Goal: Communication & Community: Answer question/provide support

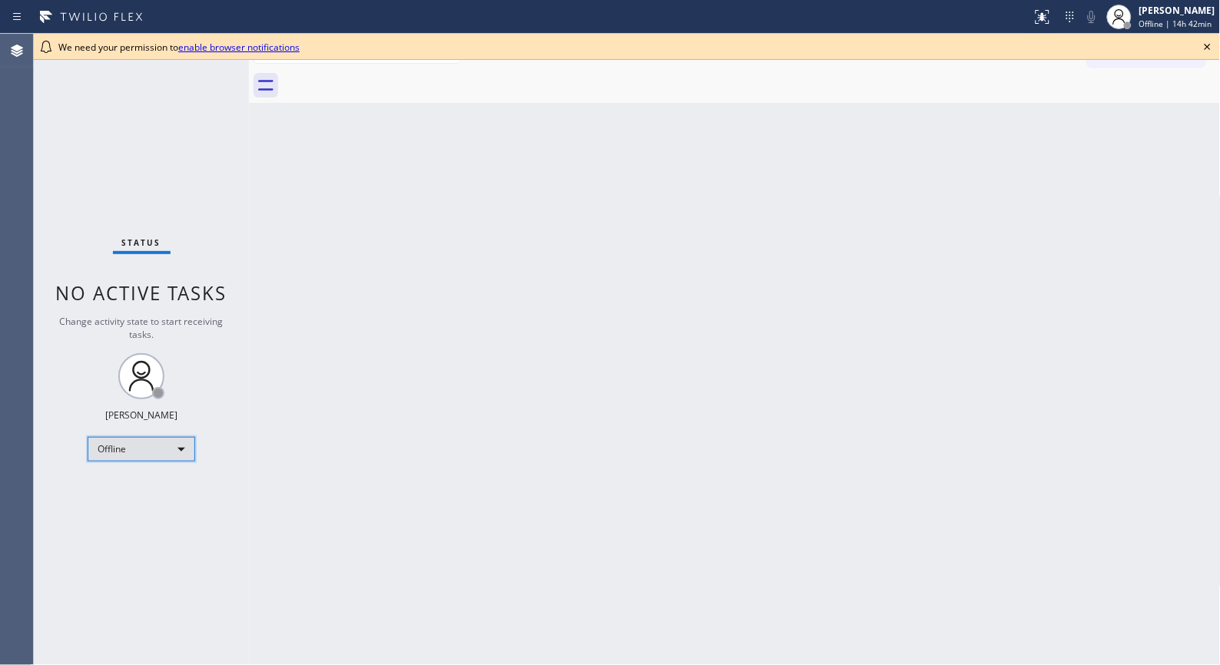
click at [185, 448] on div "Offline" at bounding box center [142, 449] width 108 height 25
click at [159, 509] on li "Unavailable" at bounding box center [140, 508] width 104 height 18
click at [191, 158] on div "Status No active tasks Change activity state to start receiving tasks. Donna Ar…" at bounding box center [141, 349] width 215 height 631
click at [1098, 48] on icon at bounding box center [1207, 47] width 18 height 18
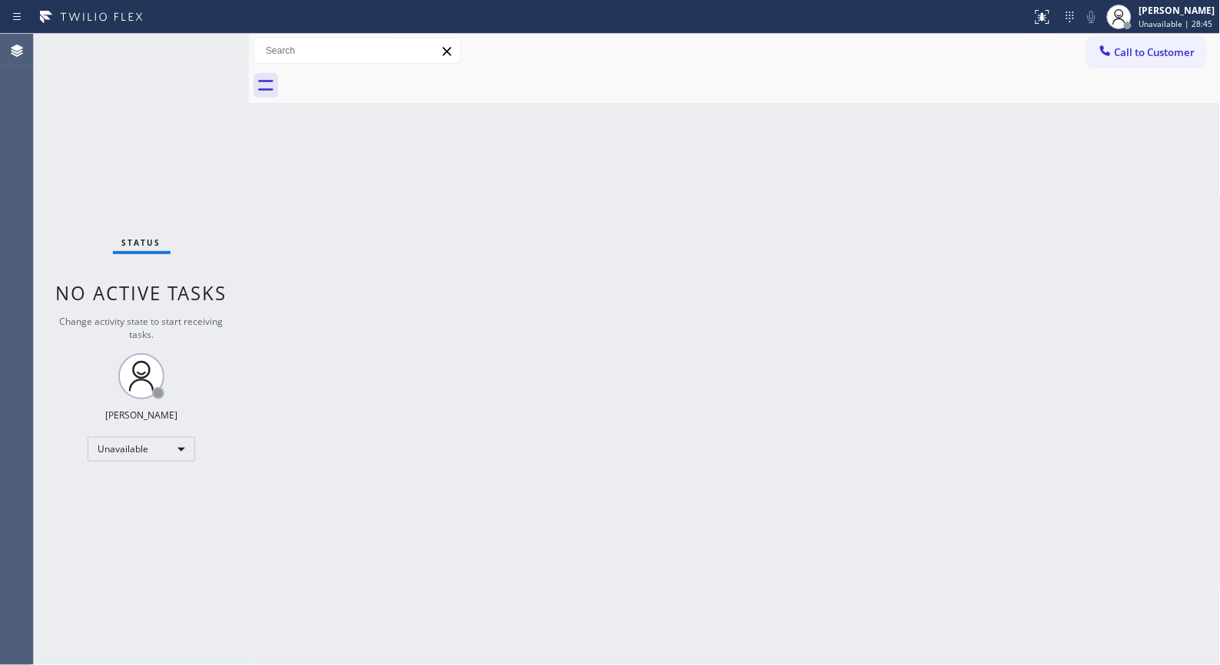
drag, startPoint x: 1180, startPoint y: 59, endPoint x: 709, endPoint y: 127, distance: 475.8
click at [1098, 59] on button "Call to Customer" at bounding box center [1147, 52] width 118 height 29
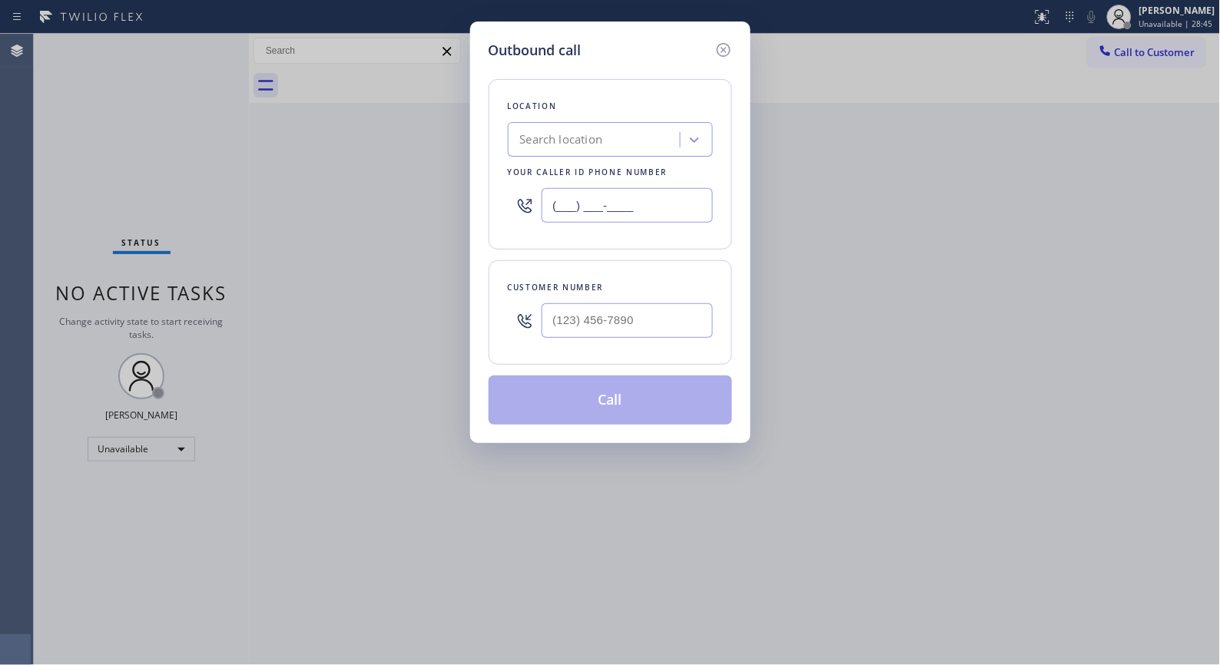
drag, startPoint x: 659, startPoint y: 195, endPoint x: 454, endPoint y: 3, distance: 281.0
click at [459, 148] on div "Outbound call Location Search location Your caller id phone number (___) ___-__…" at bounding box center [610, 332] width 1220 height 665
paste input "562) 553-3424"
type input "(562) 553-3424"
click at [610, 323] on input "(___) ___-____" at bounding box center [627, 320] width 171 height 35
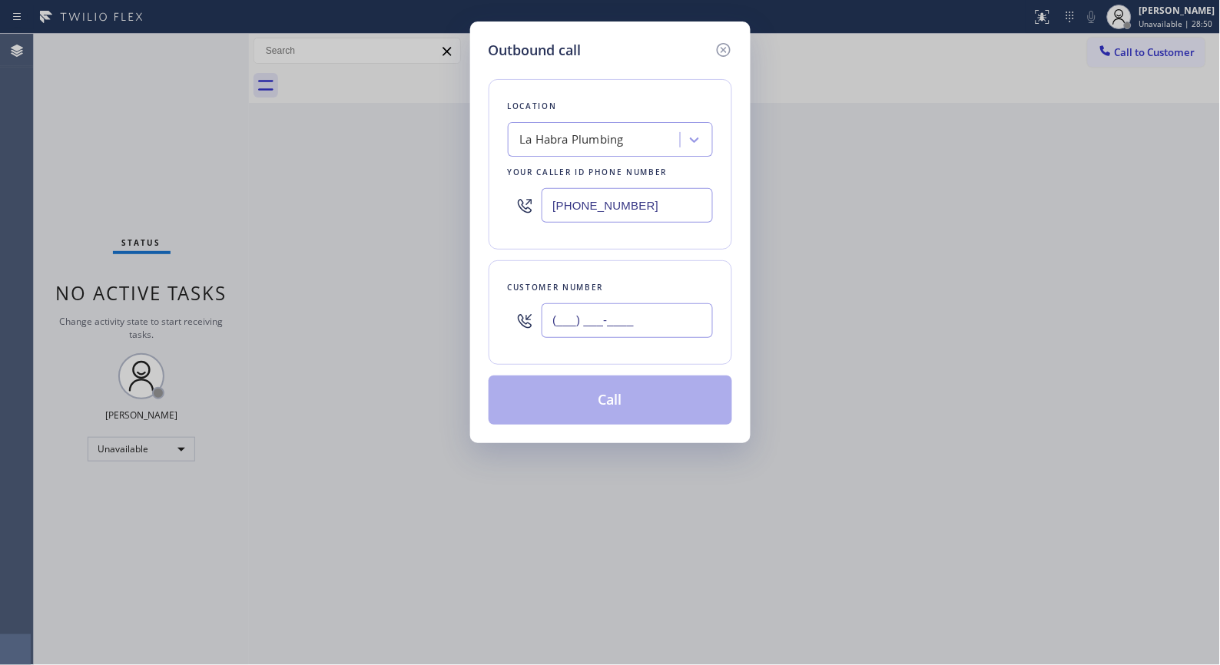
paste input "562) 451-7274"
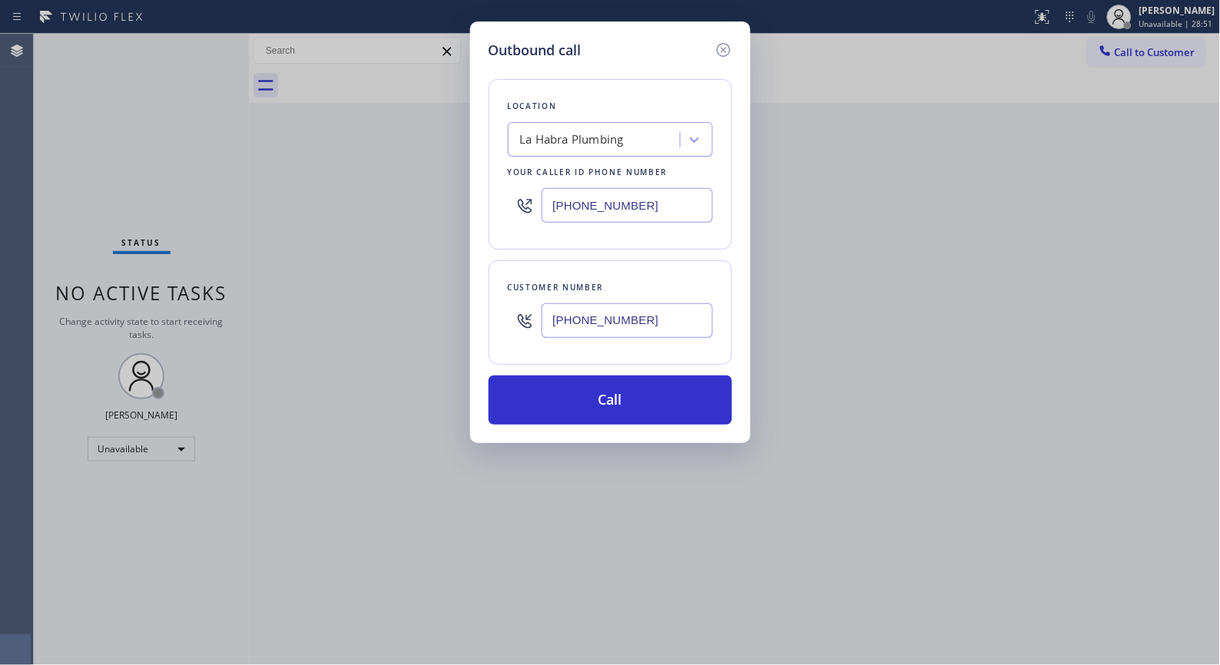
type input "(562) 451-7274"
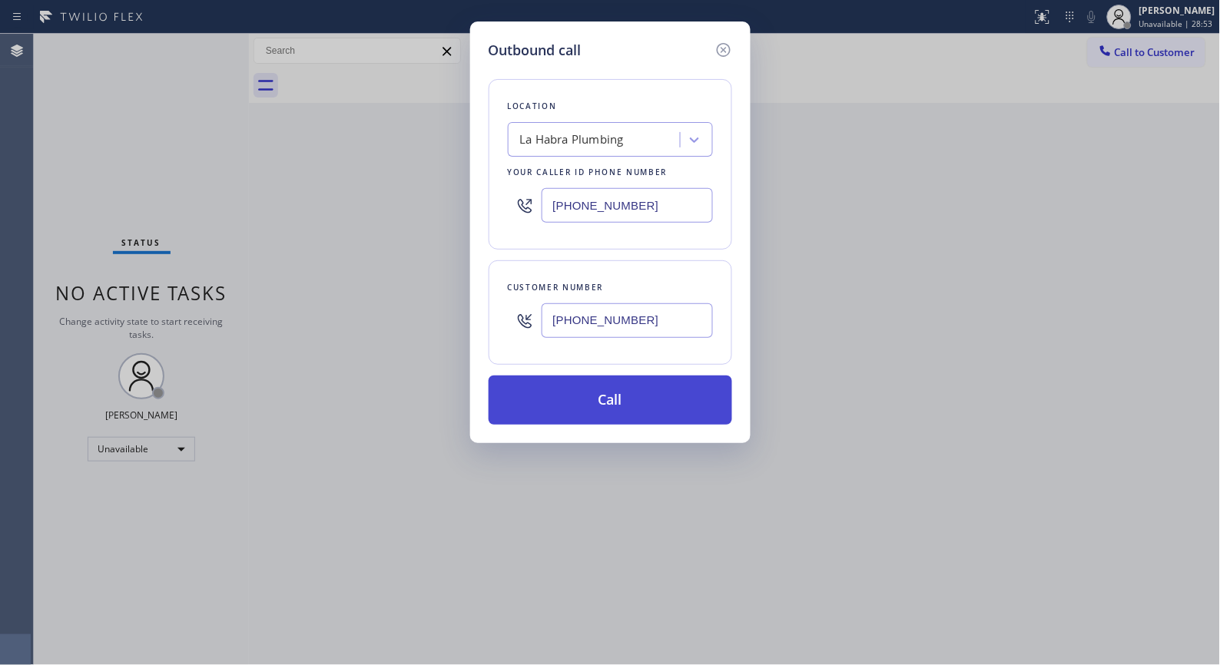
click at [635, 393] on button "Call" at bounding box center [611, 400] width 244 height 49
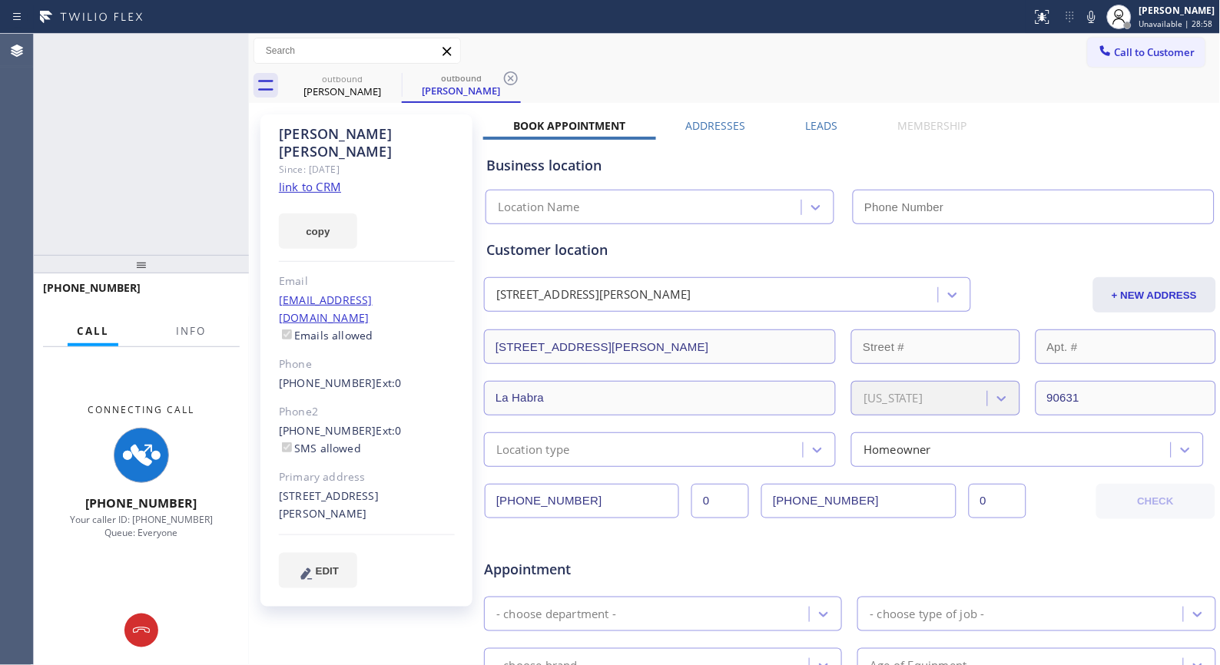
type input "(562) 553-3424"
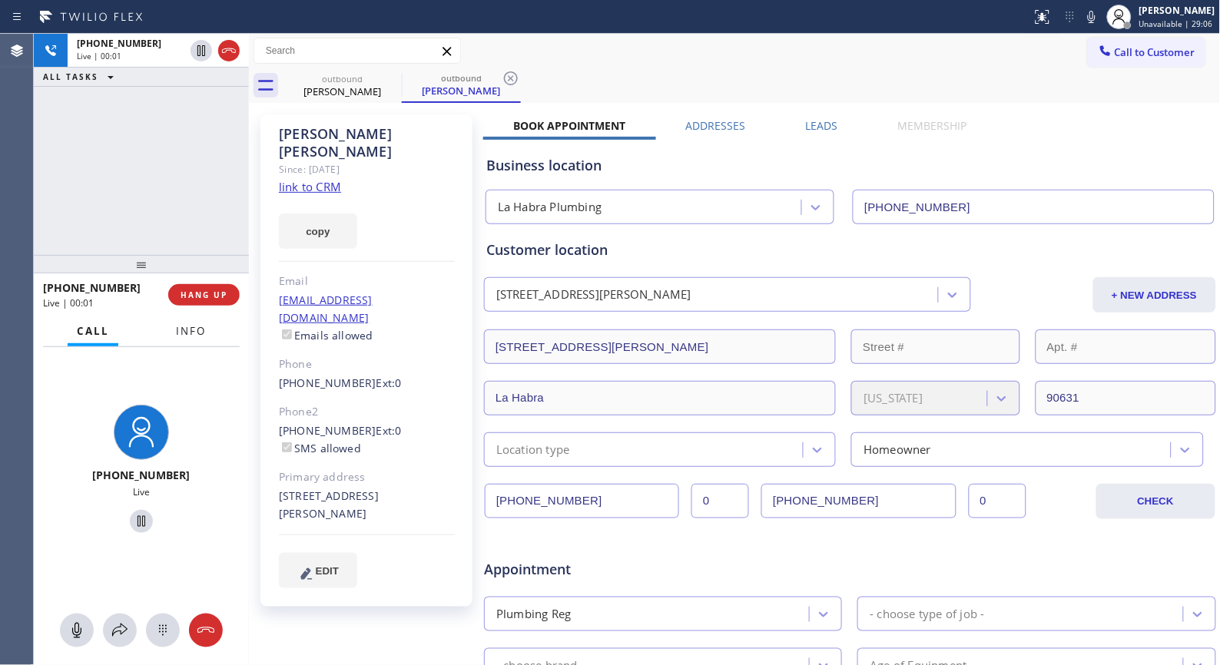
click at [187, 325] on span "Info" at bounding box center [191, 331] width 30 height 14
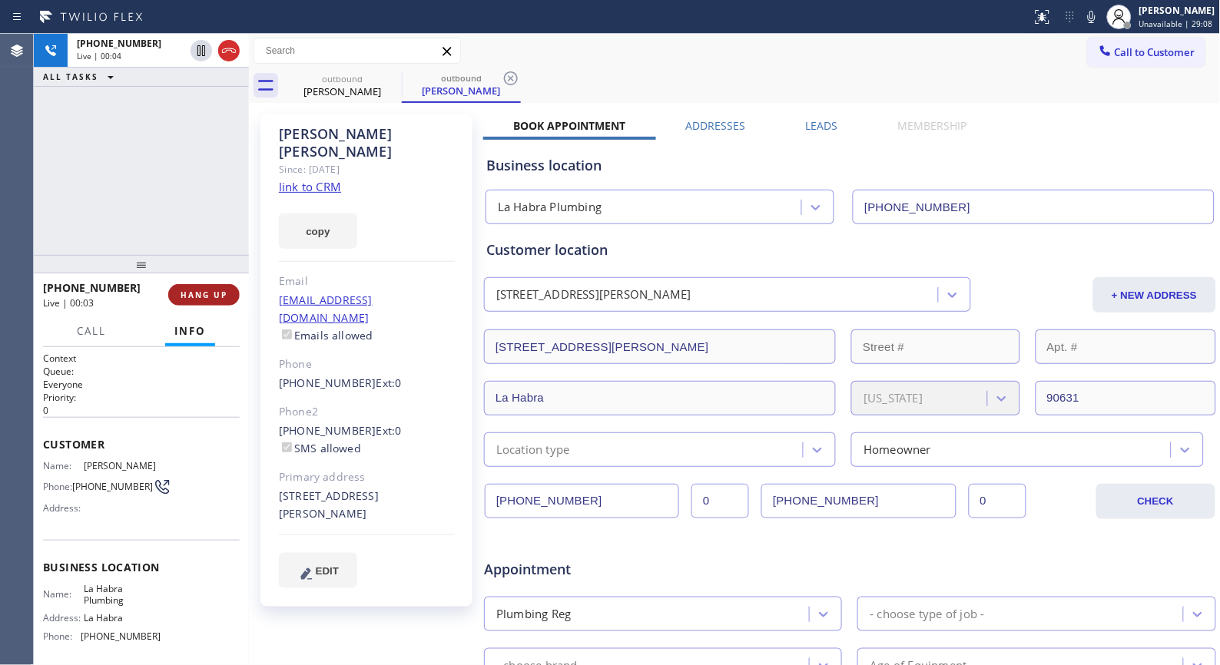
click at [201, 292] on span "HANG UP" at bounding box center [204, 295] width 47 height 11
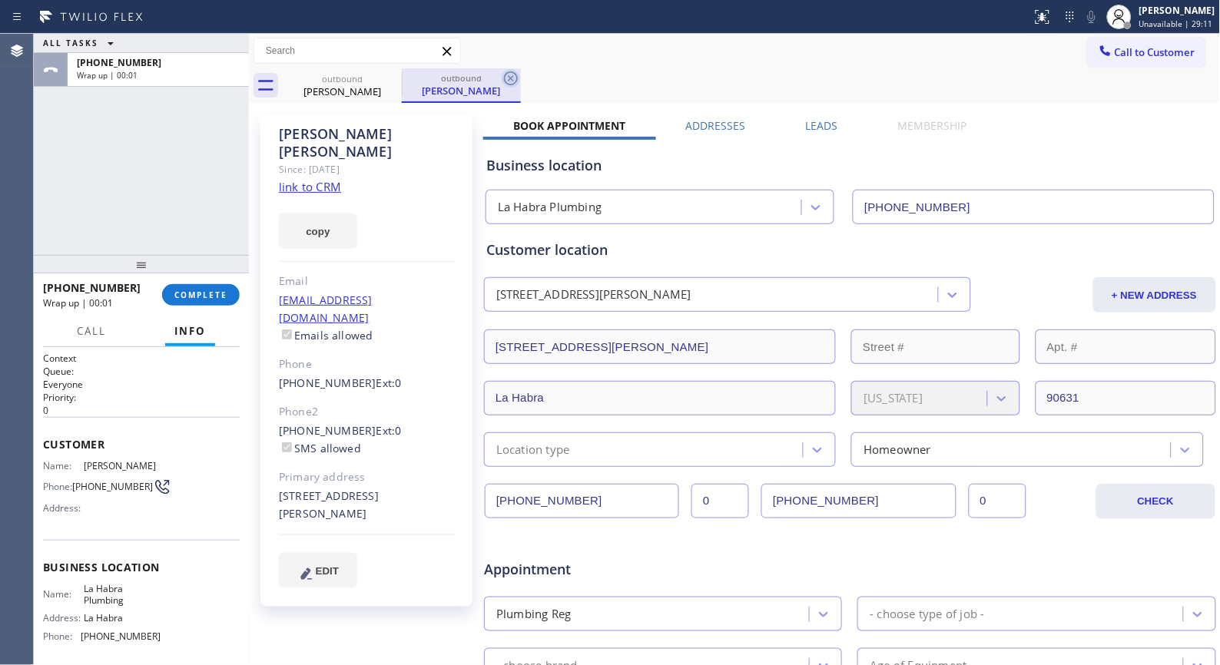
click at [518, 85] on icon at bounding box center [511, 78] width 18 height 18
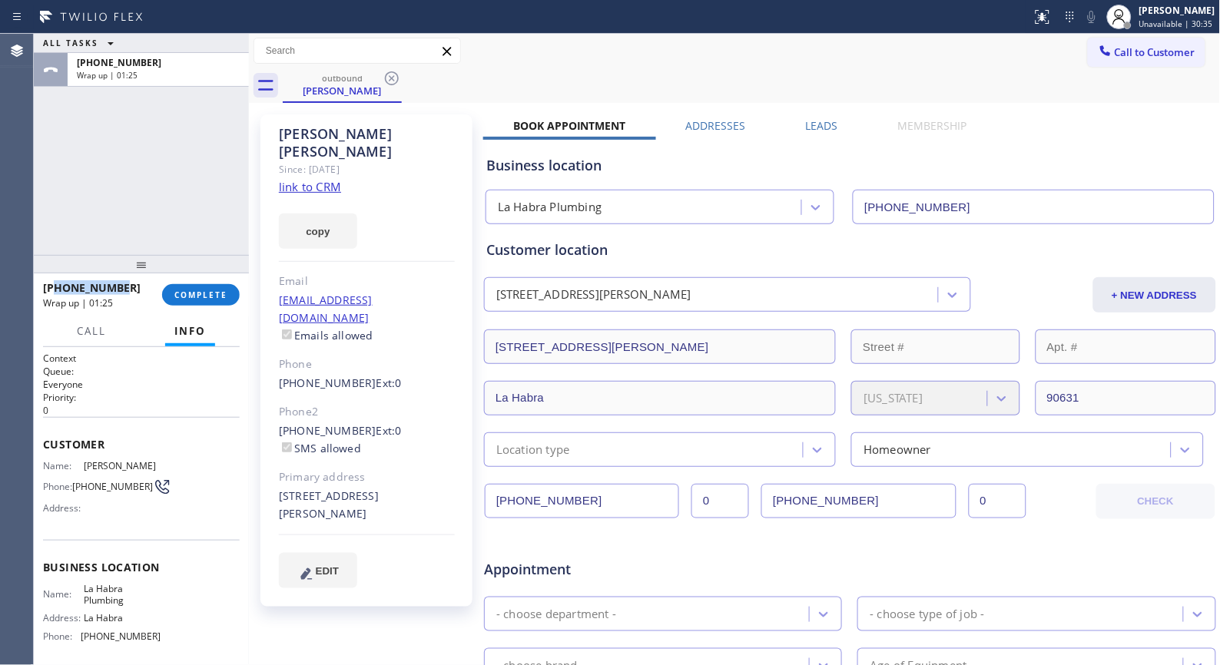
drag, startPoint x: 129, startPoint y: 285, endPoint x: 58, endPoint y: 287, distance: 71.5
click at [58, 287] on div "+15624517274" at bounding box center [97, 287] width 108 height 15
copy span "5624517274"
click at [178, 302] on button "COMPLETE" at bounding box center [201, 295] width 78 height 22
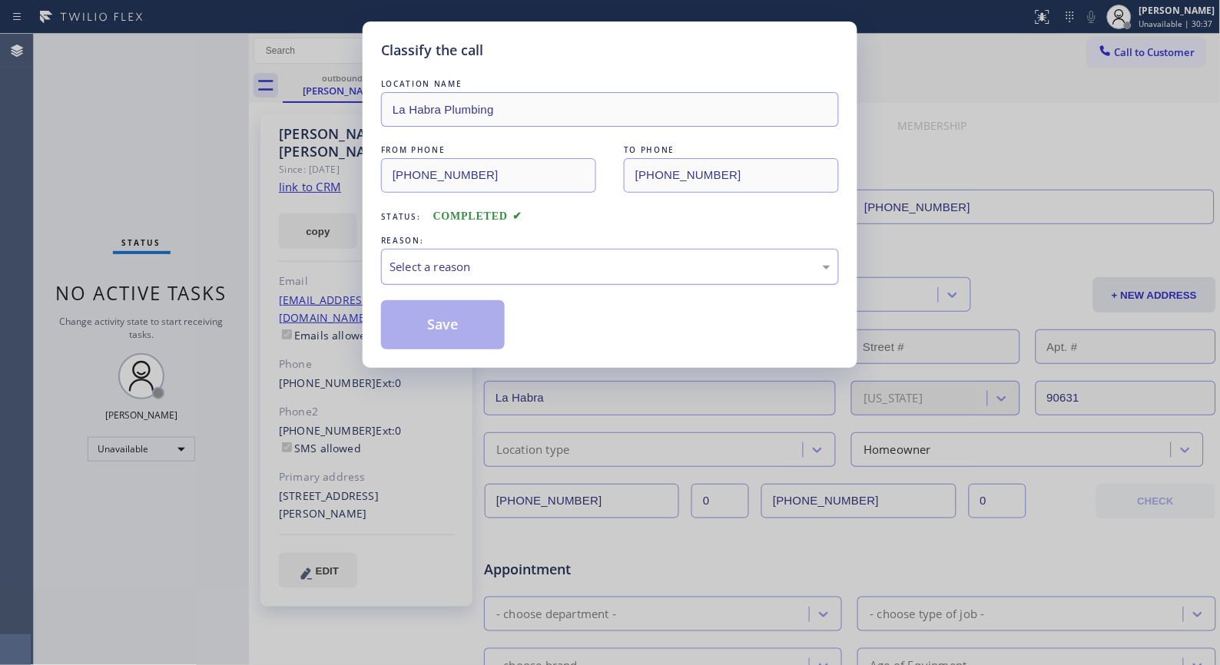
drag, startPoint x: 566, startPoint y: 277, endPoint x: 519, endPoint y: 283, distance: 48.0
click at [565, 277] on div "Select a reason" at bounding box center [610, 267] width 458 height 36
click at [439, 323] on button "Save" at bounding box center [443, 324] width 124 height 49
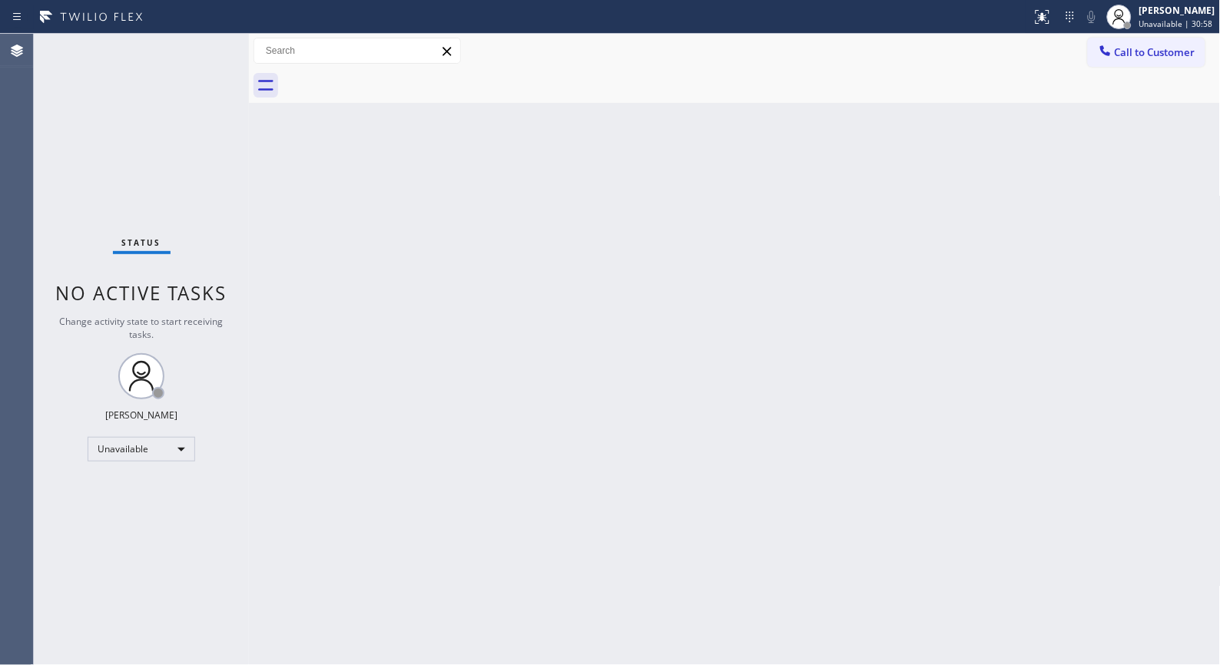
drag, startPoint x: 1163, startPoint y: 51, endPoint x: 825, endPoint y: 123, distance: 345.5
click at [1098, 51] on span "Call to Customer" at bounding box center [1155, 52] width 81 height 14
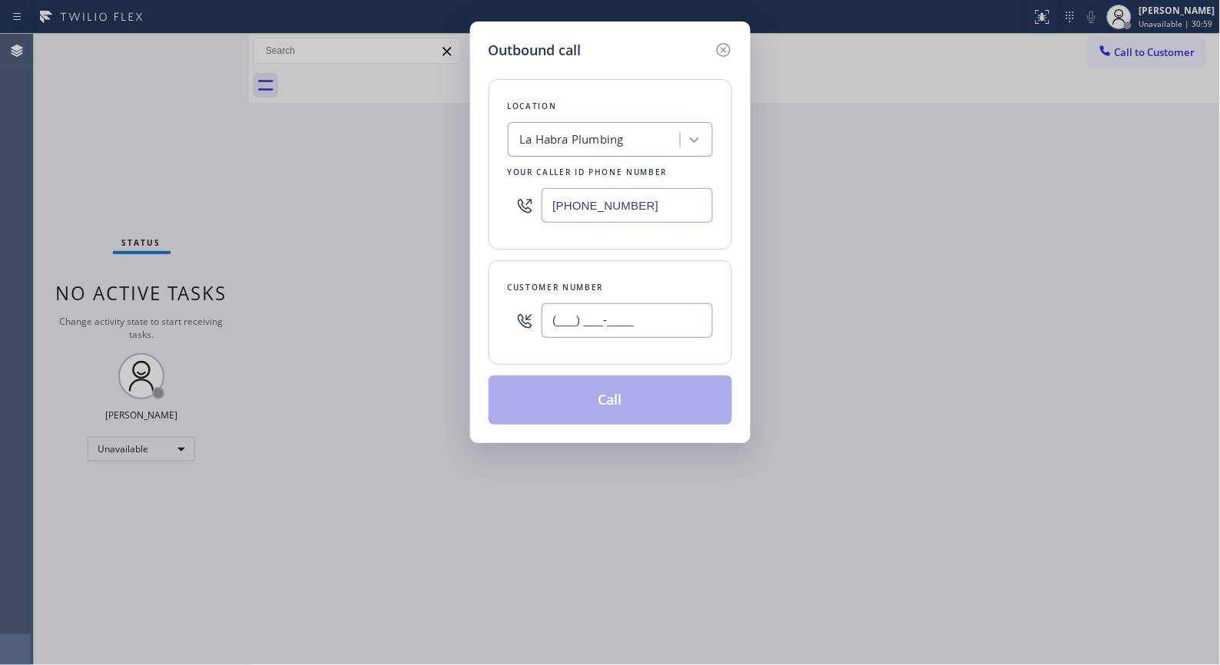
click at [647, 324] on input "(___) ___-____" at bounding box center [627, 320] width 171 height 35
paste input "562) 451-7274"
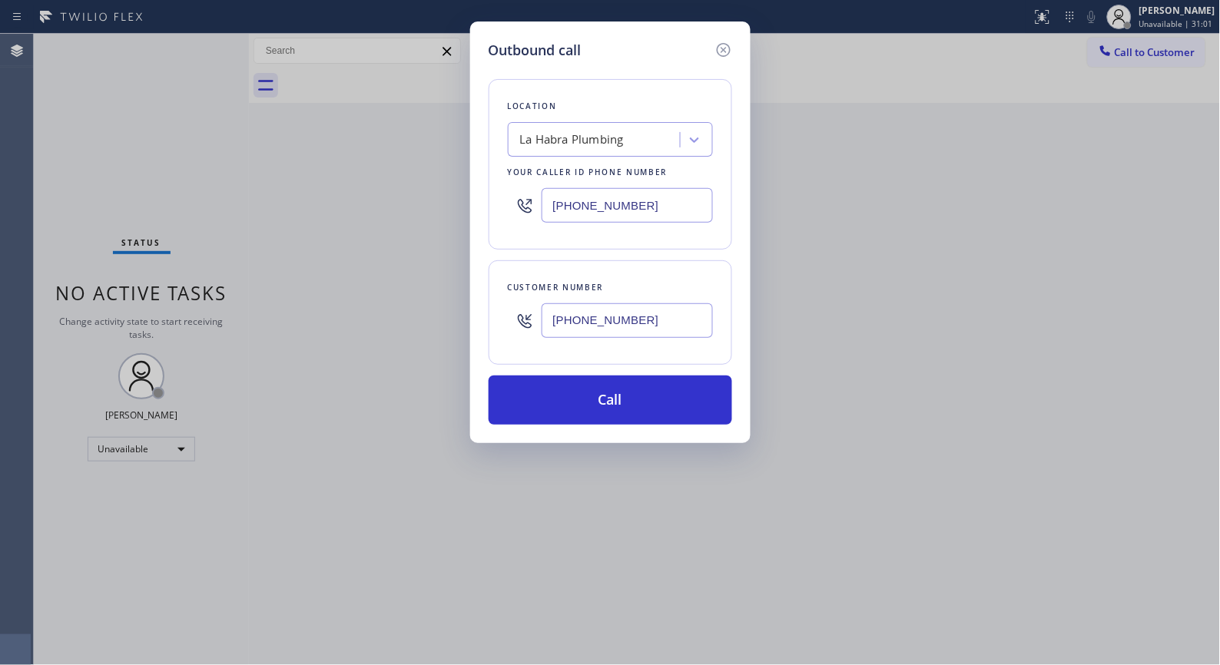
type input "(562) 451-7274"
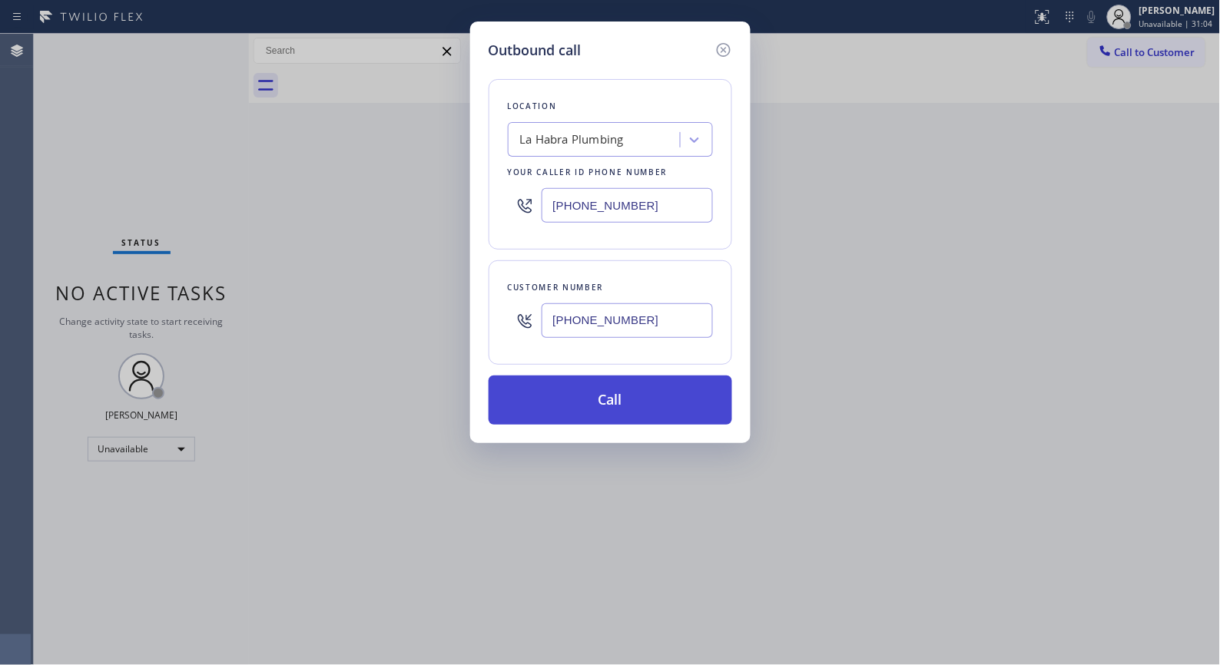
click at [625, 395] on button "Call" at bounding box center [611, 400] width 244 height 49
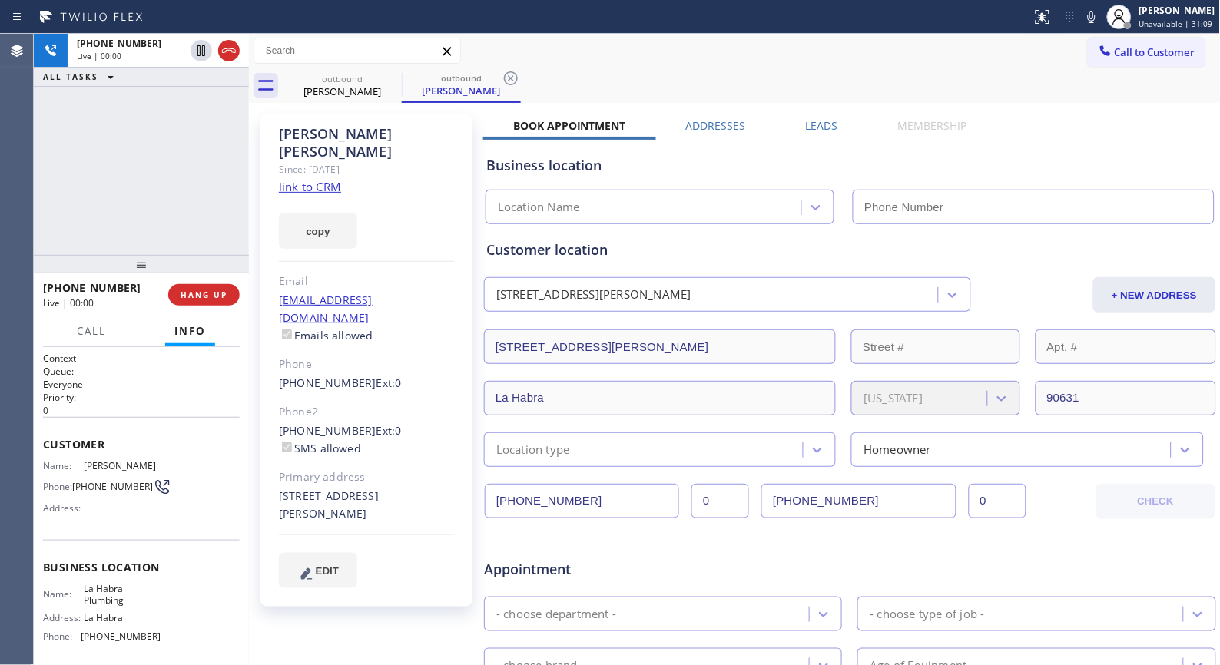
type input "(562) 553-3424"
drag, startPoint x: 210, startPoint y: 290, endPoint x: 196, endPoint y: 195, distance: 96.3
click at [196, 195] on div "+15624517274 Live | 00:12 ALL TASKS ALL TASKS ACTIVE TASKS TASKS IN WRAP UP +15…" at bounding box center [141, 349] width 215 height 631
click at [197, 300] on span "HANG UP" at bounding box center [204, 295] width 47 height 11
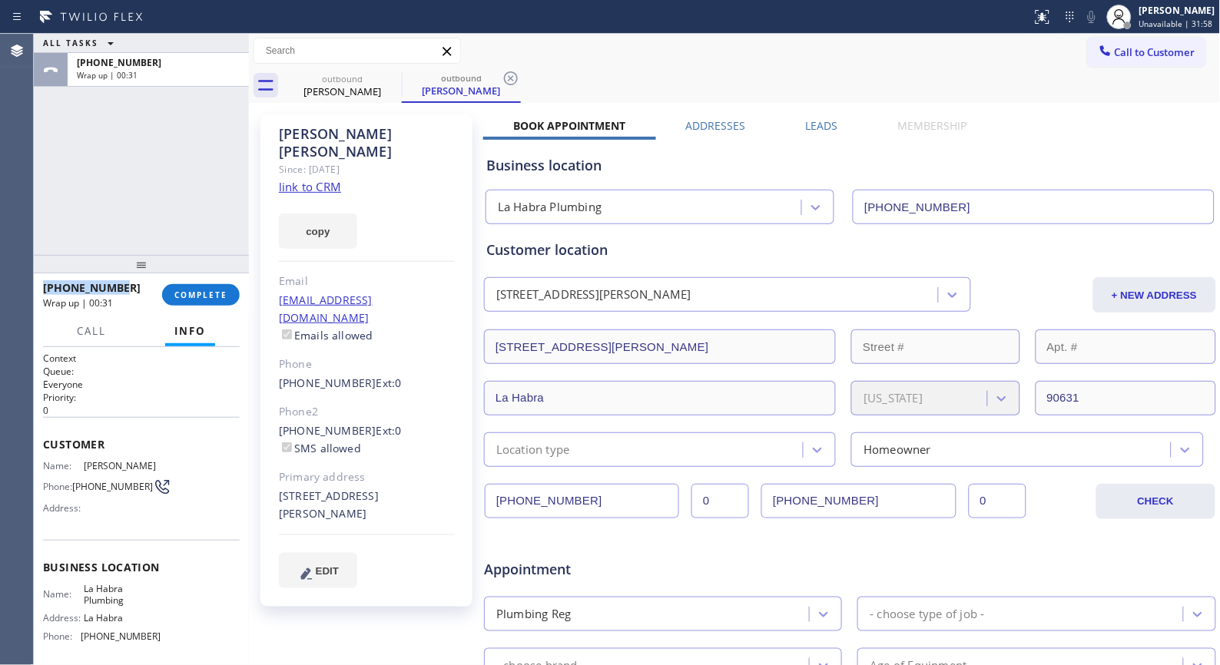
copy span "+15624517274"
drag, startPoint x: 144, startPoint y: 283, endPoint x: 40, endPoint y: 285, distance: 103.7
click at [40, 285] on div "+15624517274 Wrap up | 00:31 COMPLETE" at bounding box center [141, 294] width 215 height 43
click at [180, 295] on span "COMPLETE" at bounding box center [200, 295] width 53 height 11
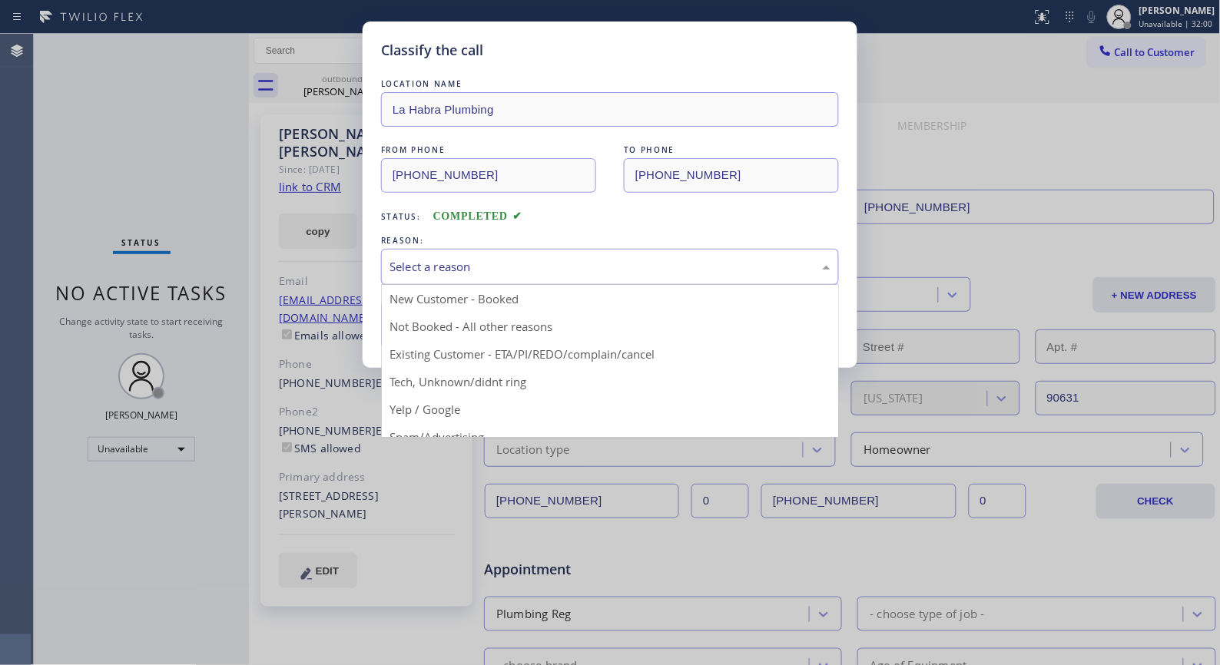
drag, startPoint x: 548, startPoint y: 270, endPoint x: 431, endPoint y: 327, distance: 130.2
click at [539, 273] on div "Select a reason" at bounding box center [609, 267] width 441 height 18
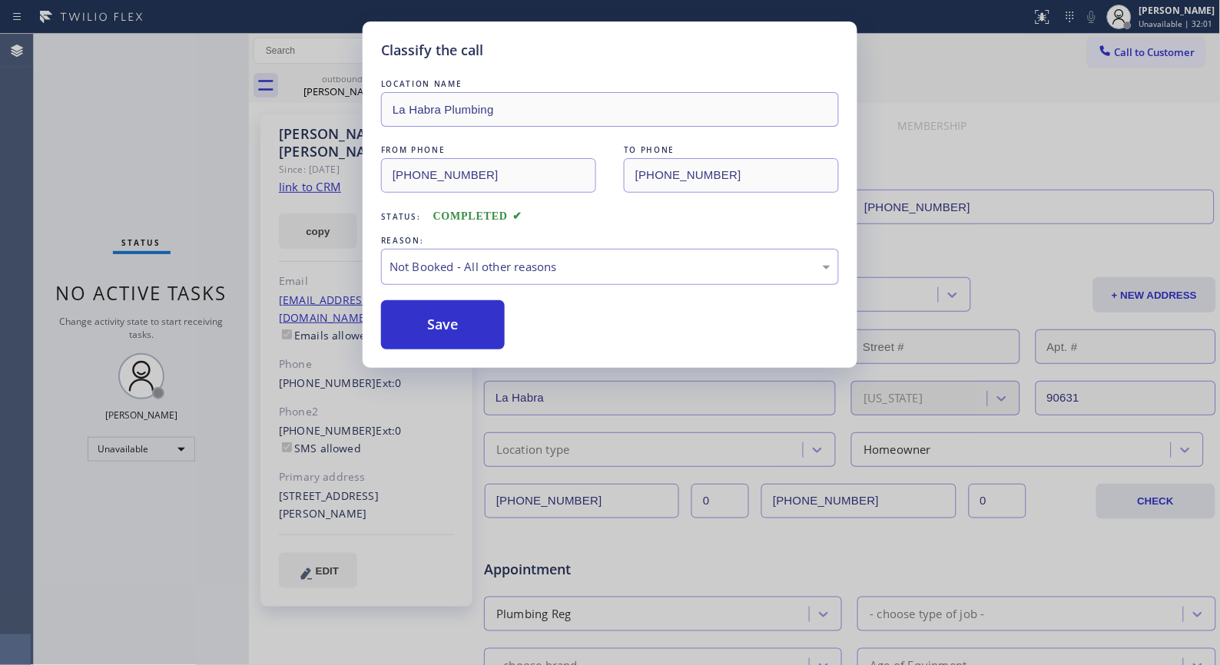
click at [431, 328] on button "Save" at bounding box center [443, 324] width 124 height 49
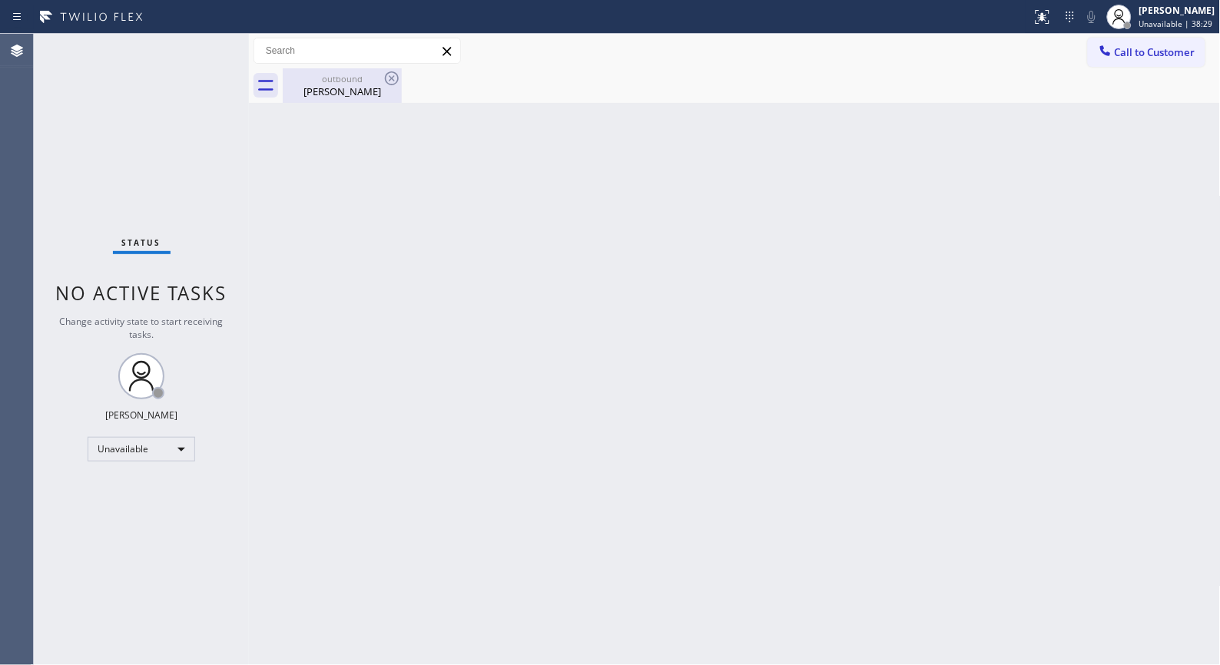
click at [327, 88] on div "Jennifer Nguyen" at bounding box center [342, 92] width 116 height 14
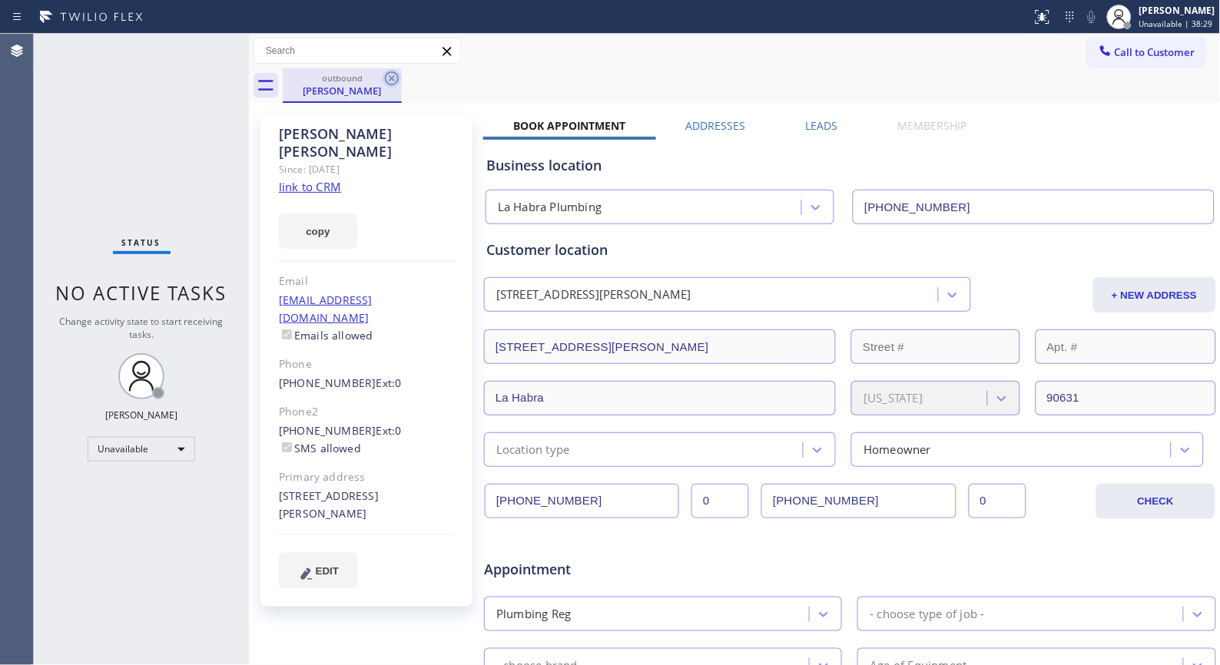
click at [390, 75] on icon at bounding box center [392, 78] width 18 height 18
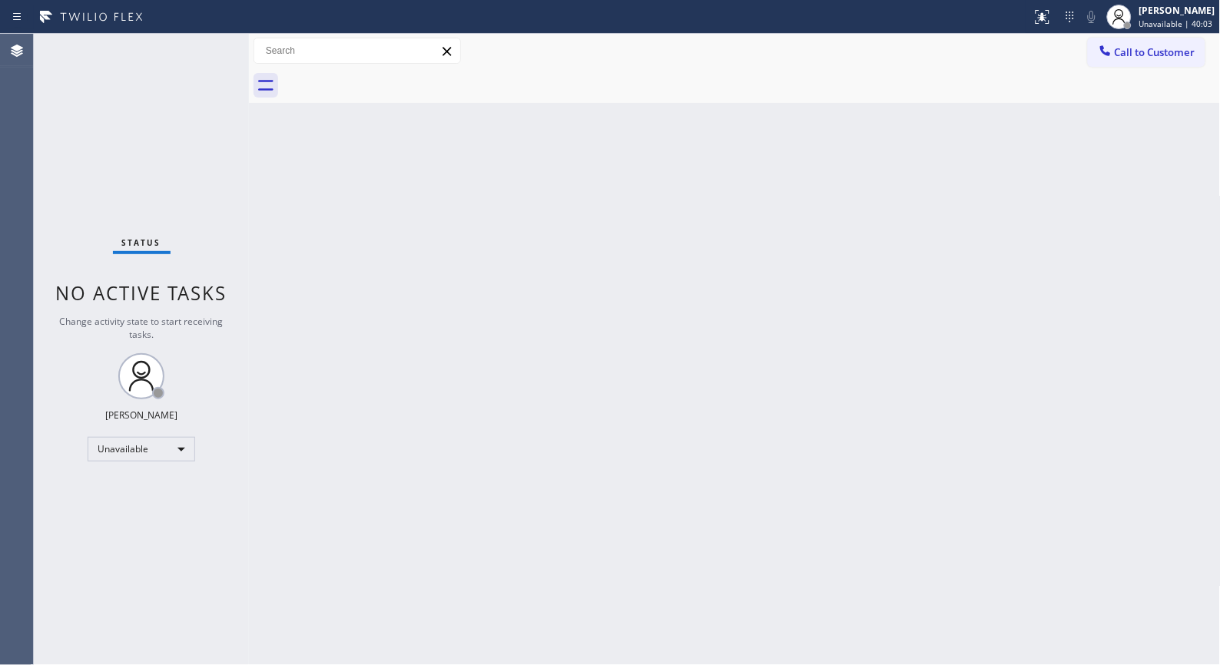
click at [459, 221] on div "Back to Dashboard Change Sender ID Customers Technicians Select a contact Outbo…" at bounding box center [735, 349] width 972 height 631
drag, startPoint x: 279, startPoint y: 144, endPoint x: 586, endPoint y: 3, distance: 338.2
drag, startPoint x: 1188, startPoint y: 54, endPoint x: 650, endPoint y: 160, distance: 548.9
click at [1098, 54] on span "Call to Customer" at bounding box center [1155, 52] width 81 height 14
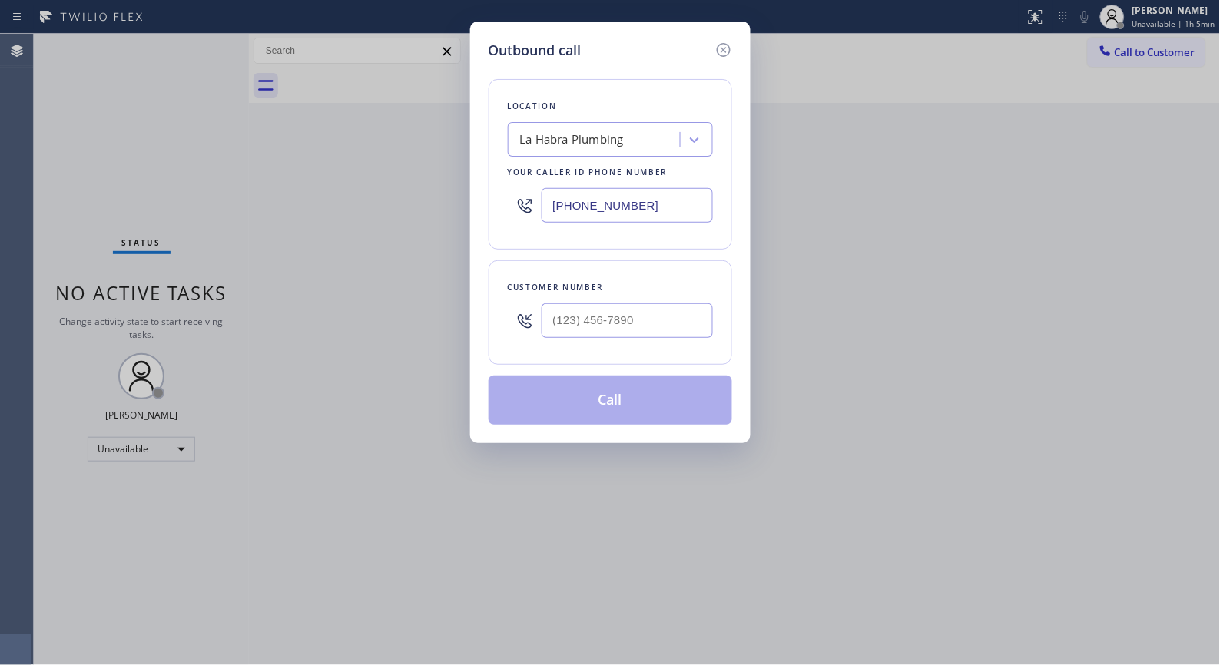
drag, startPoint x: 669, startPoint y: 195, endPoint x: 343, endPoint y: 24, distance: 368.7
click at [386, 141] on div "Outbound call Location La Habra Plumbing Your caller id phone number (562) 553-…" at bounding box center [610, 332] width 1220 height 665
paste input "714) 710-1160"
type input "(714) 710-1160"
click at [633, 300] on div at bounding box center [627, 321] width 171 height 50
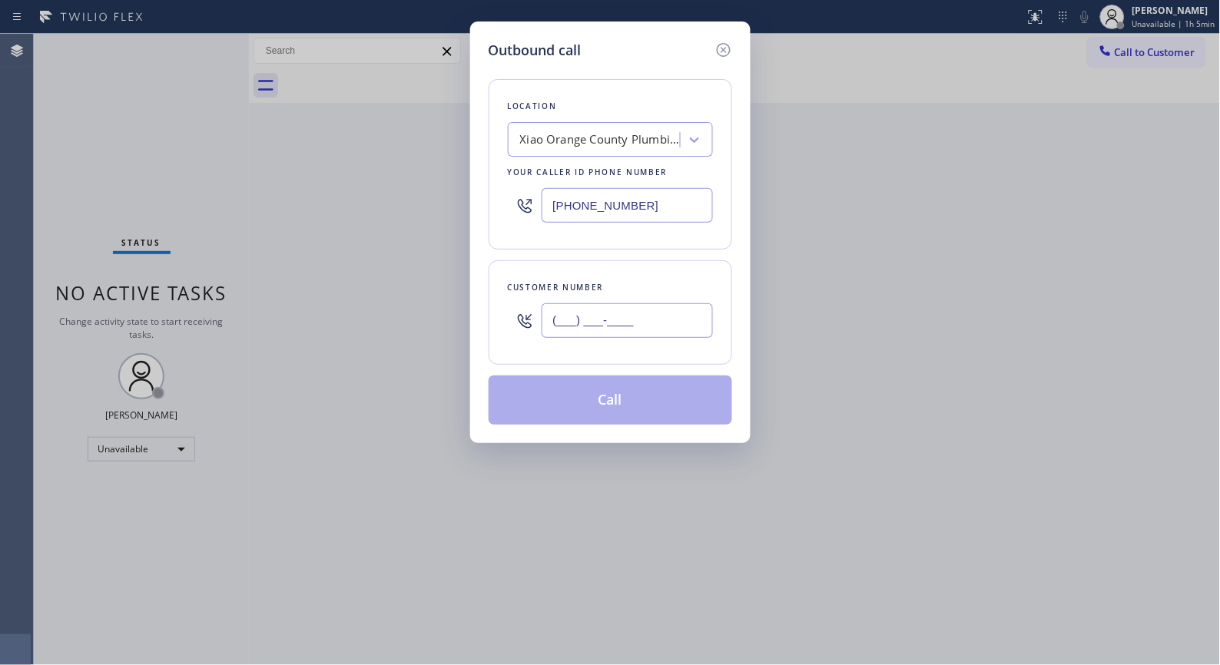
drag, startPoint x: 651, startPoint y: 320, endPoint x: 484, endPoint y: 313, distance: 166.8
click at [484, 315] on div "Outbound call Location Xiao Orange County Plumbing Services Your caller id phon…" at bounding box center [610, 233] width 280 height 422
paste input "949) 295-6688"
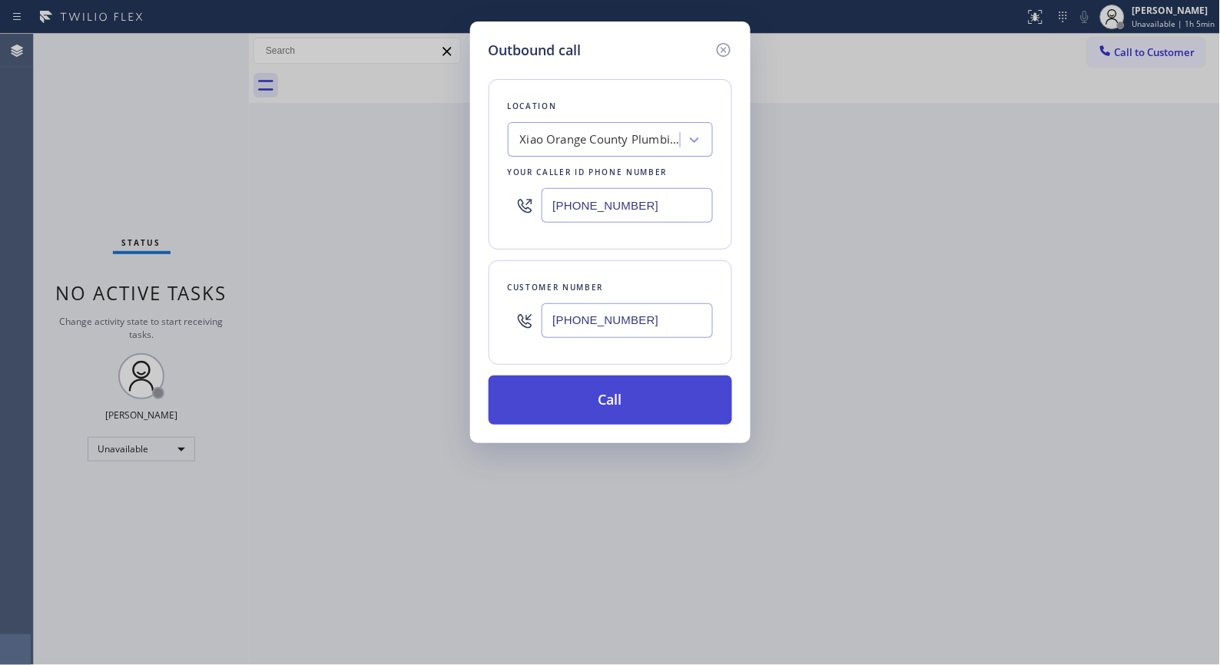
type input "(949) 295-6688"
click at [628, 395] on button "Call" at bounding box center [611, 400] width 244 height 49
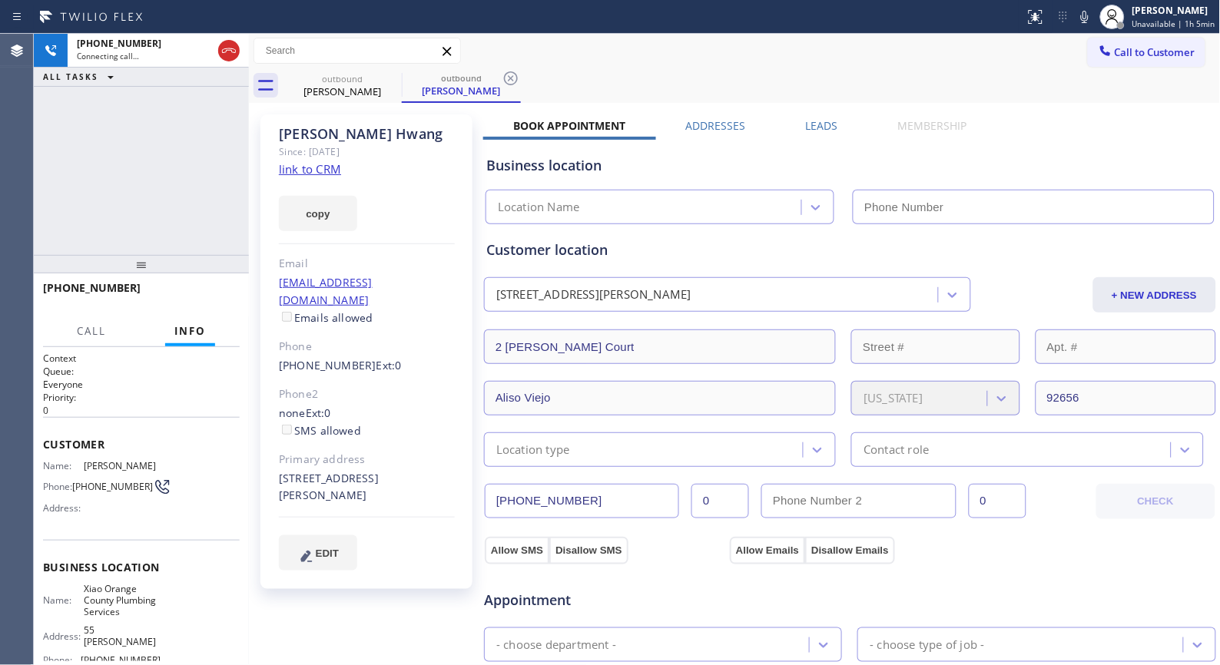
type input "(714) 710-1160"
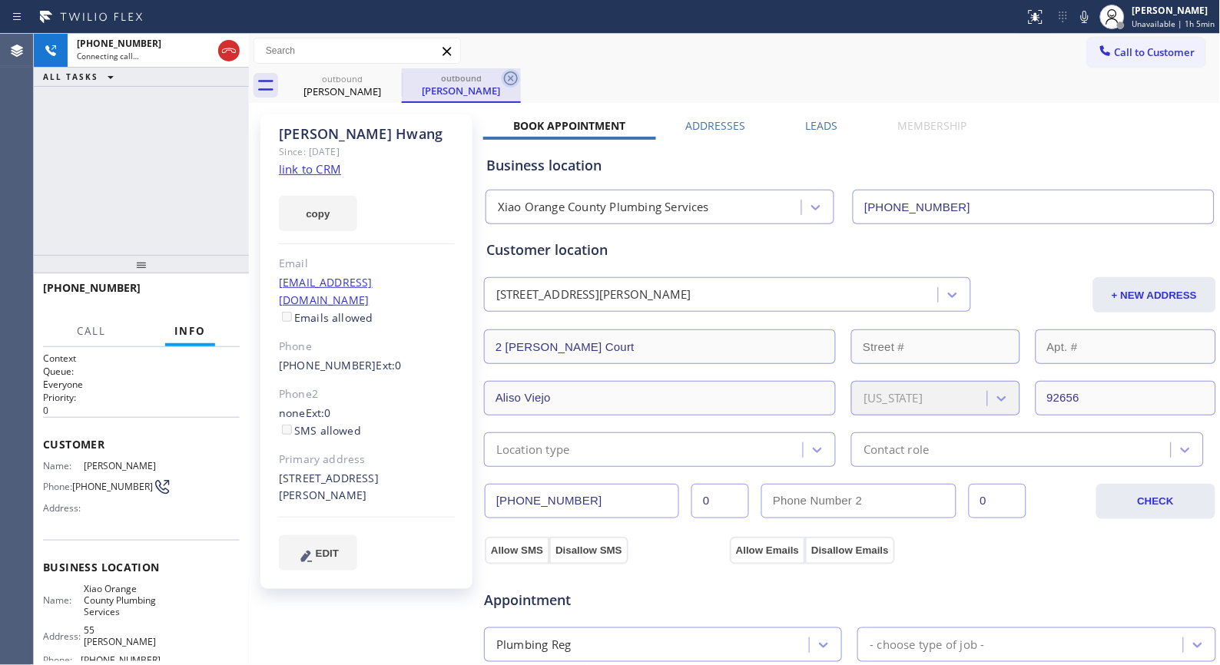
click at [512, 75] on icon at bounding box center [511, 78] width 18 height 18
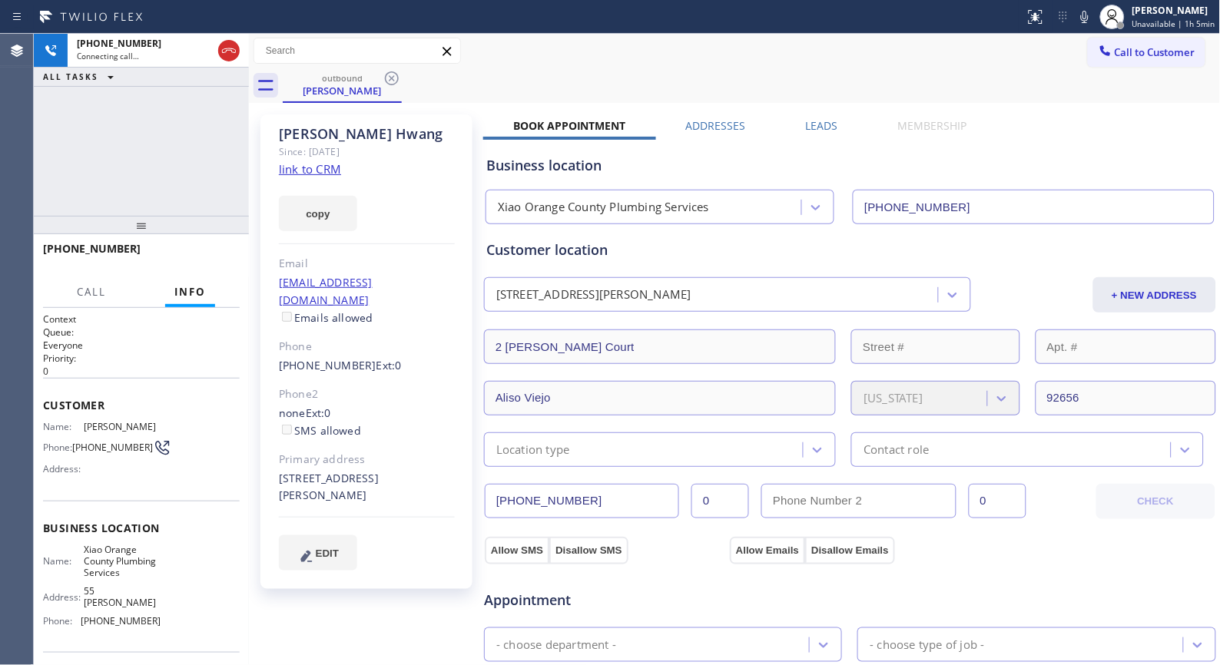
drag, startPoint x: 139, startPoint y: 271, endPoint x: 157, endPoint y: 232, distance: 43.3
click at [157, 232] on div at bounding box center [141, 225] width 215 height 18
click at [1089, 23] on icon at bounding box center [1085, 17] width 18 height 18
drag, startPoint x: 1087, startPoint y: 23, endPoint x: 1074, endPoint y: 34, distance: 16.9
click at [1087, 23] on icon at bounding box center [1085, 17] width 18 height 18
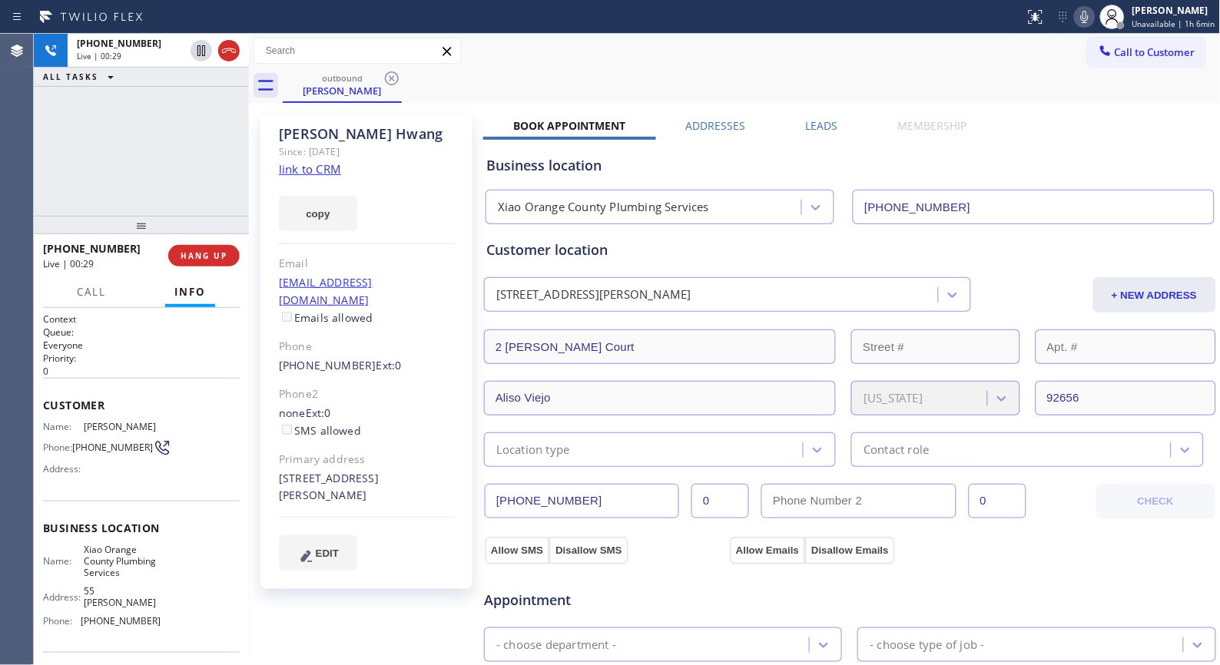
click at [1089, 15] on icon at bounding box center [1085, 17] width 8 height 12
click at [1092, 21] on icon at bounding box center [1085, 17] width 18 height 18
click at [1094, 11] on icon at bounding box center [1085, 17] width 18 height 18
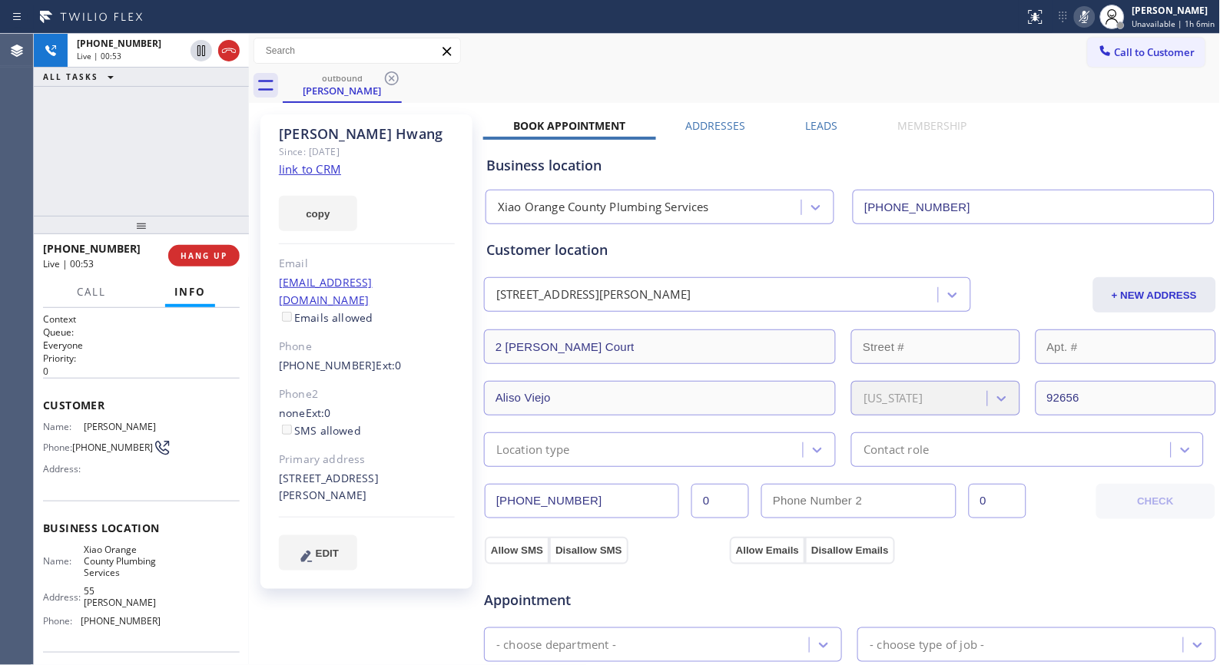
click at [1088, 16] on rect at bounding box center [1084, 15] width 11 height 11
click at [788, 87] on div "outbound Jamie Hwang" at bounding box center [752, 85] width 938 height 35
click at [183, 180] on div "+19492956688 Live | 00:59 ALL TASKS ALL TASKS ACTIVE TASKS TASKS IN WRAP UP" at bounding box center [141, 125] width 215 height 182
click at [208, 256] on span "HANG UP" at bounding box center [204, 255] width 47 height 11
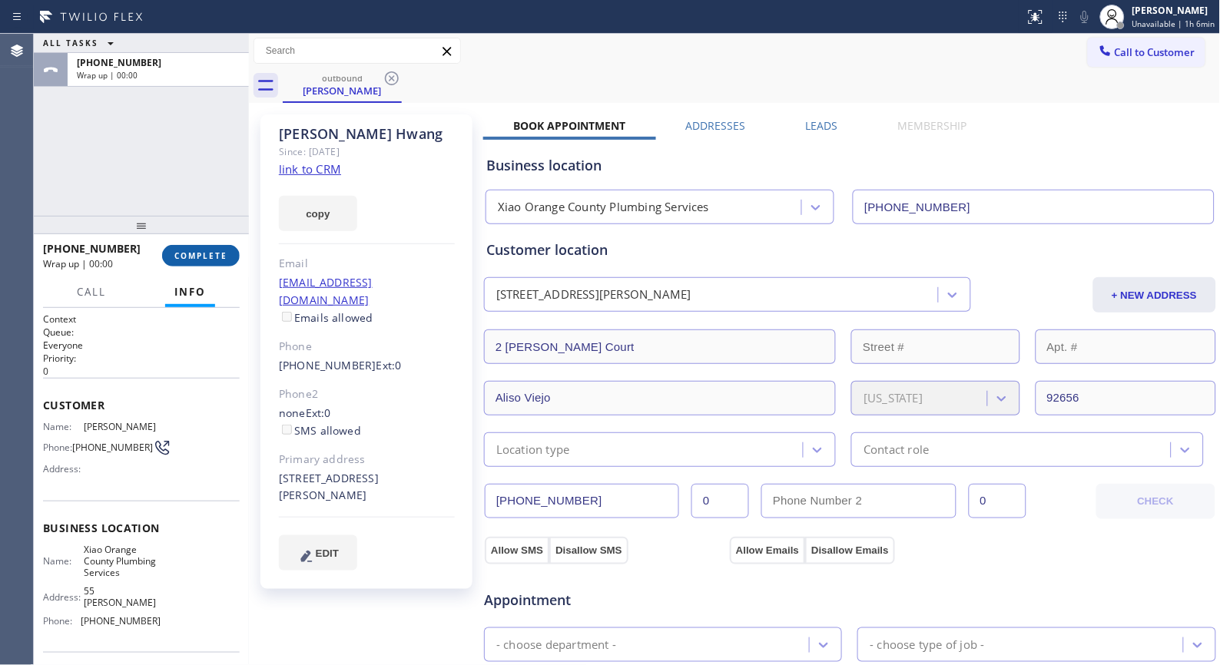
click at [208, 256] on span "COMPLETE" at bounding box center [200, 255] width 53 height 11
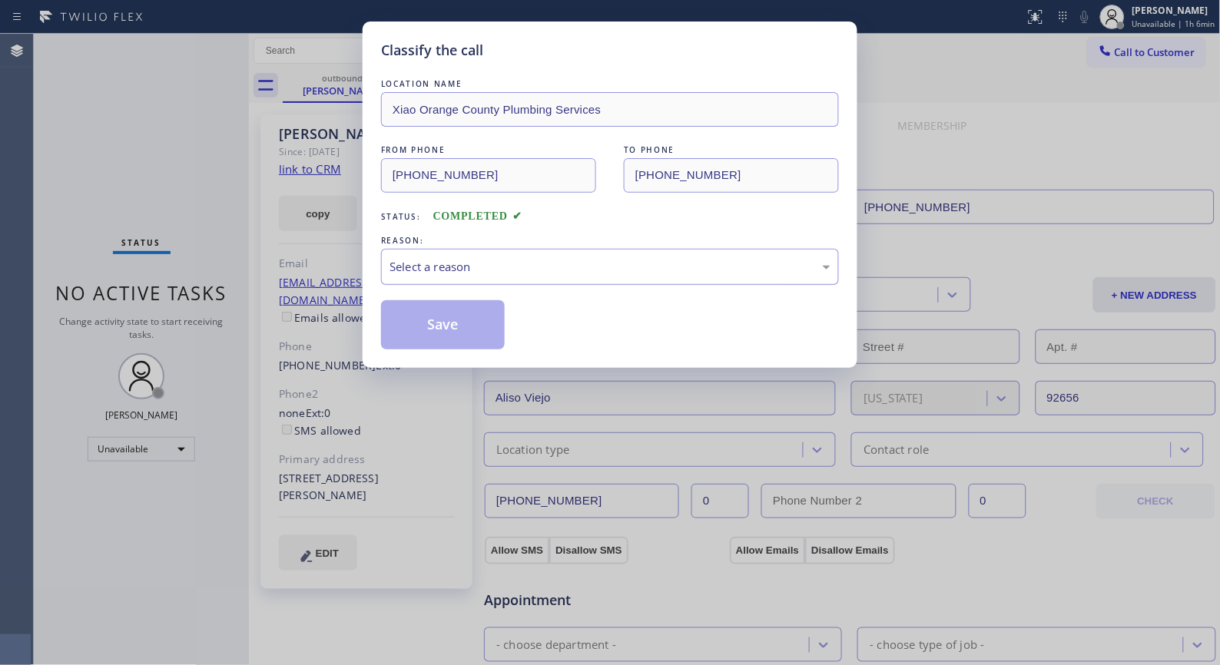
click at [532, 280] on div "Select a reason" at bounding box center [610, 267] width 458 height 36
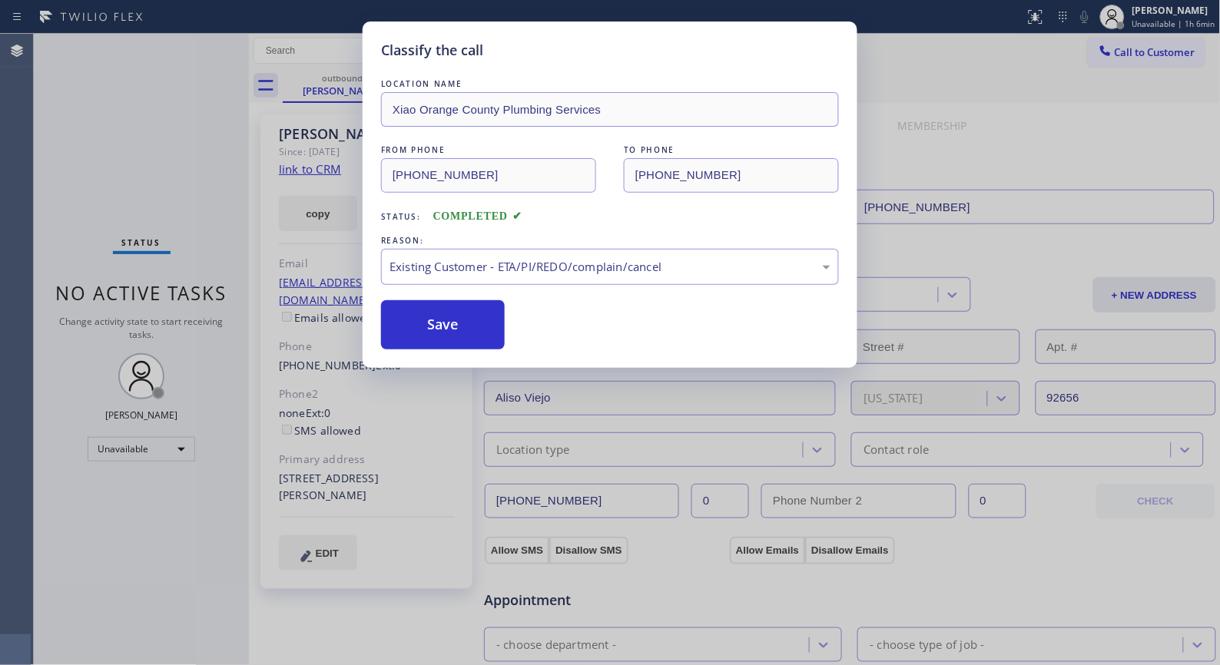
drag, startPoint x: 462, startPoint y: 341, endPoint x: 443, endPoint y: 1, distance: 340.9
click at [462, 340] on button "Save" at bounding box center [443, 324] width 124 height 49
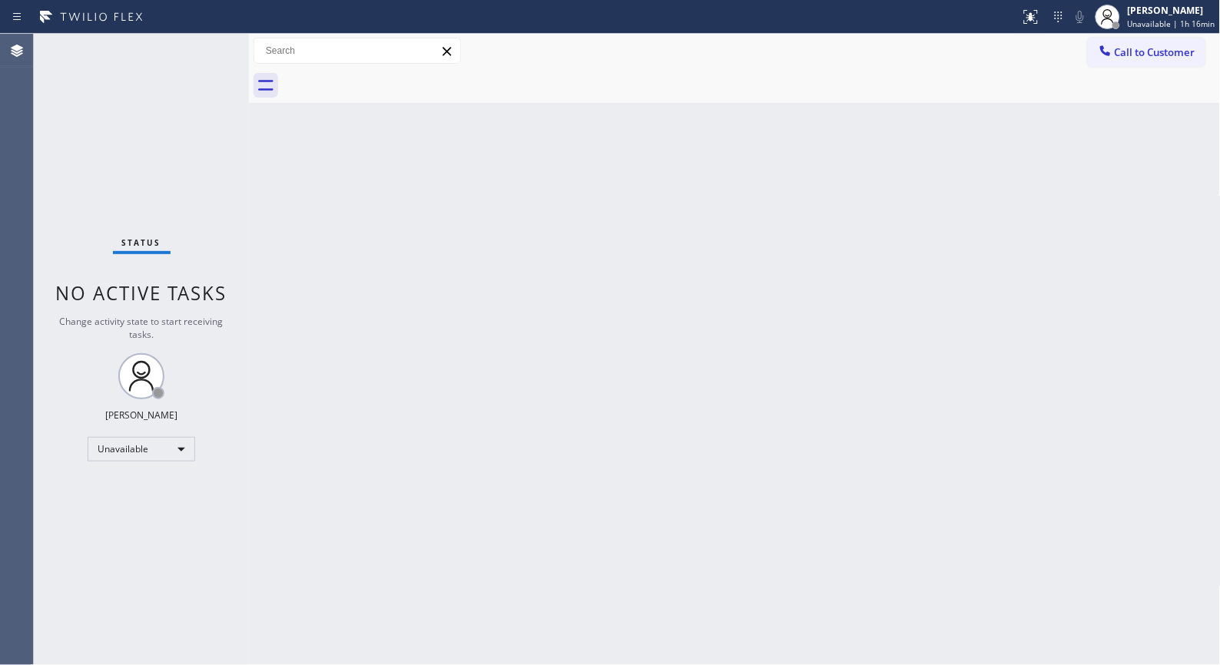
click at [492, 356] on div "Back to Dashboard Change Sender ID Customers Technicians Select a contact Outbo…" at bounding box center [735, 349] width 972 height 631
click at [1098, 59] on button "Call to Customer" at bounding box center [1147, 52] width 118 height 29
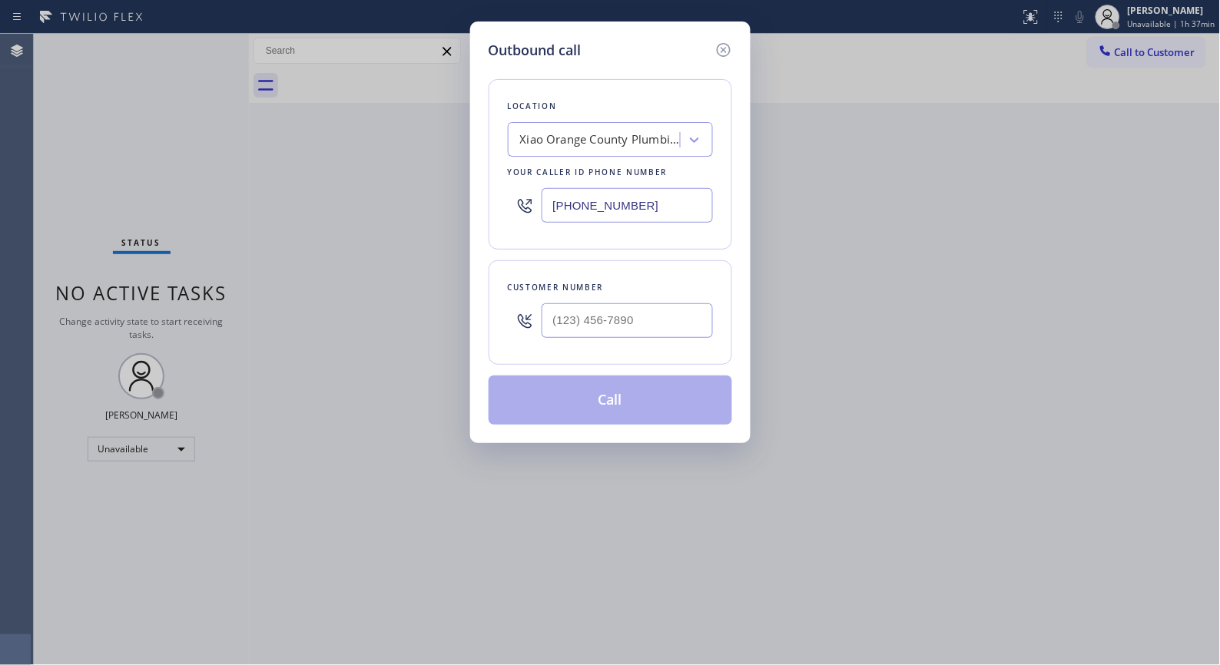
drag, startPoint x: 674, startPoint y: 195, endPoint x: 509, endPoint y: 170, distance: 166.3
click at [511, 171] on div "Location Xiao Orange County Plumbing Services Your caller id phone number (714)…" at bounding box center [611, 164] width 244 height 171
paste input "818) 672-1119"
type input "(818) 672-1119"
click at [648, 330] on input "(___) ___-____" at bounding box center [627, 320] width 171 height 35
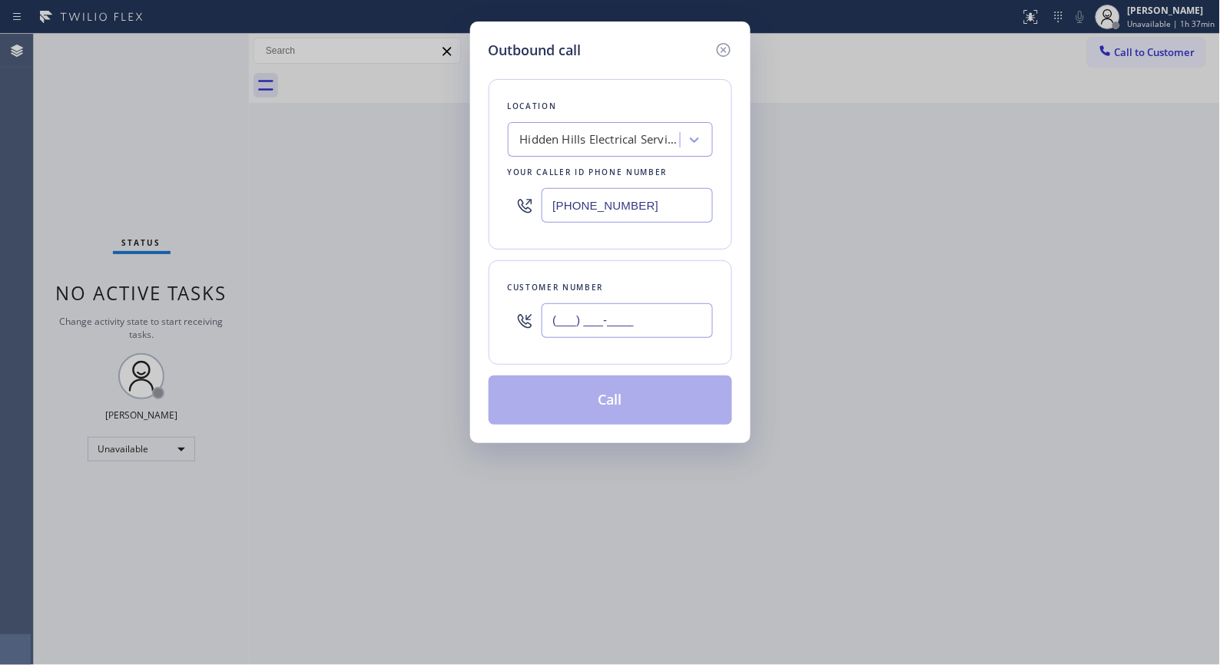
paste input "310) 857-4515"
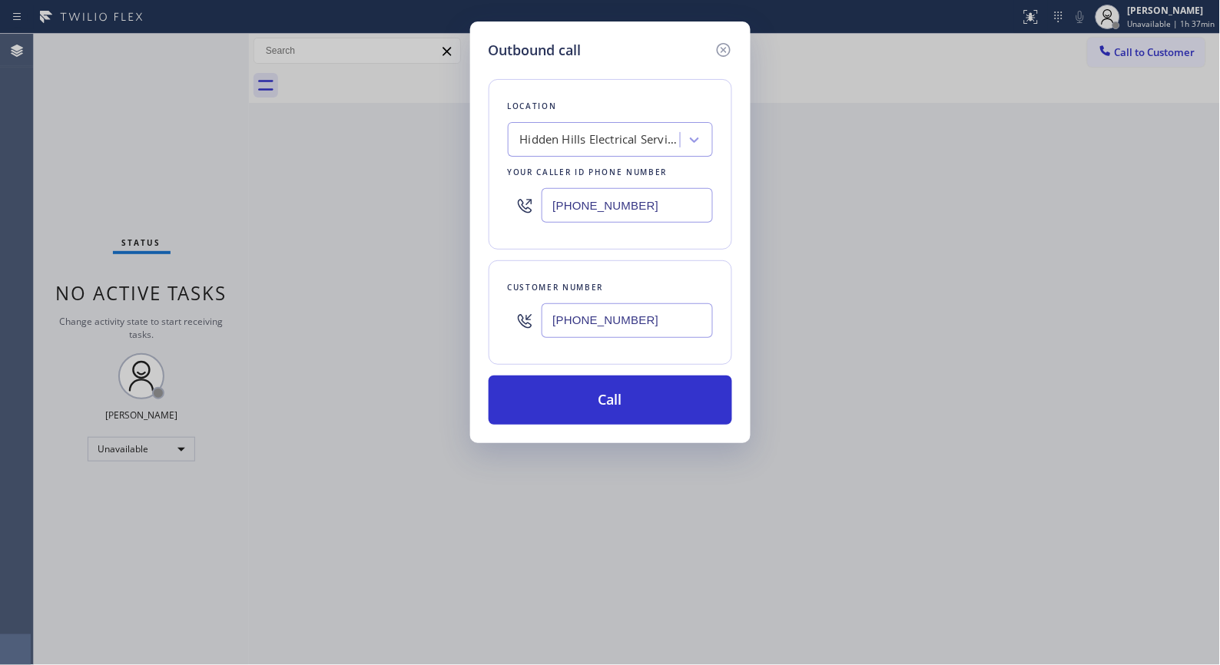
type input "(310) 857-4515"
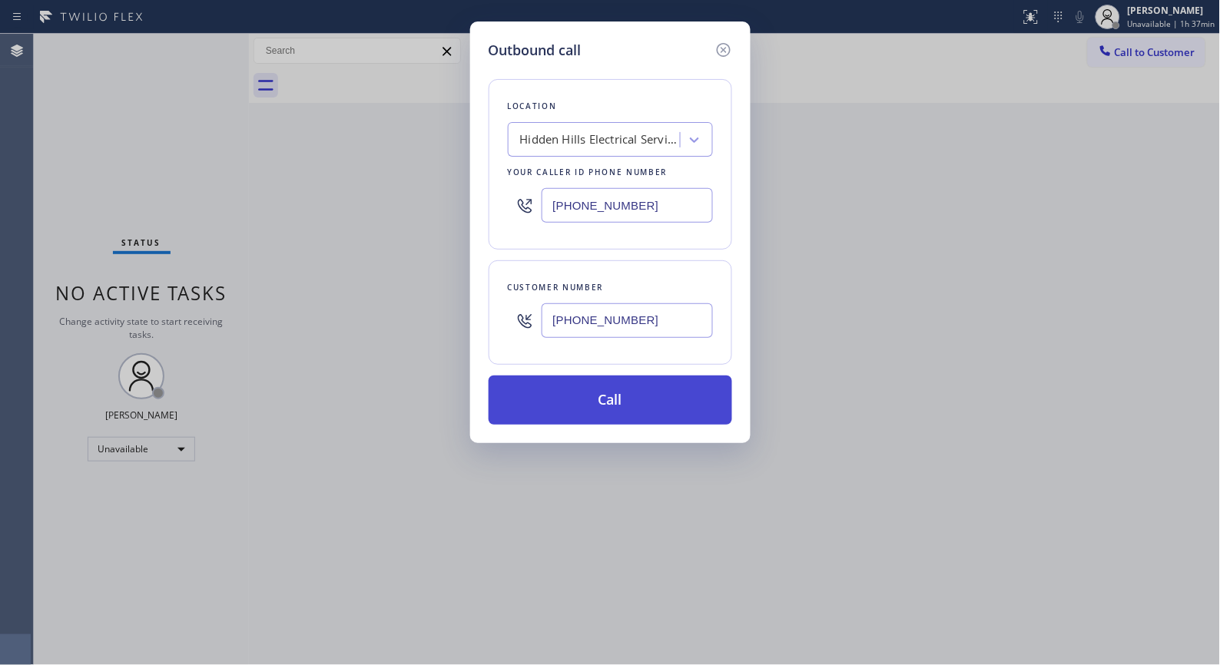
click at [633, 404] on button "Call" at bounding box center [611, 400] width 244 height 49
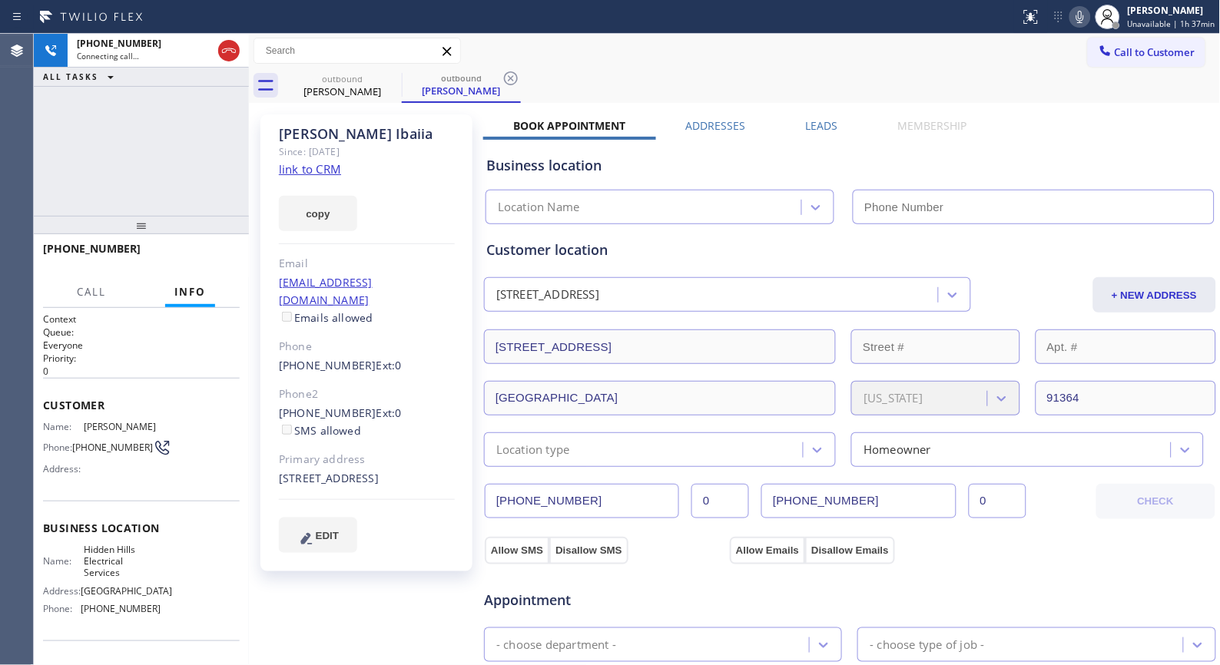
type input "(818) 672-1119"
click at [509, 77] on icon at bounding box center [511, 78] width 14 height 14
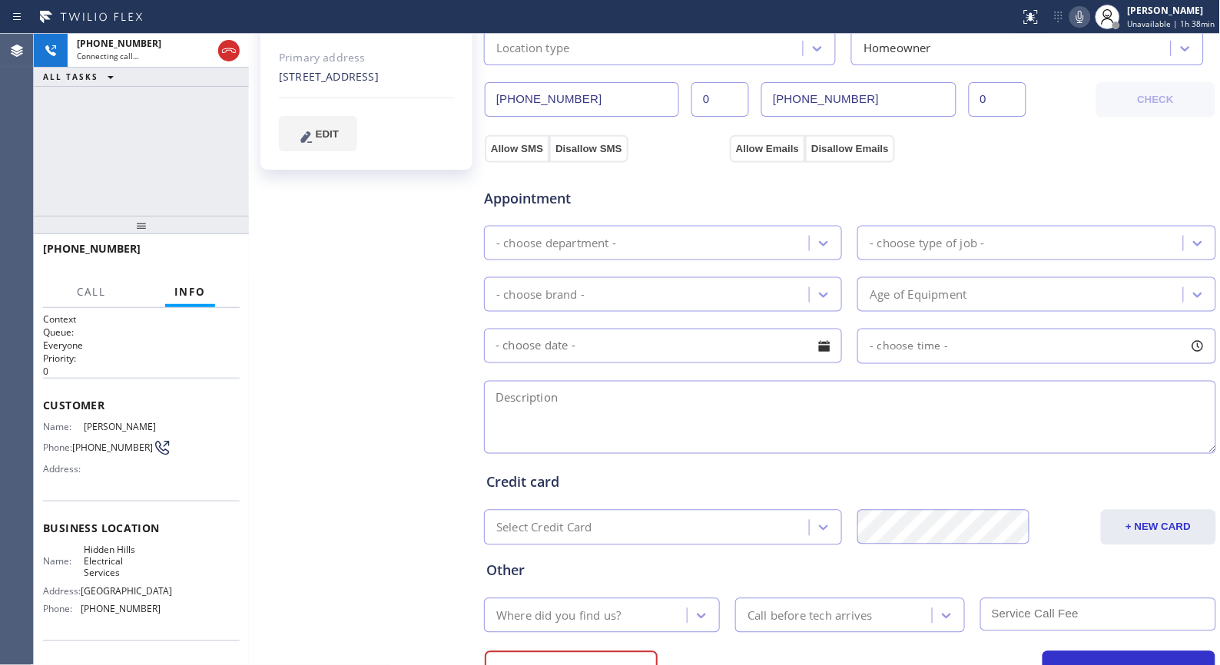
scroll to position [426, 0]
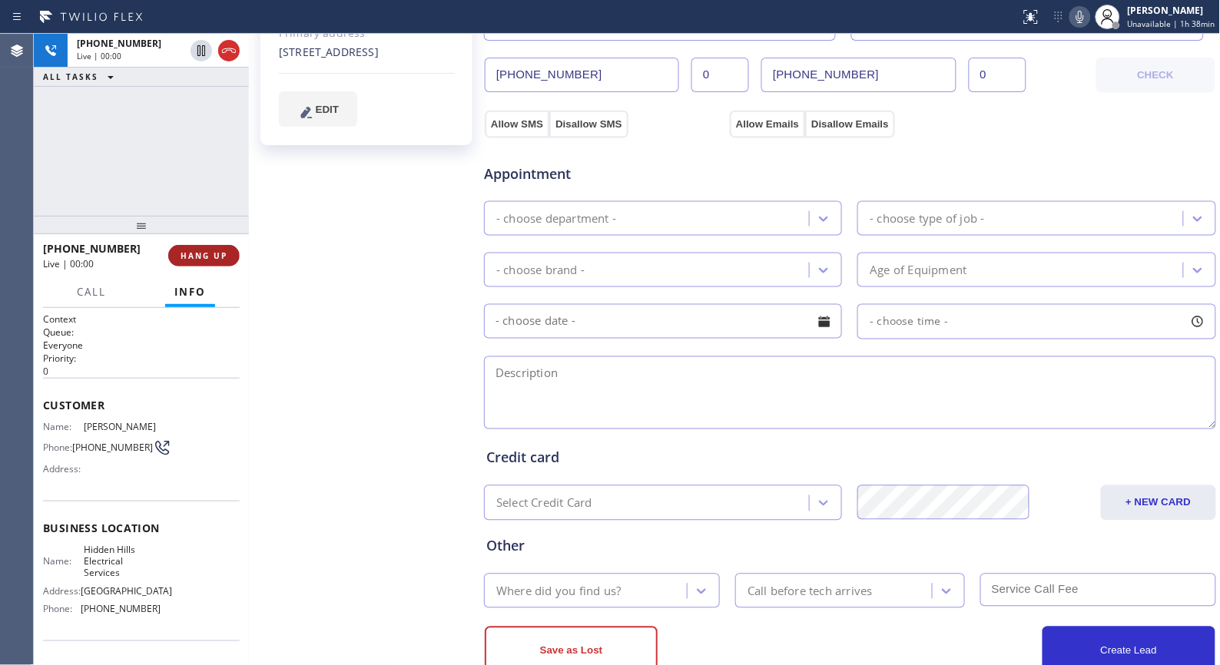
click at [221, 250] on span "HANG UP" at bounding box center [204, 255] width 47 height 11
click at [212, 258] on span "HANG UP" at bounding box center [204, 255] width 47 height 11
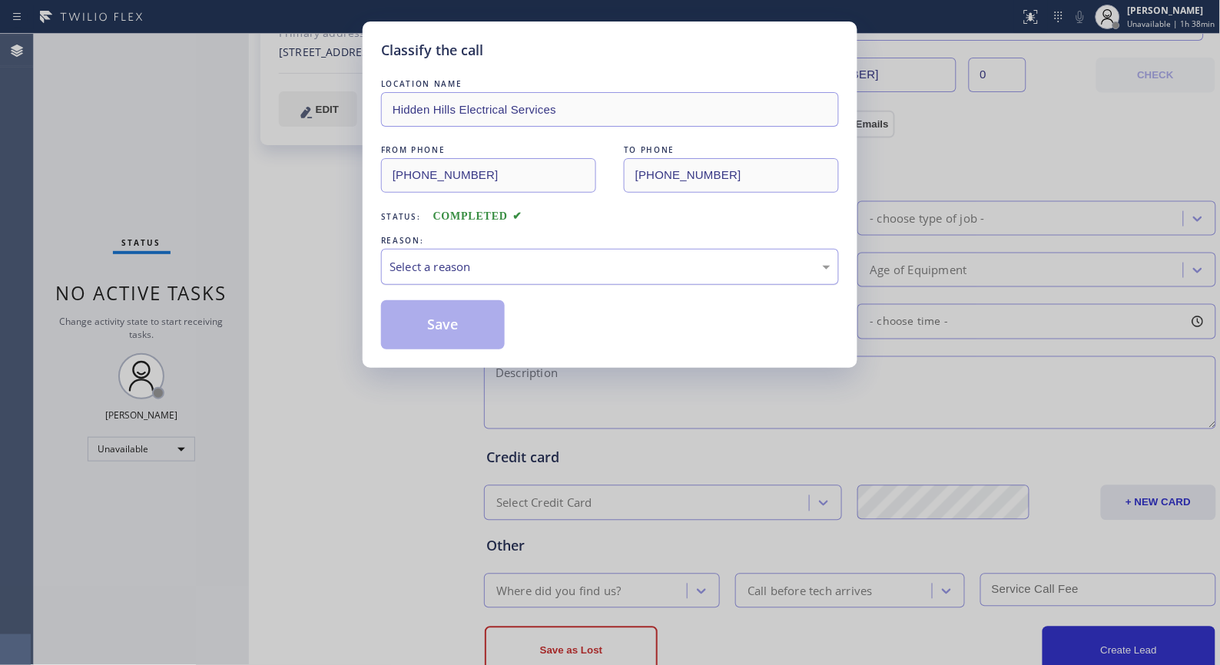
click at [566, 265] on div "Select a reason" at bounding box center [609, 267] width 441 height 18
click at [449, 321] on button "Save" at bounding box center [443, 324] width 124 height 49
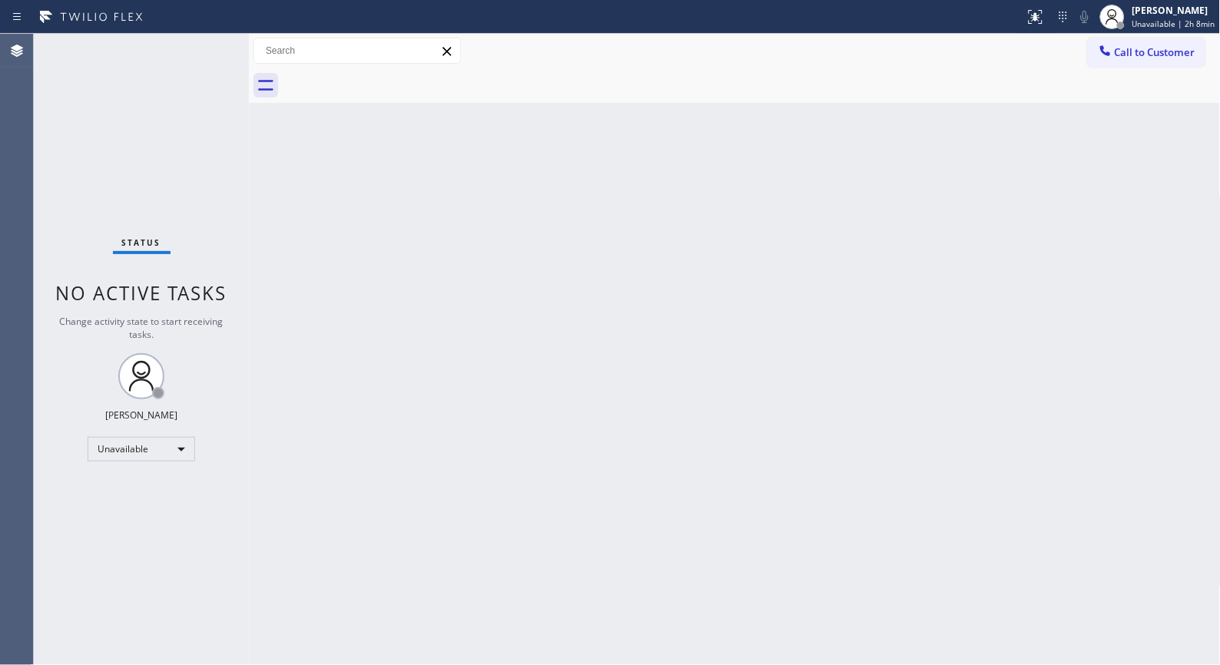
click at [1098, 58] on button "Call to Customer" at bounding box center [1147, 52] width 118 height 29
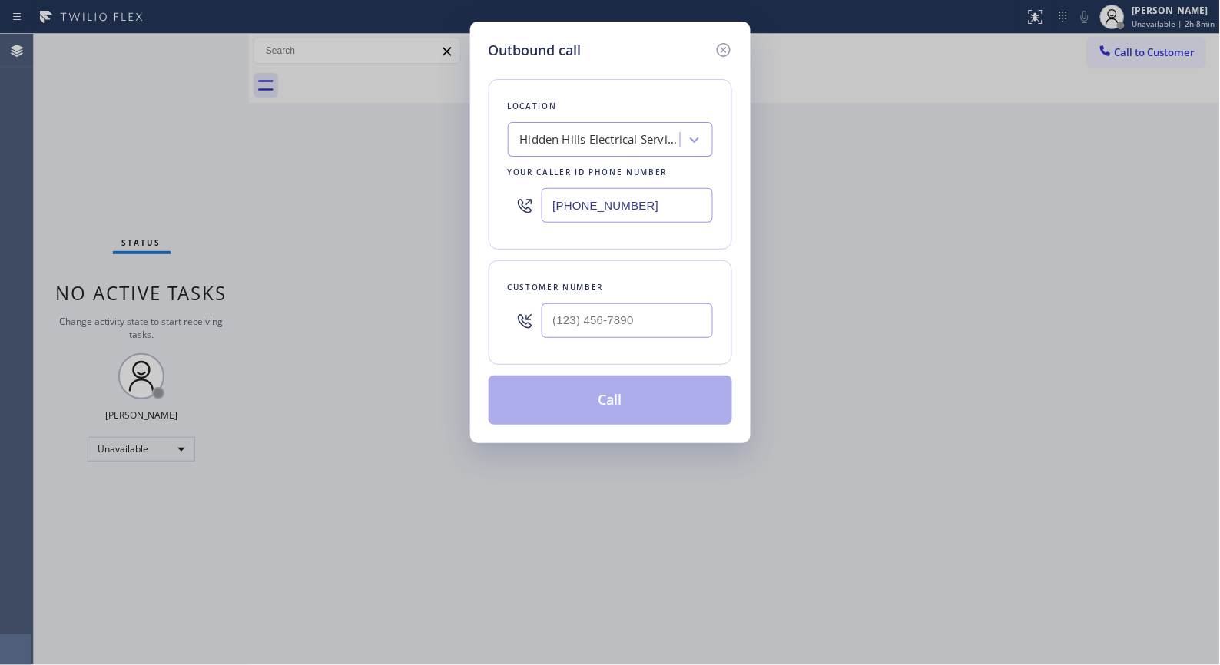
drag, startPoint x: 666, startPoint y: 197, endPoint x: 487, endPoint y: 0, distance: 265.9
click at [501, 161] on div "Location Hidden Hills Electrical Services Your caller id phone number (818) 672…" at bounding box center [611, 164] width 244 height 171
paste input "88) 553-8605"
type input "[PHONE_NUMBER]"
click at [631, 323] on input "(___) ___-____" at bounding box center [627, 320] width 171 height 35
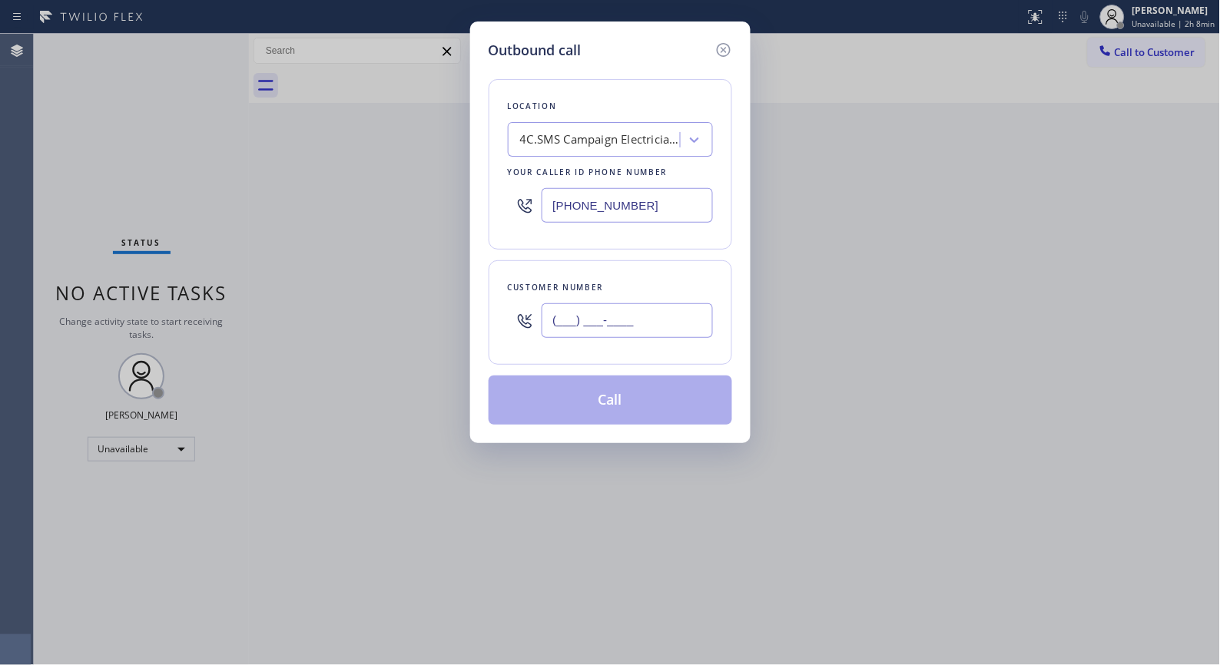
paste input "562) 234-5739"
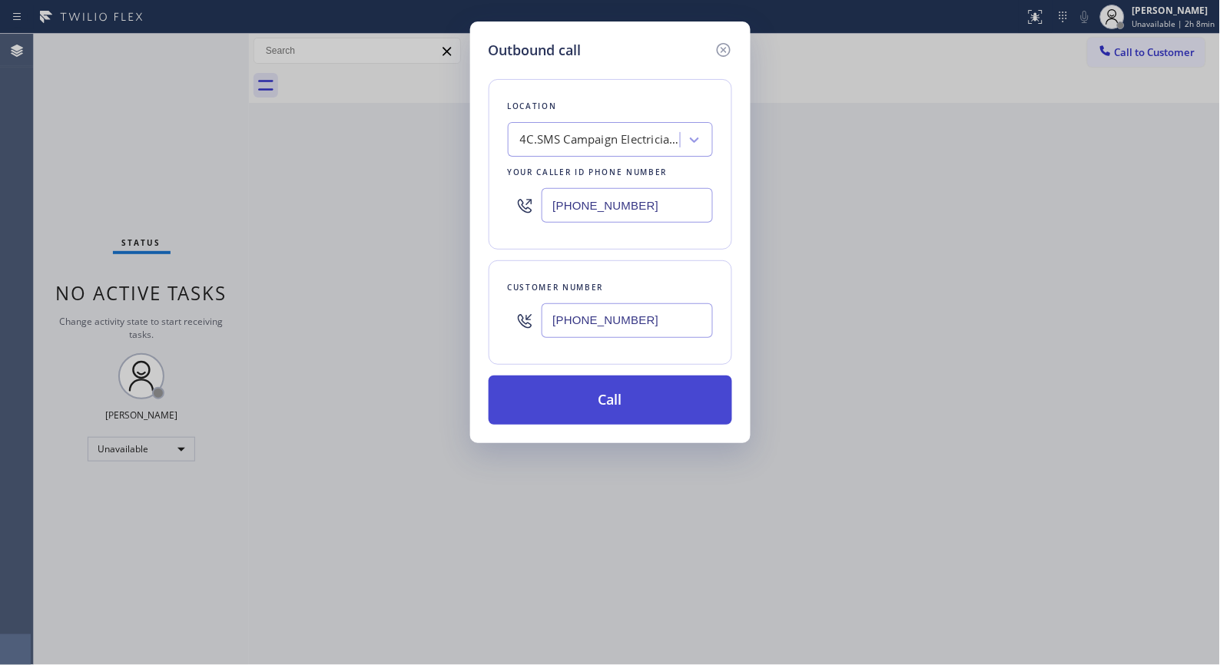
type input "(562) 234-5739"
click at [608, 396] on button "Call" at bounding box center [611, 400] width 244 height 49
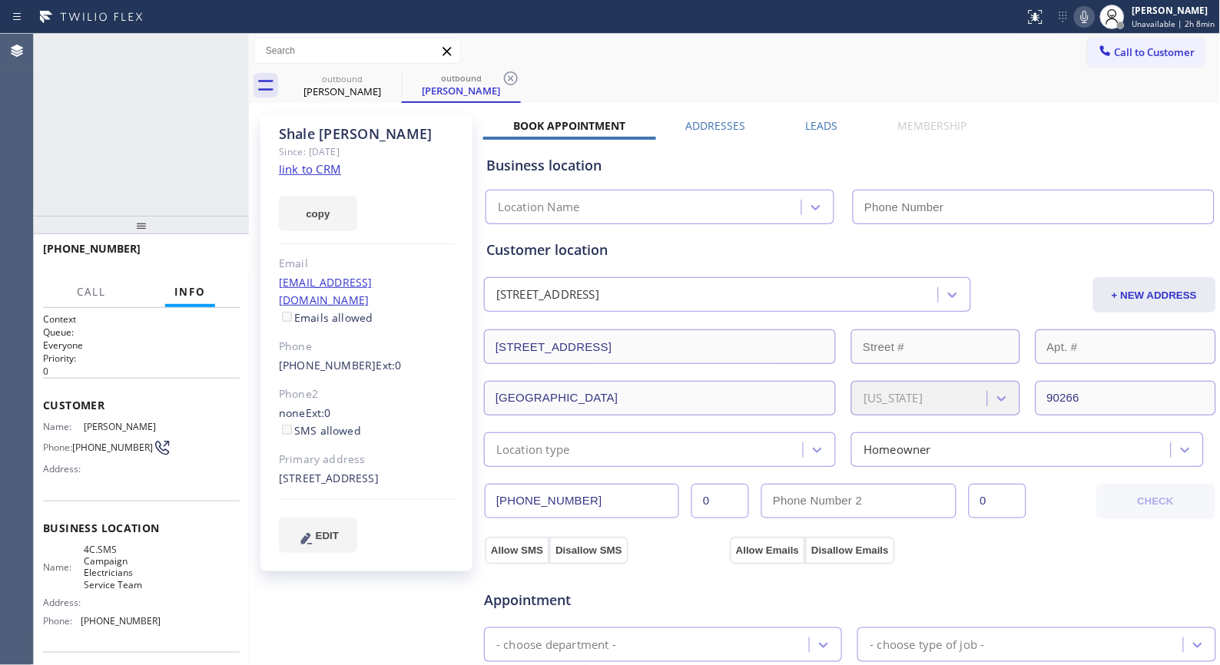
type input "[PHONE_NUMBER]"
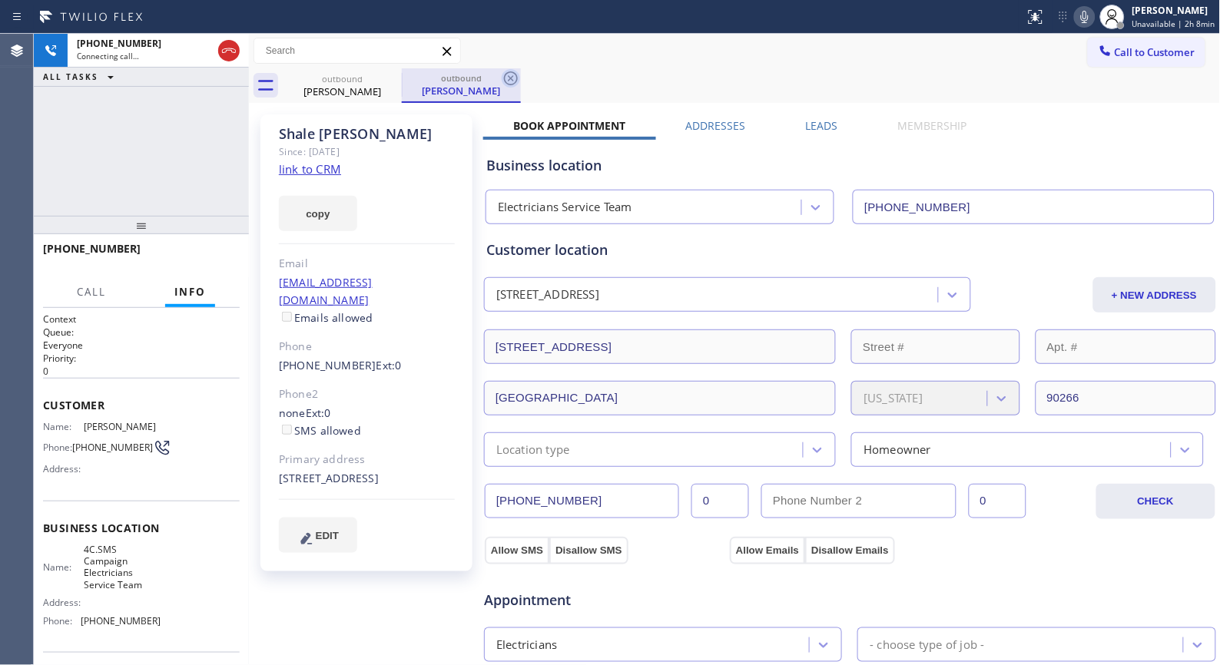
click at [505, 75] on icon at bounding box center [511, 78] width 18 height 18
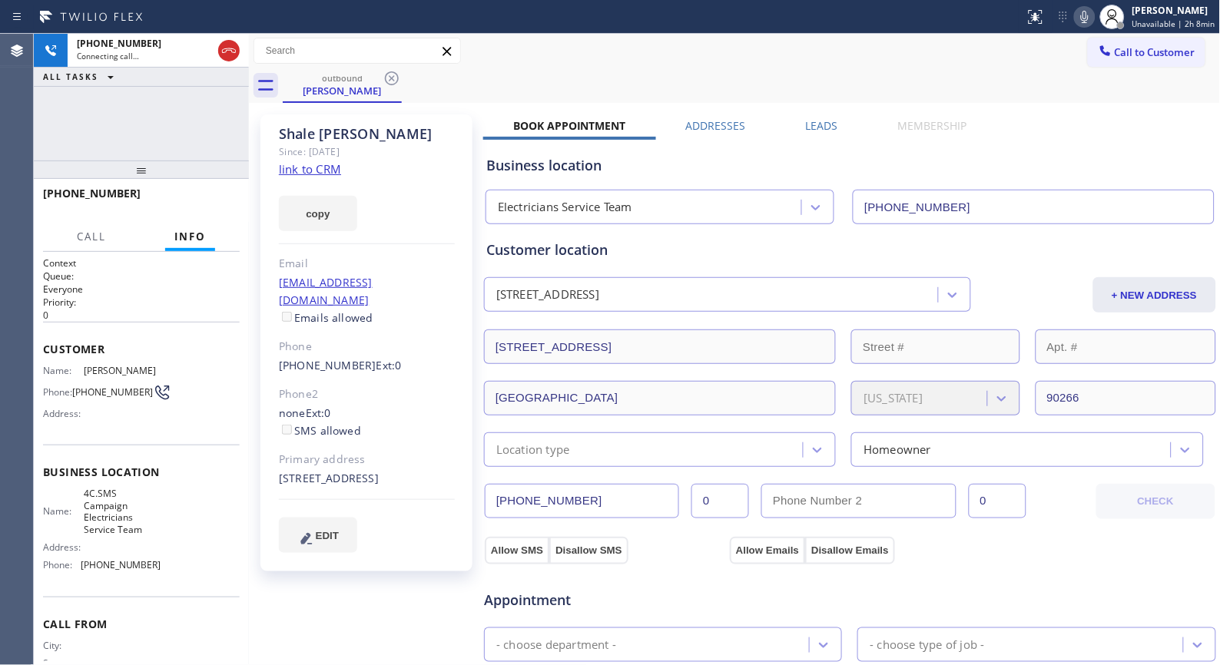
drag, startPoint x: 157, startPoint y: 231, endPoint x: 171, endPoint y: 148, distance: 84.1
click at [171, 148] on div "+15622345739 Connecting call… ALL TASKS ALL TASKS ACTIVE TASKS TASKS IN WRAP UP…" at bounding box center [141, 349] width 215 height 631
click at [1088, 23] on icon at bounding box center [1085, 17] width 18 height 18
click at [1084, 18] on icon at bounding box center [1080, 17] width 18 height 18
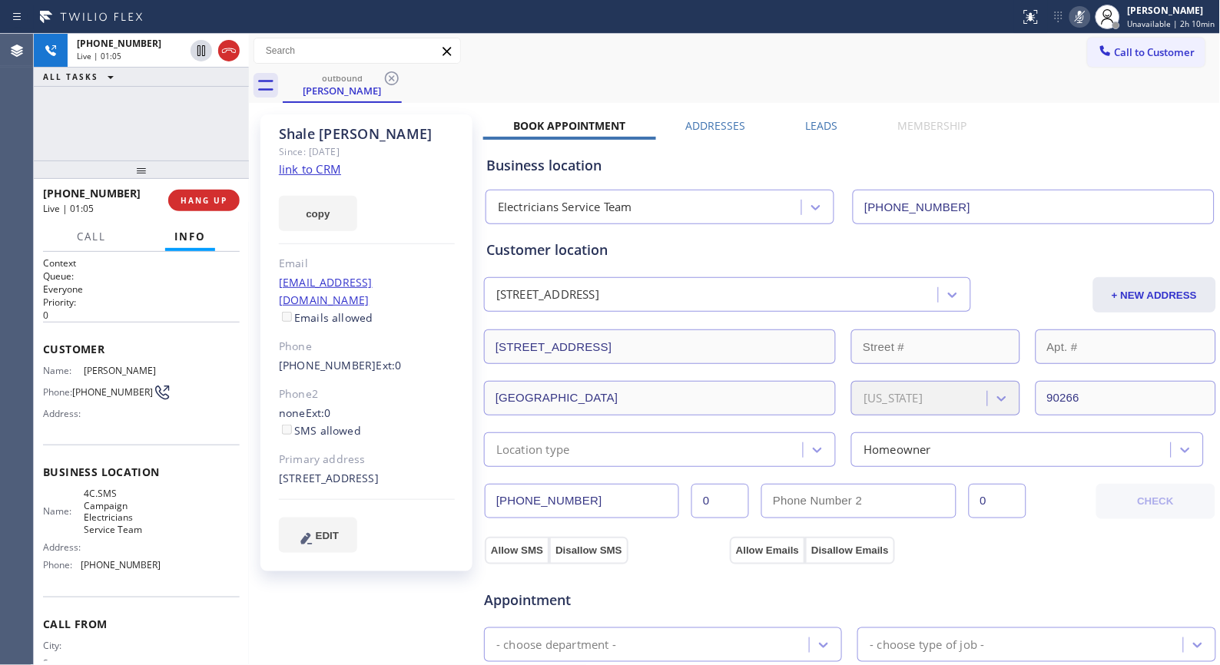
click at [1084, 18] on icon at bounding box center [1080, 17] width 18 height 18
click at [1083, 18] on icon at bounding box center [1080, 17] width 8 height 12
click at [1083, 18] on icon at bounding box center [1080, 17] width 18 height 18
click at [502, 80] on div "outbound Shale Parker" at bounding box center [752, 85] width 938 height 35
click at [953, 88] on div "outbound Shale Parker" at bounding box center [752, 85] width 938 height 35
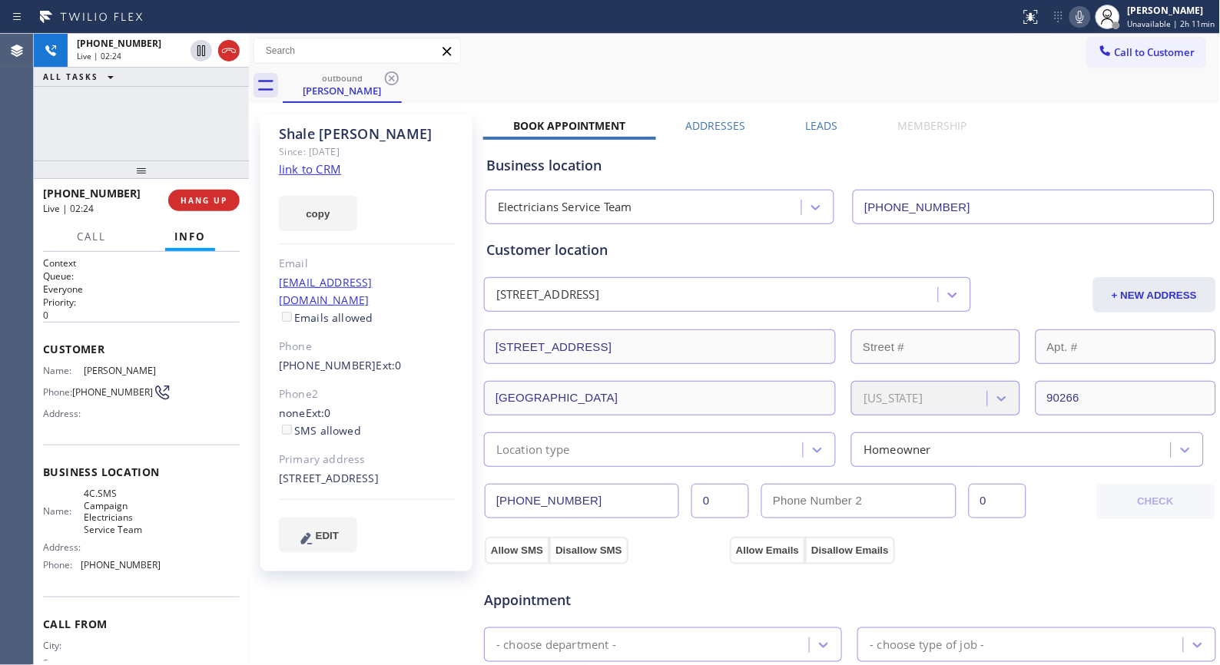
click at [167, 131] on div "+15622345739 Live | 02:24 ALL TASKS ALL TASKS ACTIVE TASKS TASKS IN WRAP UP" at bounding box center [141, 97] width 215 height 127
click at [215, 201] on span "HANG UP" at bounding box center [204, 200] width 47 height 11
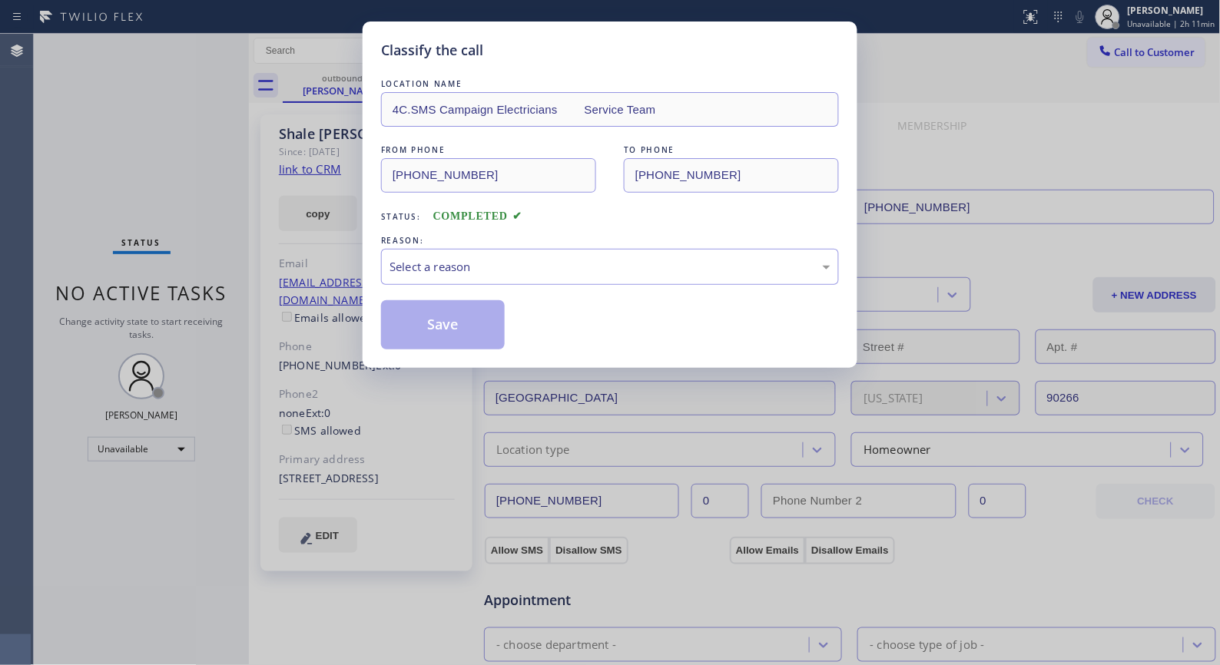
click at [211, 202] on div "Classify the call LOCATION NAME 4C.SMS Campaign Electricians Service Team FROM …" at bounding box center [610, 332] width 1220 height 665
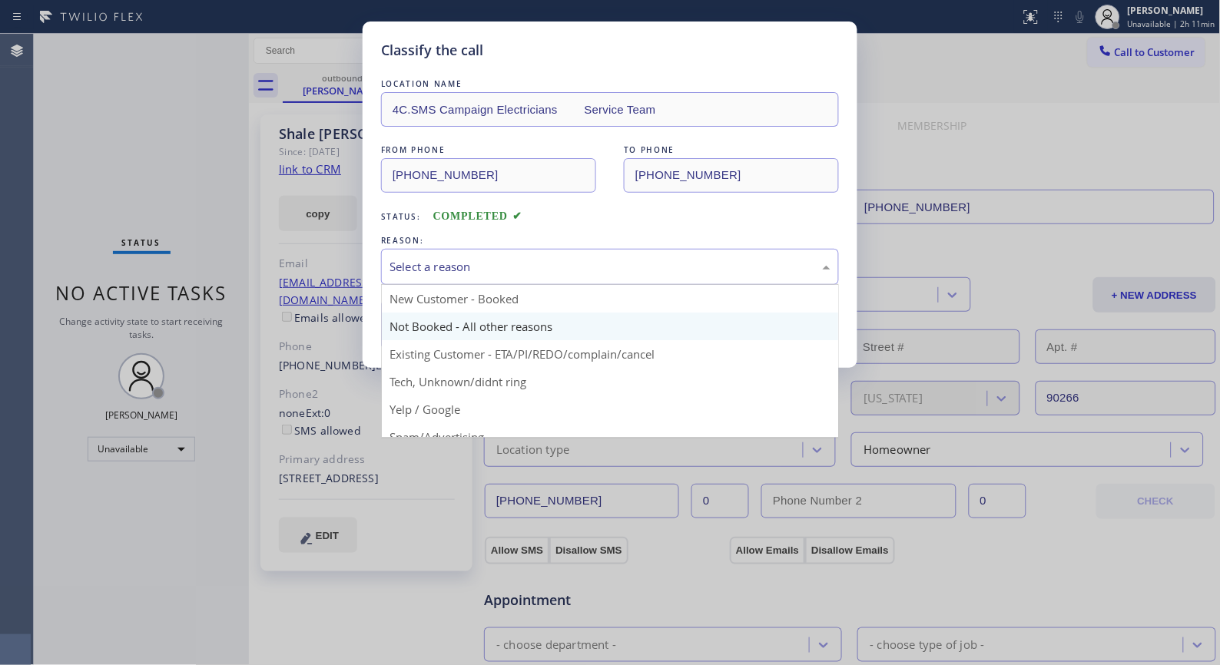
drag, startPoint x: 517, startPoint y: 265, endPoint x: 438, endPoint y: 317, distance: 94.8
click at [503, 275] on div "Select a reason" at bounding box center [609, 267] width 441 height 18
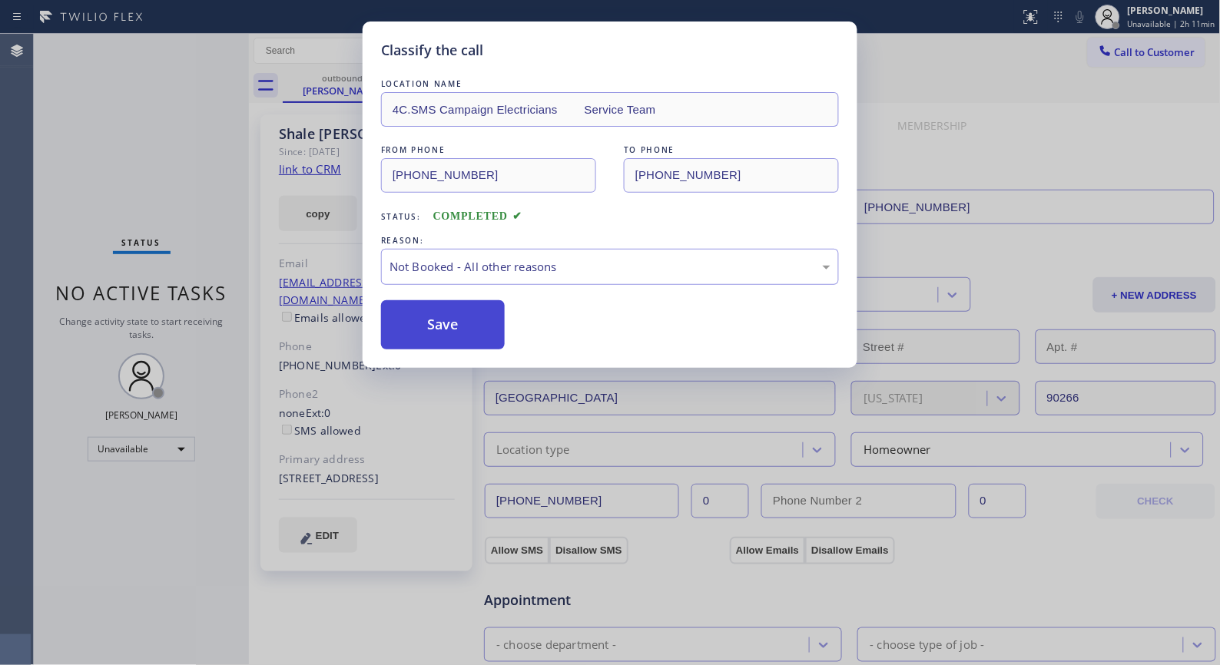
click at [436, 326] on button "Save" at bounding box center [443, 324] width 124 height 49
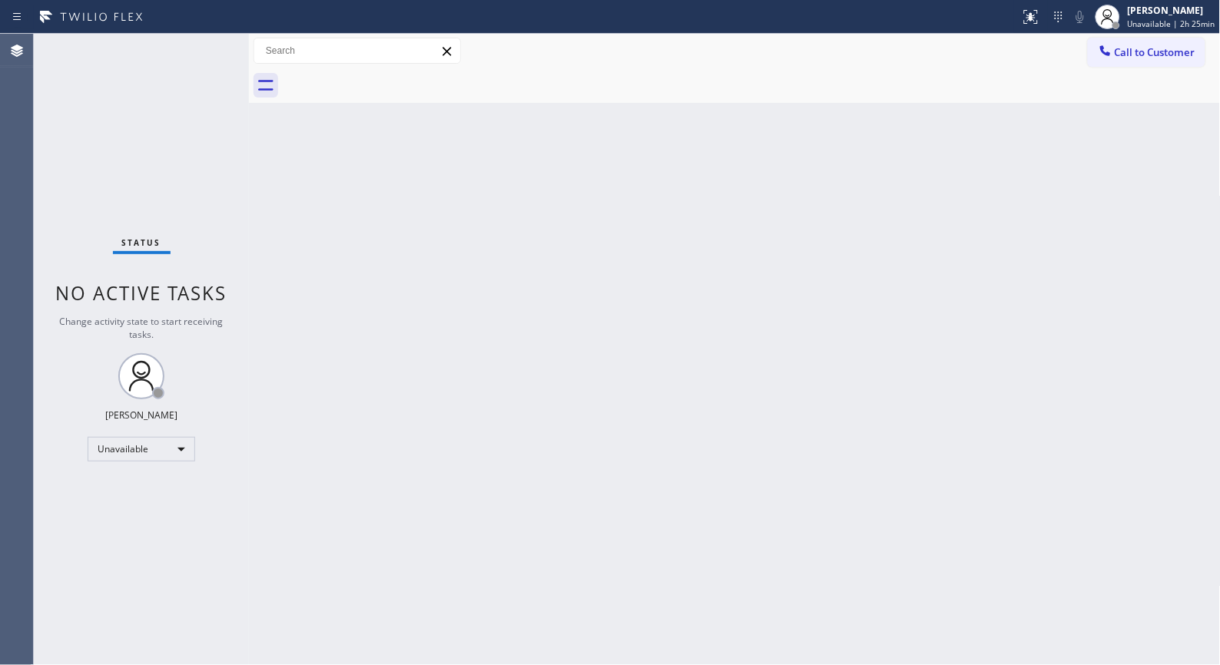
click at [647, 594] on div "Back to Dashboard Change Sender ID Customers Technicians Select a contact Outbo…" at bounding box center [735, 349] width 972 height 631
click at [177, 451] on div "Unavailable" at bounding box center [142, 449] width 108 height 25
click at [140, 529] on li "Break" at bounding box center [140, 528] width 104 height 18
click at [1098, 19] on span "Break | 13:16" at bounding box center [1164, 23] width 51 height 11
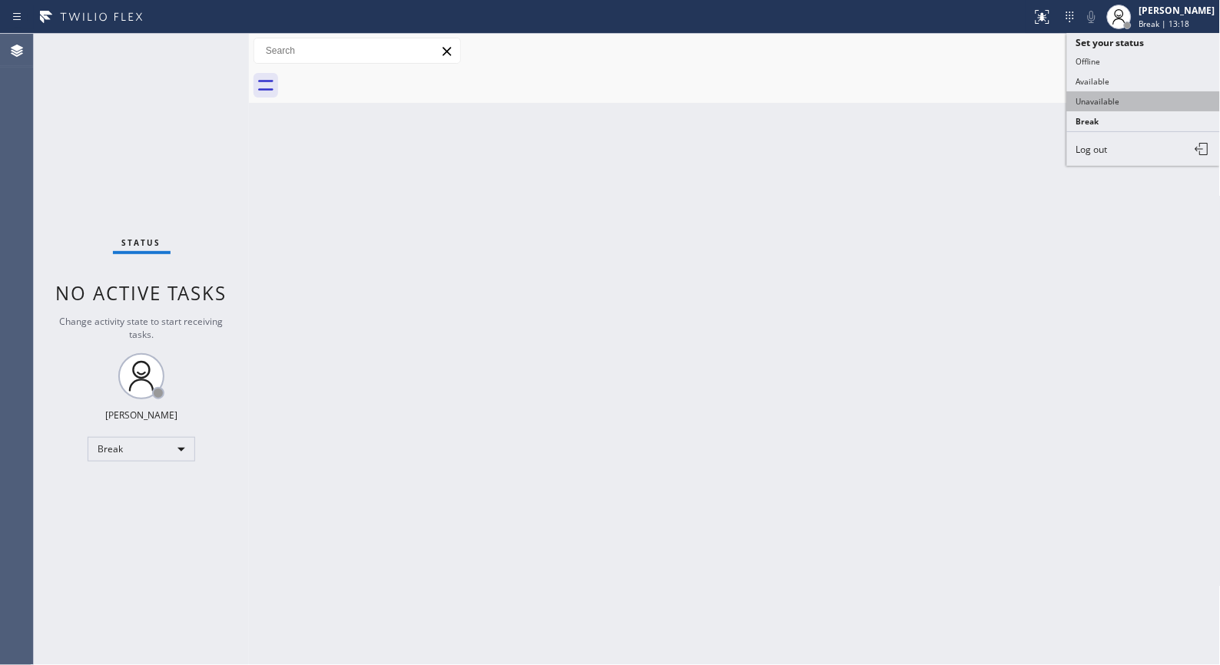
click at [1098, 97] on button "Unavailable" at bounding box center [1144, 101] width 154 height 20
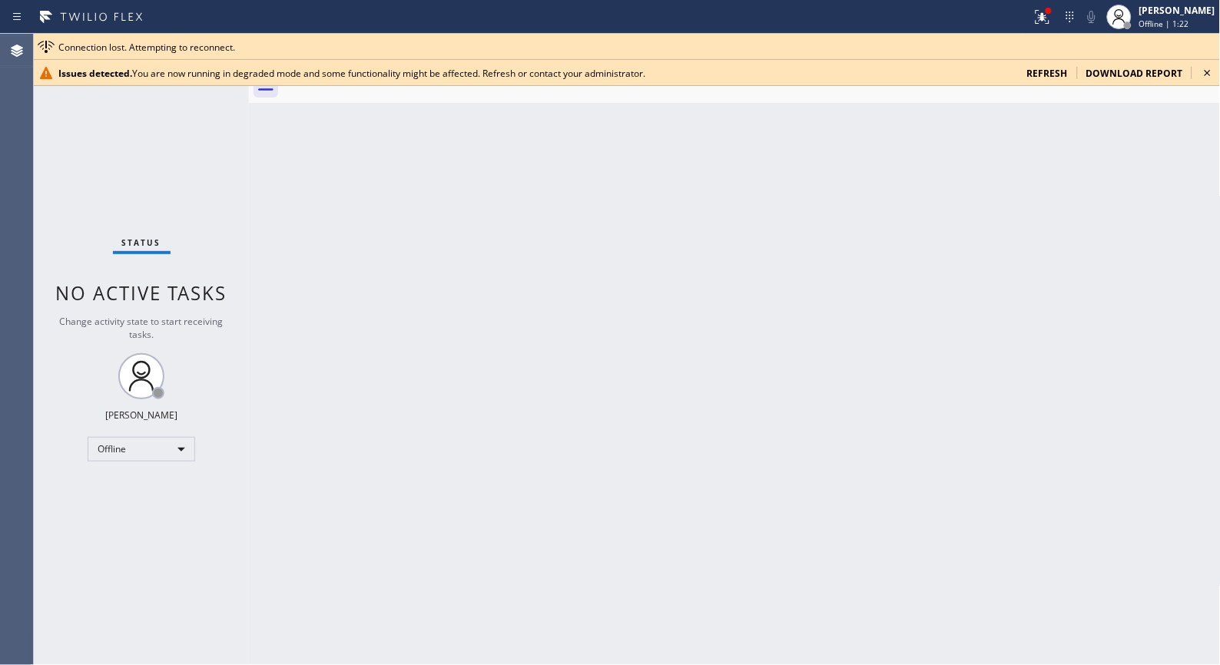
click at [1098, 72] on icon at bounding box center [1207, 73] width 18 height 18
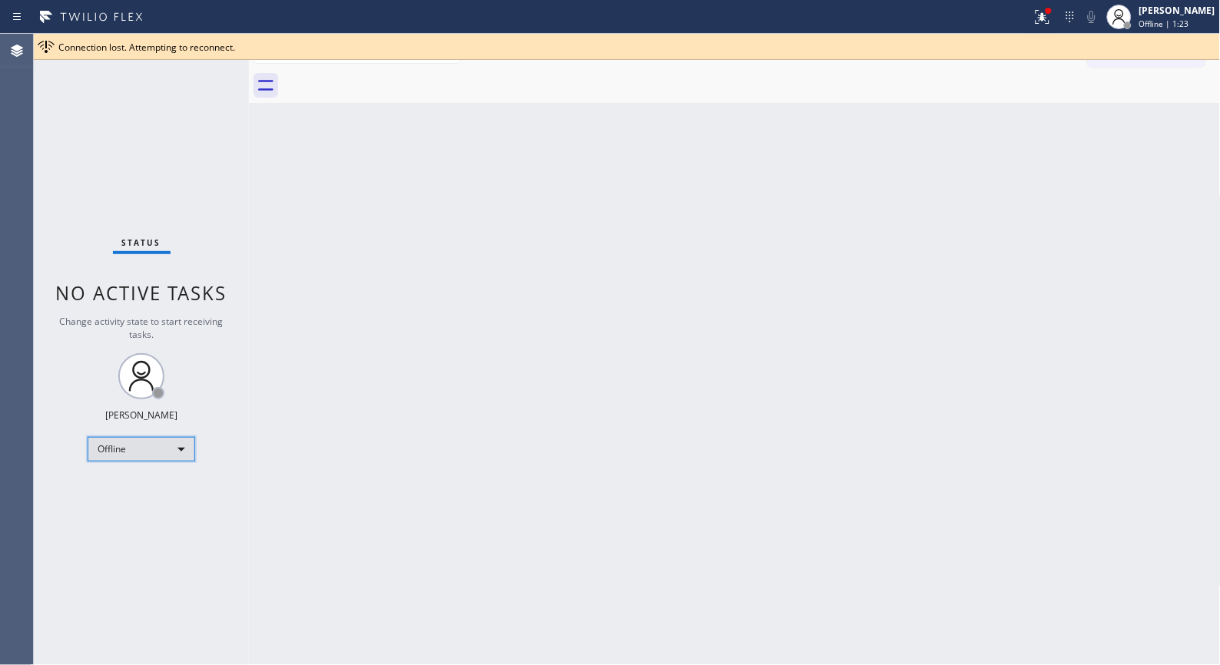
click at [167, 448] on div "Offline" at bounding box center [142, 449] width 108 height 25
click at [148, 502] on li "Unavailable" at bounding box center [140, 508] width 104 height 18
click at [502, 346] on div "Back to Dashboard Change Sender ID Customers Technicians Select a contact Outbo…" at bounding box center [735, 349] width 972 height 631
click at [498, 363] on div "Back to Dashboard Change Sender ID Customers Technicians Select a contact Outbo…" at bounding box center [735, 349] width 972 height 631
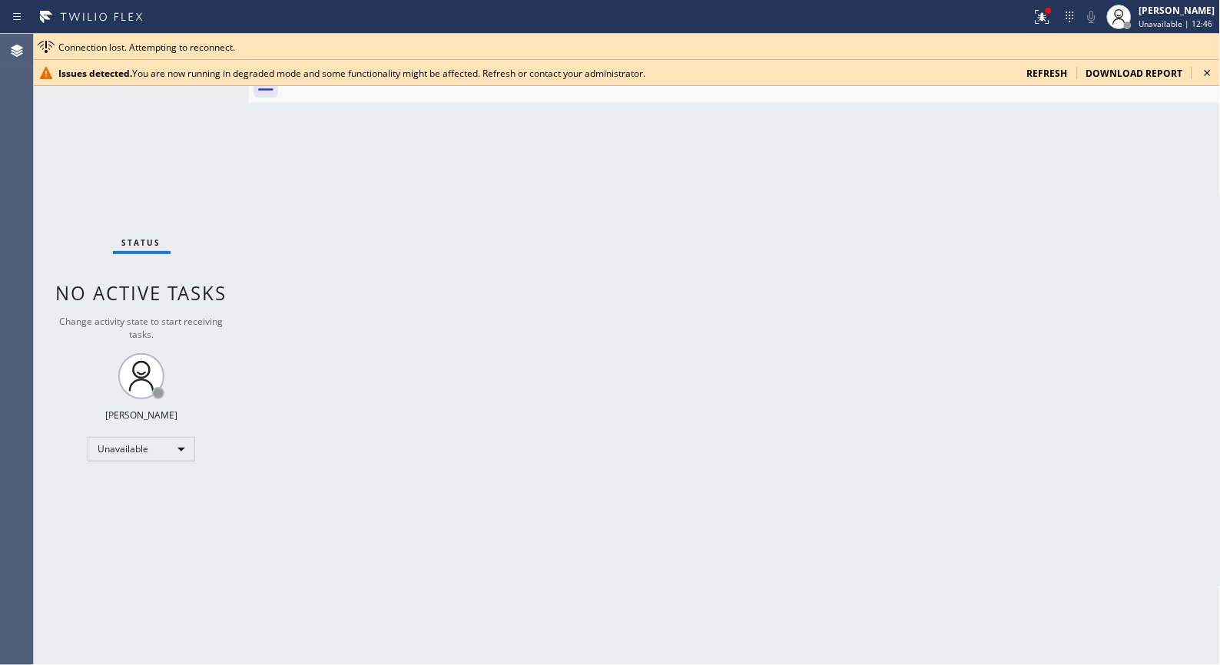
click at [1098, 71] on icon at bounding box center [1207, 73] width 18 height 18
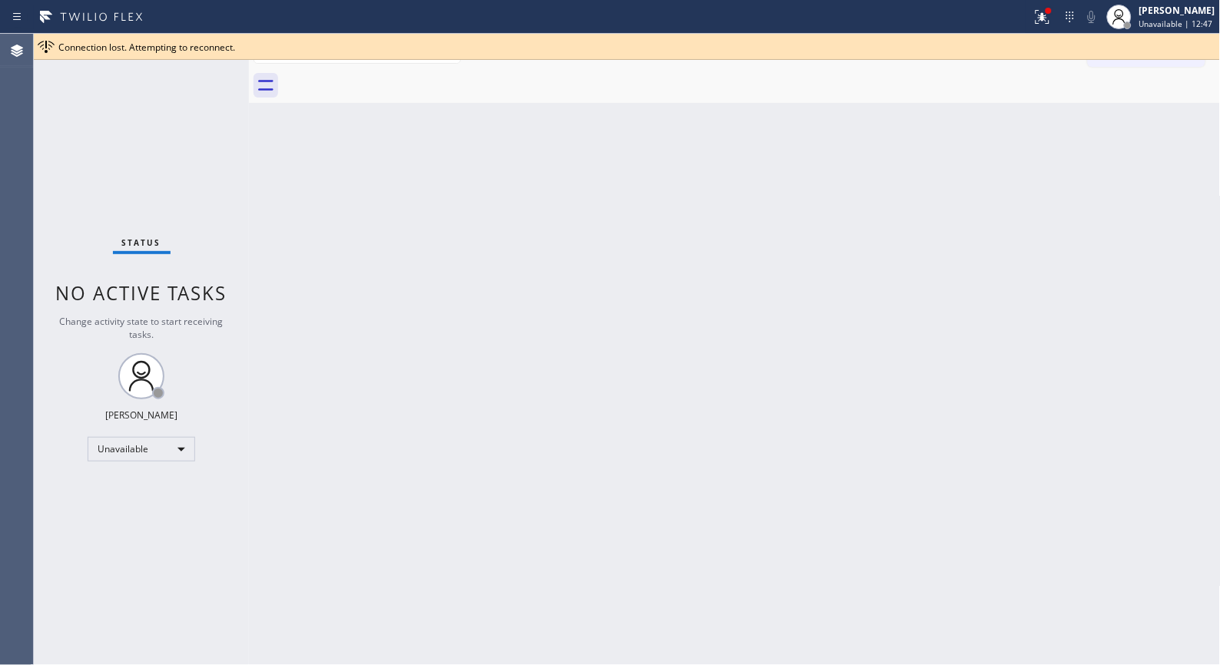
click at [1098, 48] on div "Connection lost. Attempting to reconnect." at bounding box center [635, 47] width 1155 height 13
click at [1068, 142] on div "Back to Dashboard Change Sender ID Customers Technicians Select a contact Outbo…" at bounding box center [735, 349] width 972 height 631
click at [1205, 43] on icon at bounding box center [1207, 47] width 18 height 18
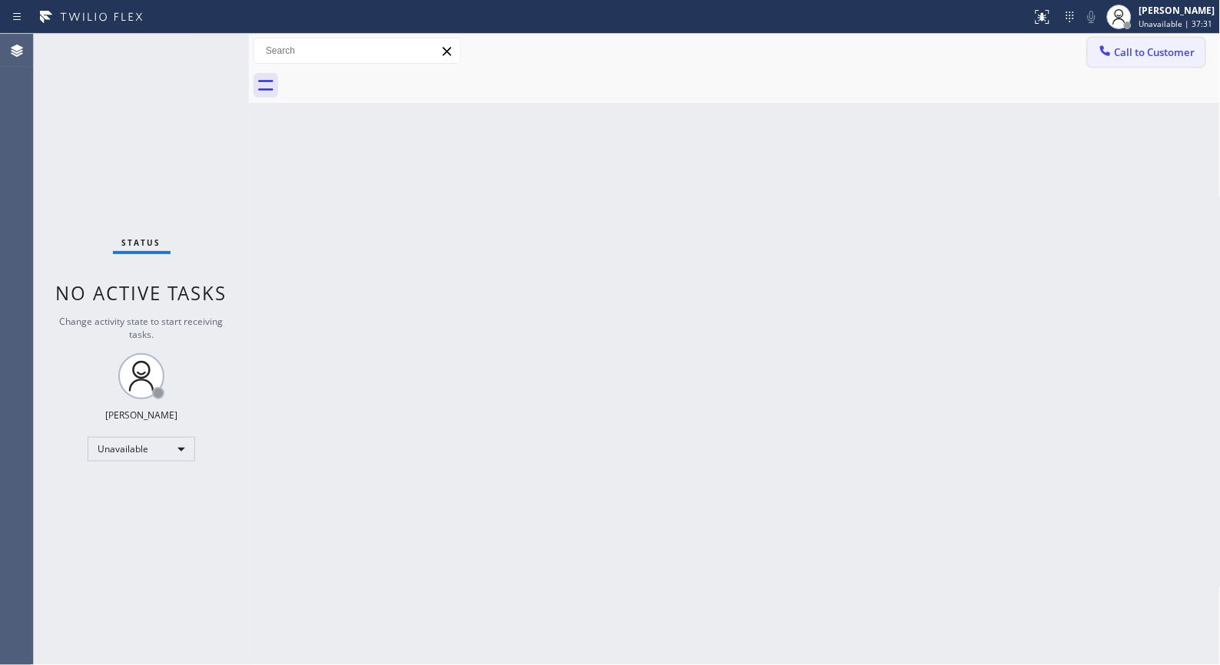
click at [1187, 48] on span "Call to Customer" at bounding box center [1155, 52] width 81 height 14
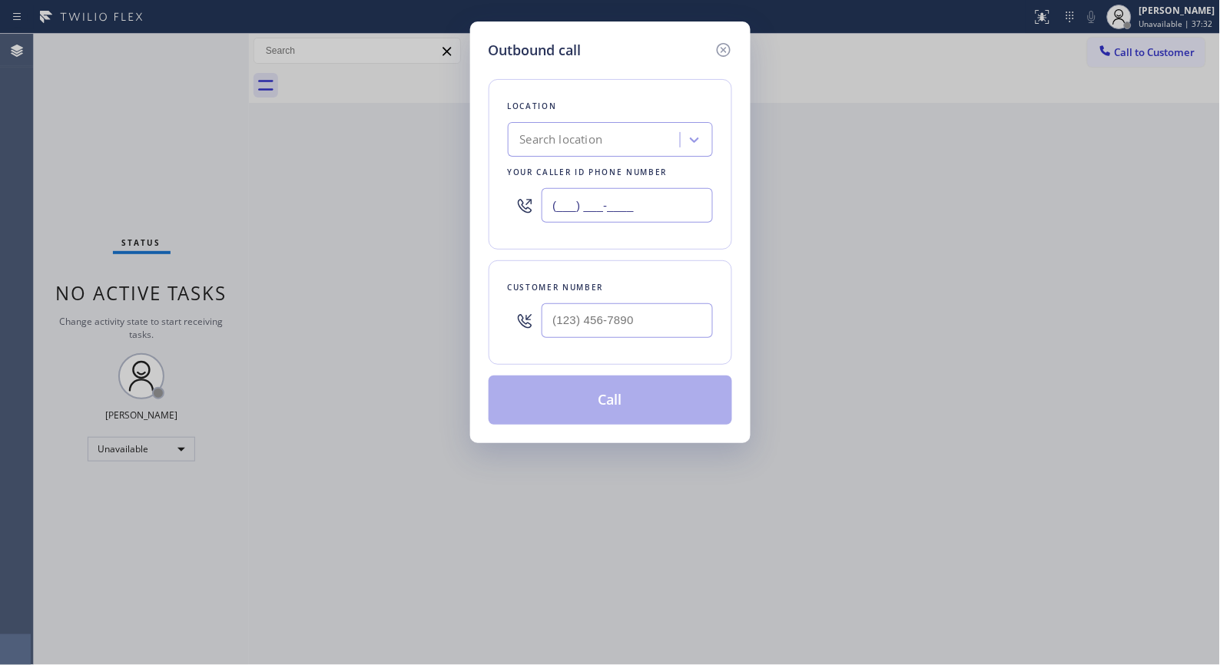
drag, startPoint x: 505, startPoint y: 193, endPoint x: 419, endPoint y: 116, distance: 114.8
click at [459, 174] on div "Outbound call Location Search location Your caller id phone number (___) ___-__…" at bounding box center [610, 332] width 1220 height 665
paste input "323) 416-2342"
type input "[PHONE_NUMBER]"
drag, startPoint x: 655, startPoint y: 327, endPoint x: 510, endPoint y: 295, distance: 148.0
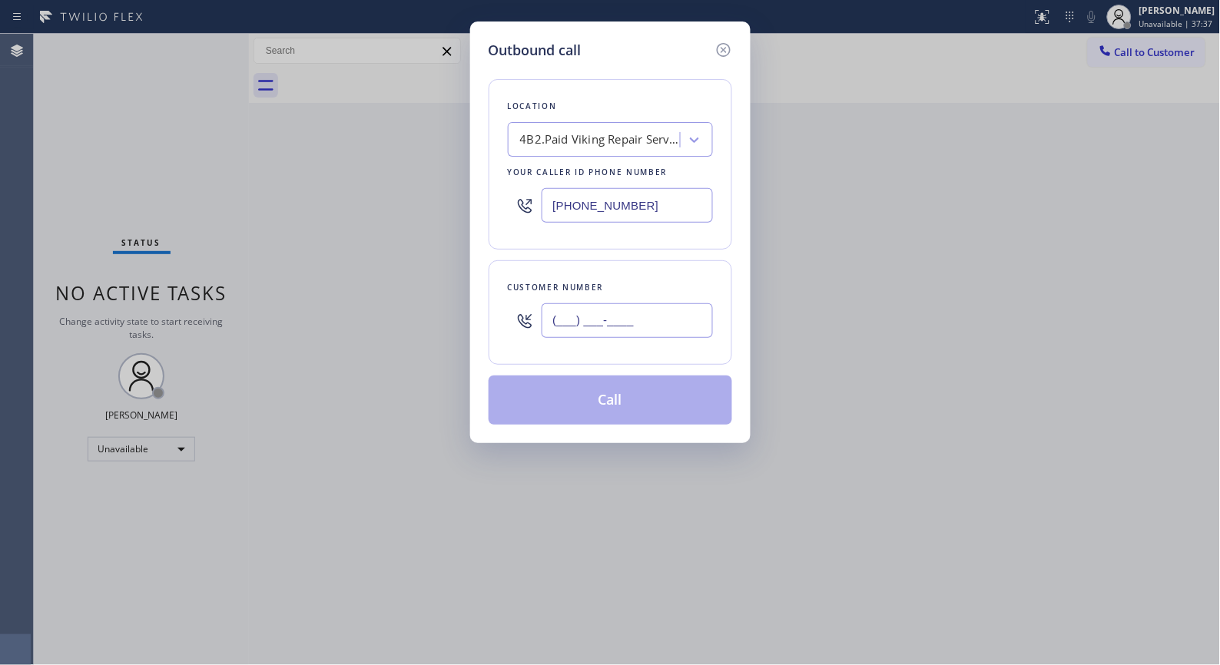
click at [522, 308] on div "(___) ___-____" at bounding box center [610, 321] width 205 height 50
paste input "310) 977-7650"
type input "[PHONE_NUMBER]"
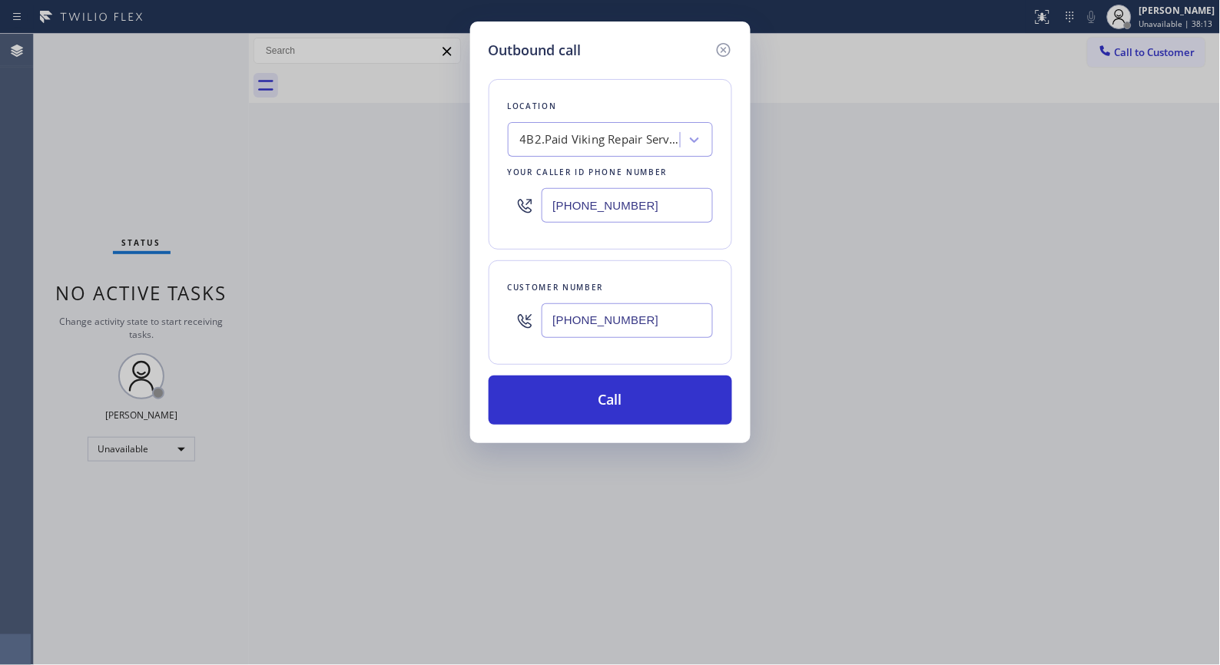
drag, startPoint x: 666, startPoint y: 213, endPoint x: 471, endPoint y: 185, distance: 197.1
click at [471, 186] on div "Outbound call Location 4B2.Paid Viking Repair Service Your caller id phone numb…" at bounding box center [610, 233] width 280 height 422
paste input "424) 289-6505"
type input "[PHONE_NUMBER]"
drag, startPoint x: 653, startPoint y: 309, endPoint x: 472, endPoint y: 303, distance: 180.6
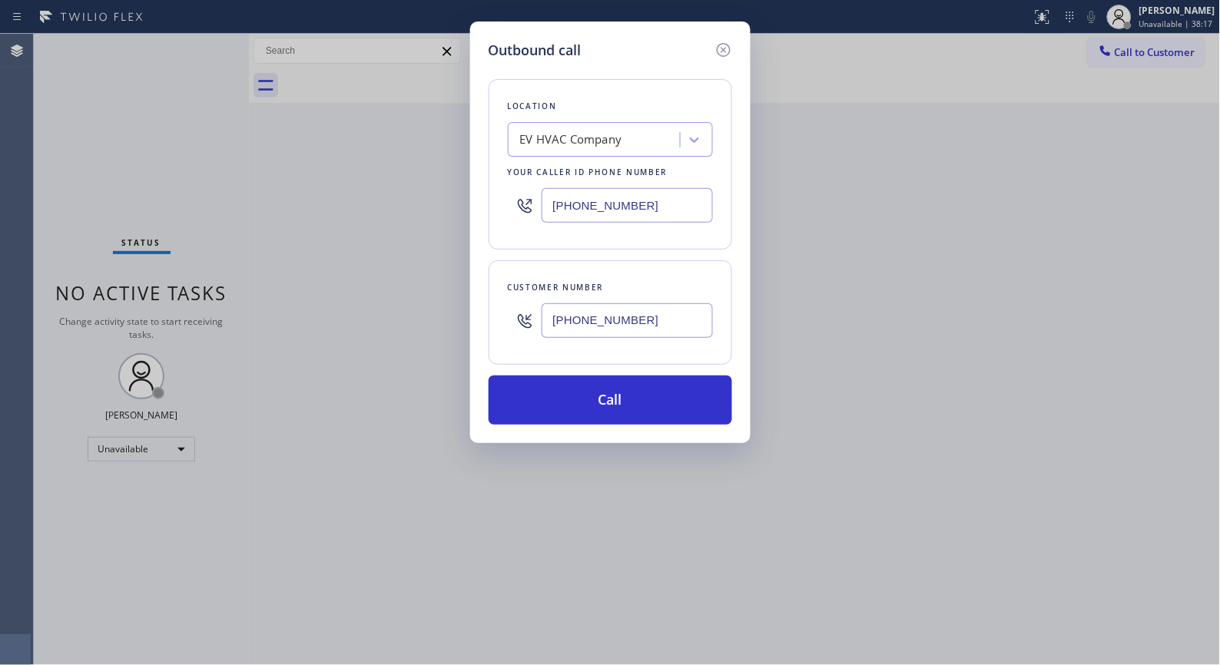
click at [472, 303] on div "Outbound call Location EV HVAC Company Your caller id phone number [PHONE_NUMBE…" at bounding box center [610, 233] width 280 height 422
paste input "213) 624-9258"
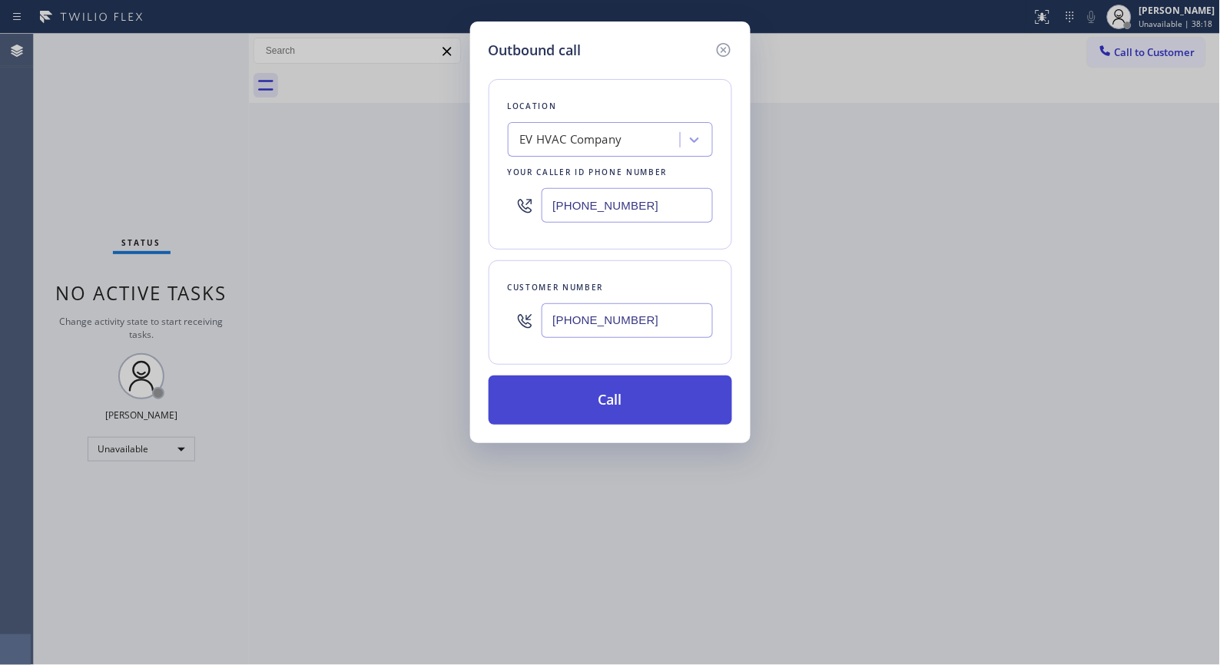
type input "[PHONE_NUMBER]"
click at [617, 407] on button "Call" at bounding box center [611, 400] width 244 height 49
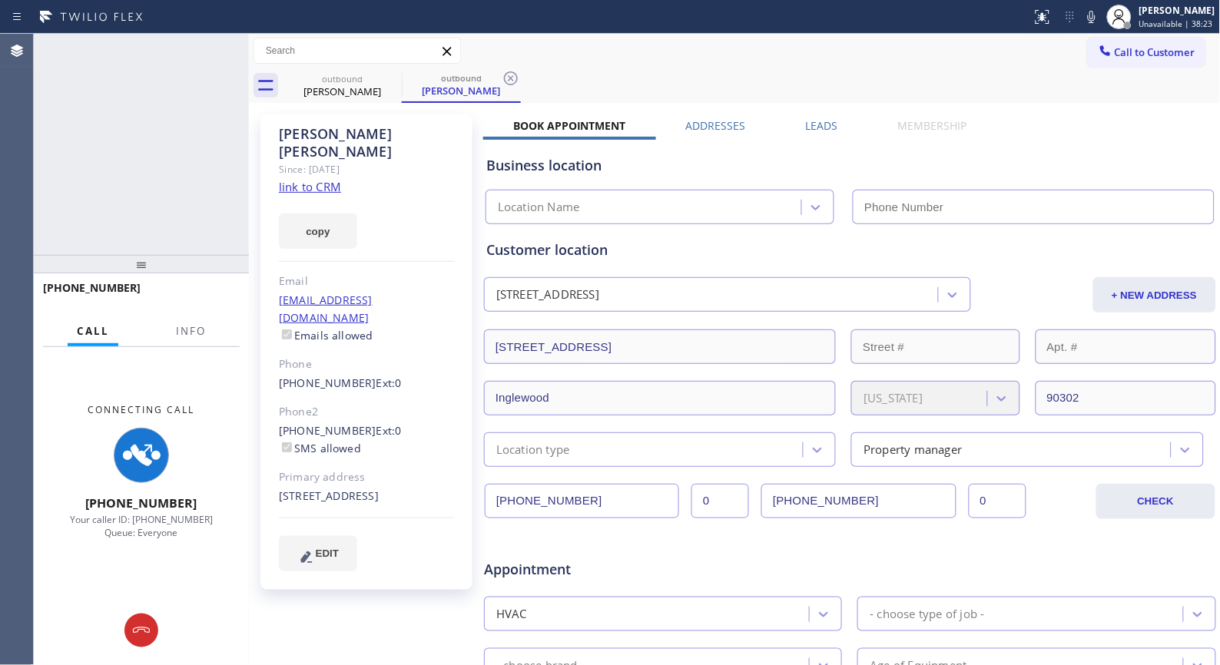
type input "[PHONE_NUMBER]"
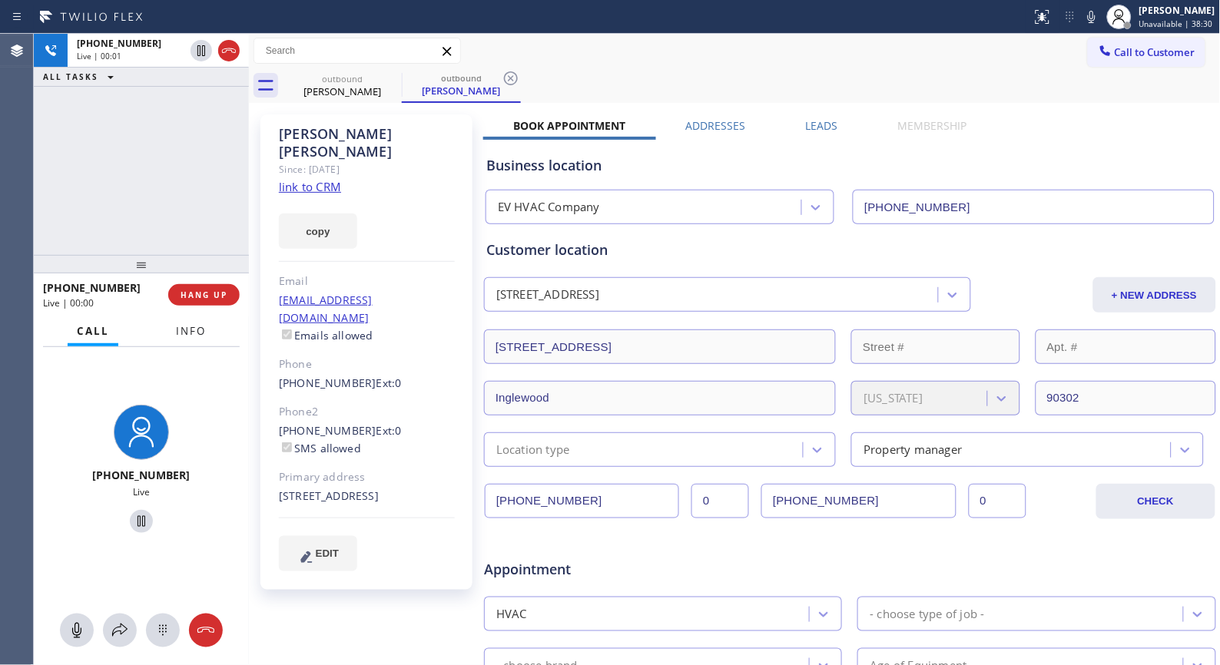
click at [194, 328] on span "Info" at bounding box center [191, 331] width 30 height 14
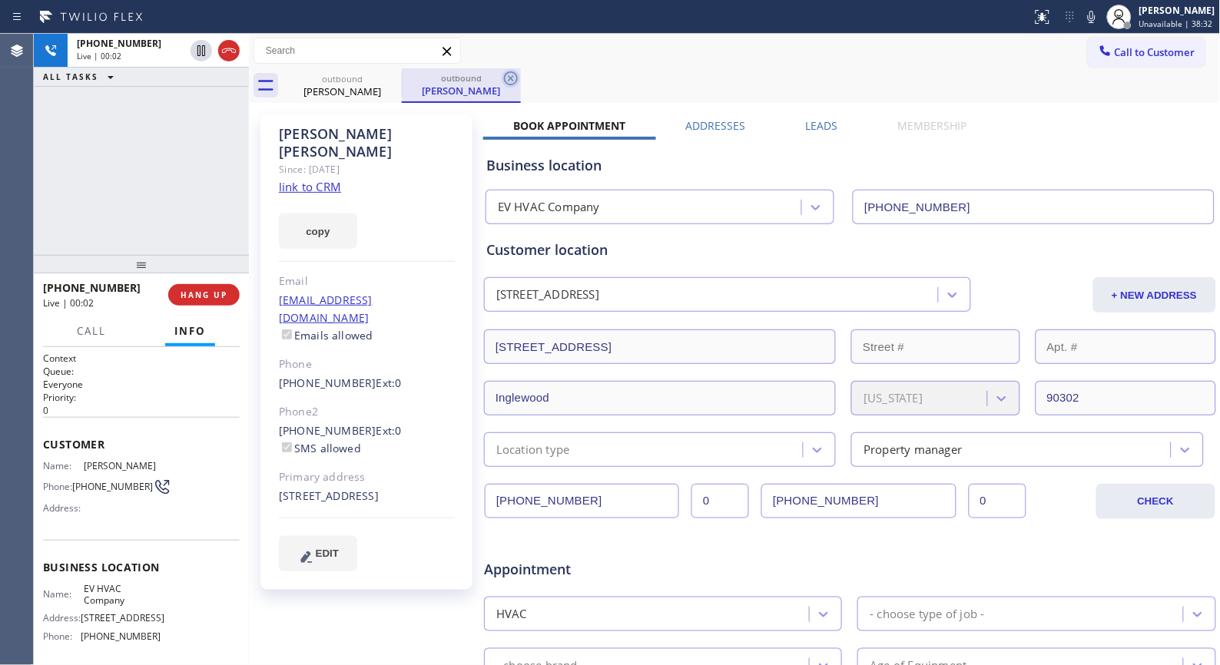
click at [512, 83] on icon at bounding box center [511, 78] width 18 height 18
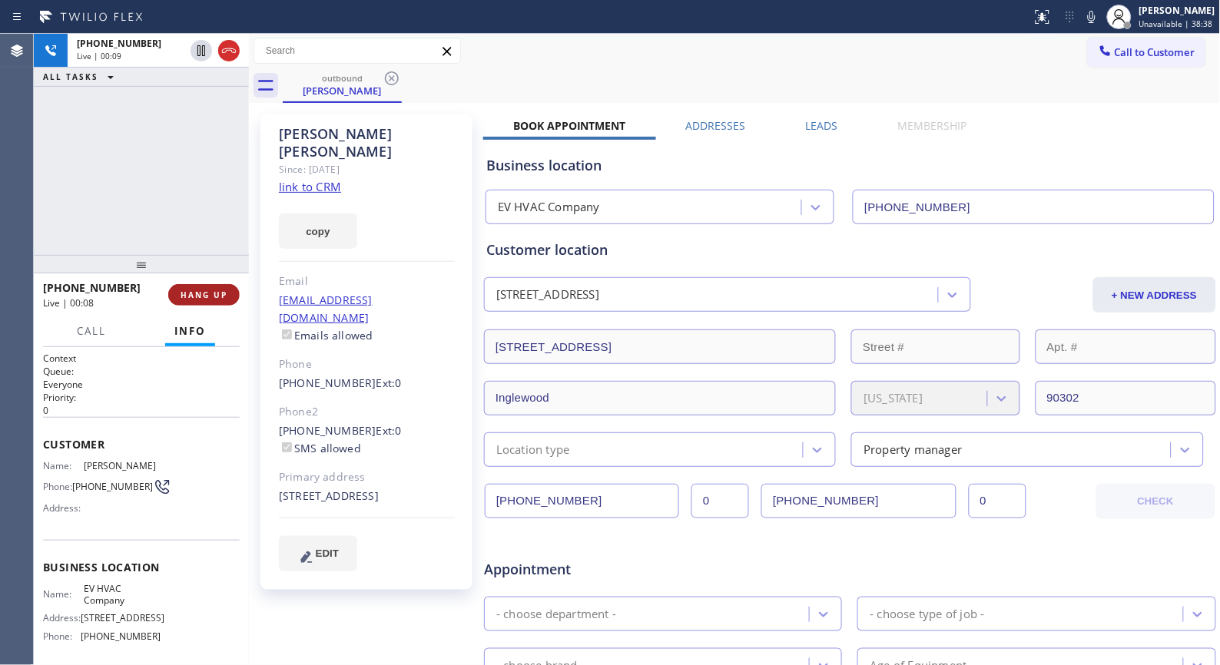
click at [221, 294] on span "HANG UP" at bounding box center [204, 295] width 47 height 11
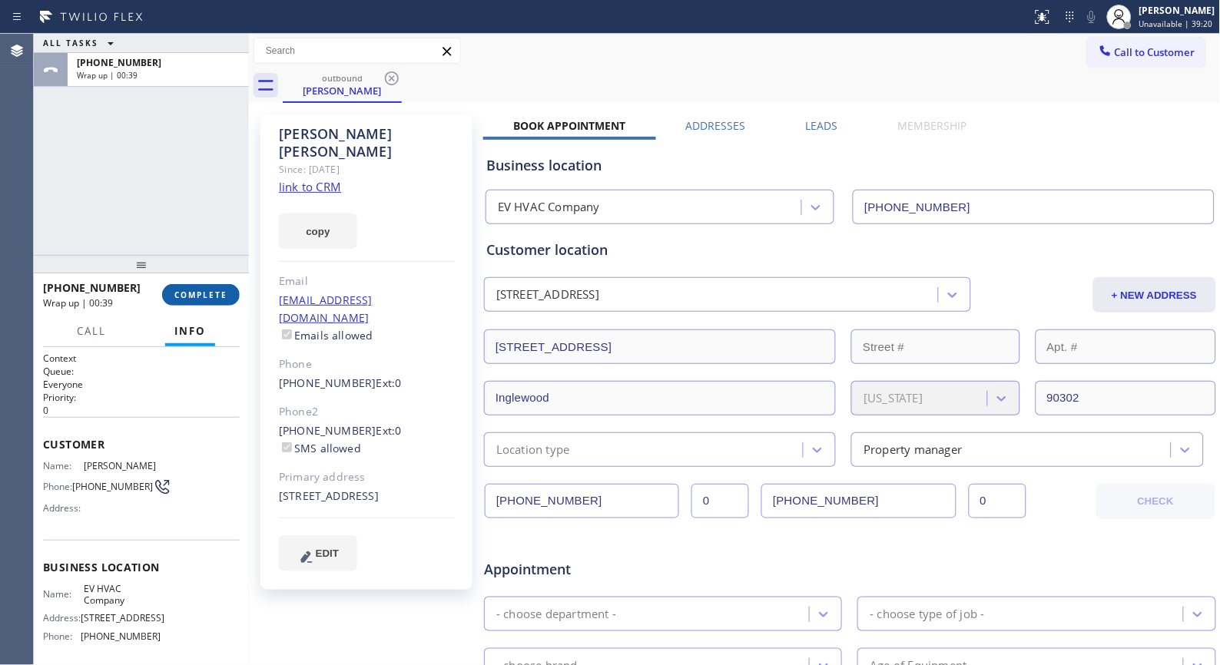
click at [204, 284] on button "COMPLETE" at bounding box center [201, 295] width 78 height 22
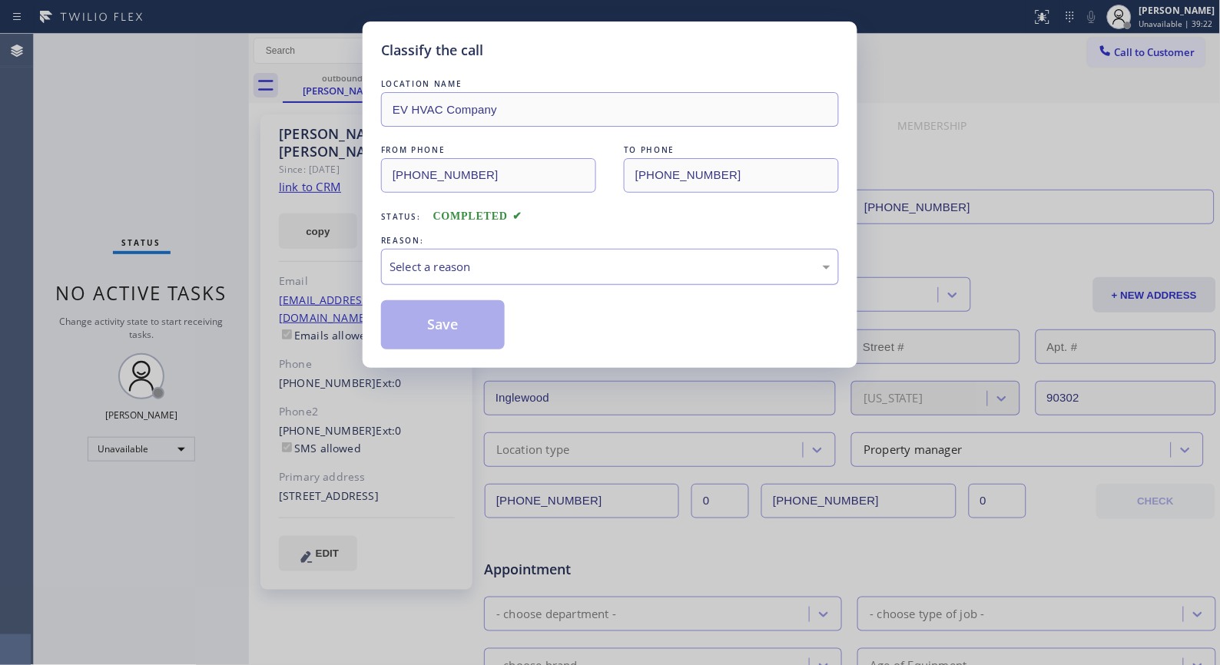
drag, startPoint x: 625, startPoint y: 271, endPoint x: 612, endPoint y: 275, distance: 13.6
click at [625, 271] on div "Select a reason" at bounding box center [609, 267] width 441 height 18
click at [427, 333] on button "Save" at bounding box center [443, 324] width 124 height 49
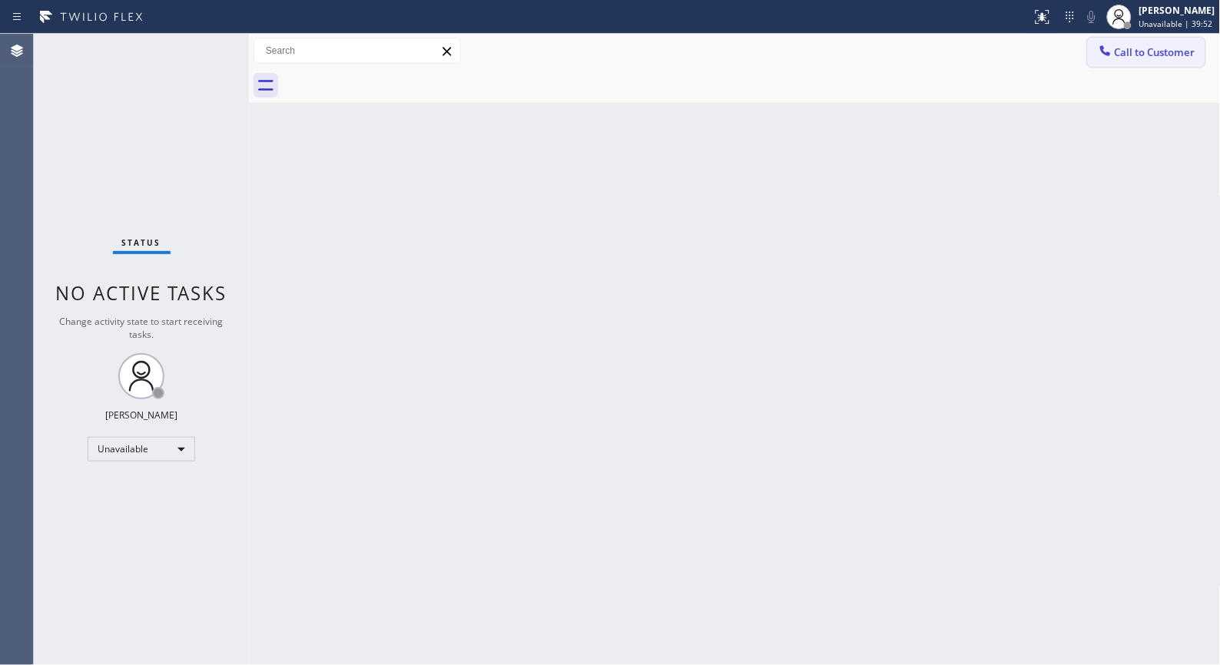
click at [1135, 47] on span "Call to Customer" at bounding box center [1155, 52] width 81 height 14
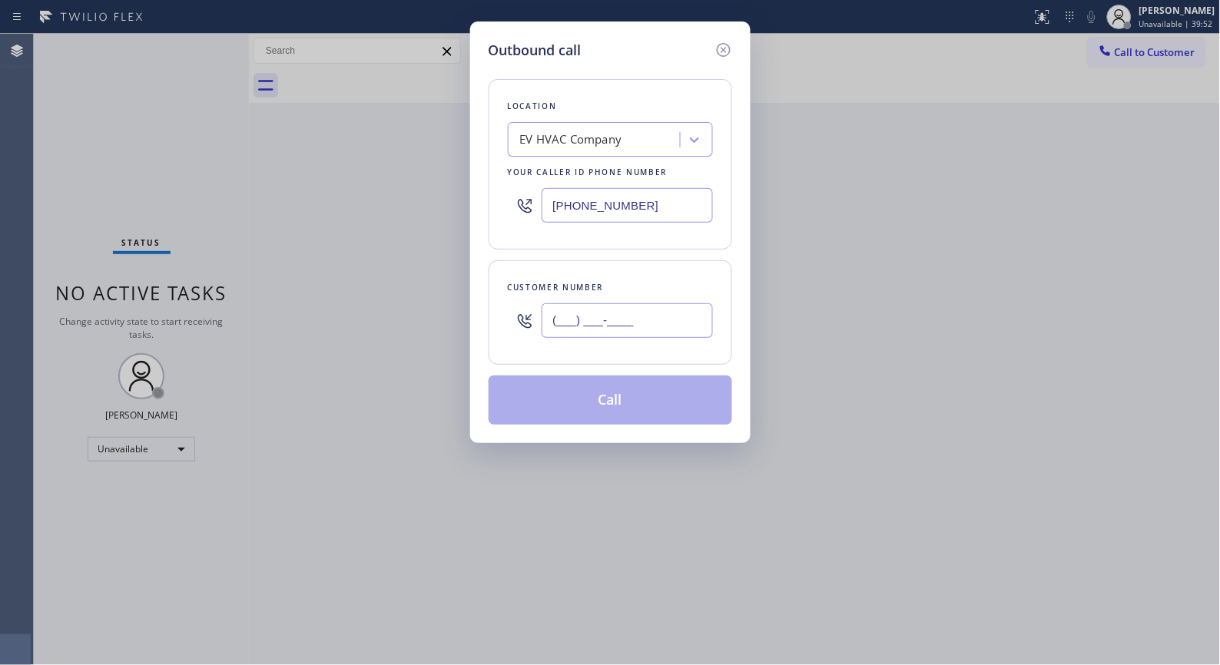
drag, startPoint x: 667, startPoint y: 318, endPoint x: 499, endPoint y: 303, distance: 168.2
click at [501, 303] on div "Customer number (___) ___-____" at bounding box center [611, 312] width 244 height 104
paste input "213) 624-9258"
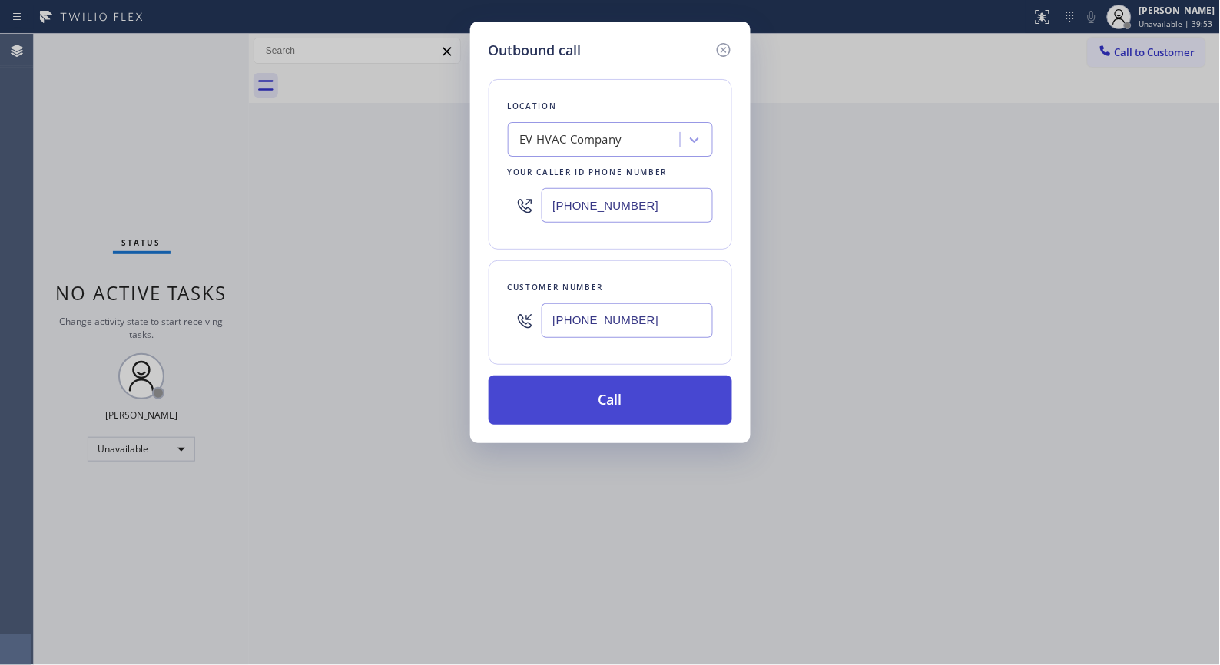
type input "[PHONE_NUMBER]"
click at [642, 407] on button "Call" at bounding box center [611, 400] width 244 height 49
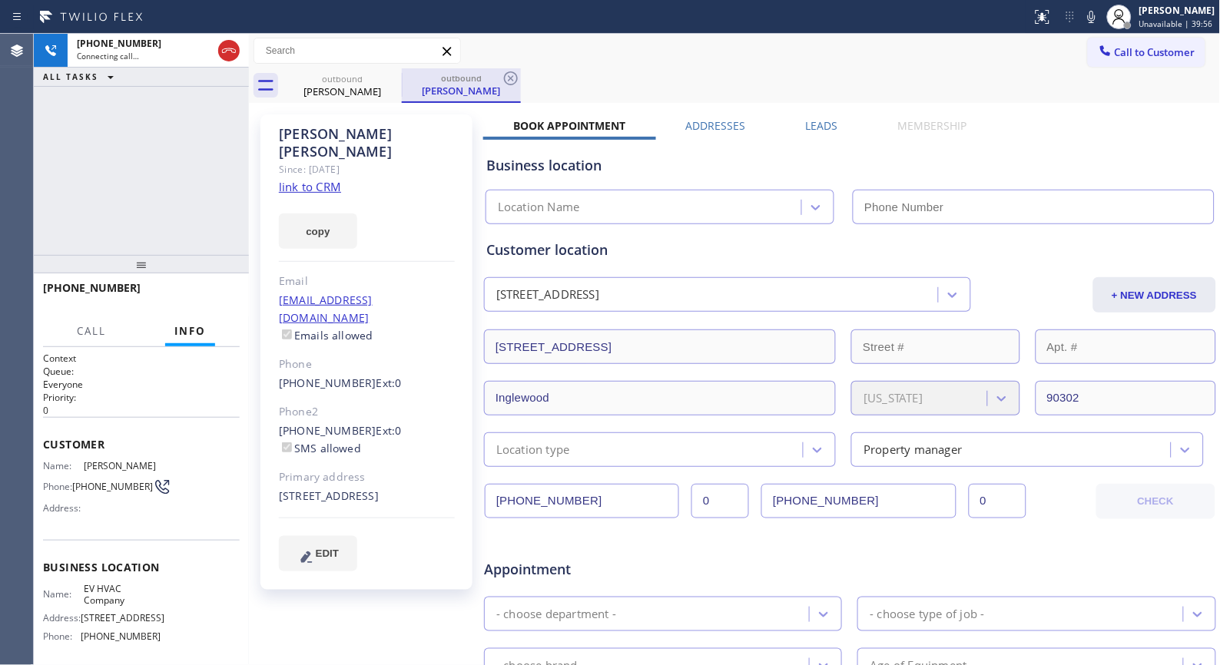
type input "[PHONE_NUMBER]"
click at [519, 77] on icon at bounding box center [511, 78] width 18 height 18
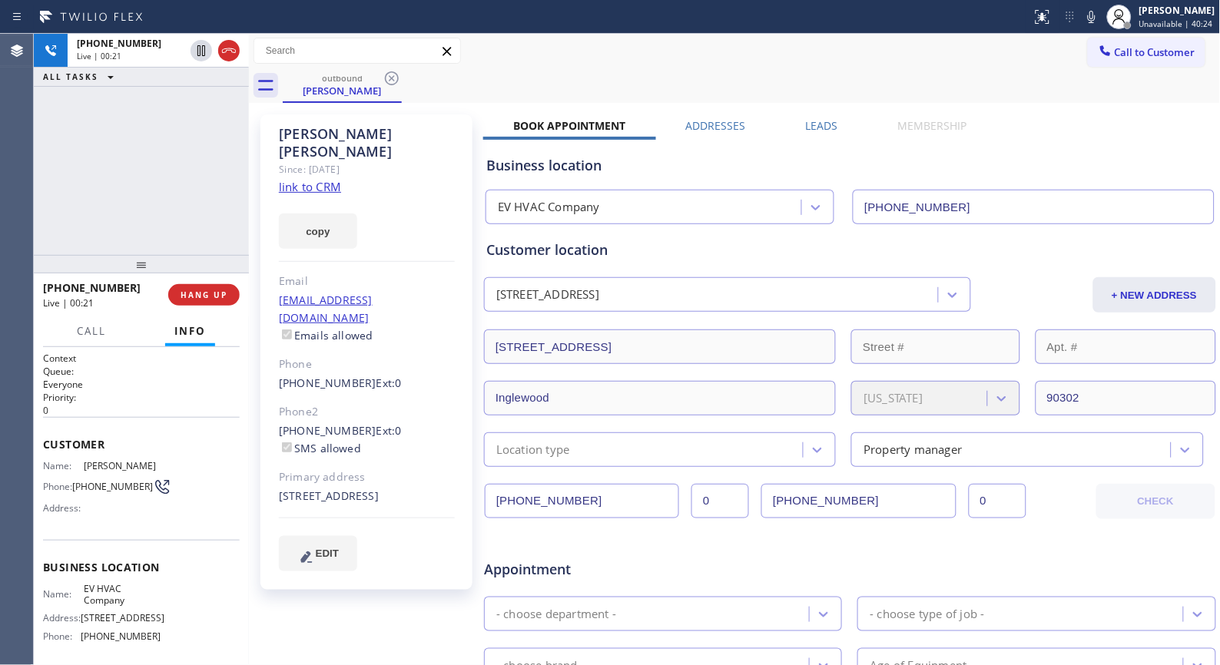
click at [578, 89] on div "outbound [PERSON_NAME]" at bounding box center [752, 85] width 938 height 35
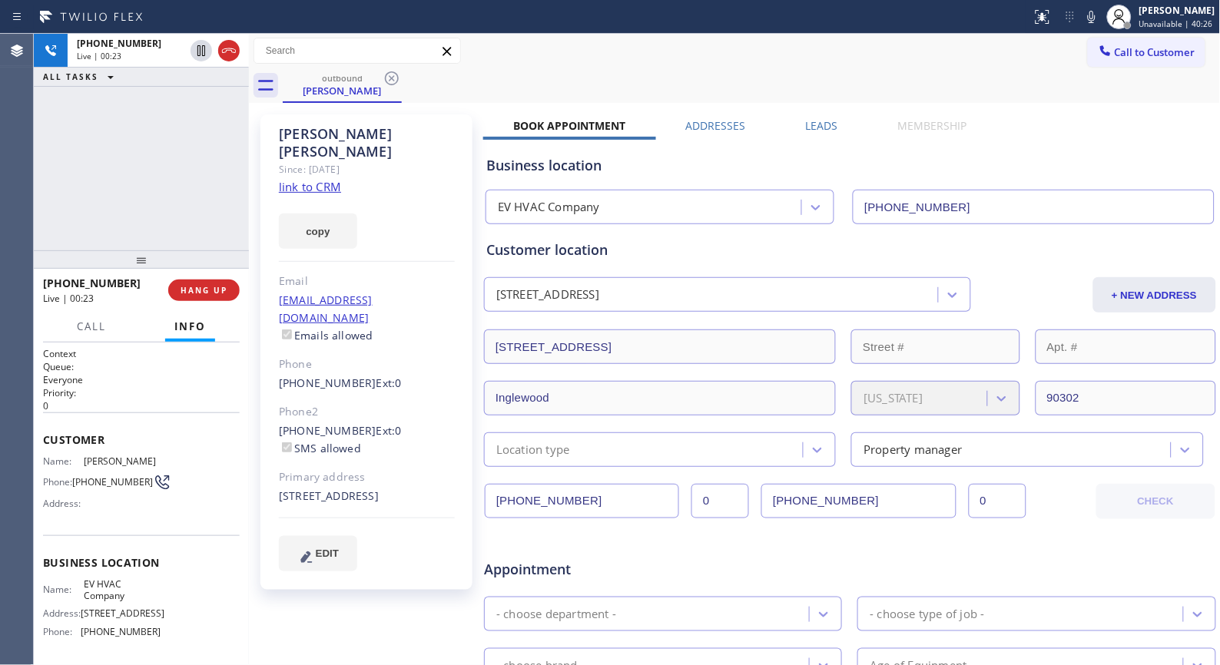
drag, startPoint x: 140, startPoint y: 272, endPoint x: 202, endPoint y: 189, distance: 103.7
click at [163, 250] on div at bounding box center [141, 259] width 215 height 18
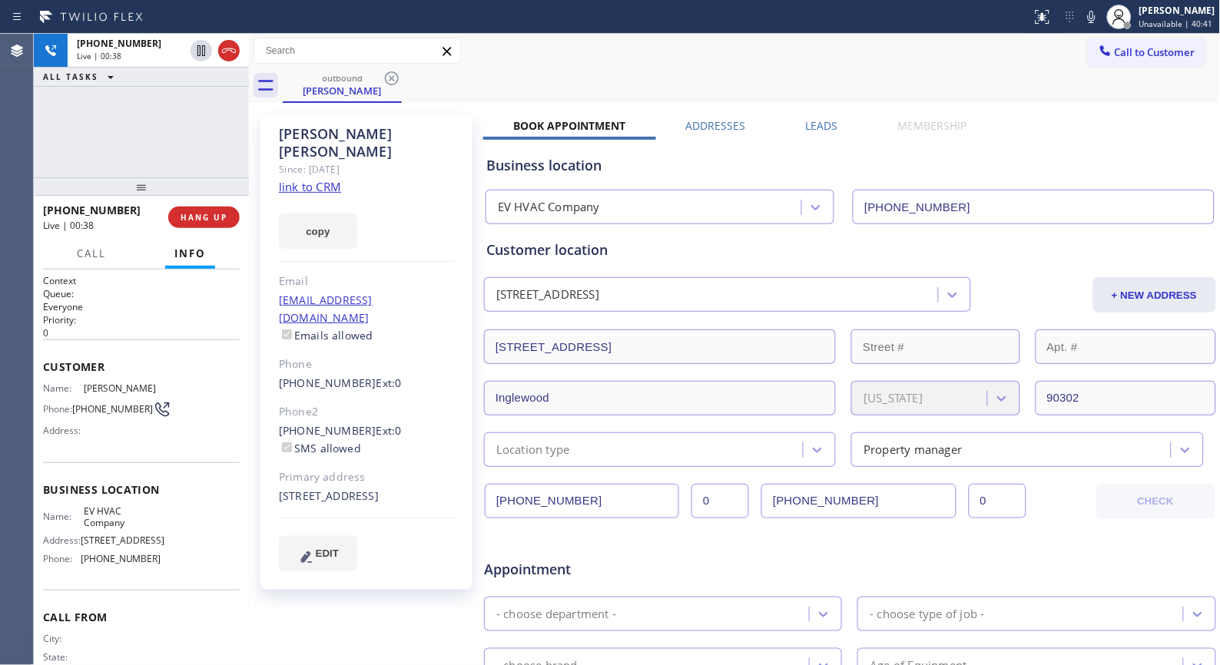
click at [187, 138] on div "[PHONE_NUMBER] Live | 00:38 ALL TASKS ALL TASKS ACTIVE TASKS TASKS IN WRAP UP" at bounding box center [141, 106] width 215 height 144
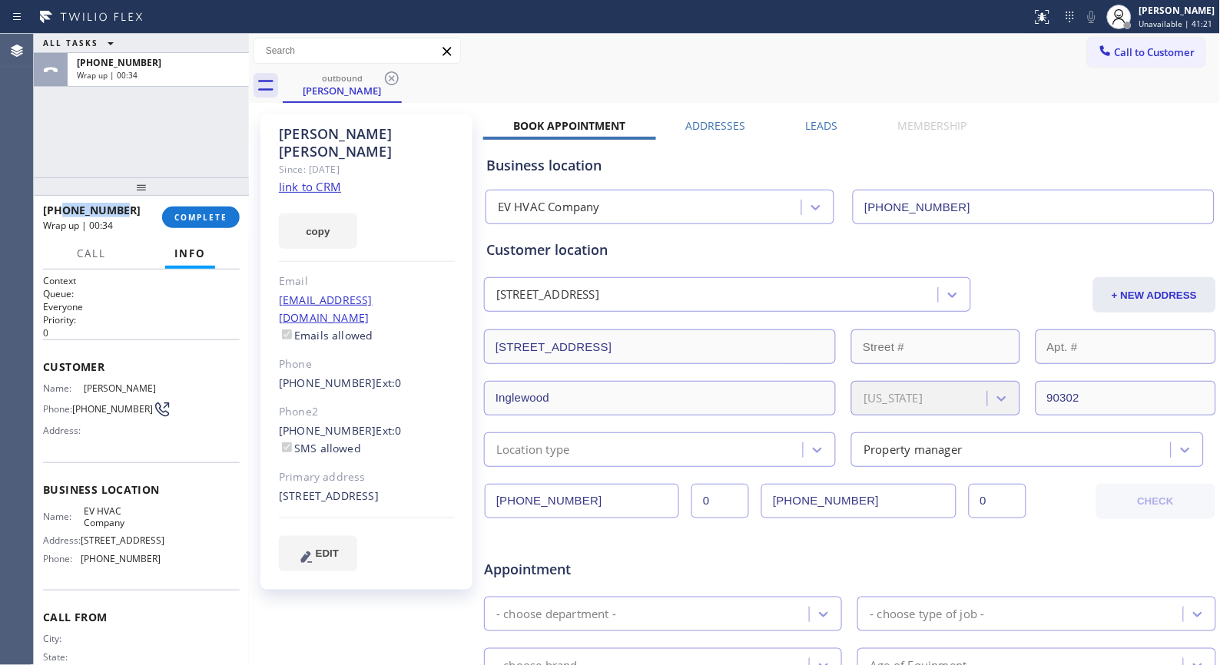
drag, startPoint x: 134, startPoint y: 213, endPoint x: 59, endPoint y: 213, distance: 74.5
click at [59, 213] on div "[PHONE_NUMBER]" at bounding box center [97, 210] width 108 height 15
click at [209, 220] on span "COMPLETE" at bounding box center [200, 217] width 53 height 11
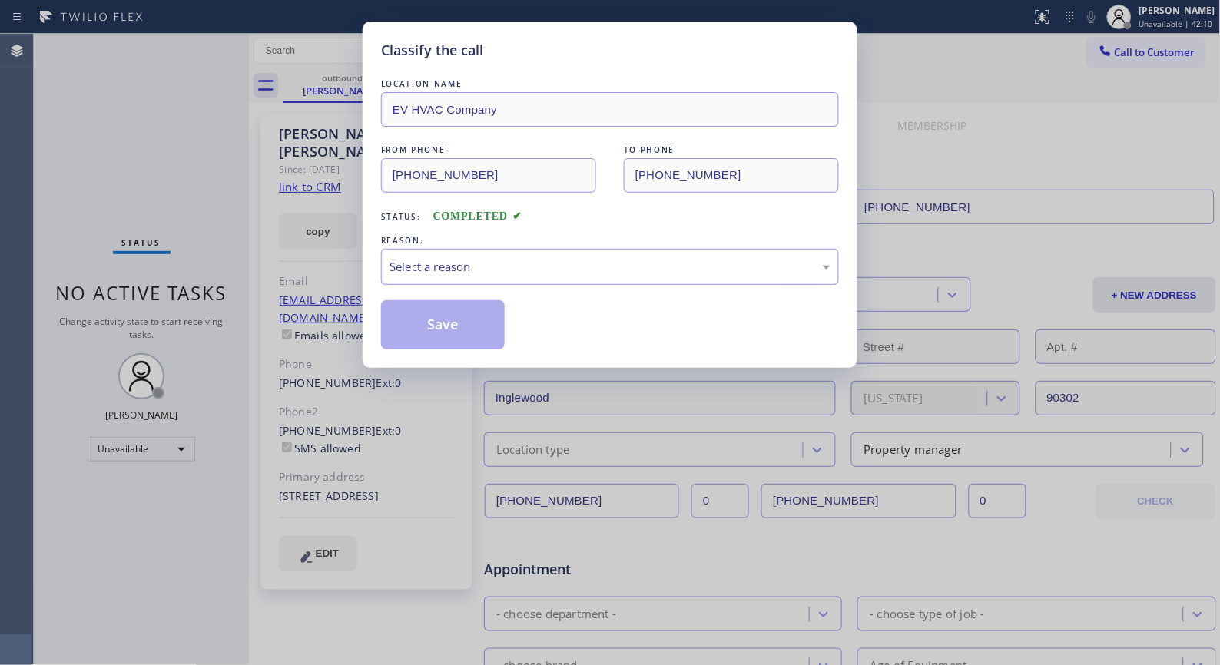
click at [446, 273] on div "Select a reason" at bounding box center [609, 267] width 441 height 18
click at [434, 329] on button "Save" at bounding box center [443, 324] width 124 height 49
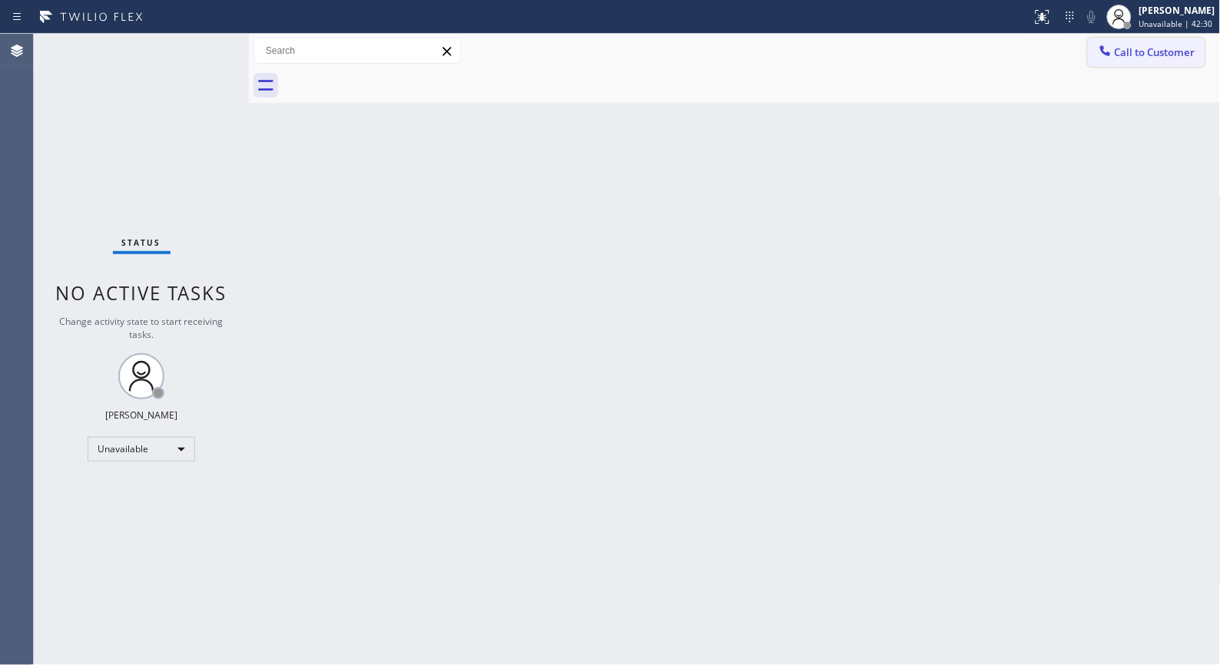
click at [1130, 59] on button "Call to Customer" at bounding box center [1147, 52] width 118 height 29
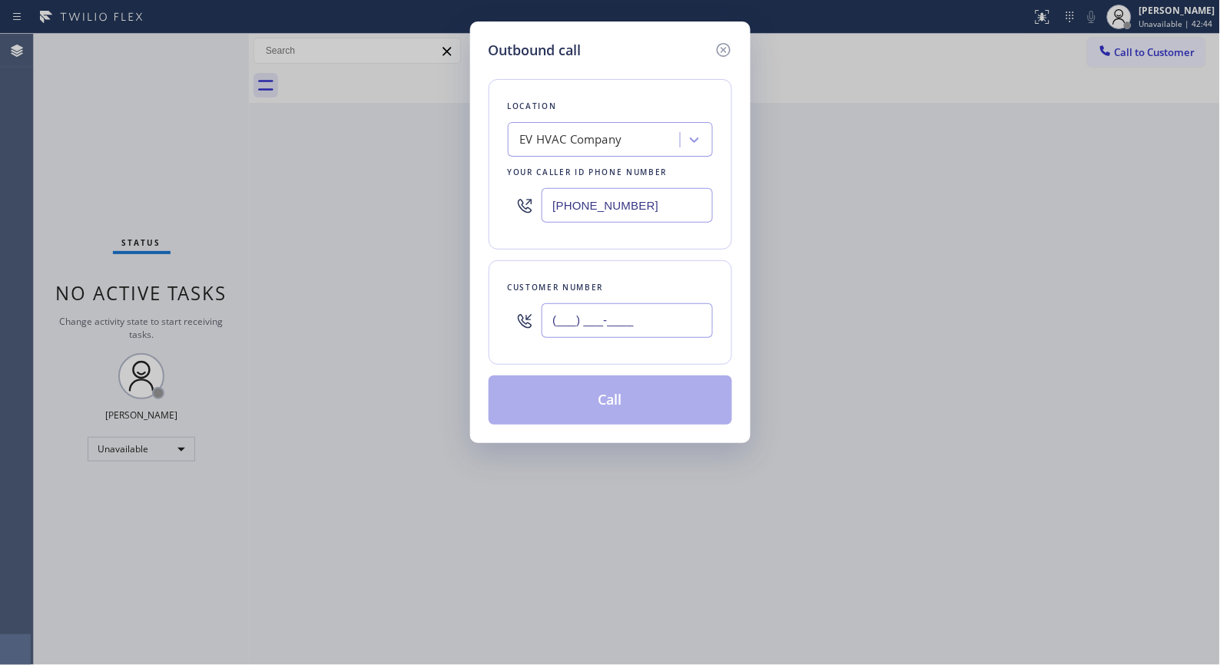
drag, startPoint x: 598, startPoint y: 325, endPoint x: 507, endPoint y: 315, distance: 91.2
click at [509, 317] on div "(___) ___-____" at bounding box center [610, 321] width 205 height 50
paste input "213) 624-9258"
type input "[PHONE_NUMBER]"
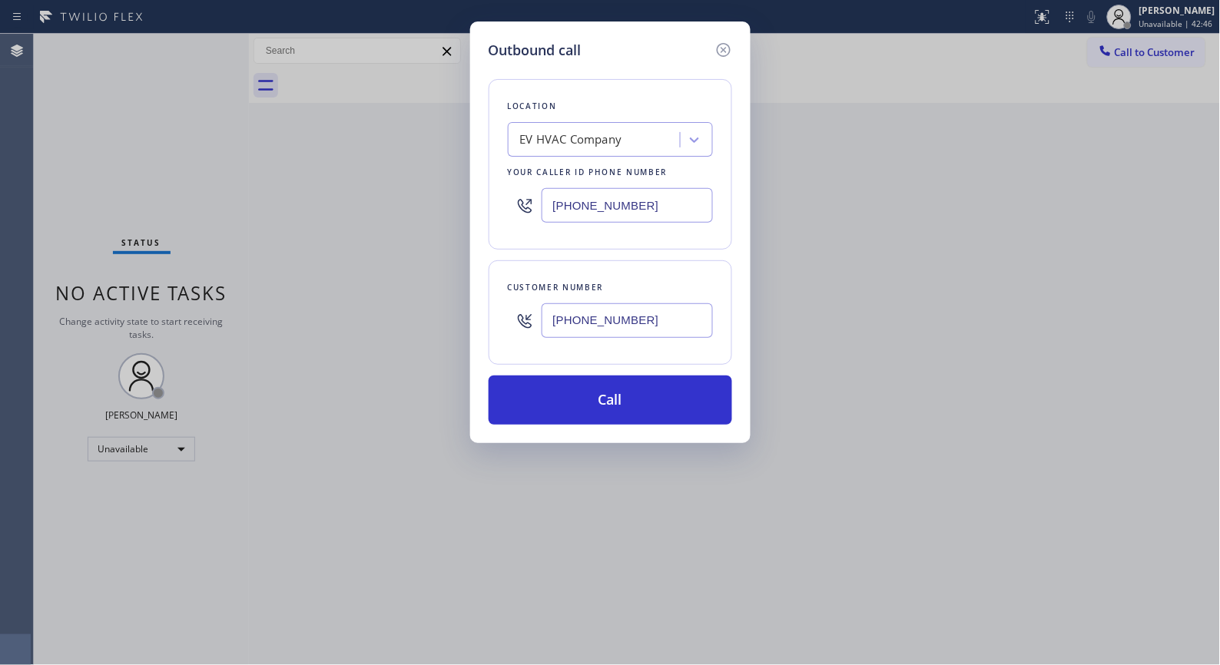
click at [963, 192] on div "Outbound call Location EV HVAC Company Your caller id phone number [PHONE_NUMBE…" at bounding box center [610, 332] width 1220 height 665
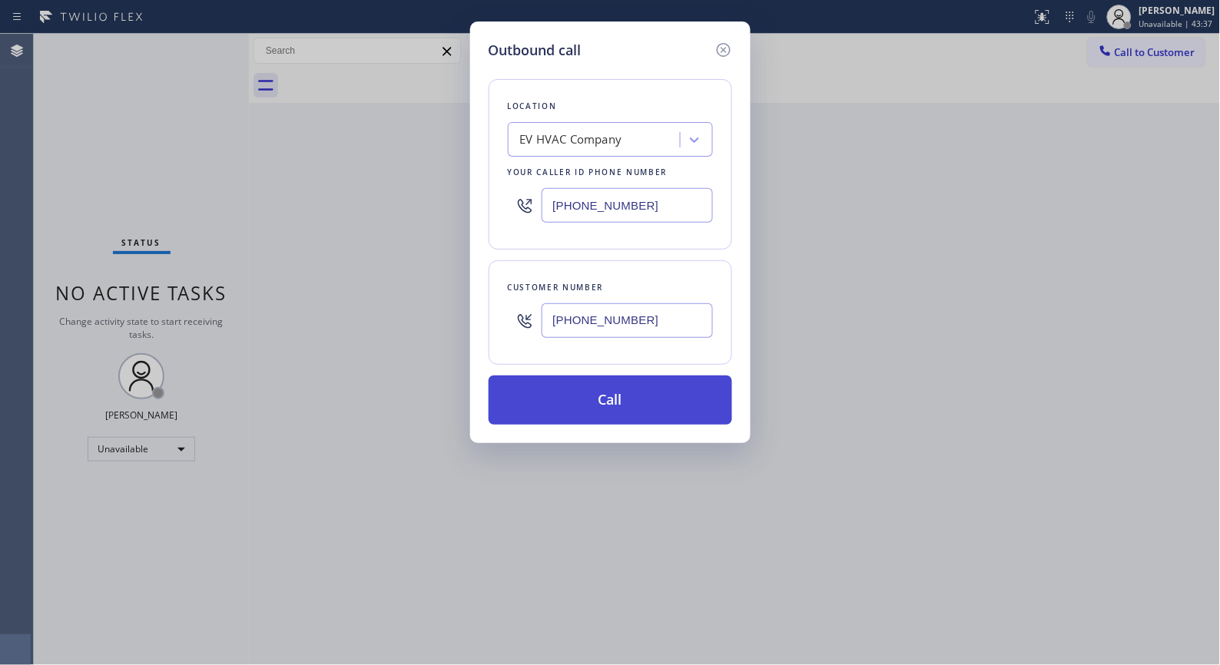
click at [636, 397] on button "Call" at bounding box center [611, 400] width 244 height 49
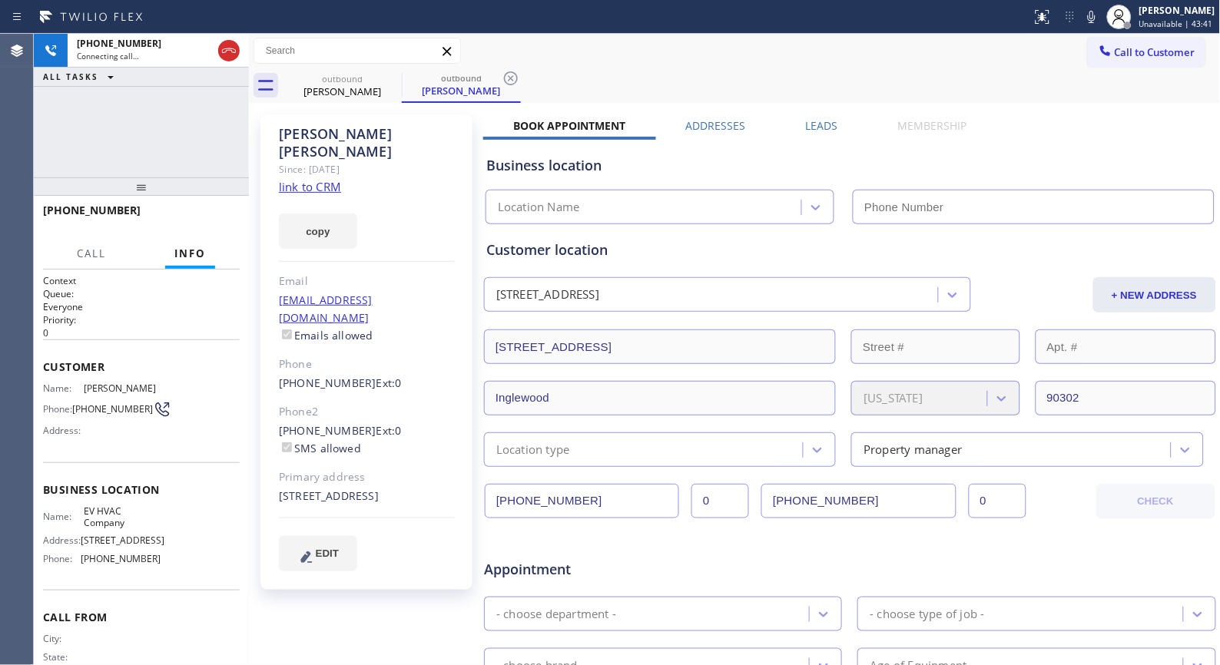
drag, startPoint x: 509, startPoint y: 75, endPoint x: 462, endPoint y: 85, distance: 47.0
click at [509, 75] on icon at bounding box center [511, 78] width 14 height 14
type input "[PHONE_NUMBER]"
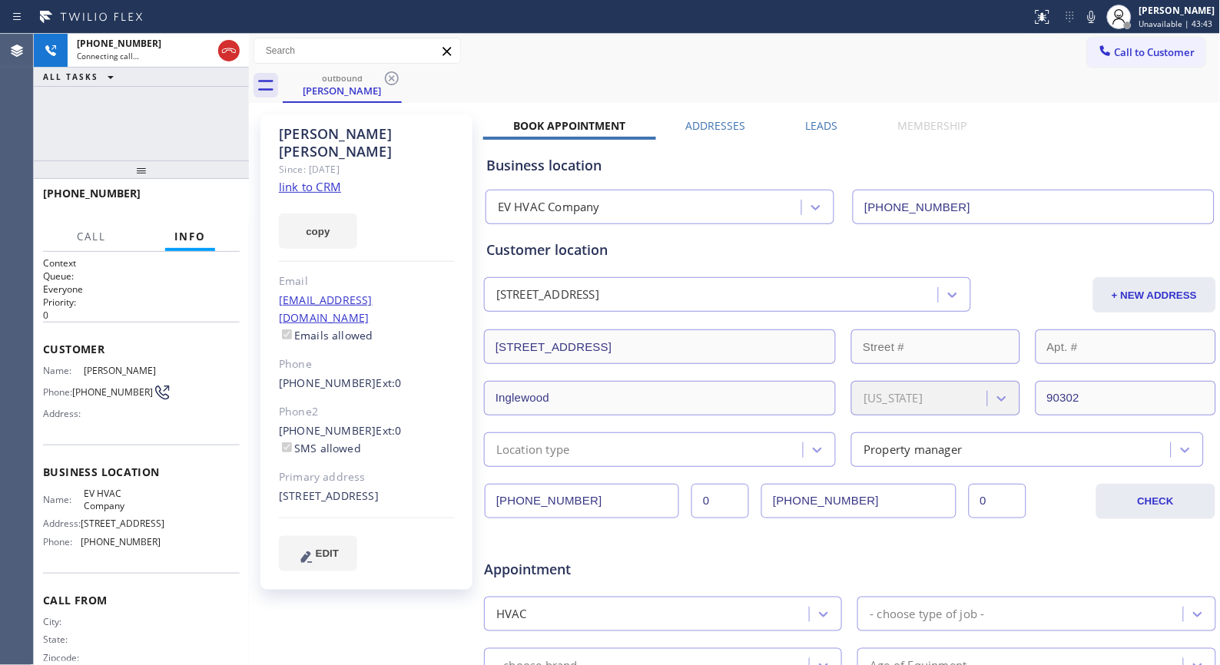
drag, startPoint x: 146, startPoint y: 195, endPoint x: 144, endPoint y: 162, distance: 33.1
click at [144, 162] on div at bounding box center [141, 170] width 215 height 18
click at [521, 94] on div "outbound [PERSON_NAME]" at bounding box center [752, 85] width 938 height 35
click at [1101, 13] on icon at bounding box center [1091, 17] width 18 height 18
drag, startPoint x: 547, startPoint y: 68, endPoint x: 549, endPoint y: 51, distance: 16.3
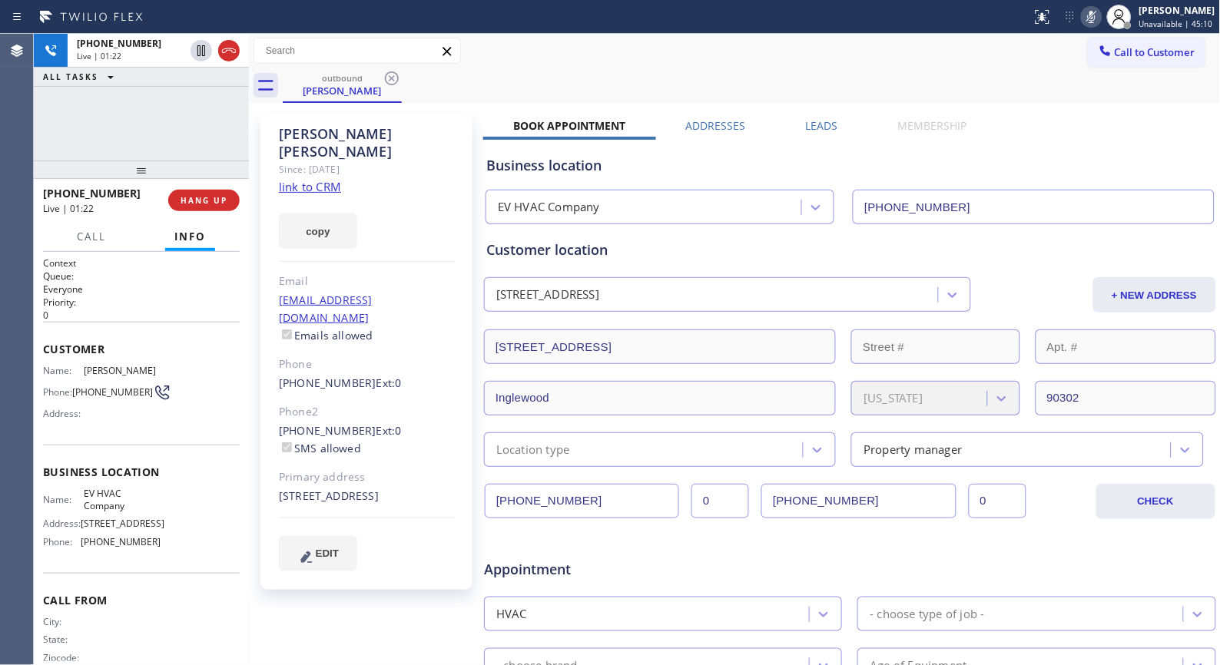
click at [547, 68] on div "outbound [PERSON_NAME]" at bounding box center [752, 85] width 938 height 35
click at [1101, 18] on icon at bounding box center [1091, 17] width 18 height 18
click at [206, 198] on span "HANG UP" at bounding box center [204, 200] width 47 height 11
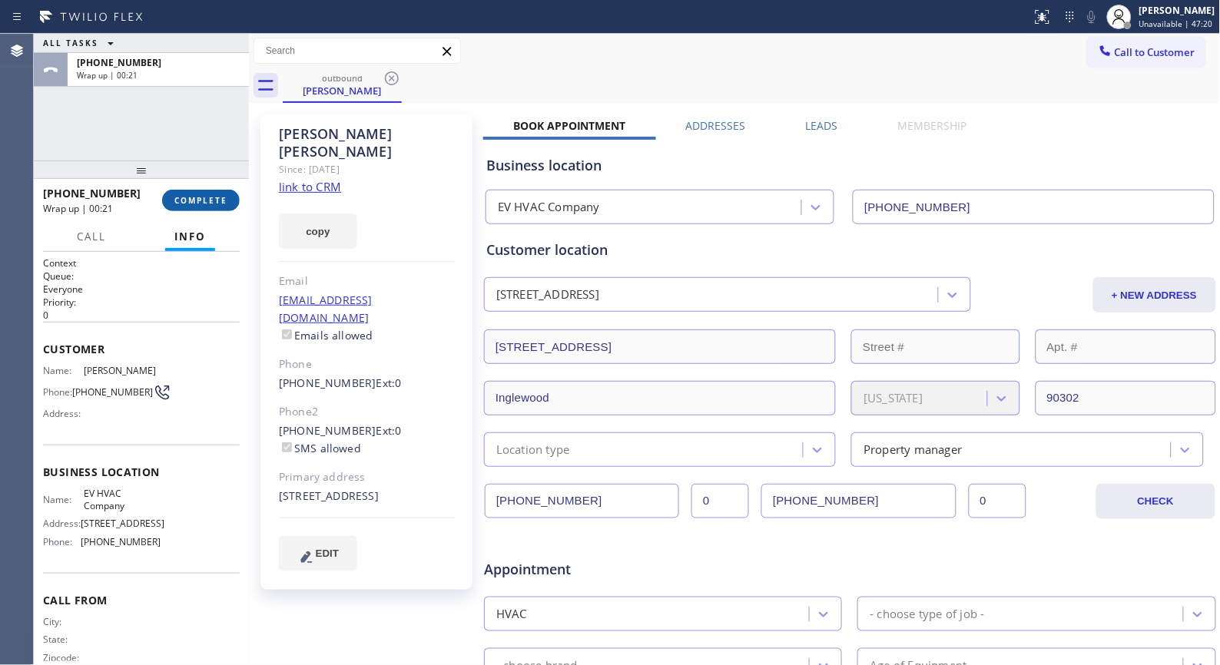
click at [210, 196] on span "COMPLETE" at bounding box center [200, 200] width 53 height 11
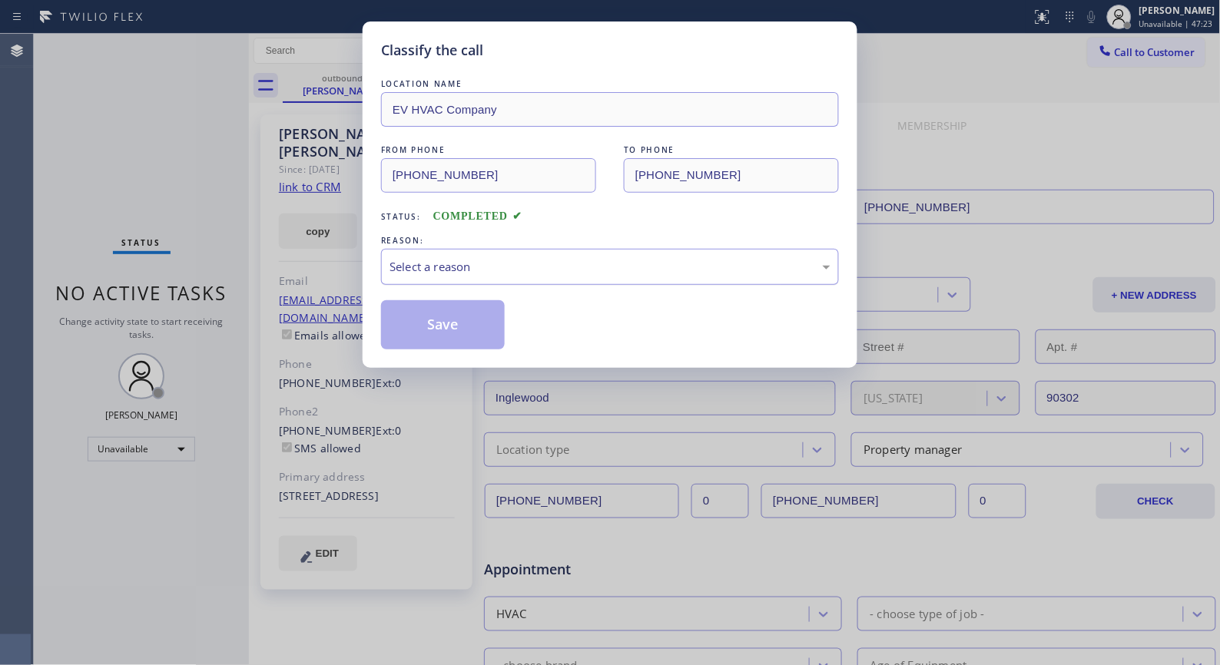
click at [553, 269] on div "Select a reason" at bounding box center [609, 267] width 441 height 18
click at [471, 333] on button "Save" at bounding box center [443, 324] width 124 height 49
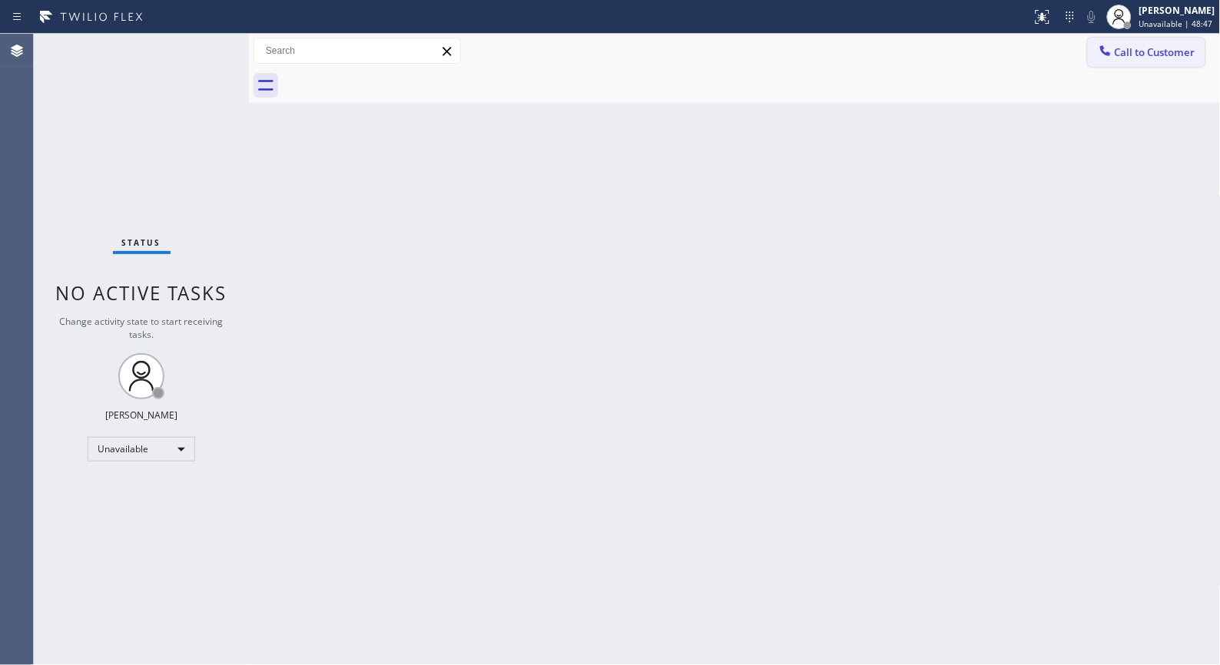
click at [1137, 55] on span "Call to Customer" at bounding box center [1155, 52] width 81 height 14
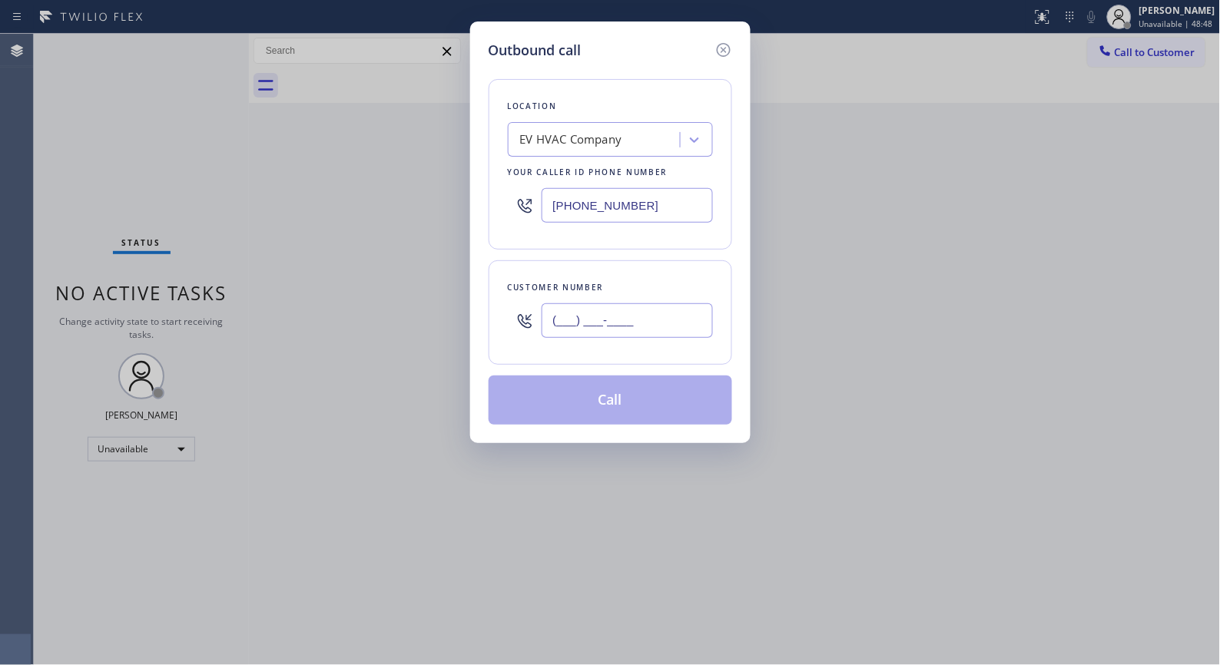
drag, startPoint x: 670, startPoint y: 317, endPoint x: 496, endPoint y: 315, distance: 174.4
click at [505, 320] on div "Customer number (___) ___-____" at bounding box center [611, 312] width 244 height 104
paste input "213) 624-9258"
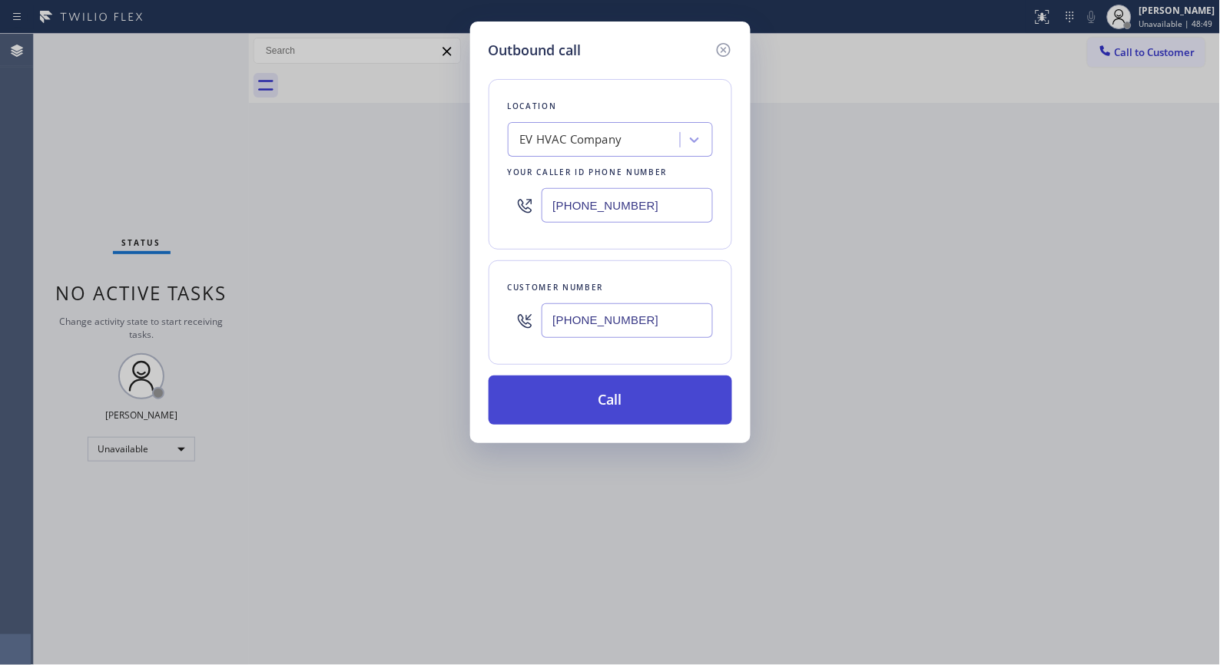
type input "[PHONE_NUMBER]"
click at [604, 423] on button "Call" at bounding box center [611, 400] width 244 height 49
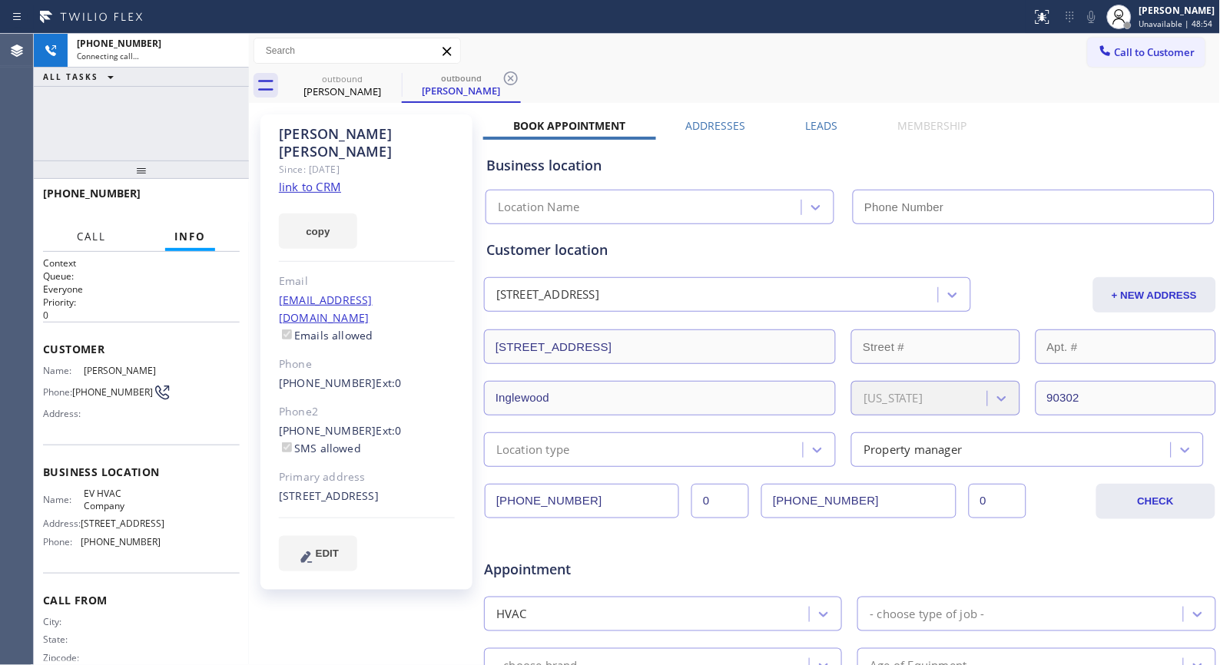
type input "[PHONE_NUMBER]"
click at [100, 236] on span "Call" at bounding box center [91, 237] width 29 height 14
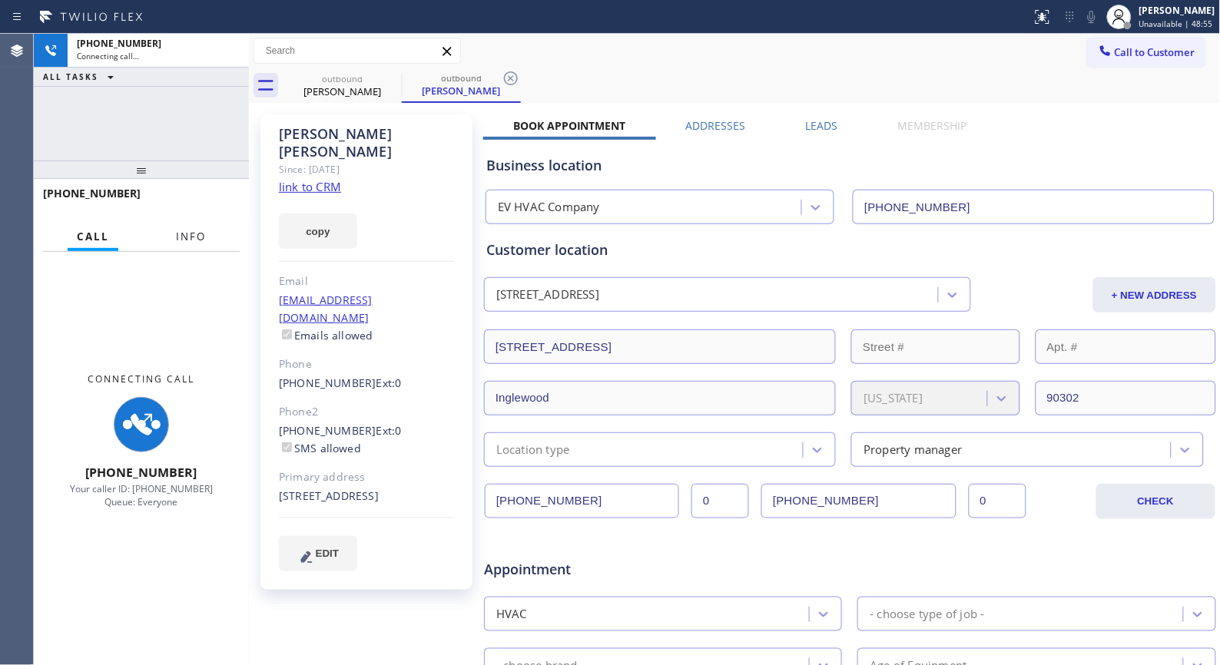
click at [204, 234] on span "Info" at bounding box center [191, 237] width 30 height 14
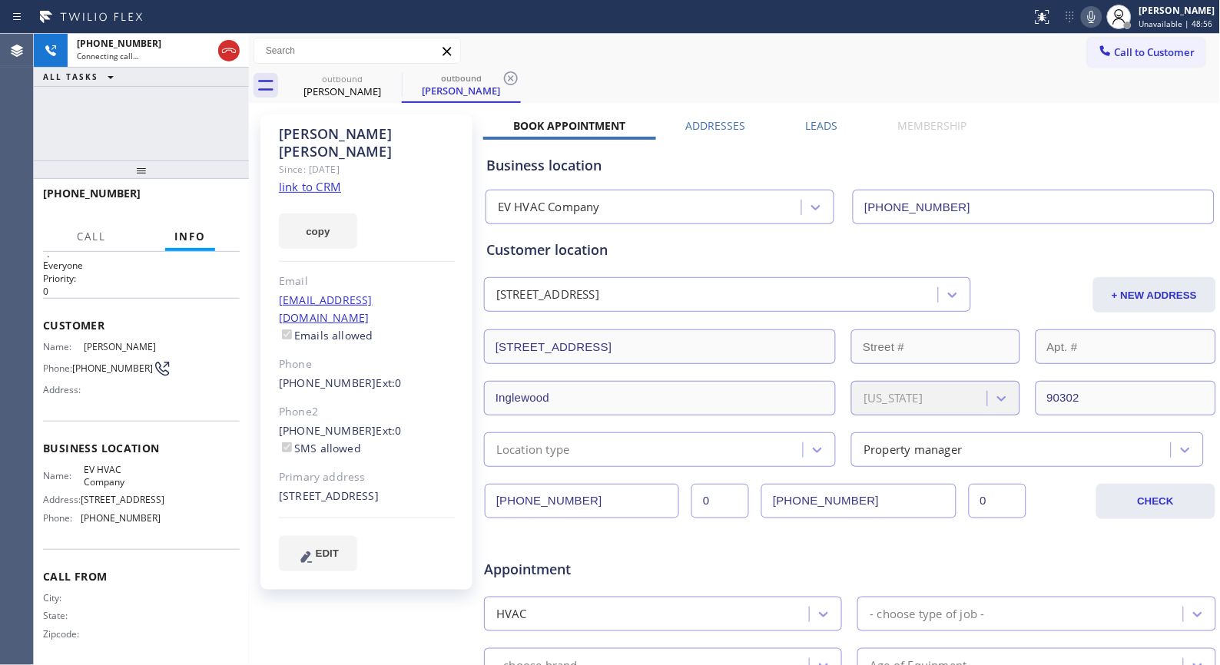
scroll to position [43, 0]
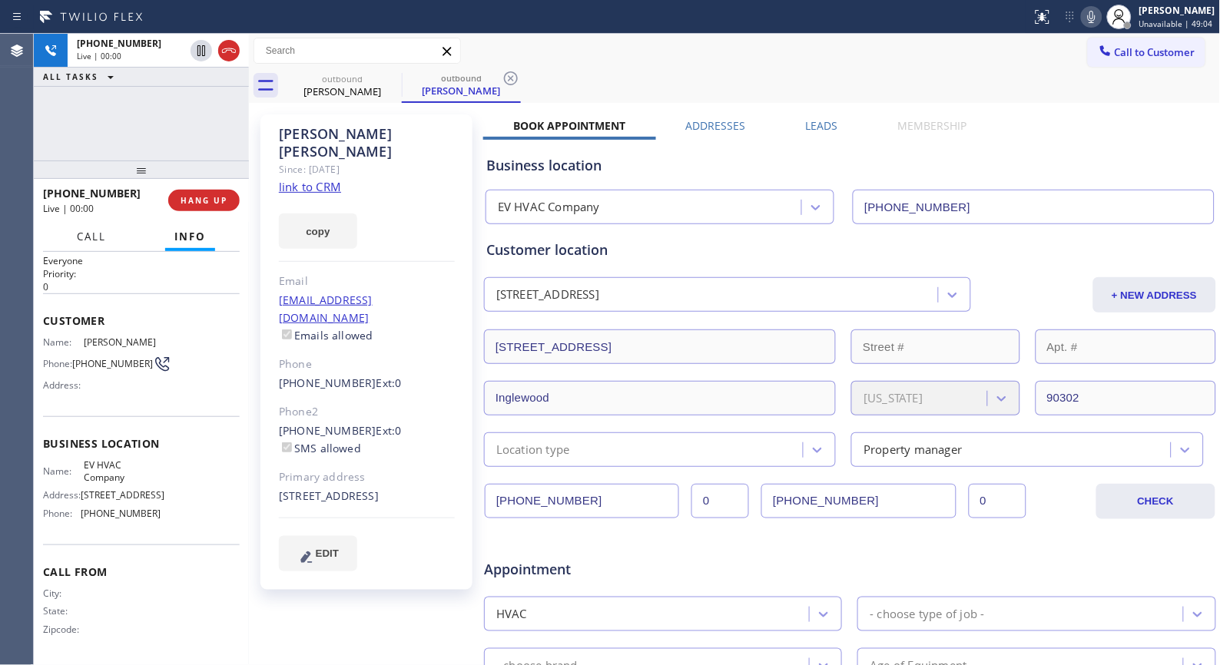
drag, startPoint x: 108, startPoint y: 239, endPoint x: 105, endPoint y: 250, distance: 11.8
click at [108, 239] on button "Call" at bounding box center [92, 237] width 48 height 30
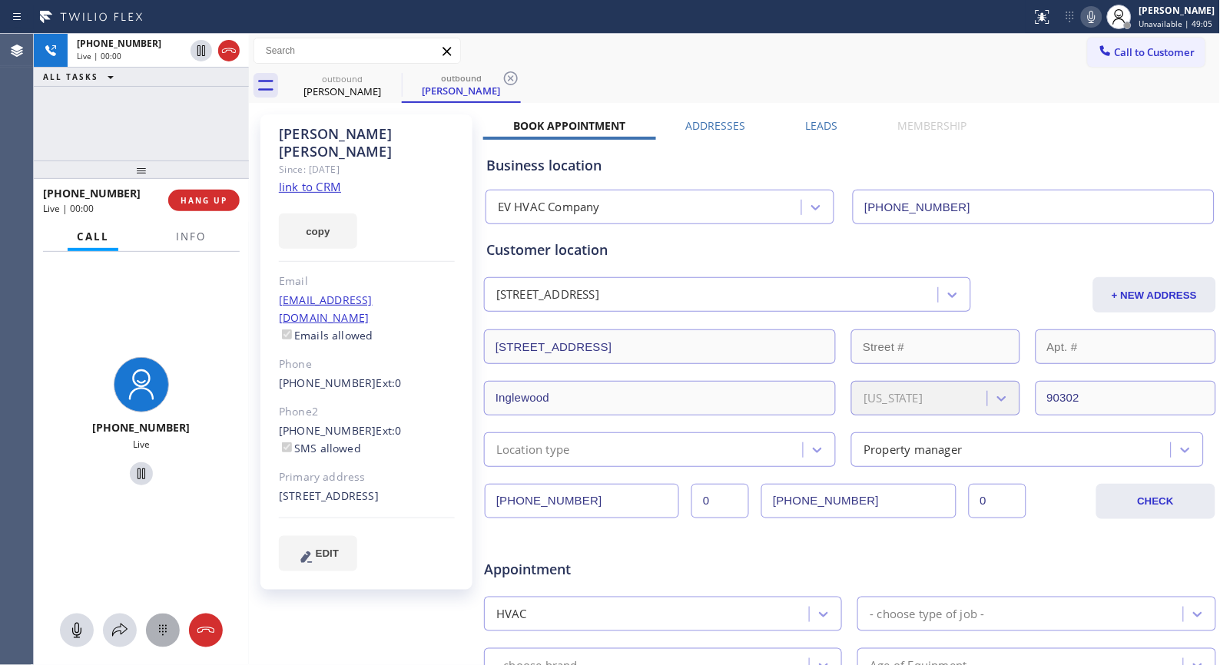
click at [160, 628] on icon at bounding box center [163, 630] width 8 height 11
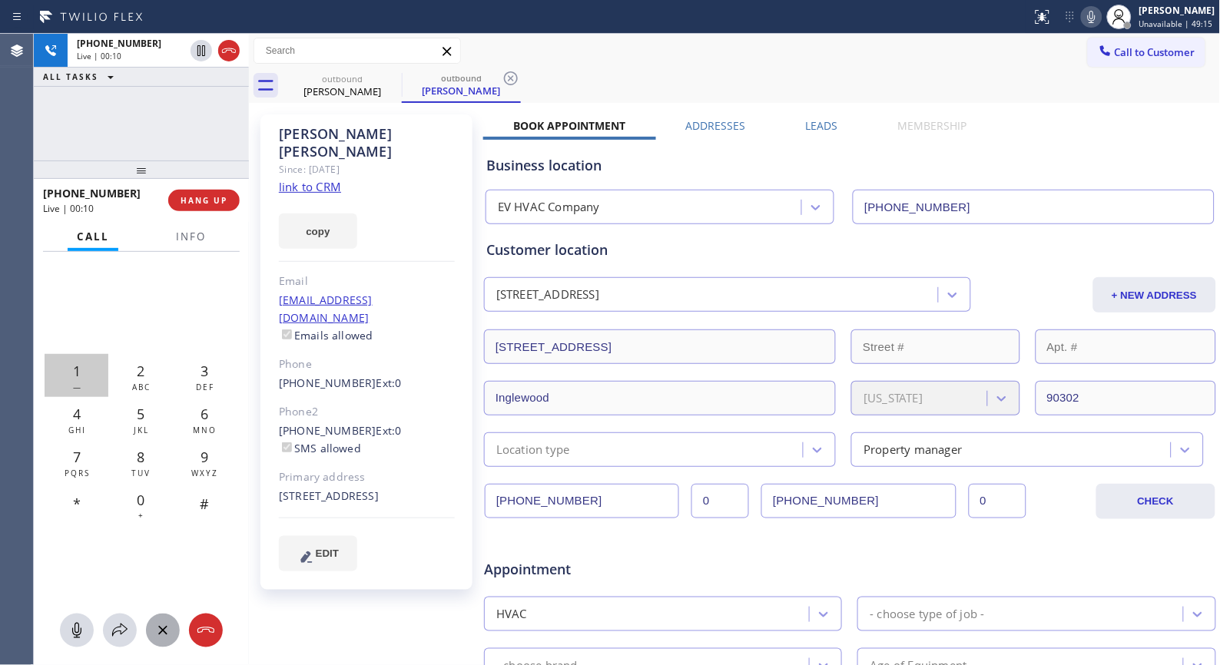
click at [78, 371] on span "1" at bounding box center [77, 371] width 8 height 18
click at [80, 455] on span "7" at bounding box center [77, 457] width 8 height 18
click at [82, 366] on div "1 —" at bounding box center [77, 375] width 64 height 43
click at [218, 459] on div "9 WXYZ" at bounding box center [204, 461] width 64 height 43
click at [200, 195] on span "HANG UP" at bounding box center [204, 200] width 47 height 11
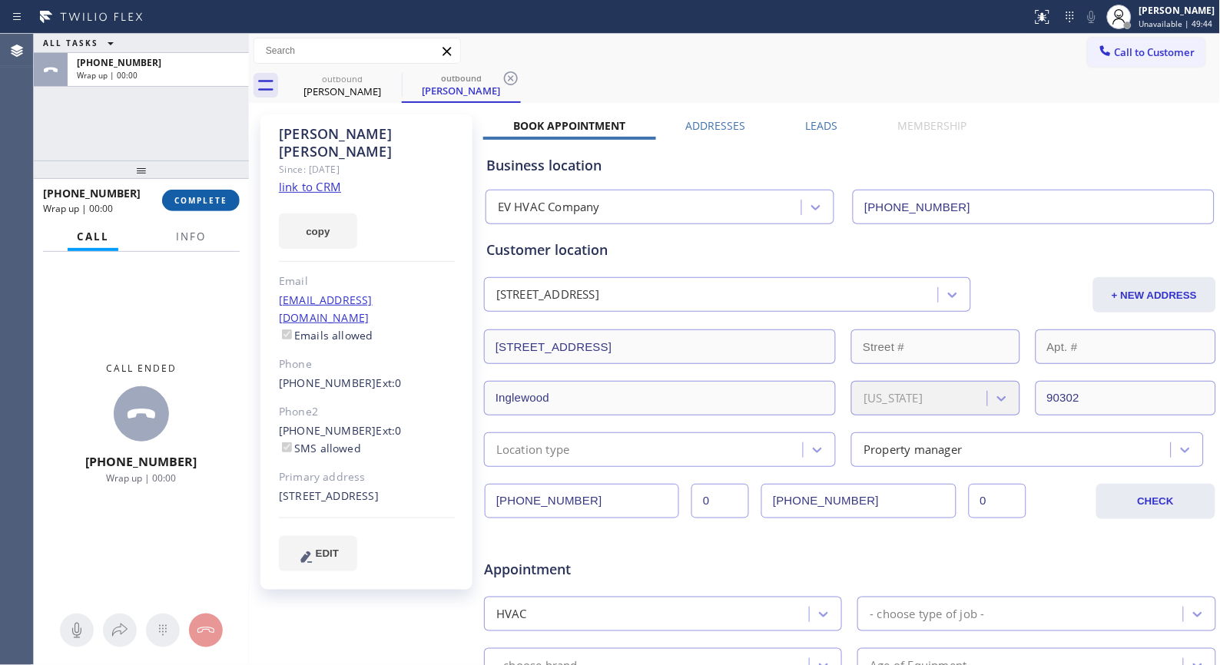
click at [212, 201] on span "COMPLETE" at bounding box center [200, 200] width 53 height 11
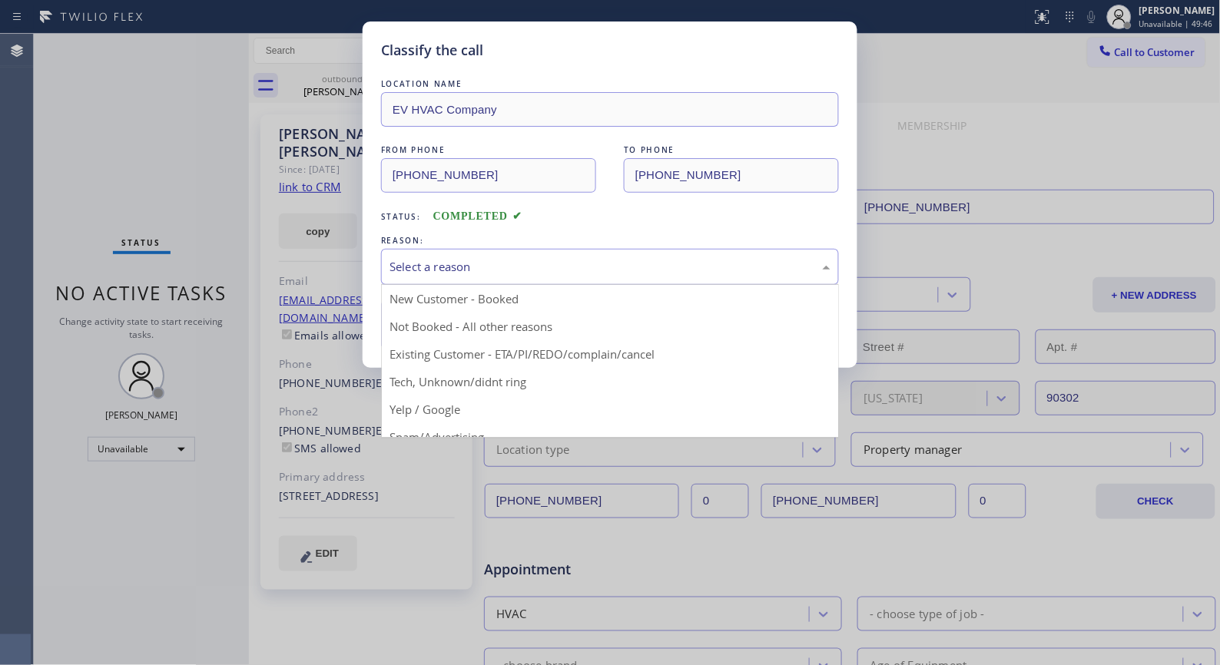
drag, startPoint x: 479, startPoint y: 267, endPoint x: 455, endPoint y: 310, distance: 49.2
click at [479, 269] on div "Select a reason" at bounding box center [609, 267] width 441 height 18
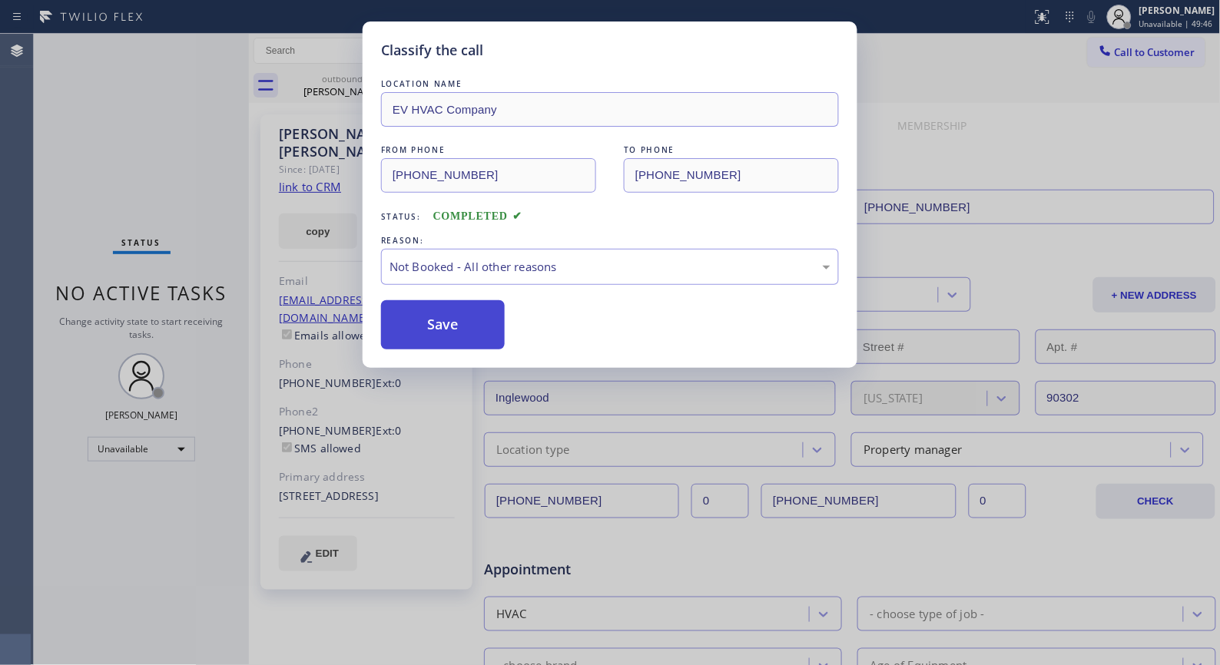
click at [438, 327] on button "Save" at bounding box center [443, 324] width 124 height 49
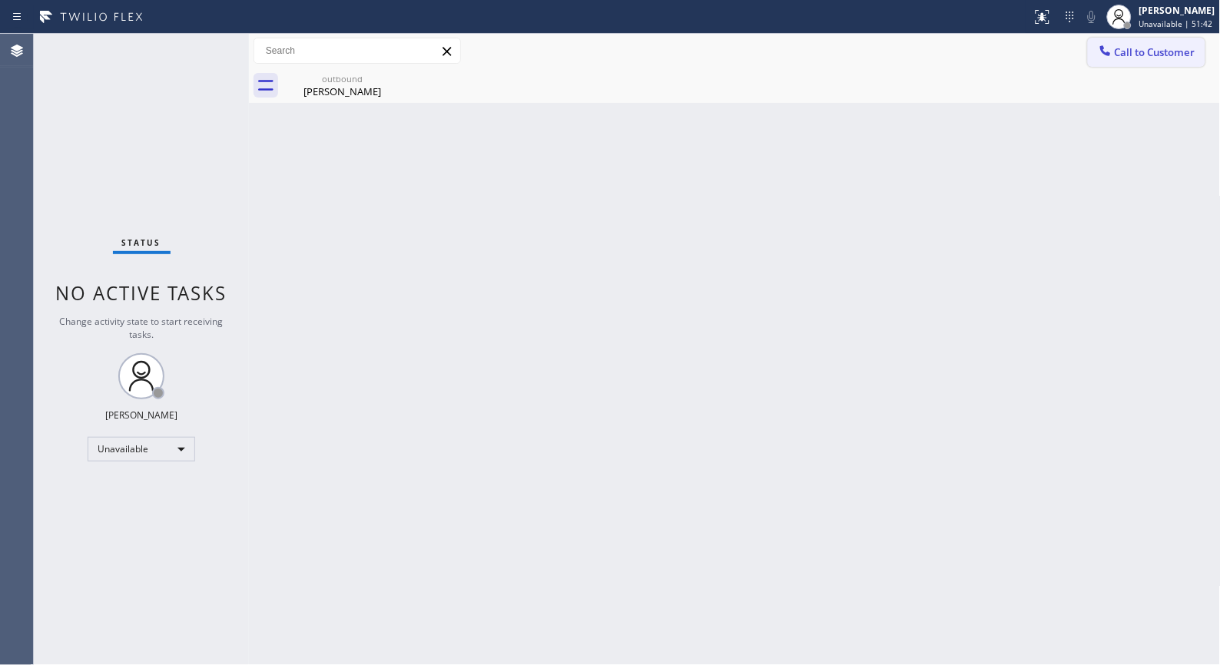
drag, startPoint x: 1133, startPoint y: 51, endPoint x: 786, endPoint y: 117, distance: 353.5
click at [1119, 47] on span "Call to Customer" at bounding box center [1155, 52] width 81 height 14
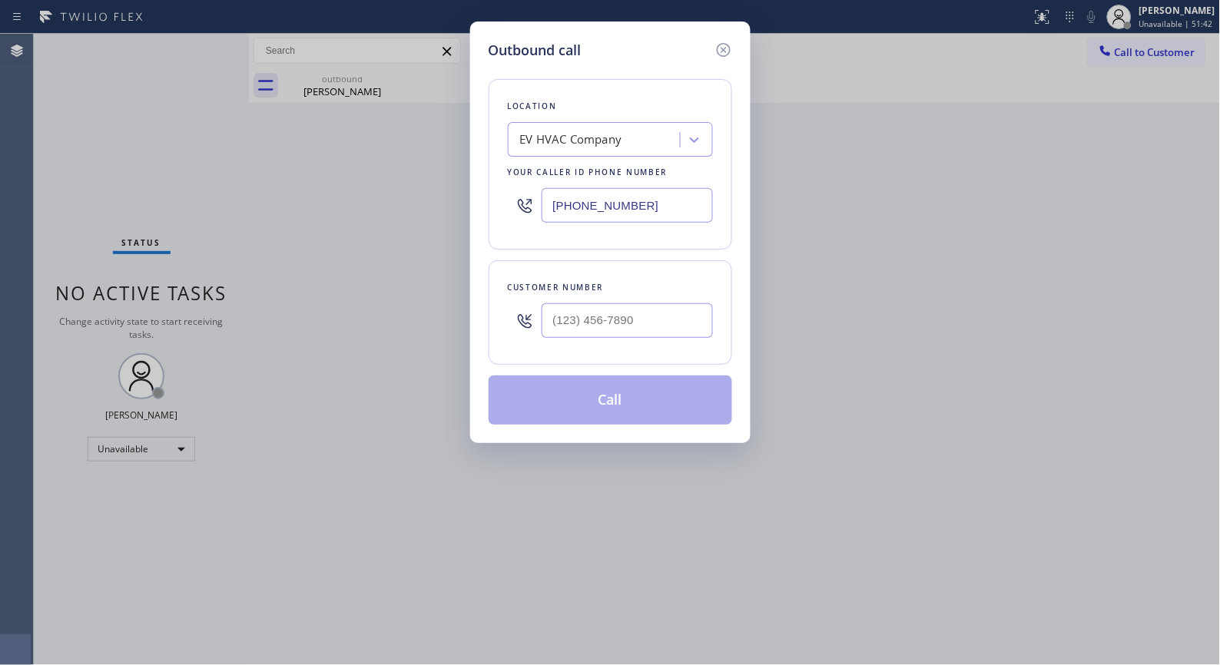
drag, startPoint x: 642, startPoint y: 194, endPoint x: 462, endPoint y: 167, distance: 181.8
click at [467, 172] on div "Outbound call Location EV HVAC Company Your caller id phone number [PHONE_NUMBE…" at bounding box center [610, 332] width 1220 height 665
paste input "630) 791-5511"
type input "[PHONE_NUMBER]"
click at [631, 310] on input "(___) ___-____" at bounding box center [627, 320] width 171 height 35
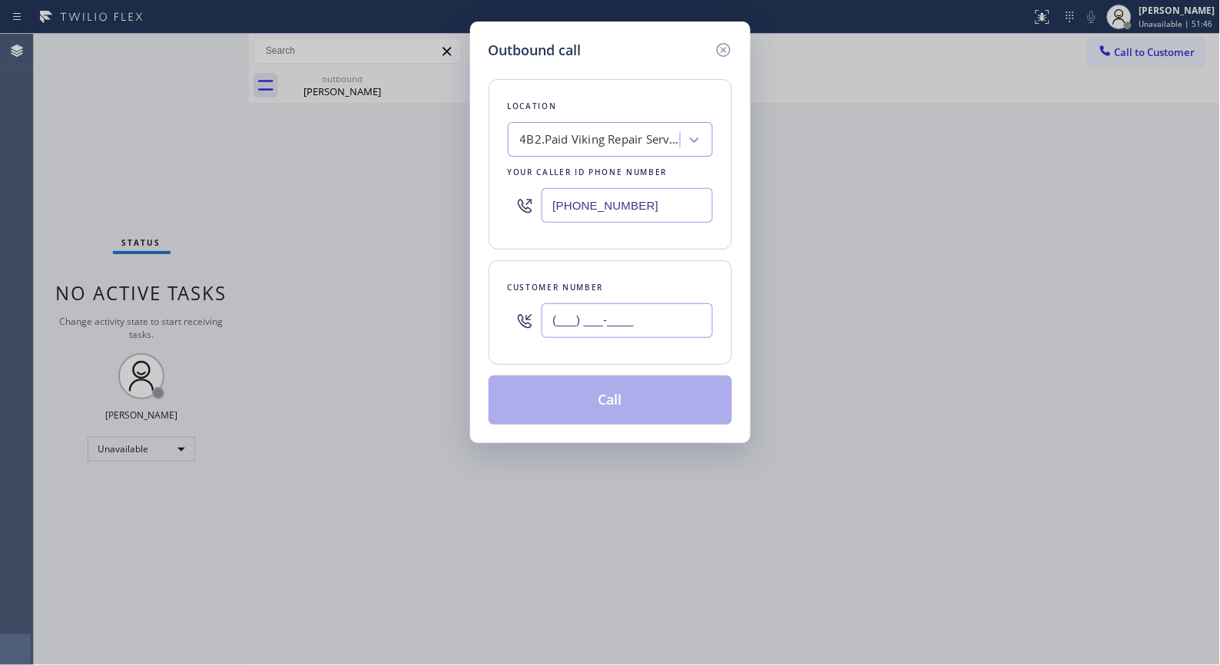
paste input "847) 722-2905"
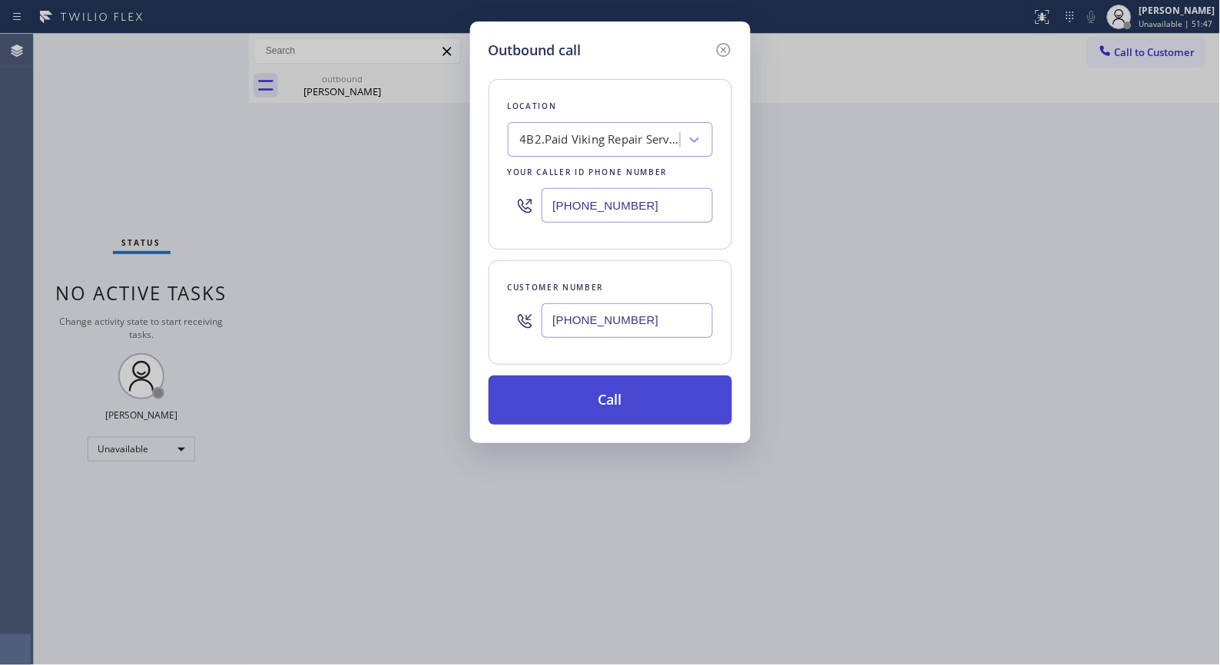
type input "[PHONE_NUMBER]"
click at [668, 393] on button "Call" at bounding box center [611, 400] width 244 height 49
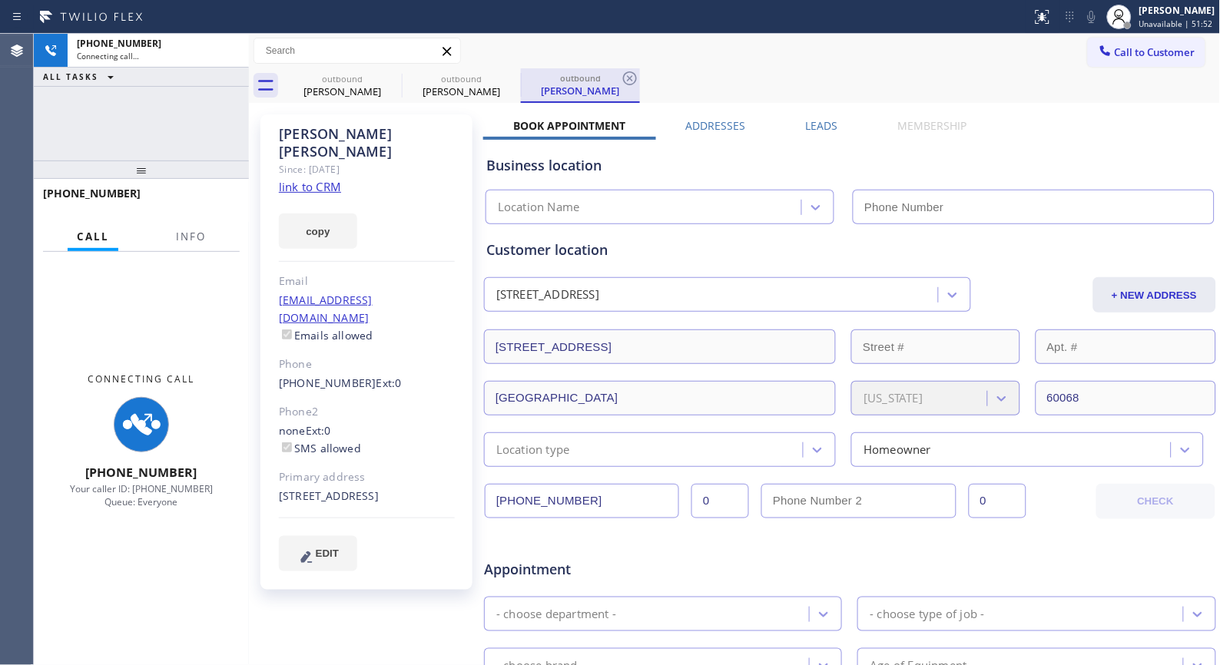
drag, startPoint x: 625, startPoint y: 78, endPoint x: 596, endPoint y: 78, distance: 29.2
click at [618, 78] on div "outbound [PERSON_NAME]" at bounding box center [580, 85] width 119 height 35
type input "[PHONE_NUMBER]"
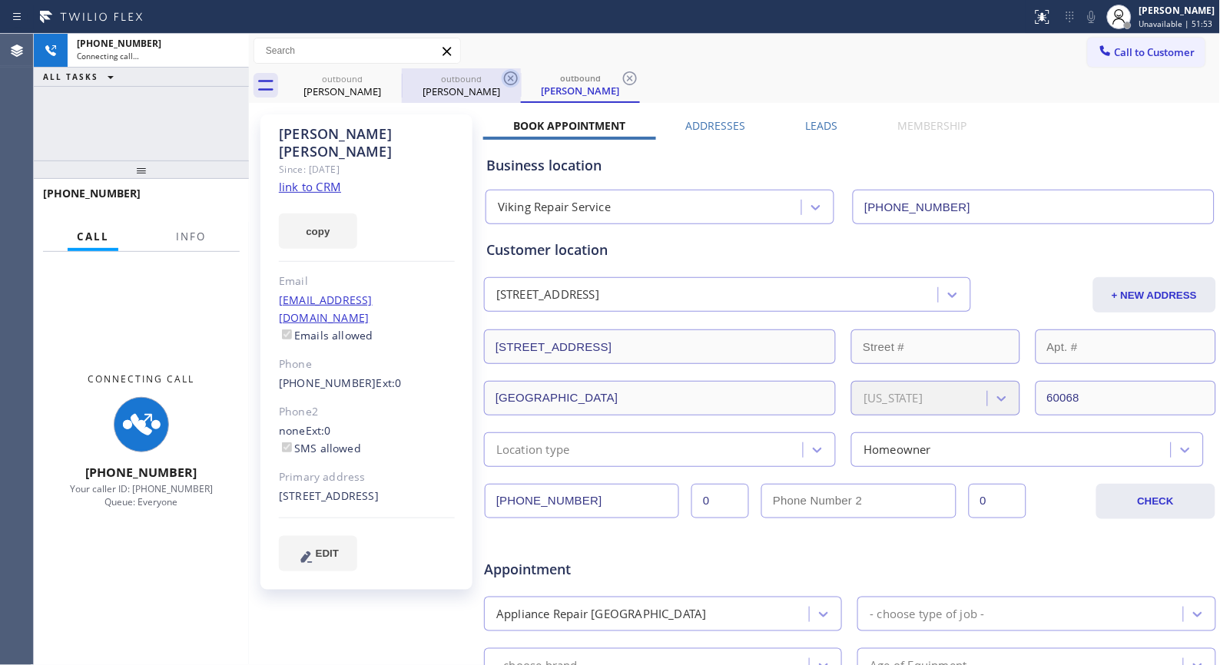
click at [513, 79] on icon at bounding box center [511, 78] width 18 height 18
click at [379, 74] on div "outbound" at bounding box center [342, 79] width 116 height 12
type input "[PHONE_NUMBER]"
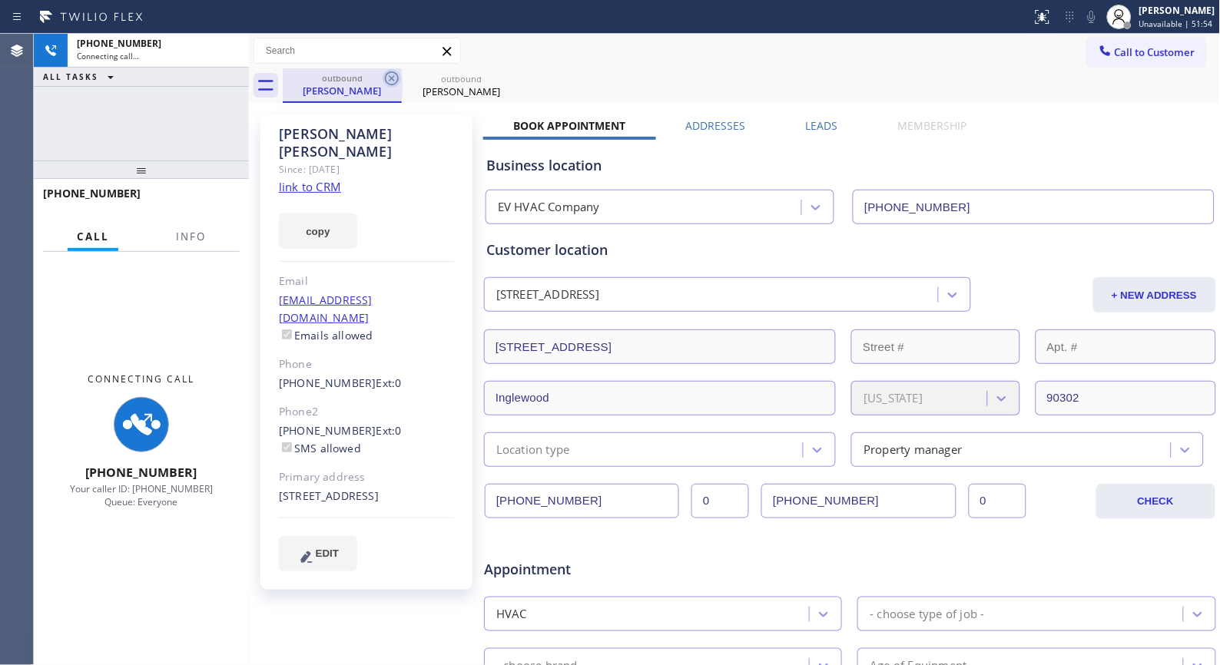
click at [392, 74] on icon at bounding box center [392, 78] width 18 height 18
type input "[PHONE_NUMBER]"
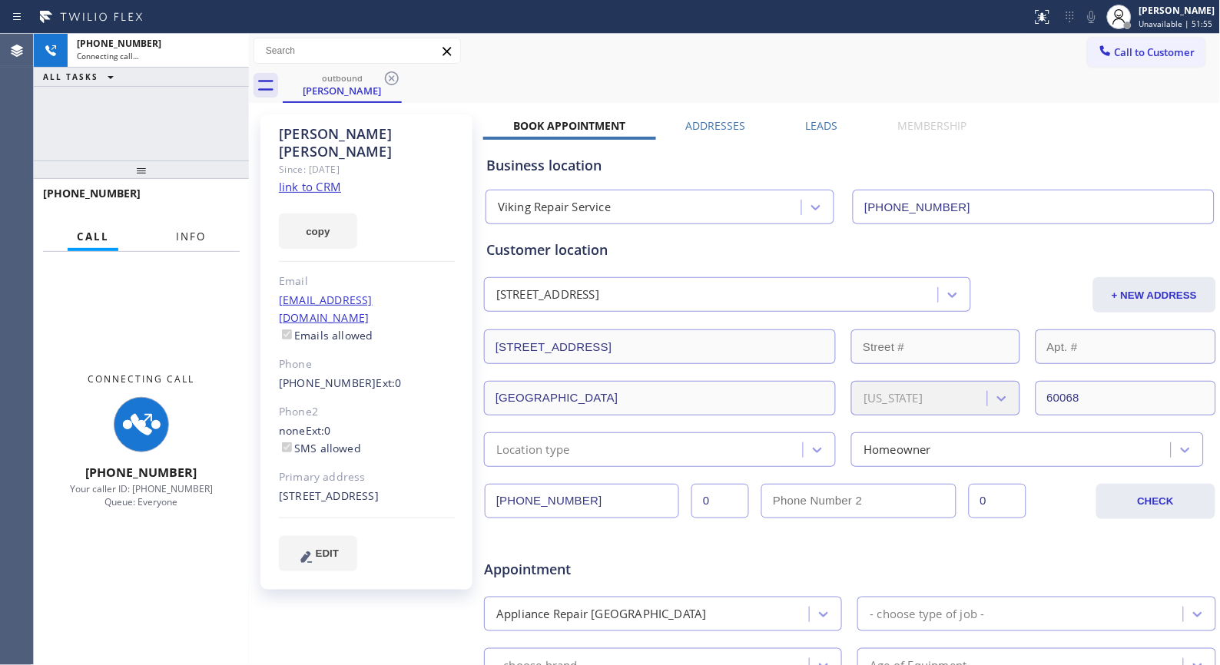
click at [210, 241] on button "Info" at bounding box center [191, 237] width 48 height 30
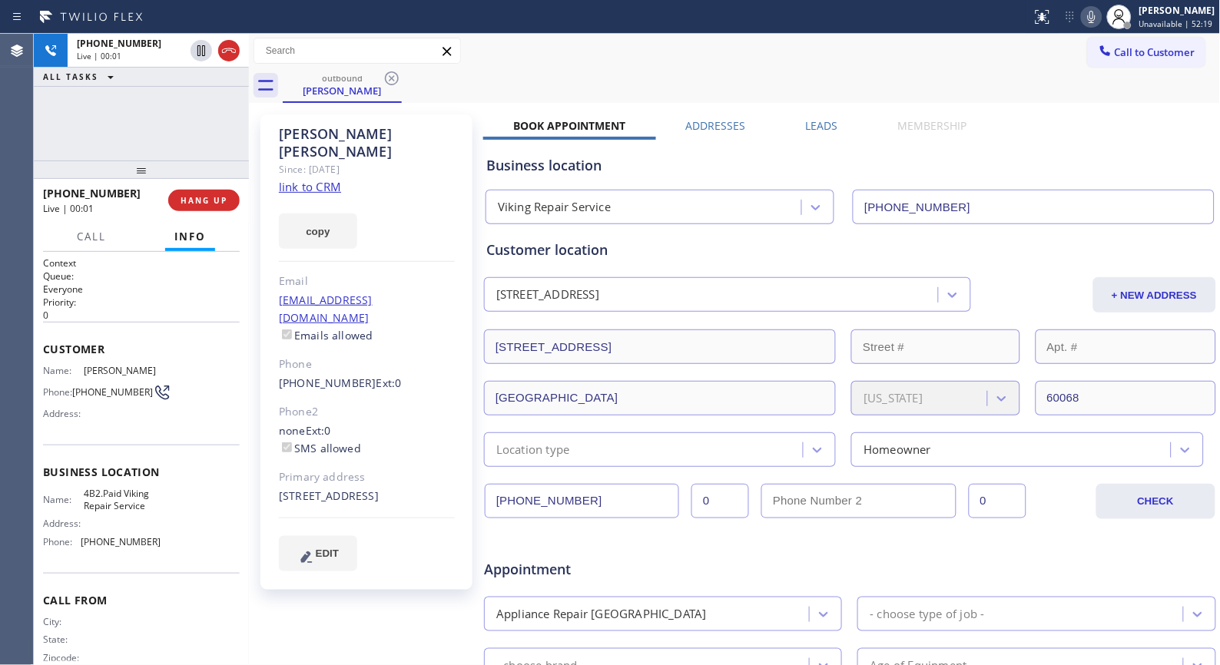
click at [542, 85] on div "outbound [PERSON_NAME]" at bounding box center [752, 85] width 938 height 35
click at [214, 196] on span "HANG UP" at bounding box center [204, 200] width 47 height 11
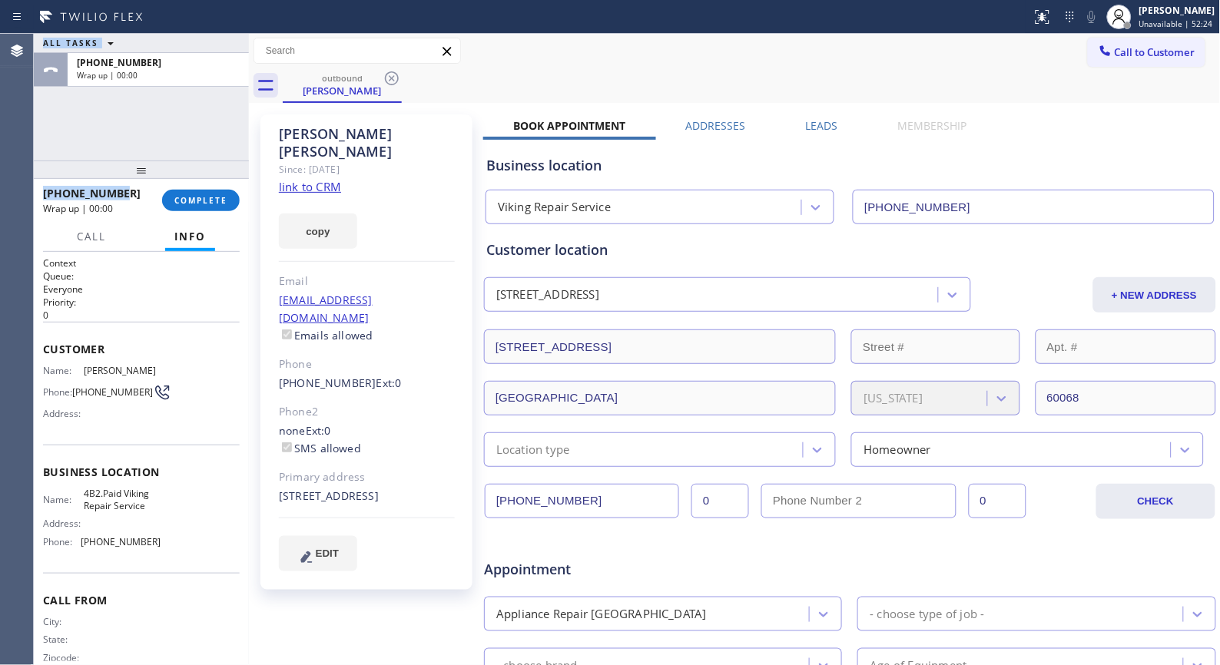
drag, startPoint x: 133, startPoint y: 188, endPoint x: 31, endPoint y: 196, distance: 101.7
click at [31, 196] on div "Agent Desktop Classify the call LOCATION NAME EV HVAC Company FROM PHONE [PHONE…" at bounding box center [610, 349] width 1220 height 631
click at [20, 190] on div "Agent Desktop" at bounding box center [16, 349] width 33 height 631
drag, startPoint x: 123, startPoint y: 197, endPoint x: 26, endPoint y: 193, distance: 96.9
click at [26, 193] on div "Agent Desktop Classify the call LOCATION NAME EV HVAC Company FROM PHONE [PHONE…" at bounding box center [610, 349] width 1220 height 631
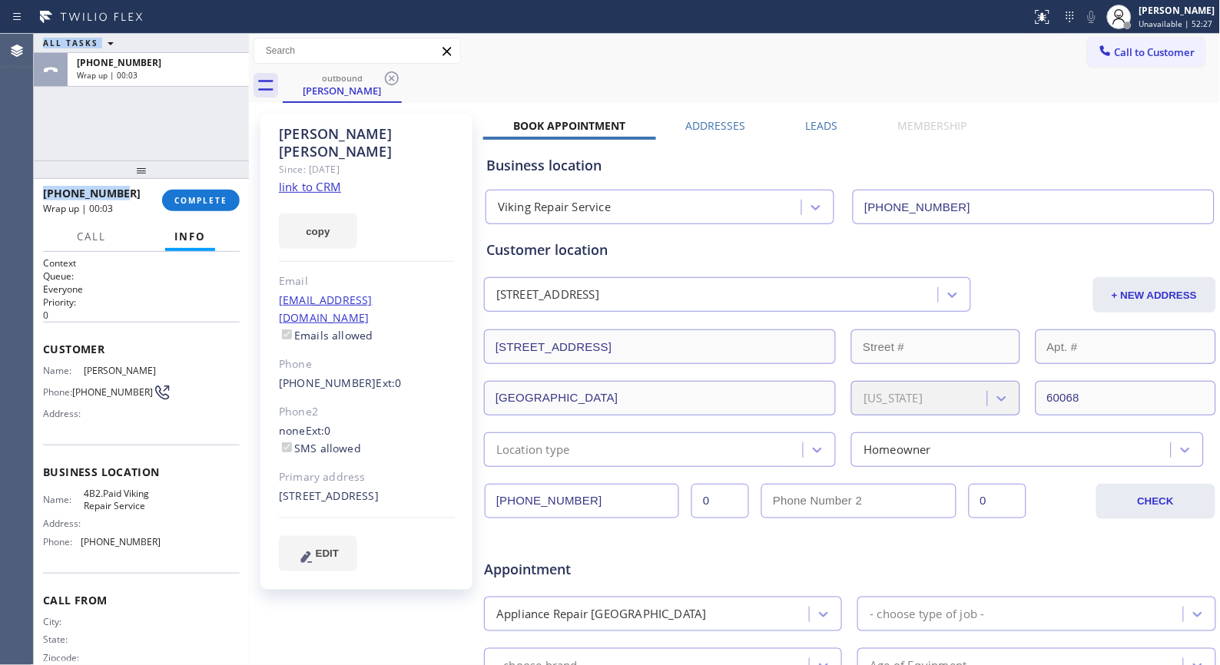
copy div "Classify the call LOCATION NAME FROM PHONE TO PHONE Status: COMPLETED REASON: N…"
click at [205, 195] on span "COMPLETE" at bounding box center [200, 200] width 53 height 11
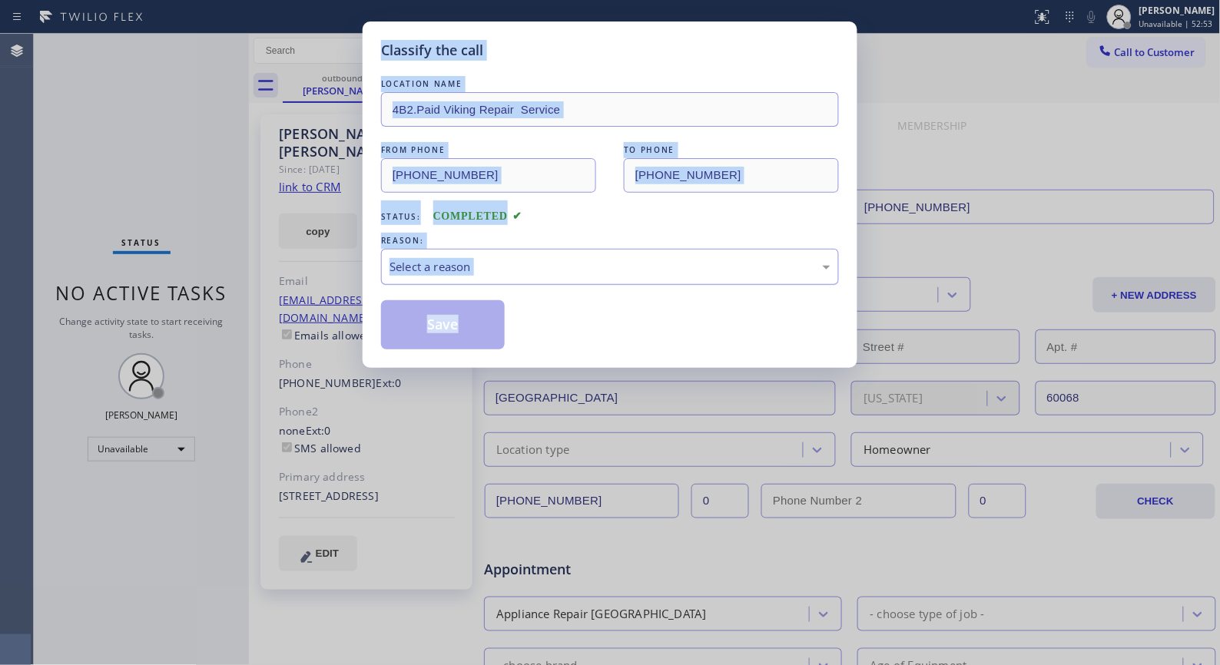
click at [522, 283] on div "Select a reason" at bounding box center [610, 267] width 458 height 36
drag, startPoint x: 459, startPoint y: 329, endPoint x: 456, endPoint y: 318, distance: 11.4
click at [459, 330] on button "Save" at bounding box center [443, 324] width 124 height 49
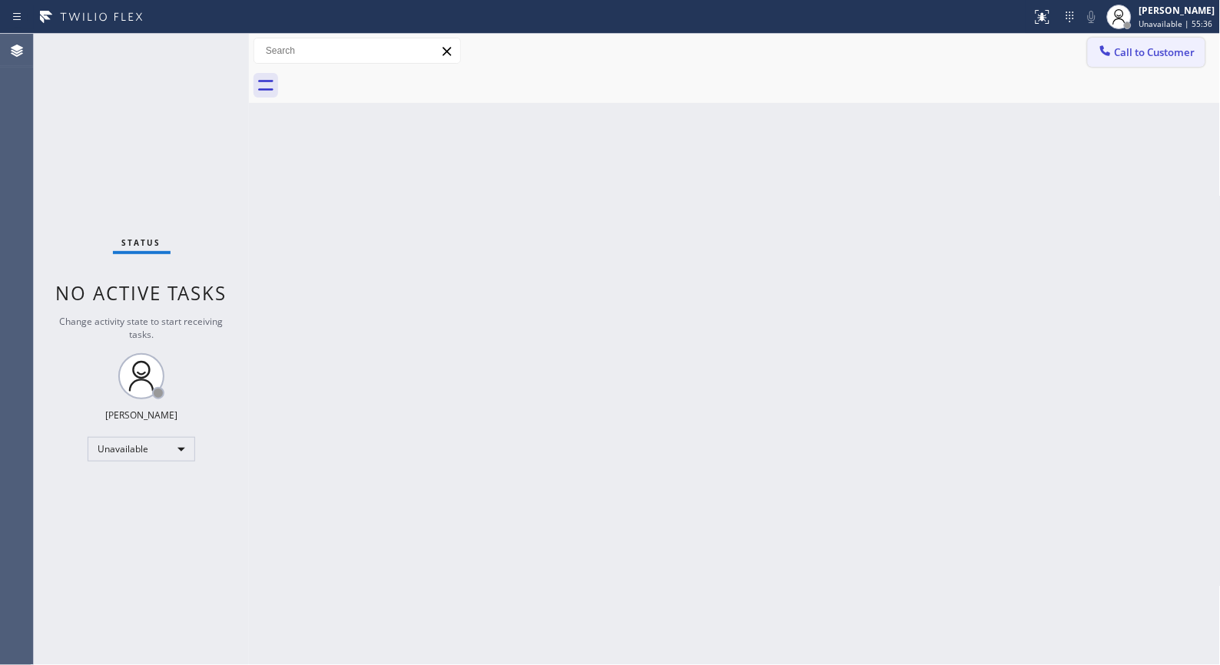
click at [1162, 54] on span "Call to Customer" at bounding box center [1155, 52] width 81 height 14
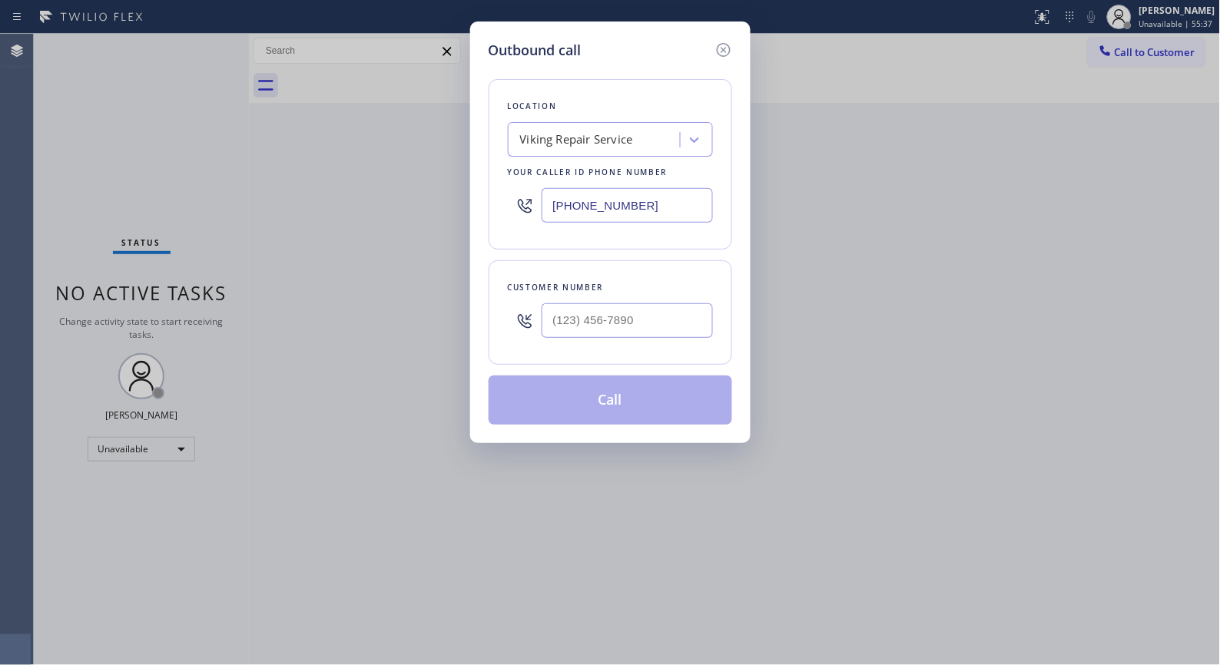
drag, startPoint x: 678, startPoint y: 212, endPoint x: 500, endPoint y: 184, distance: 179.6
click at [501, 184] on div "Location Viking Repair Service Your caller id phone number [PHONE_NUMBER]" at bounding box center [611, 164] width 244 height 171
paste input "888) 553-8605"
type input "[PHONE_NUMBER]"
drag, startPoint x: 676, startPoint y: 320, endPoint x: 403, endPoint y: 188, distance: 302.7
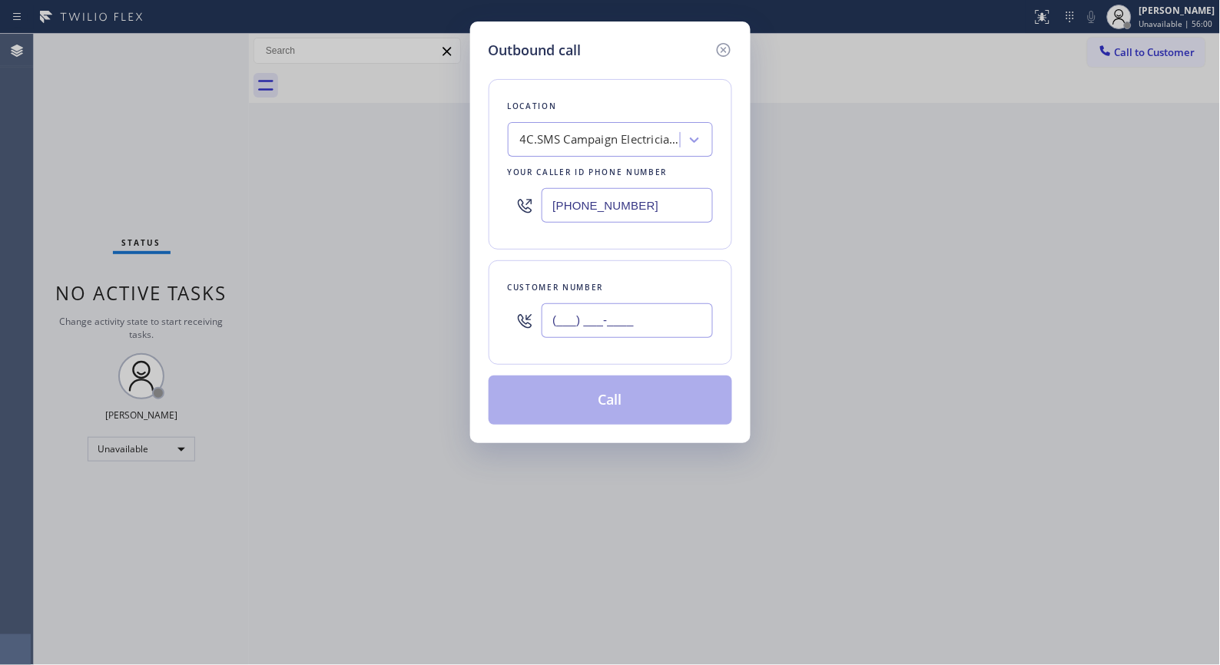
click at [515, 310] on div "(___) ___-____" at bounding box center [610, 321] width 205 height 50
paste input "714) 597-4499"
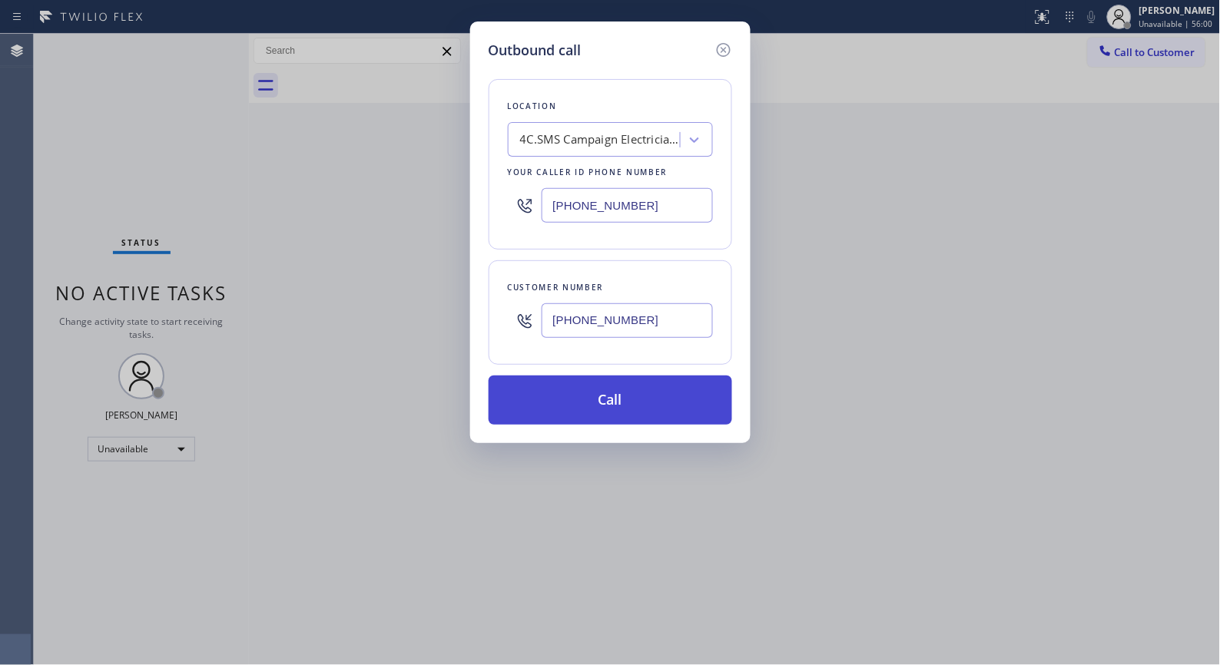
type input "[PHONE_NUMBER]"
click at [647, 415] on button "Call" at bounding box center [611, 400] width 244 height 49
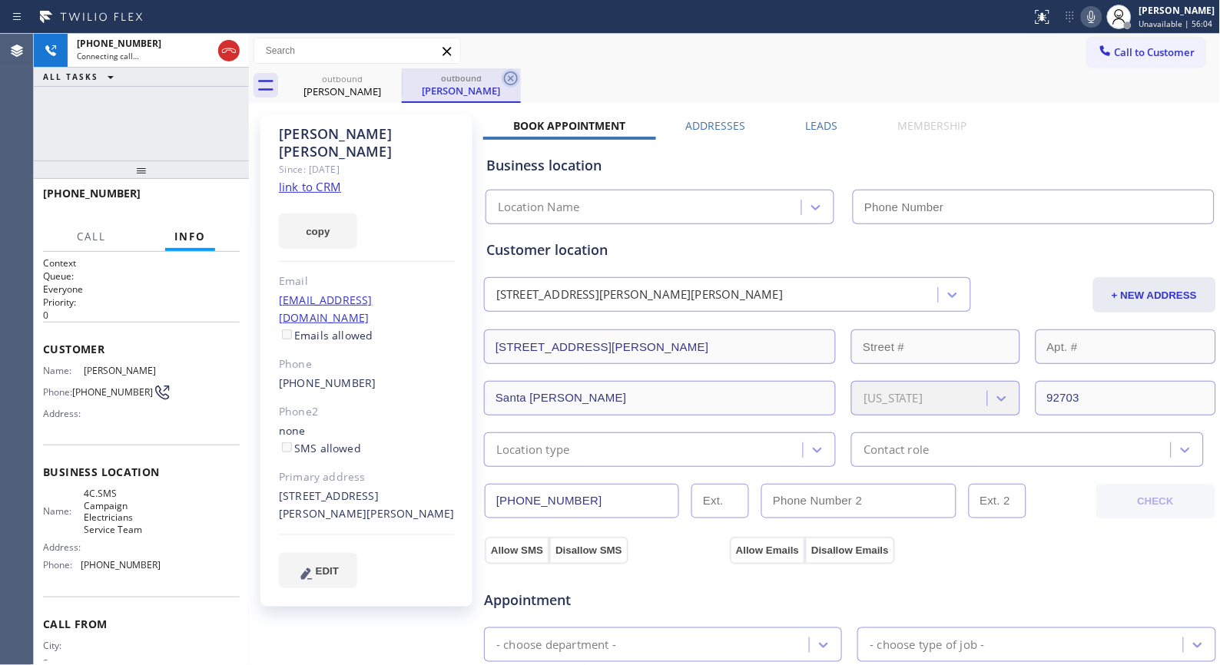
type input "[PHONE_NUMBER]"
click at [519, 79] on icon at bounding box center [511, 78] width 18 height 18
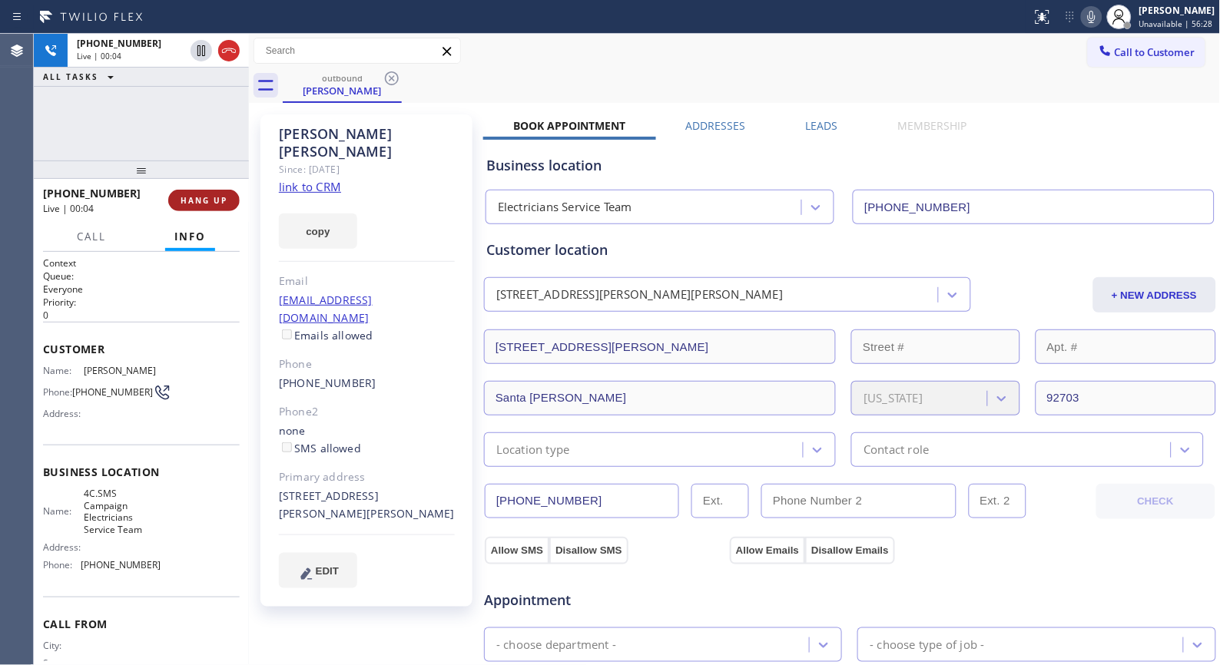
click at [220, 195] on span "HANG UP" at bounding box center [204, 200] width 47 height 11
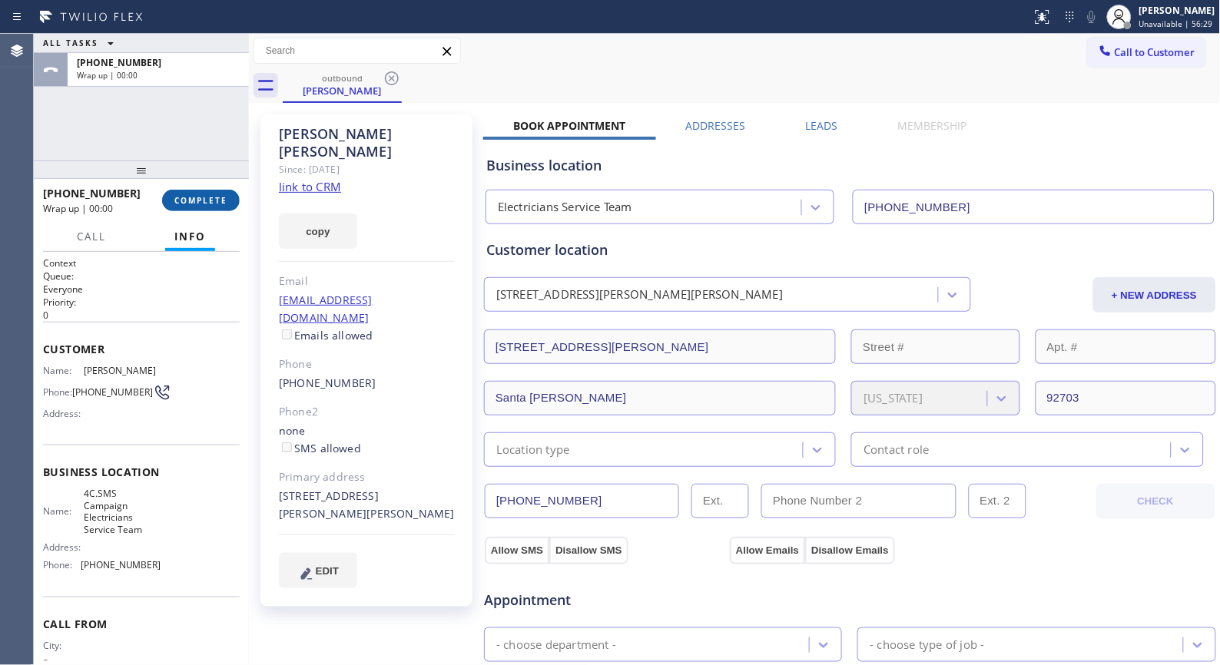
click at [220, 201] on span "COMPLETE" at bounding box center [200, 200] width 53 height 11
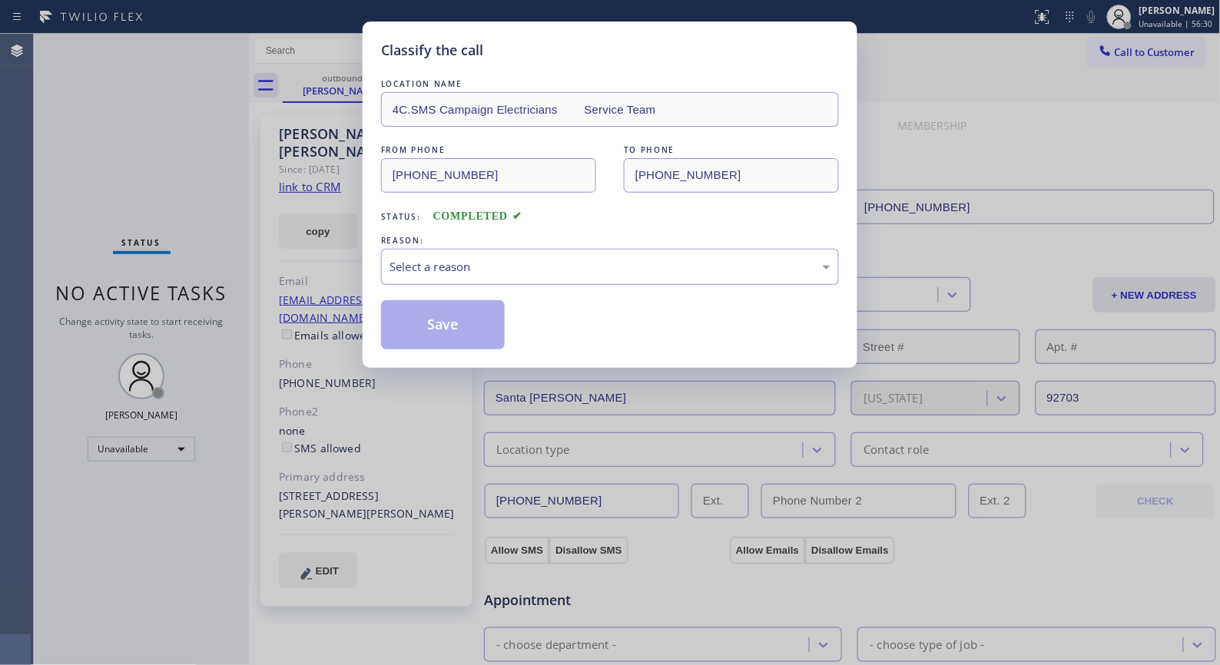
click at [542, 281] on div "Select a reason" at bounding box center [610, 267] width 458 height 36
click at [449, 327] on button "Save" at bounding box center [443, 324] width 124 height 49
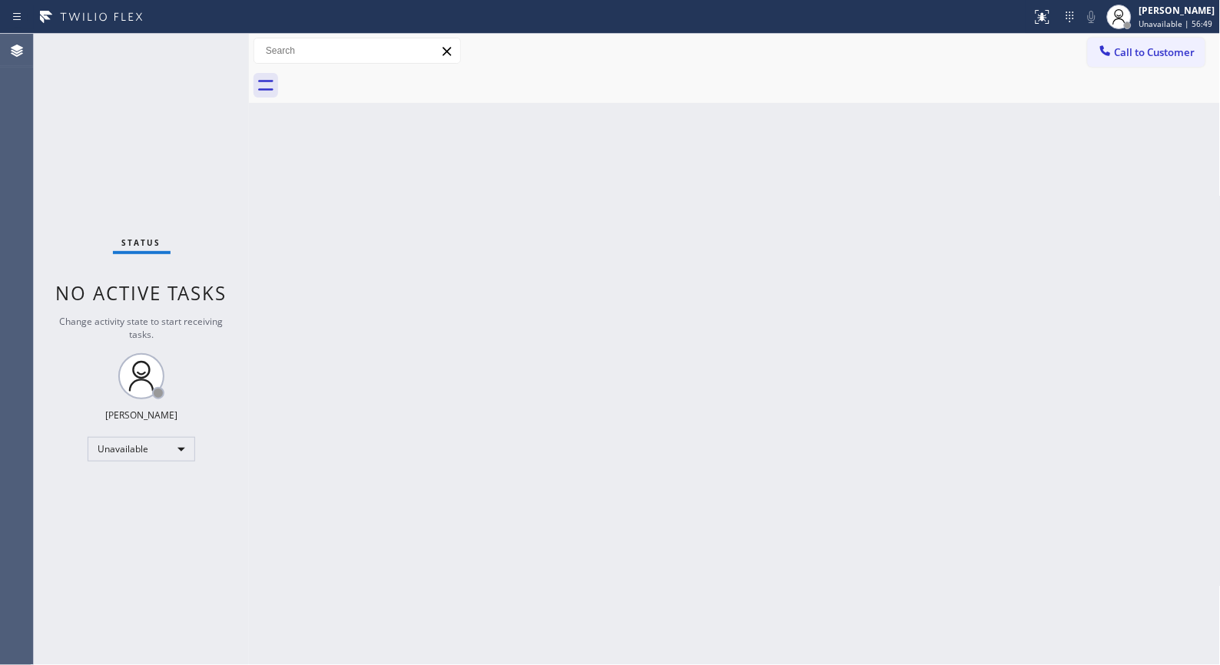
drag, startPoint x: 1151, startPoint y: 59, endPoint x: 755, endPoint y: 111, distance: 399.0
click at [1145, 58] on button "Call to Customer" at bounding box center [1147, 52] width 118 height 29
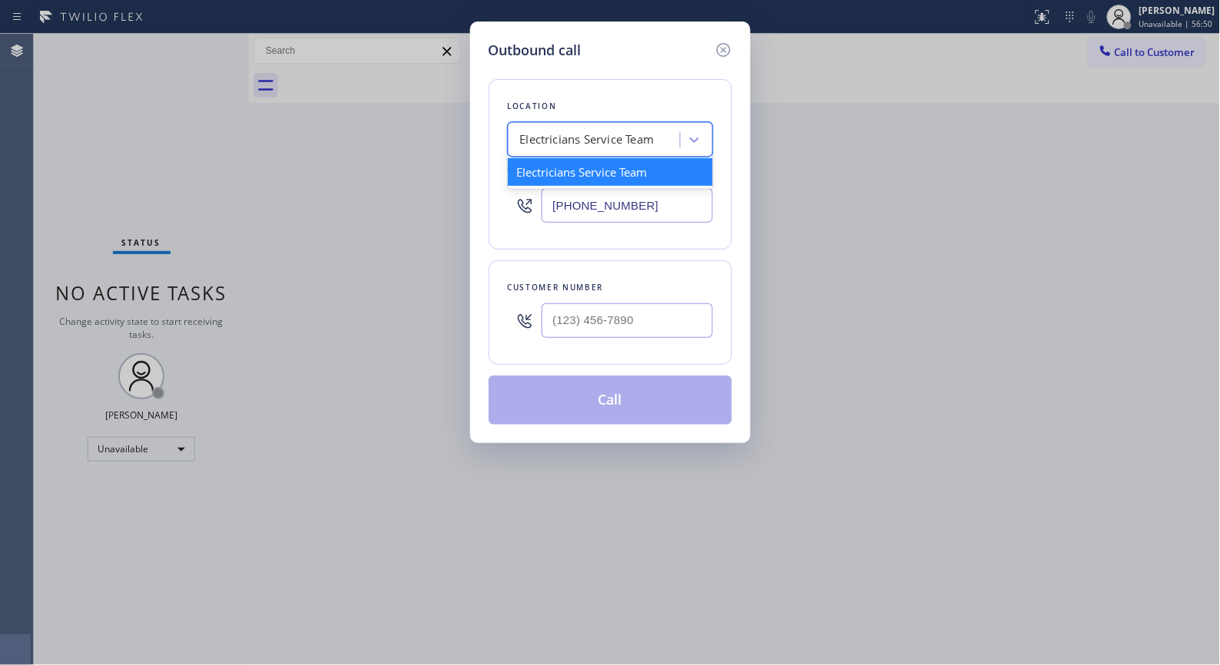
click at [599, 139] on div "Electricians Service Team" at bounding box center [587, 140] width 134 height 18
paste input "[URL][DOMAIN_NAME]"
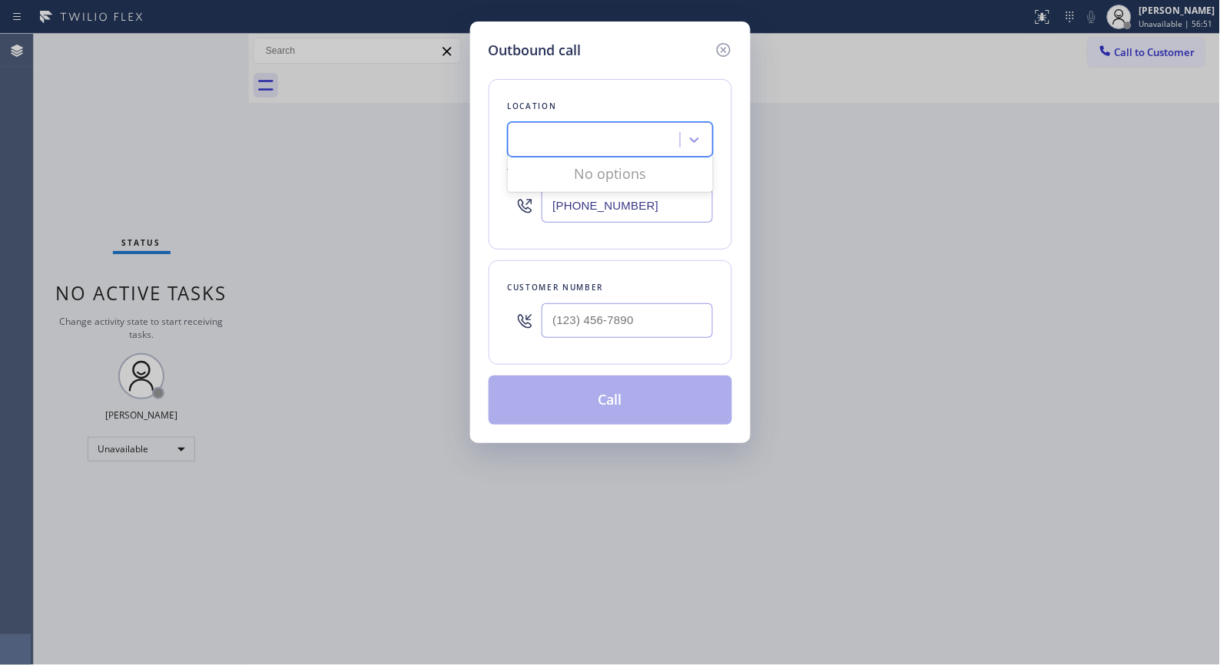
scroll to position [0, 133]
type input "[URL][DOMAIN_NAME]"
click at [553, 135] on div "Electricians Service Team" at bounding box center [587, 140] width 134 height 18
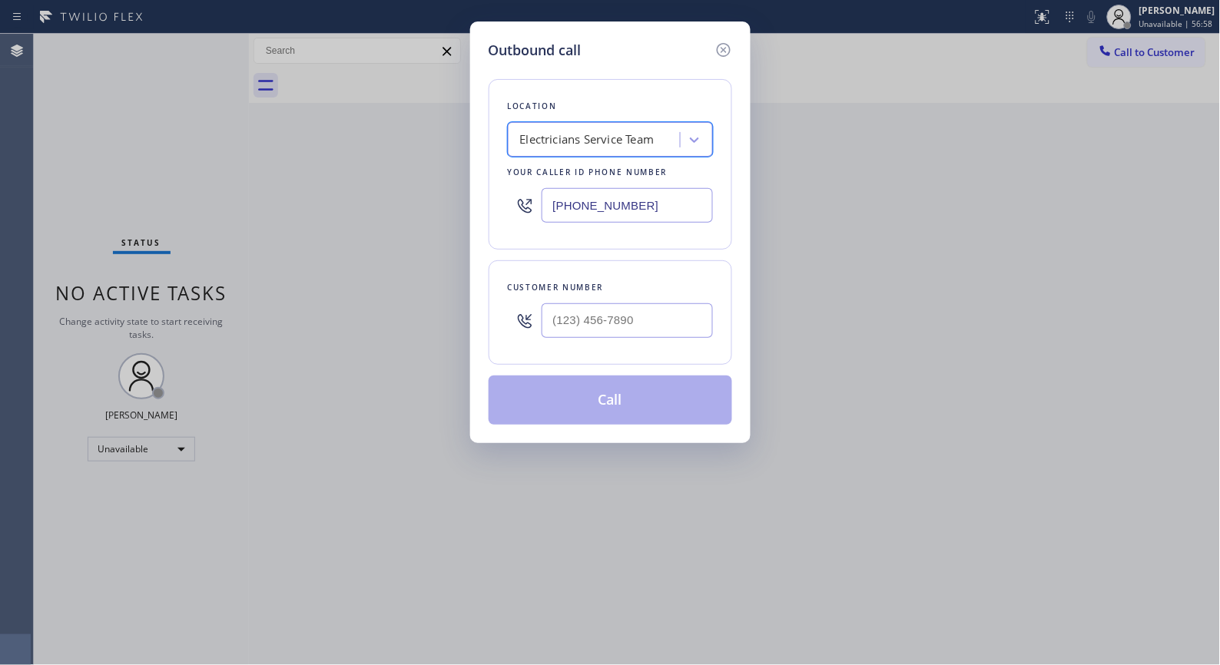
paste input "Electricians Service Team"
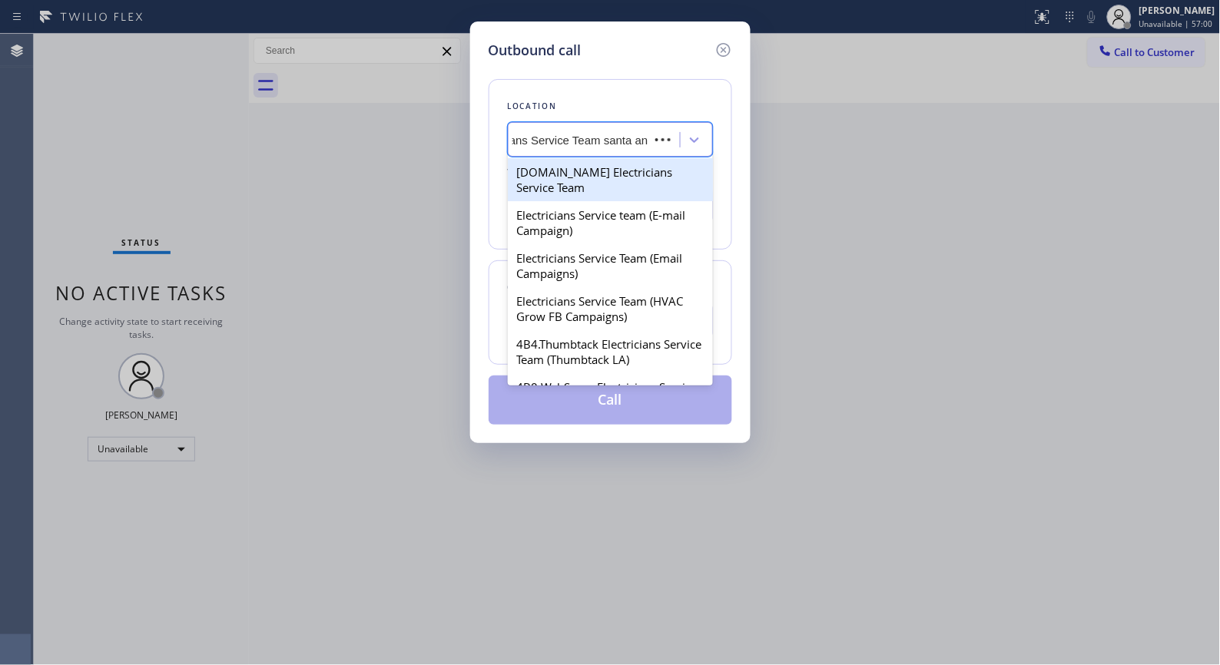
type input "Electricians Service Team santa [PERSON_NAME]"
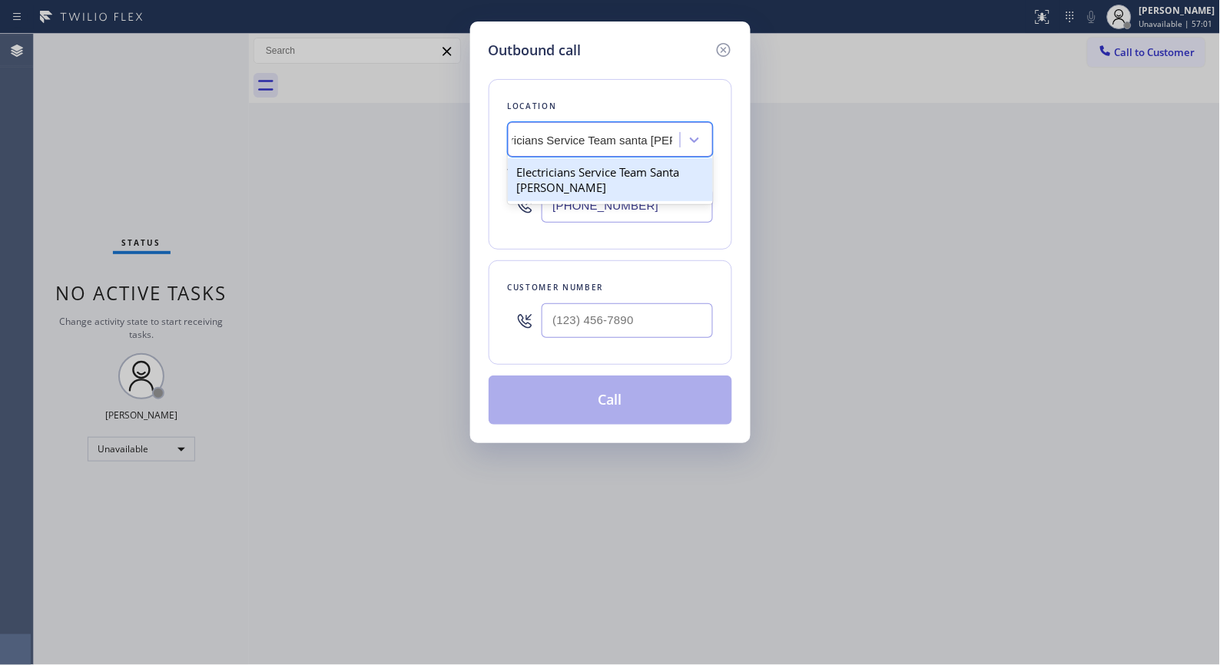
click at [574, 184] on div "Electricians Service Team Santa [PERSON_NAME]" at bounding box center [610, 179] width 205 height 43
type input "[PHONE_NUMBER]"
type input "(___) ___-____"
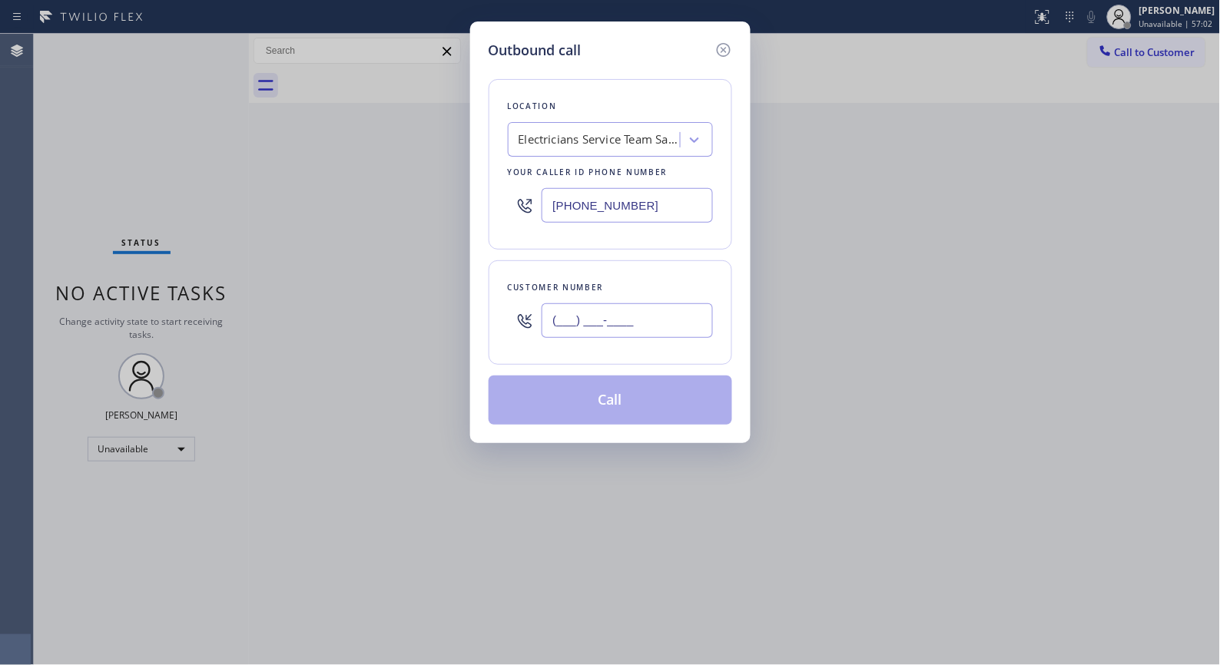
click at [627, 324] on input "(___) ___-____" at bounding box center [627, 320] width 171 height 35
drag, startPoint x: 653, startPoint y: 306, endPoint x: 428, endPoint y: 241, distance: 234.2
click at [479, 301] on div "Outbound call Location Electricians Service Team Santa [PERSON_NAME] Your calle…" at bounding box center [610, 233] width 280 height 422
paste input "714) 597-4499"
type input "[PHONE_NUMBER]"
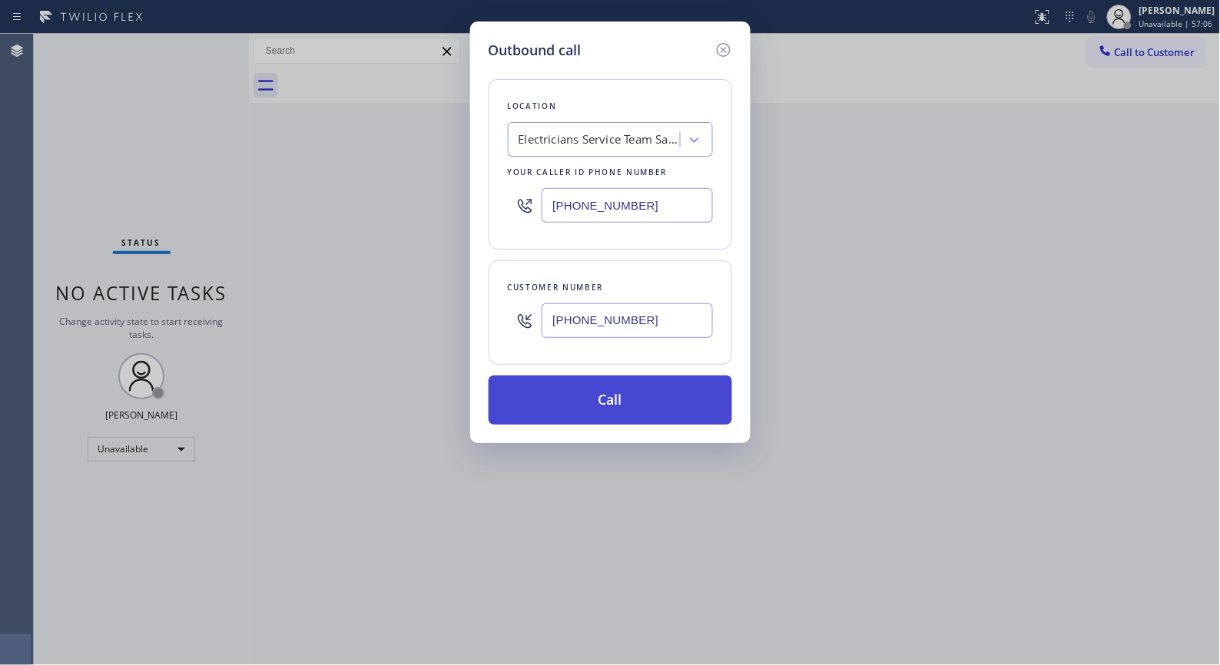
click at [633, 399] on button "Call" at bounding box center [611, 400] width 244 height 49
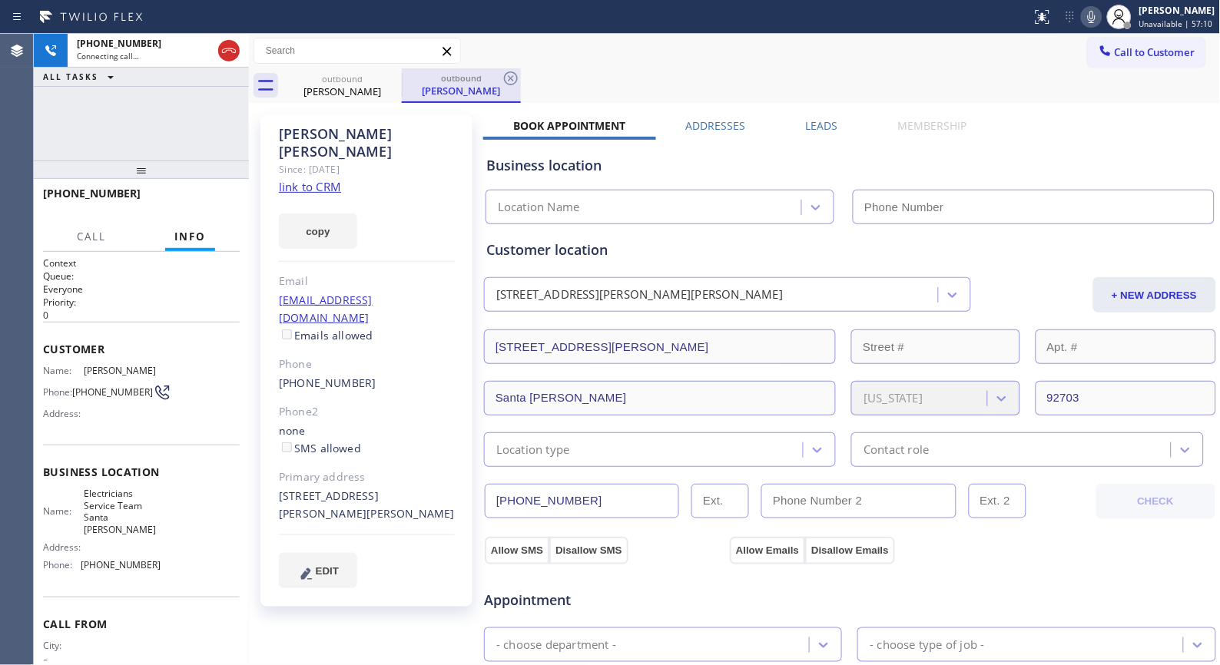
type input "[PHONE_NUMBER]"
click at [507, 81] on icon at bounding box center [511, 78] width 18 height 18
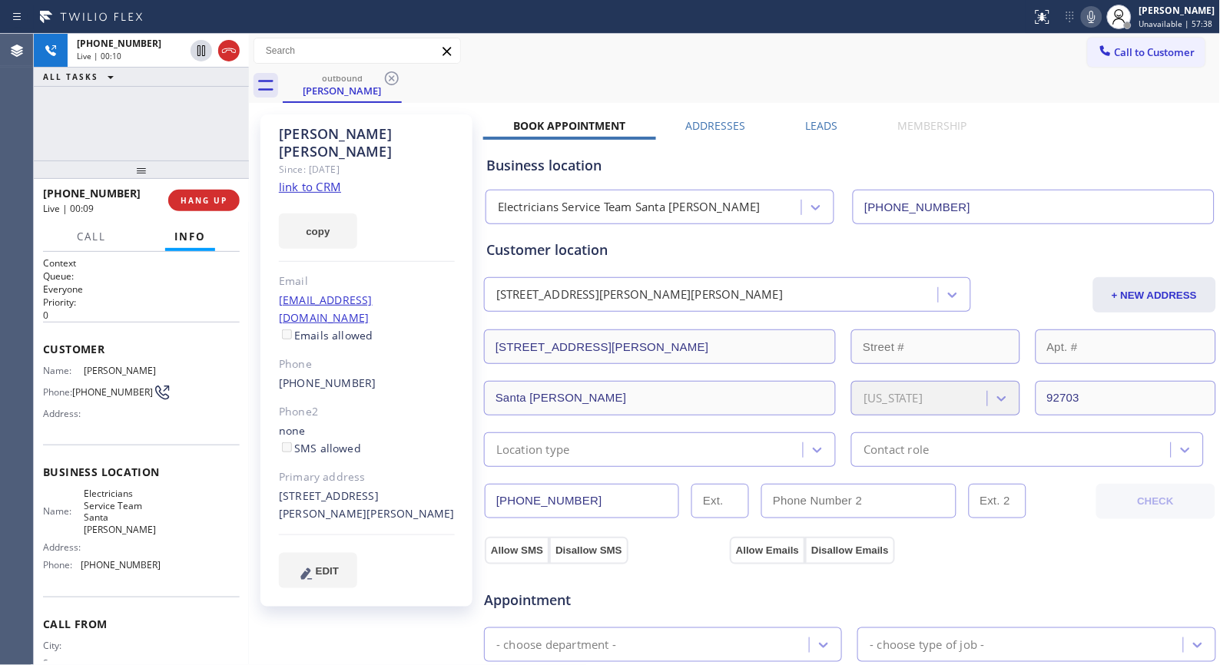
click at [1089, 22] on icon at bounding box center [1091, 17] width 18 height 18
click at [1096, 23] on icon at bounding box center [1091, 17] width 18 height 18
click at [1091, 18] on icon at bounding box center [1091, 17] width 18 height 18
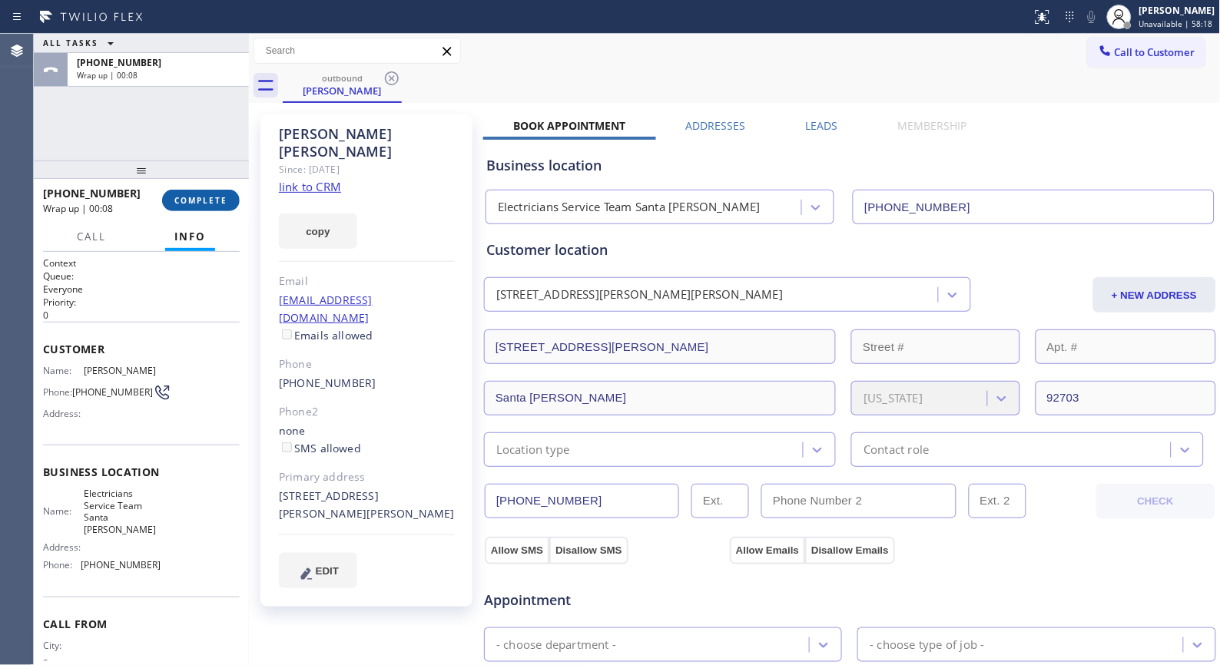
click at [211, 192] on button "COMPLETE" at bounding box center [201, 201] width 78 height 22
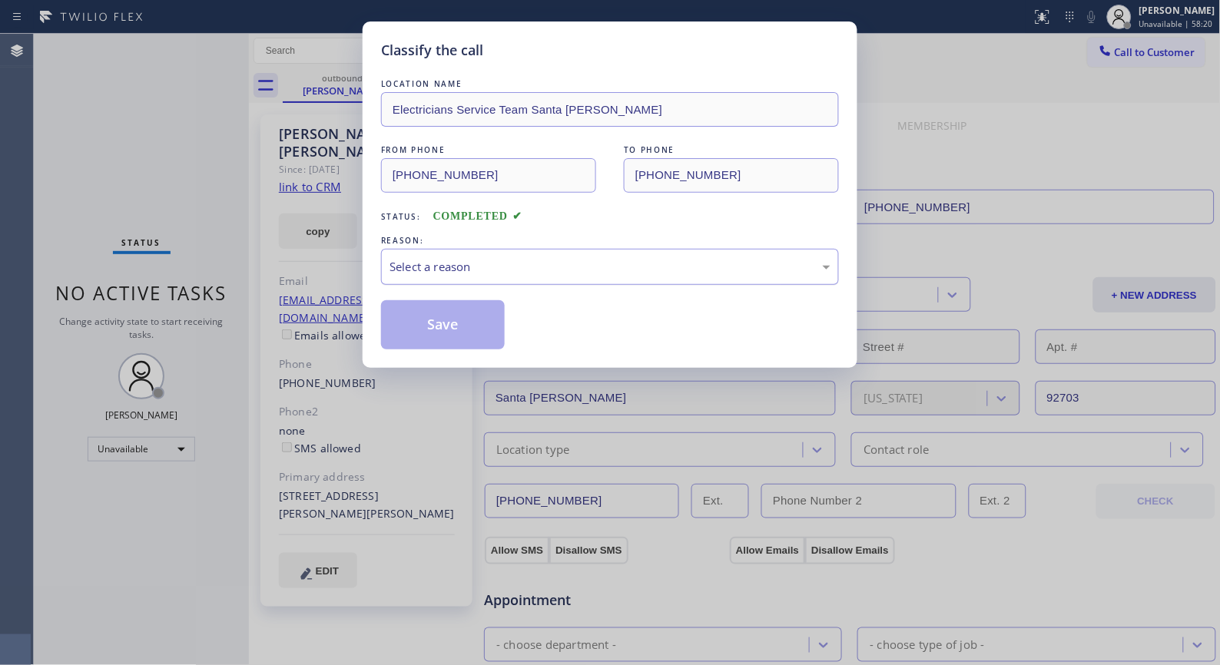
click at [608, 280] on div "Select a reason" at bounding box center [610, 267] width 458 height 36
click at [470, 329] on button "Save" at bounding box center [443, 324] width 124 height 49
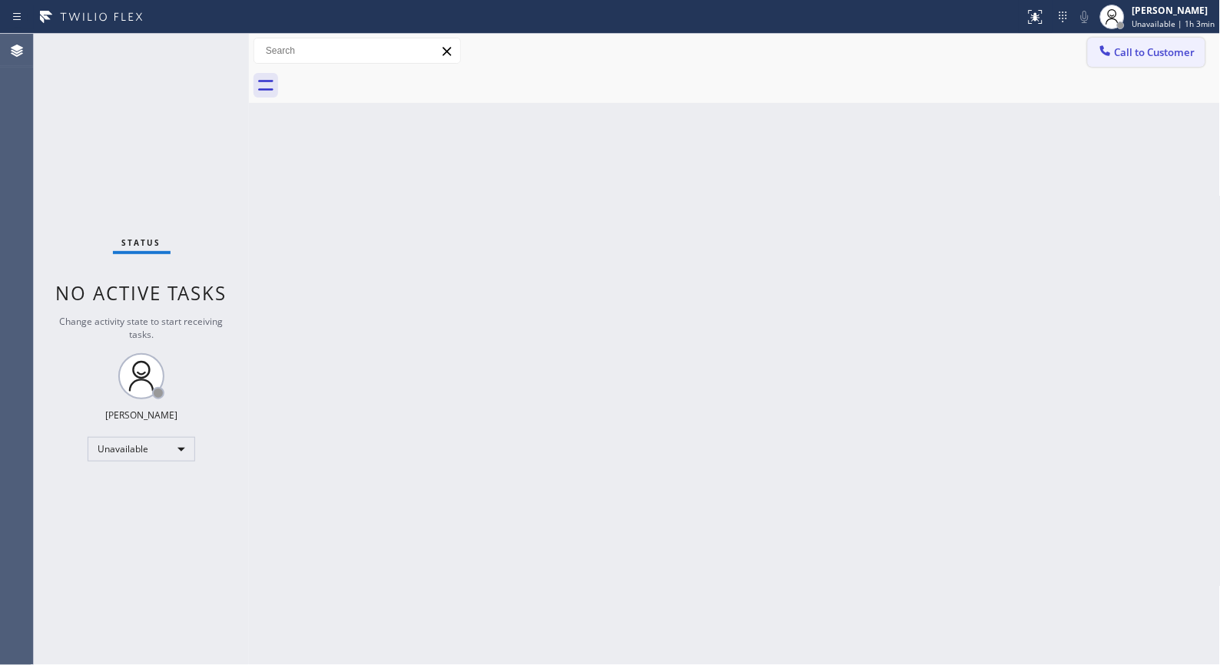
click at [1158, 60] on button "Call to Customer" at bounding box center [1147, 52] width 118 height 29
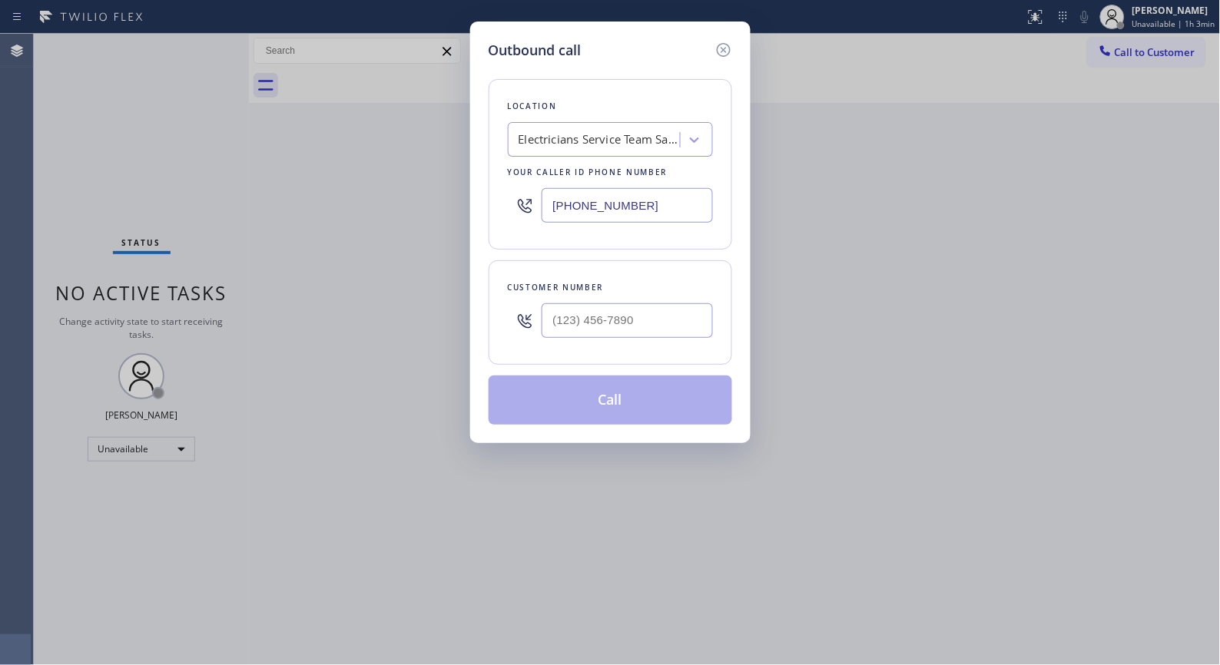
drag, startPoint x: 686, startPoint y: 198, endPoint x: 493, endPoint y: 178, distance: 193.9
click at [496, 179] on div "Location Electricians Service Team [GEOGRAPHIC_DATA][PERSON_NAME] Your caller i…" at bounding box center [611, 164] width 244 height 171
paste input "562) 414-6833"
type input "[PHONE_NUMBER]"
click at [609, 312] on input "(___) ___-____" at bounding box center [627, 320] width 171 height 35
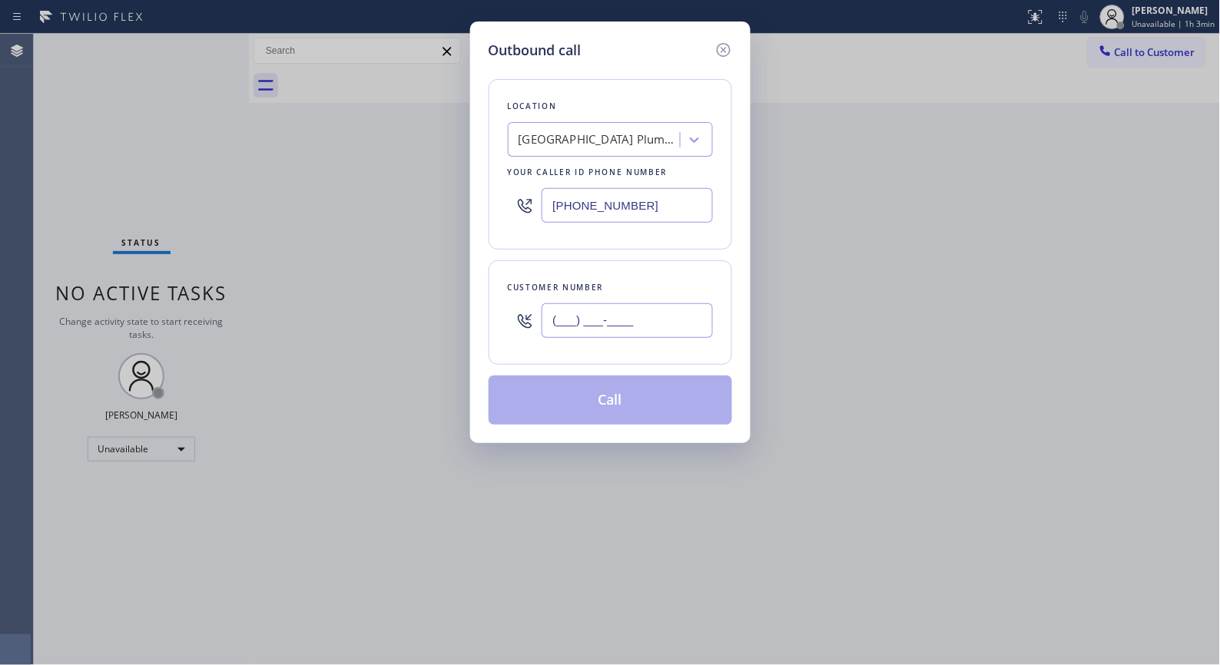
paste input "714) 495-1445"
type input "[PHONE_NUMBER]"
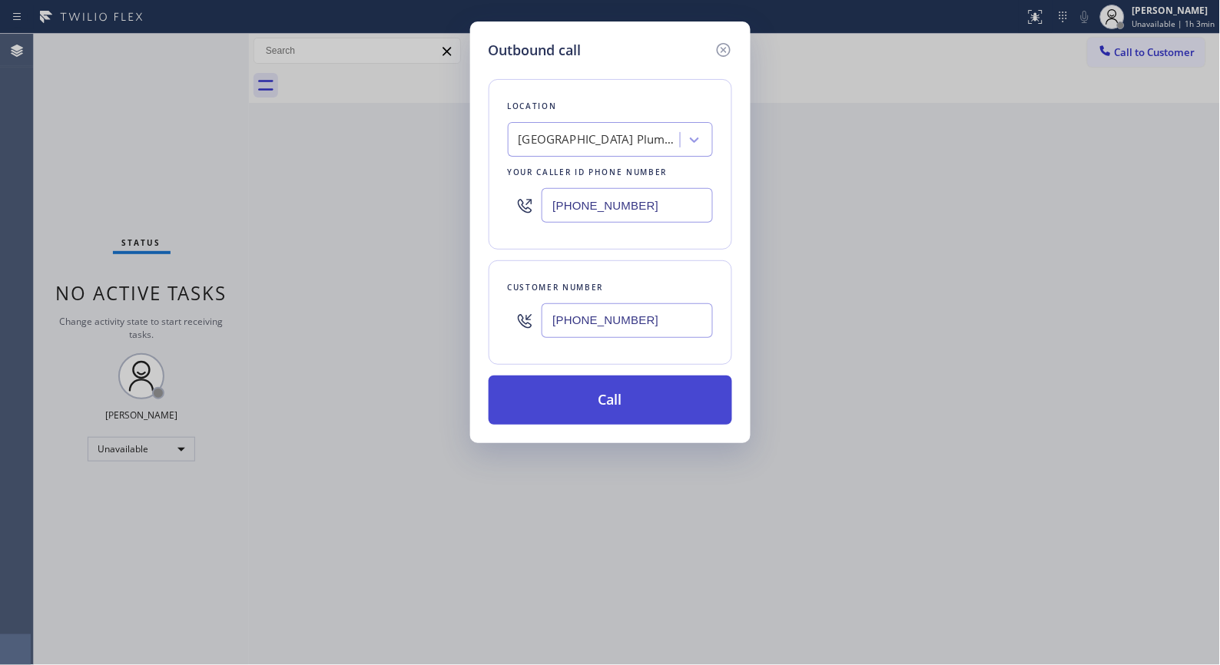
click at [655, 408] on button "Call" at bounding box center [611, 400] width 244 height 49
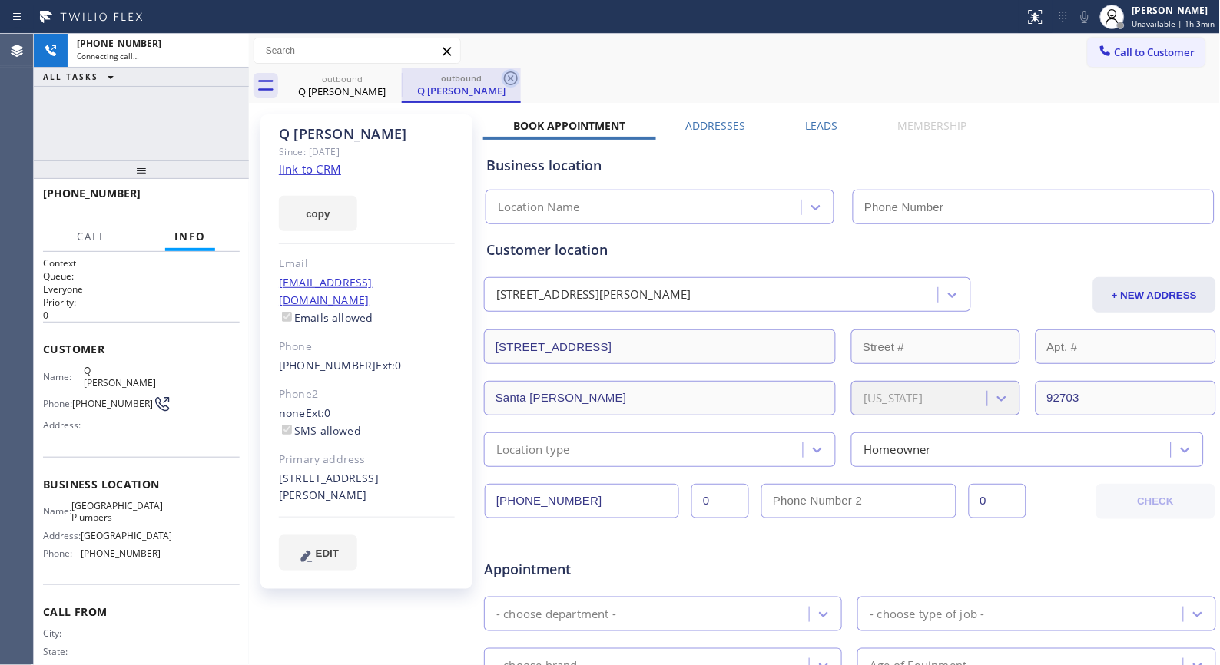
type input "[PHONE_NUMBER]"
click at [509, 69] on icon at bounding box center [511, 78] width 18 height 18
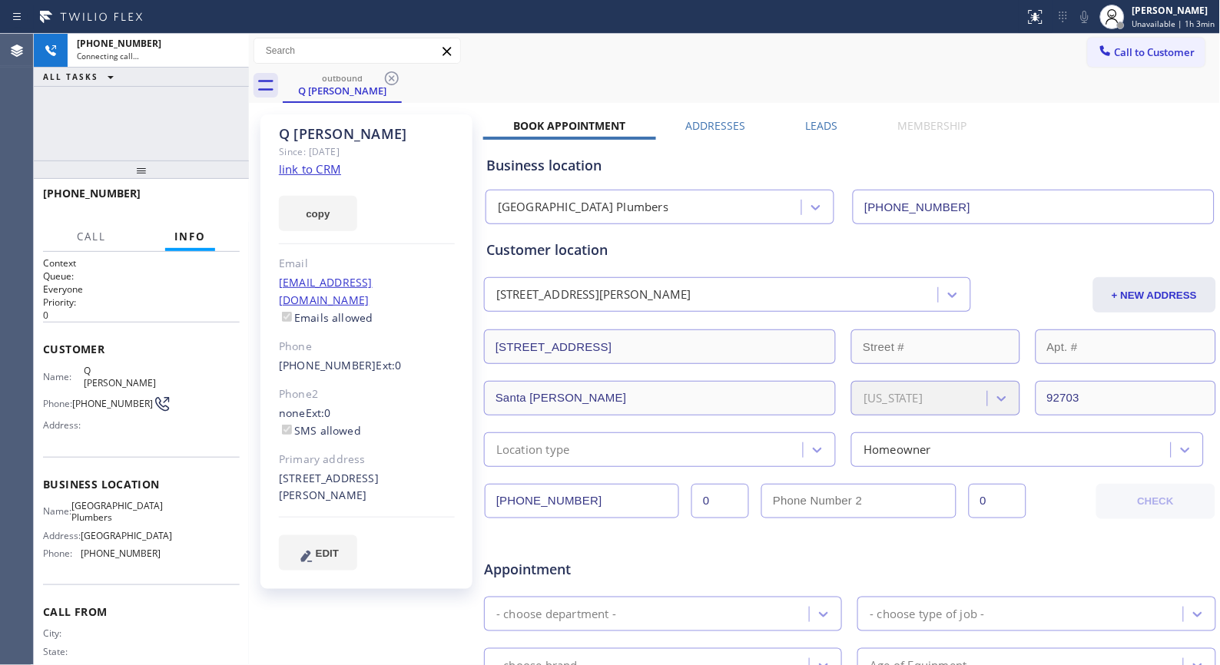
drag, startPoint x: 170, startPoint y: 141, endPoint x: 187, endPoint y: 85, distance: 58.8
click at [187, 85] on div "[PHONE_NUMBER] Connecting call… ALL TASKS ALL TASKS ACTIVE TASKS TASKS IN WRAP …" at bounding box center [141, 349] width 215 height 631
click at [195, 201] on span "HANG UP" at bounding box center [204, 200] width 47 height 11
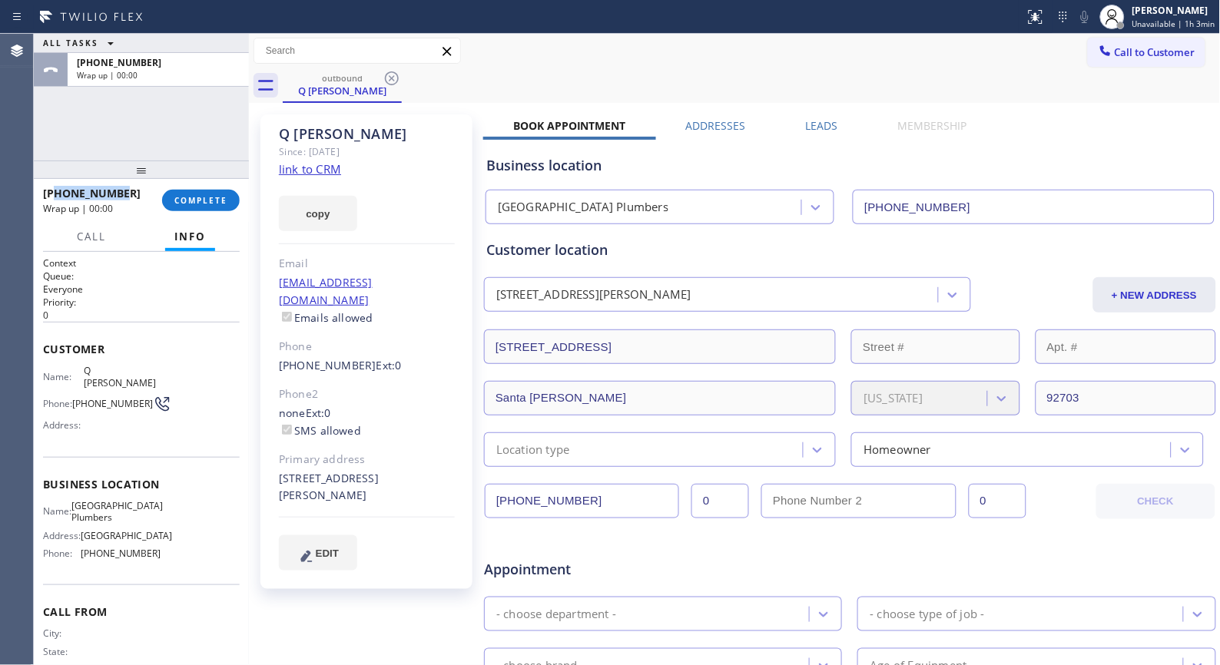
drag, startPoint x: 132, startPoint y: 193, endPoint x: 57, endPoint y: 195, distance: 75.3
click at [57, 195] on div "[PHONE_NUMBER]" at bounding box center [97, 193] width 108 height 15
copy span "7144951445"
click at [183, 197] on span "COMPLETE" at bounding box center [200, 200] width 53 height 11
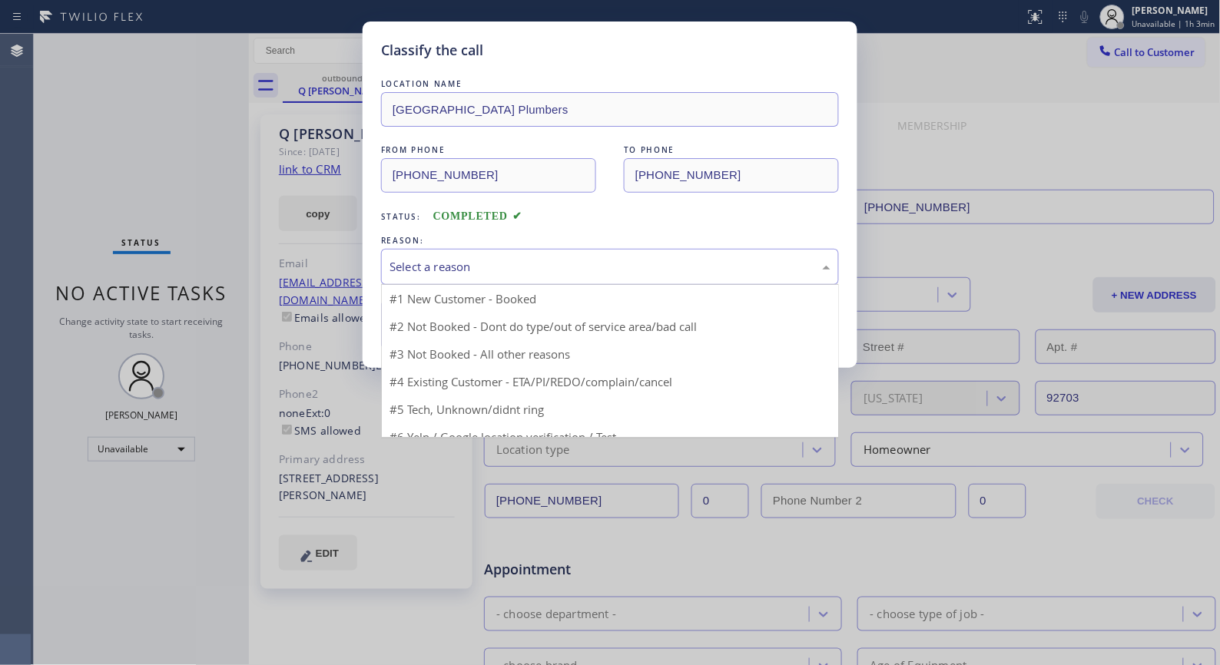
click at [680, 273] on div "Select a reason" at bounding box center [609, 267] width 441 height 18
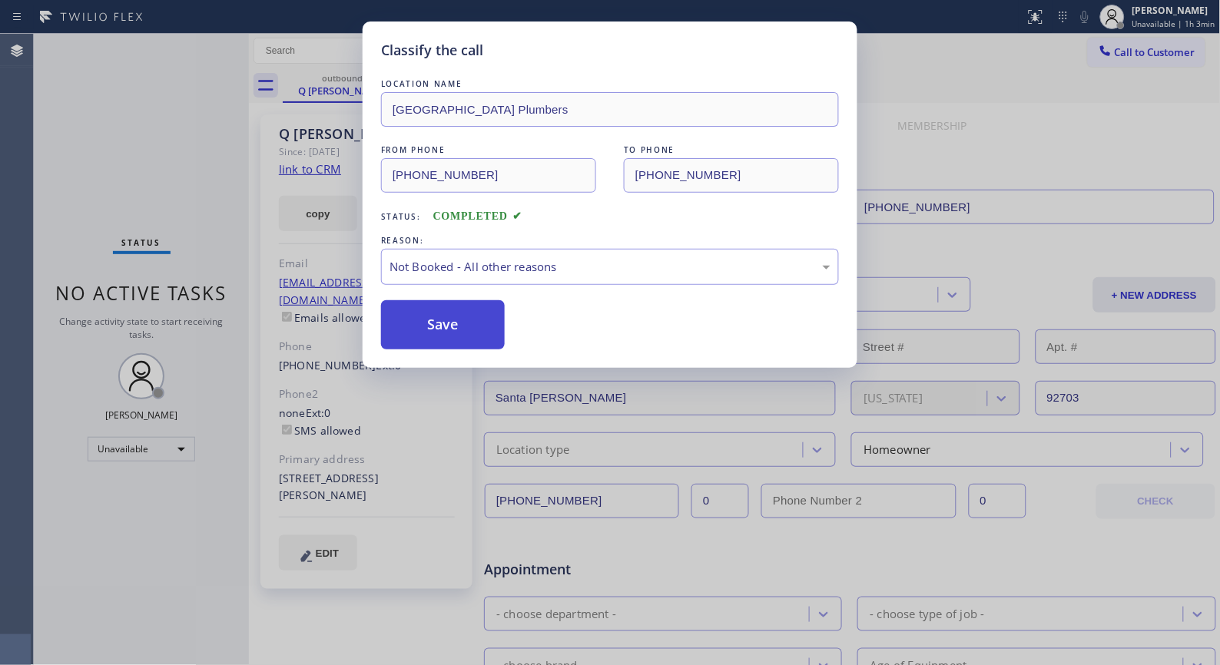
click at [463, 331] on button "Save" at bounding box center [443, 324] width 124 height 49
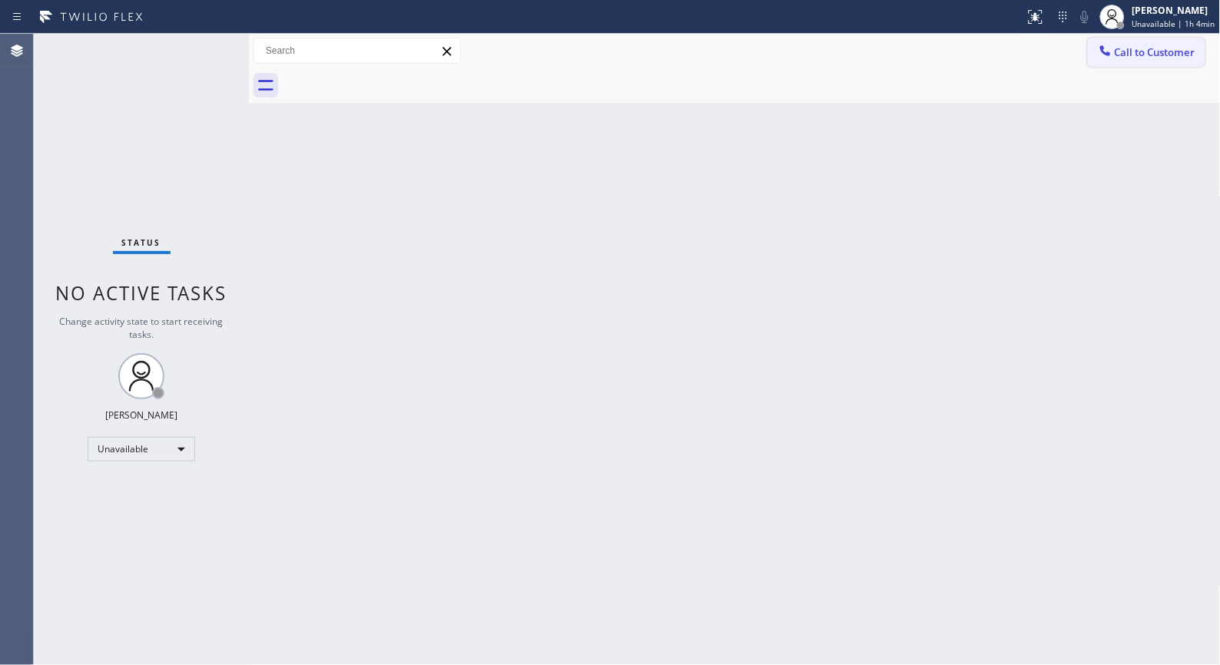
click at [1161, 58] on span "Call to Customer" at bounding box center [1155, 52] width 81 height 14
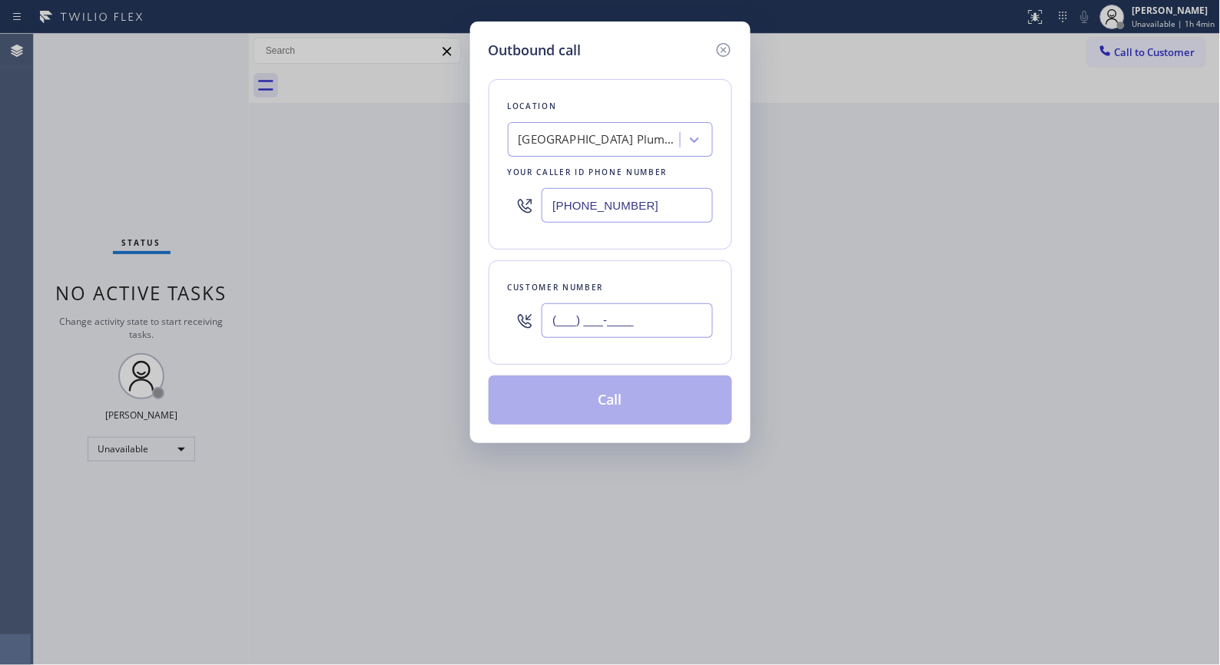
drag, startPoint x: 654, startPoint y: 332, endPoint x: 416, endPoint y: 250, distance: 251.2
click at [465, 324] on div "Outbound call Location [GEOGRAPHIC_DATA] Plumbers Your caller id phone number […" at bounding box center [610, 332] width 1220 height 665
paste input "714) 495-1445"
type input "[PHONE_NUMBER]"
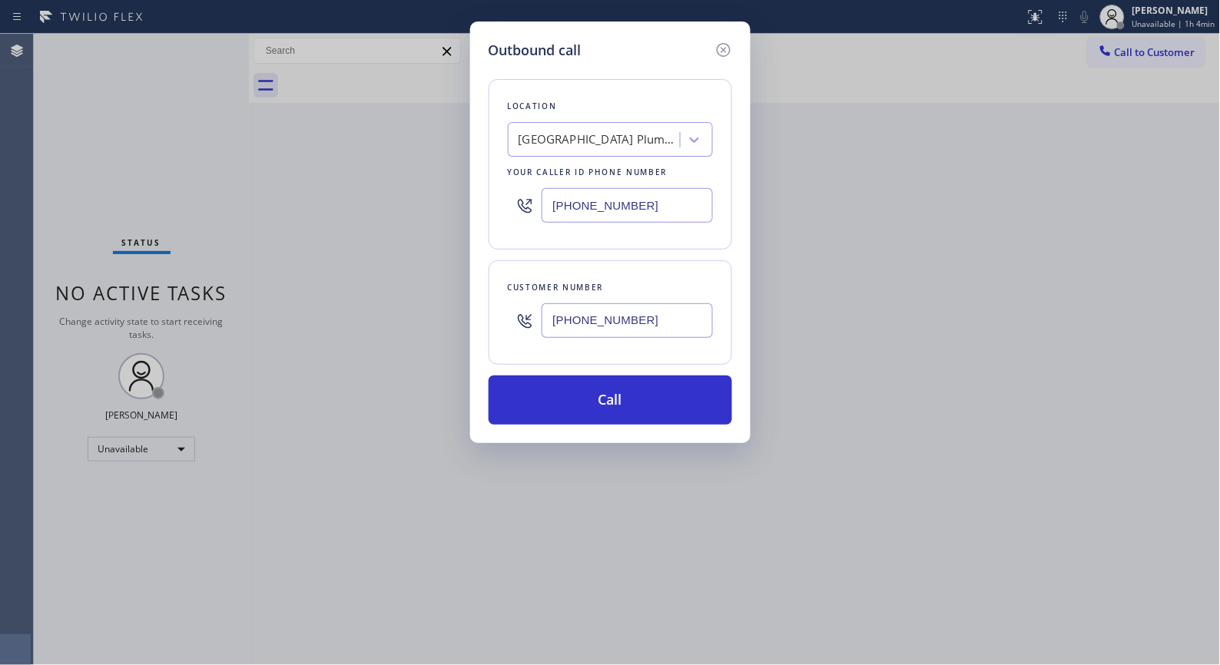
click at [648, 430] on div "Outbound call Location [GEOGRAPHIC_DATA] Plumbers Your caller id phone number […" at bounding box center [610, 233] width 280 height 422
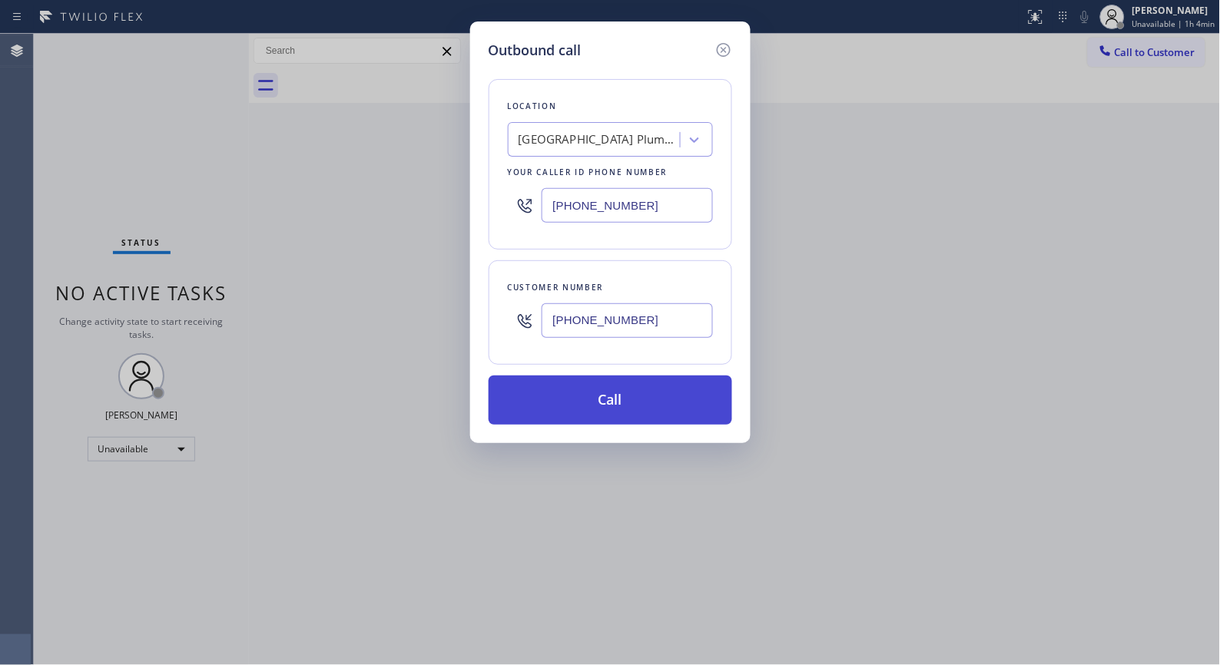
click at [638, 416] on button "Call" at bounding box center [611, 400] width 244 height 49
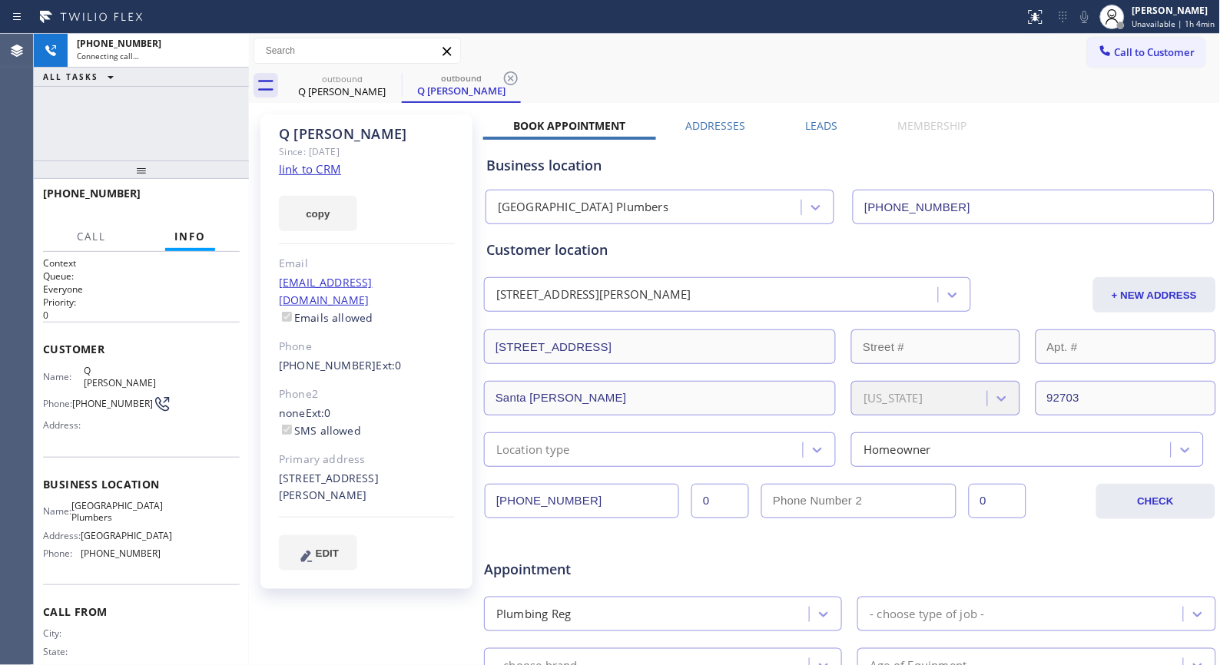
type input "[PHONE_NUMBER]"
click at [523, 48] on div "Call to Customer Outbound call Location [GEOGRAPHIC_DATA] Plumbers Your caller …" at bounding box center [735, 51] width 972 height 27
click at [555, 36] on div "Call to Customer Outbound call Location [GEOGRAPHIC_DATA] Plumbers Your caller …" at bounding box center [735, 51] width 972 height 35
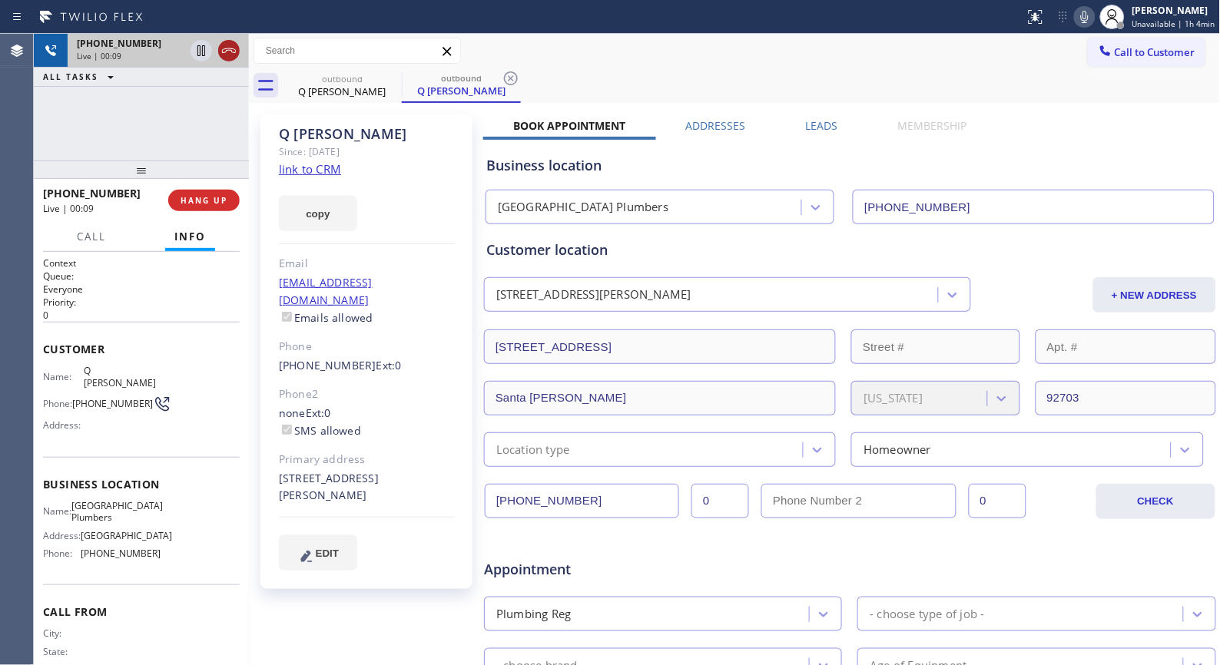
click at [229, 48] on icon at bounding box center [229, 50] width 18 height 18
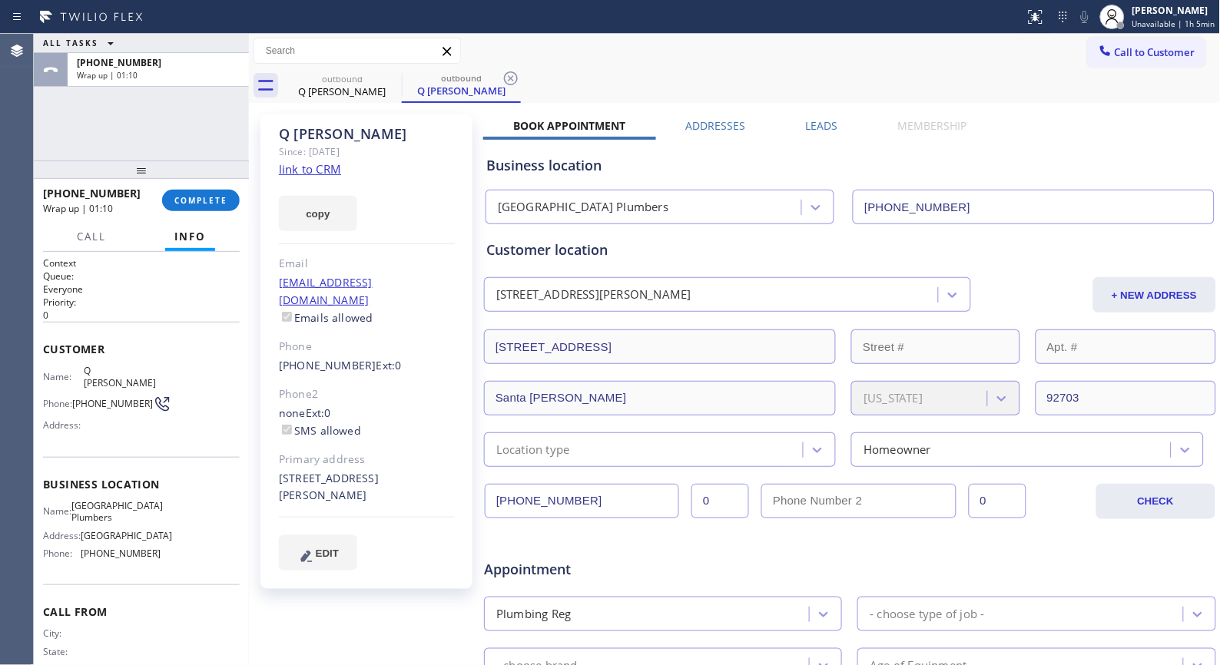
click at [443, 16] on div at bounding box center [512, 17] width 1013 height 25
click at [508, 78] on icon at bounding box center [511, 78] width 18 height 18
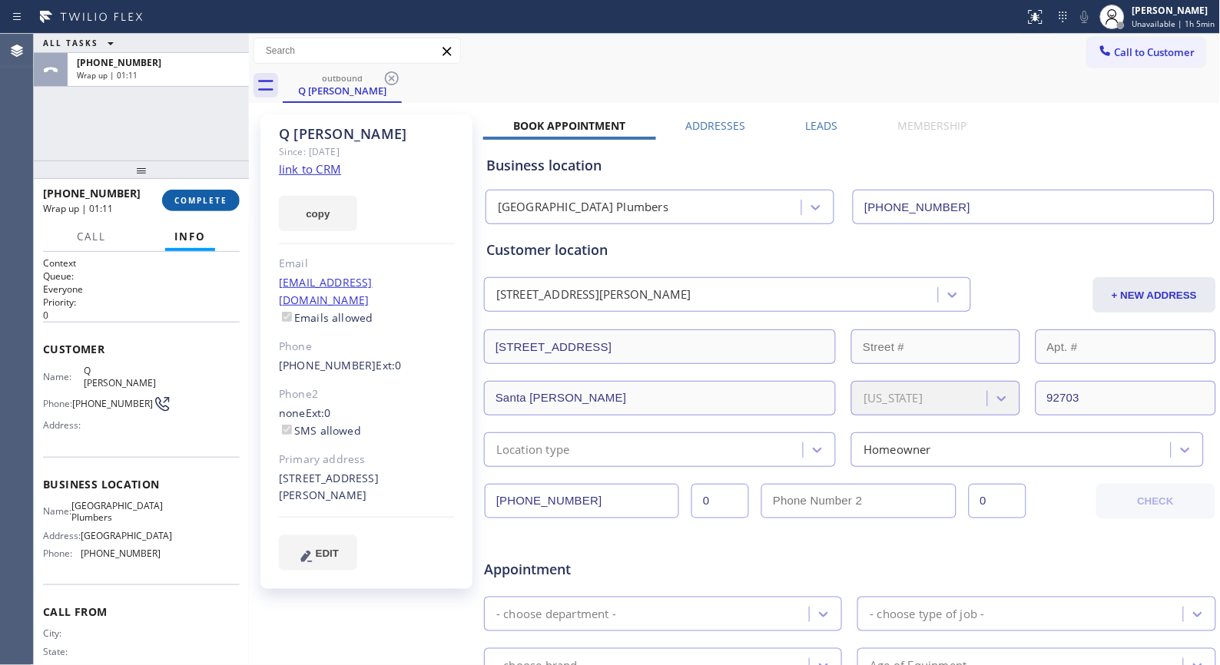
click at [195, 204] on span "COMPLETE" at bounding box center [200, 200] width 53 height 11
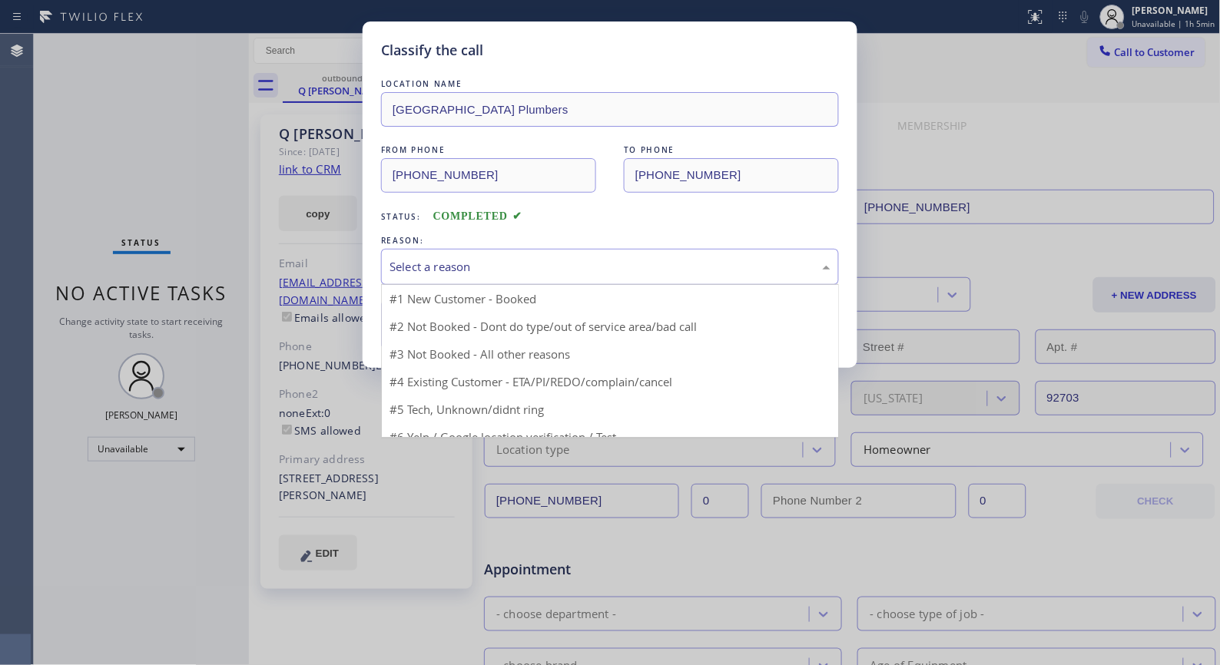
click at [626, 270] on div "Select a reason" at bounding box center [609, 267] width 441 height 18
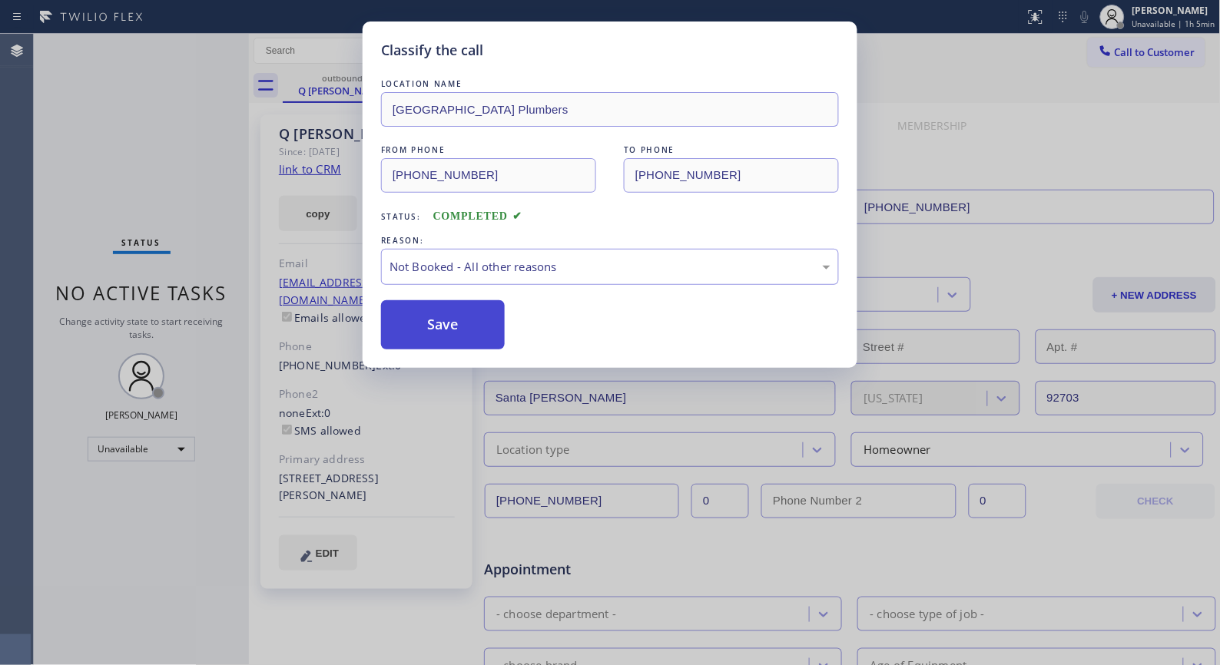
click at [441, 323] on button "Save" at bounding box center [443, 324] width 124 height 49
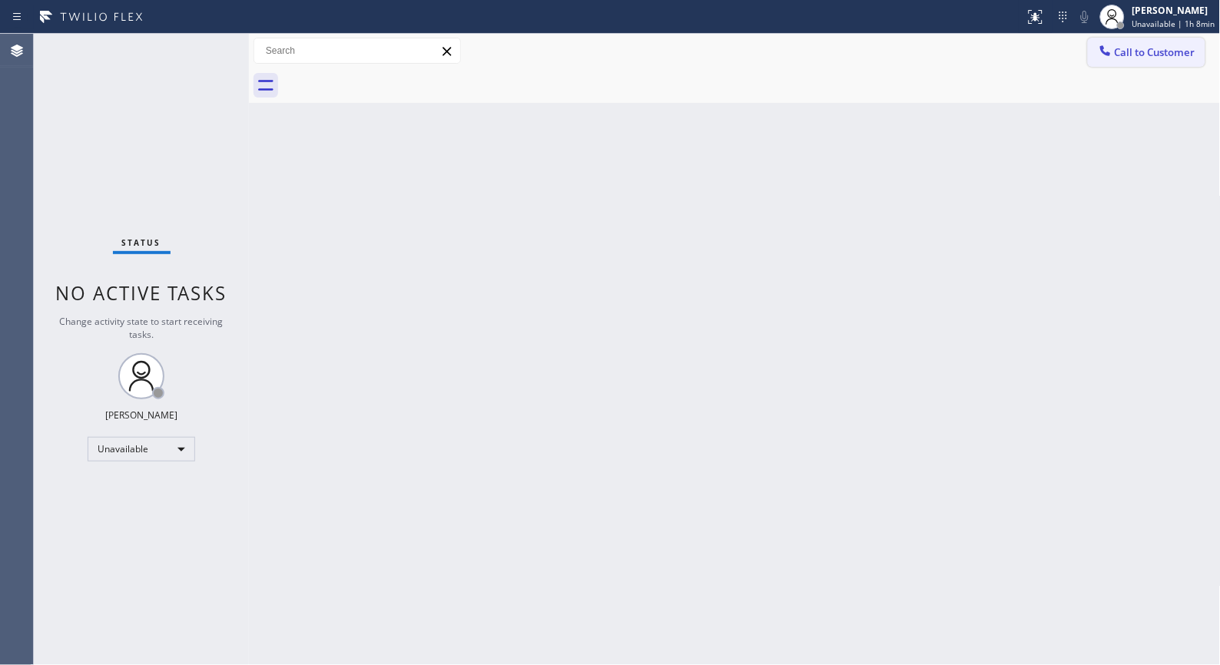
click at [1148, 45] on span "Call to Customer" at bounding box center [1155, 52] width 81 height 14
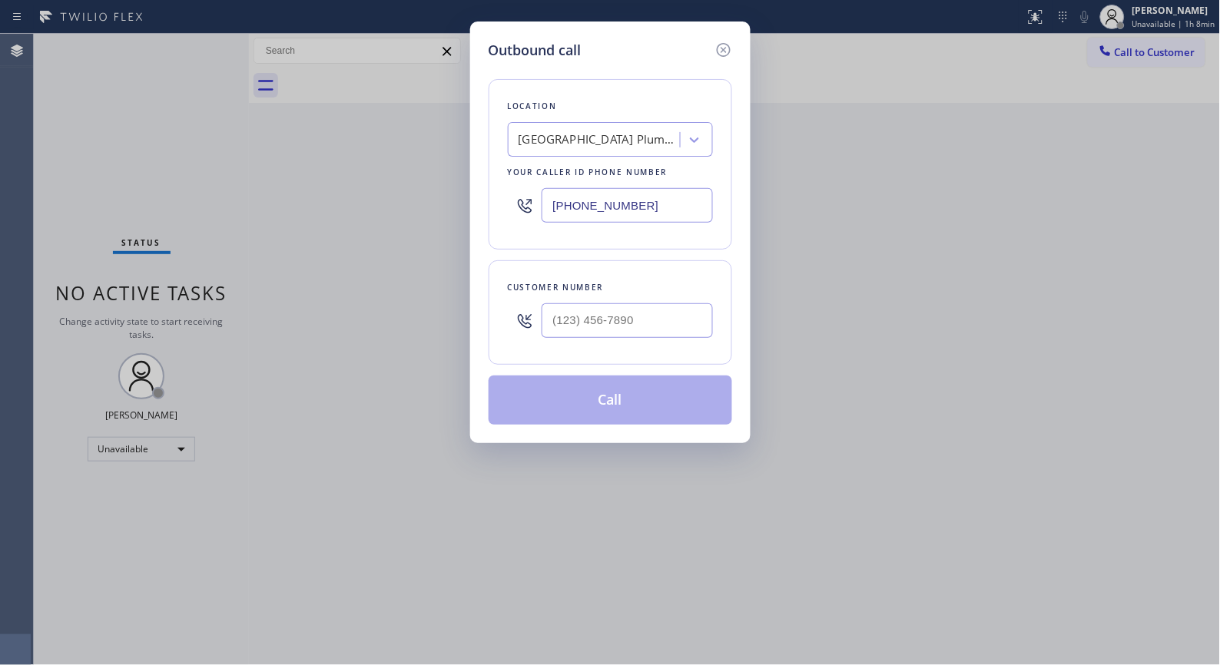
click at [590, 141] on div "[GEOGRAPHIC_DATA] Plumbers" at bounding box center [599, 140] width 161 height 18
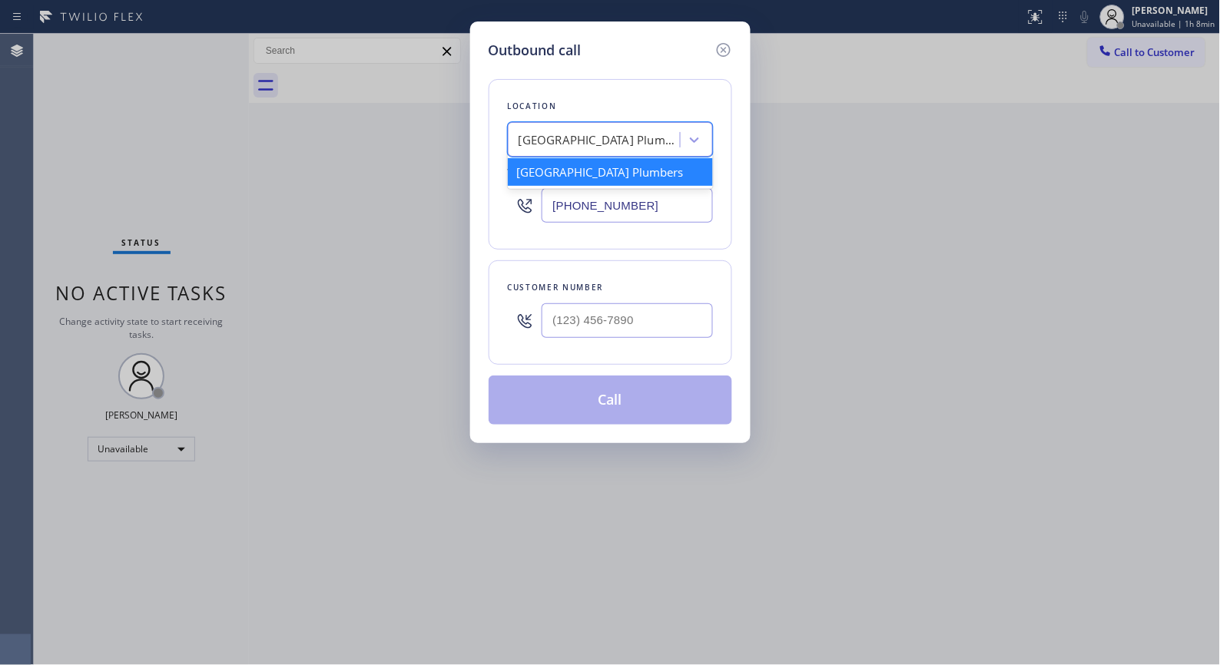
paste input "[GEOGRAPHIC_DATA] Plumbers"
type input "[GEOGRAPHIC_DATA] Plumbers"
click at [610, 166] on div "[GEOGRAPHIC_DATA] Plumbers" at bounding box center [610, 172] width 205 height 28
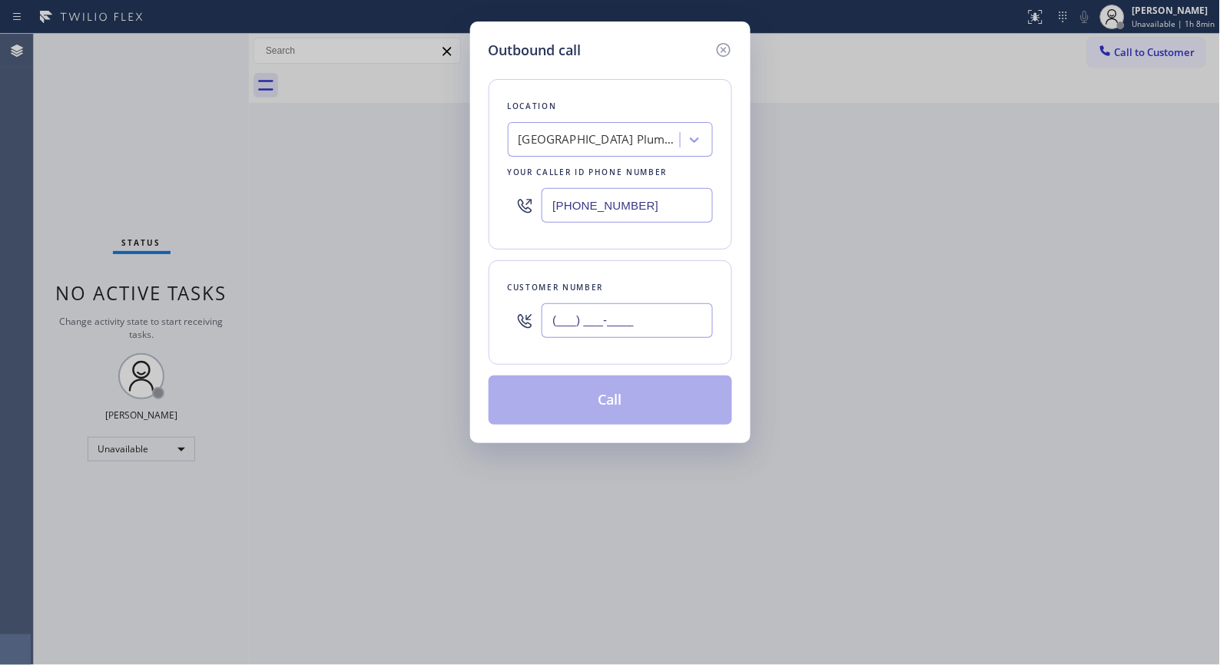
drag, startPoint x: 605, startPoint y: 316, endPoint x: 469, endPoint y: 313, distance: 136.8
click at [469, 313] on div "Outbound call Location [GEOGRAPHIC_DATA] Plumbers Your caller id phone number […" at bounding box center [610, 332] width 1220 height 665
paste input "714) 495-1445"
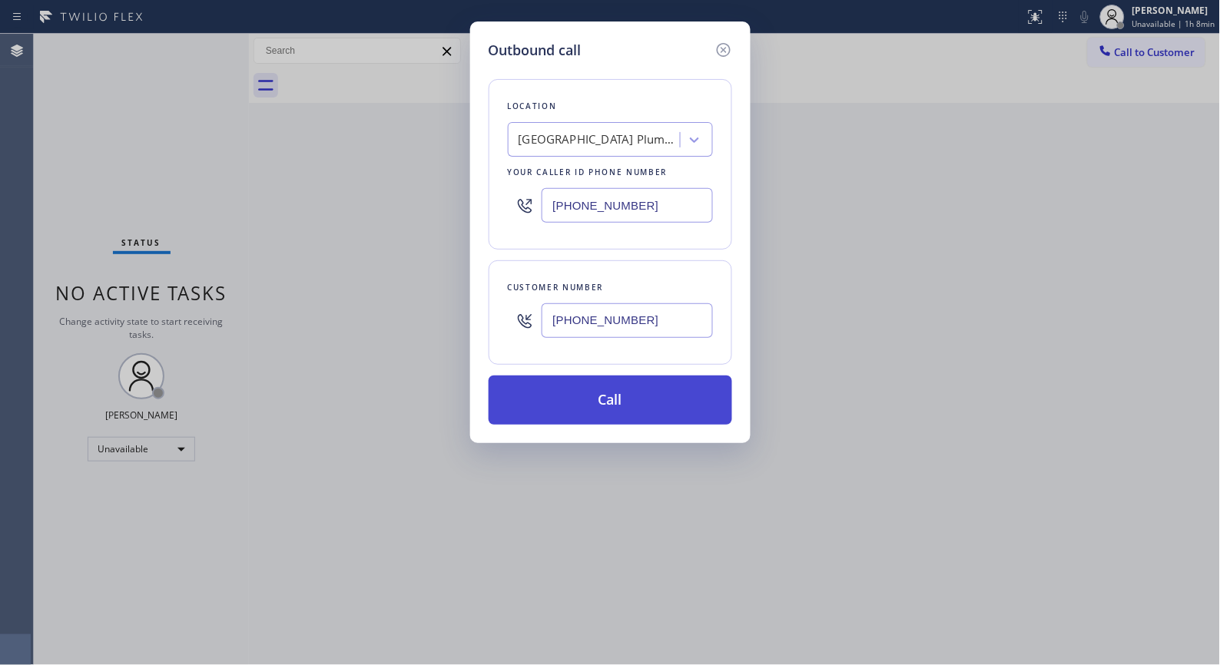
type input "[PHONE_NUMBER]"
click at [641, 386] on button "Call" at bounding box center [611, 400] width 244 height 49
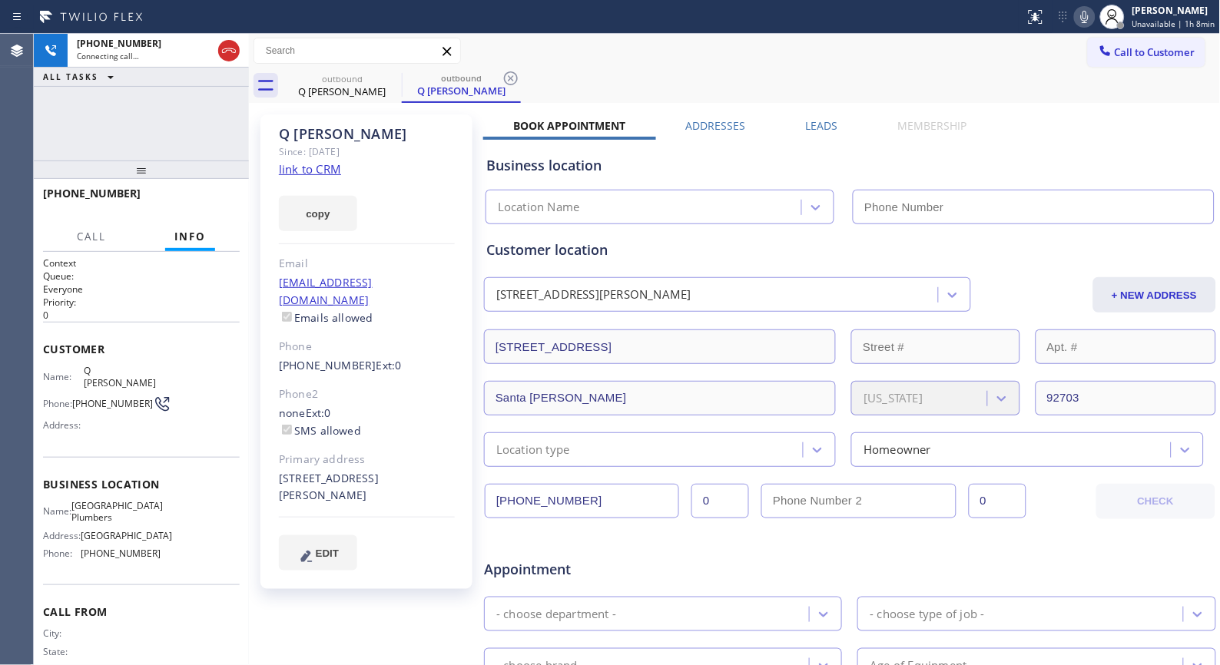
type input "[PHONE_NUMBER]"
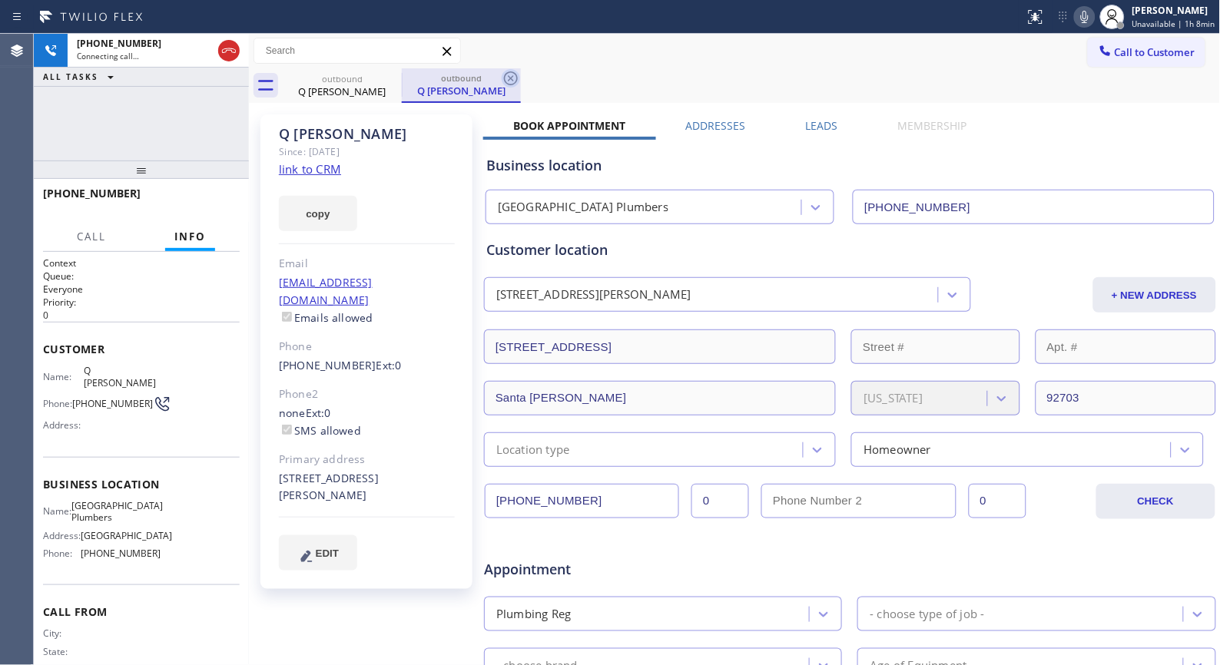
click at [507, 82] on icon at bounding box center [511, 78] width 14 height 14
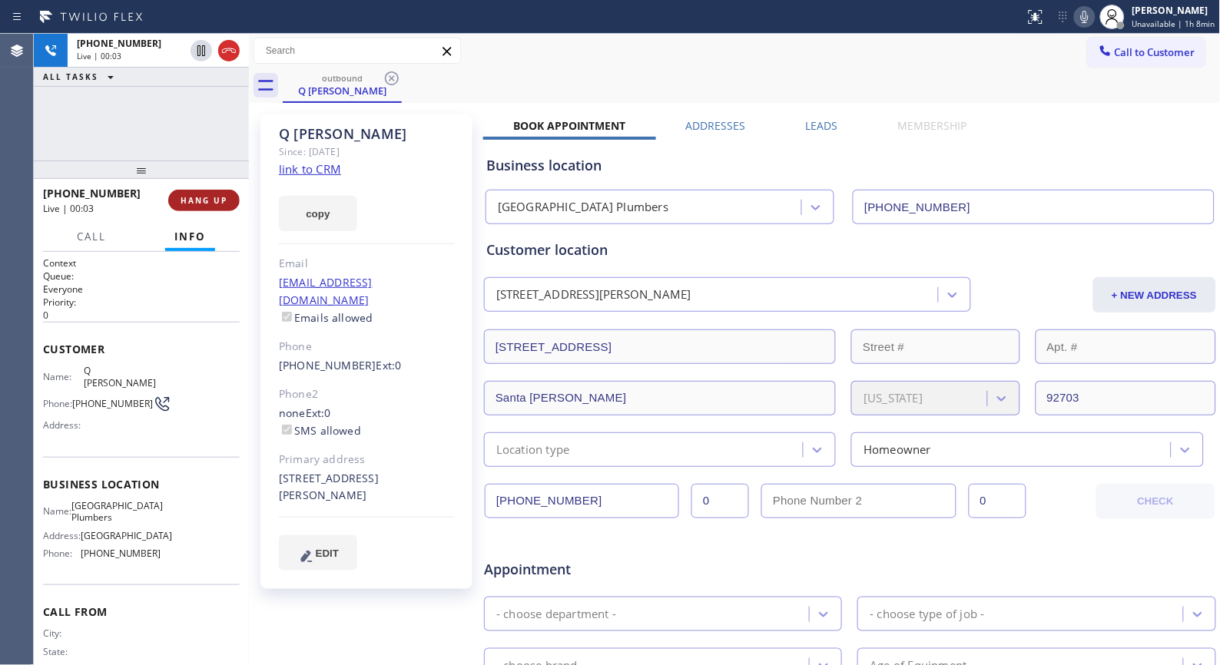
click at [205, 201] on span "HANG UP" at bounding box center [204, 200] width 47 height 11
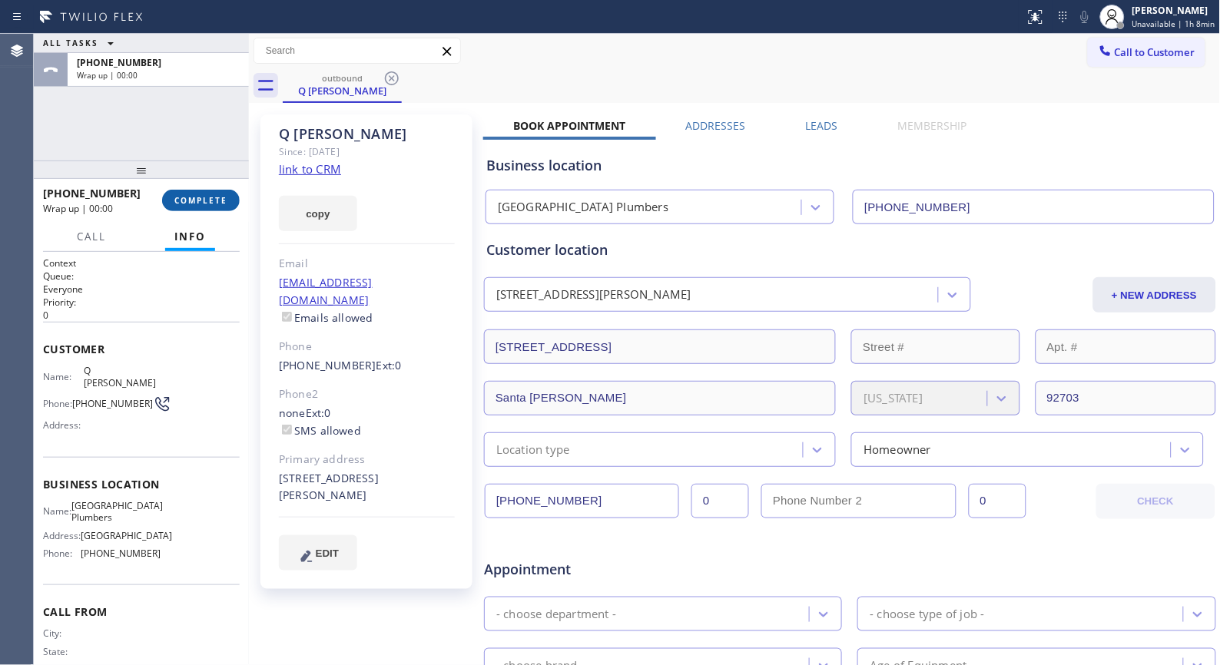
click at [205, 201] on span "COMPLETE" at bounding box center [200, 200] width 53 height 11
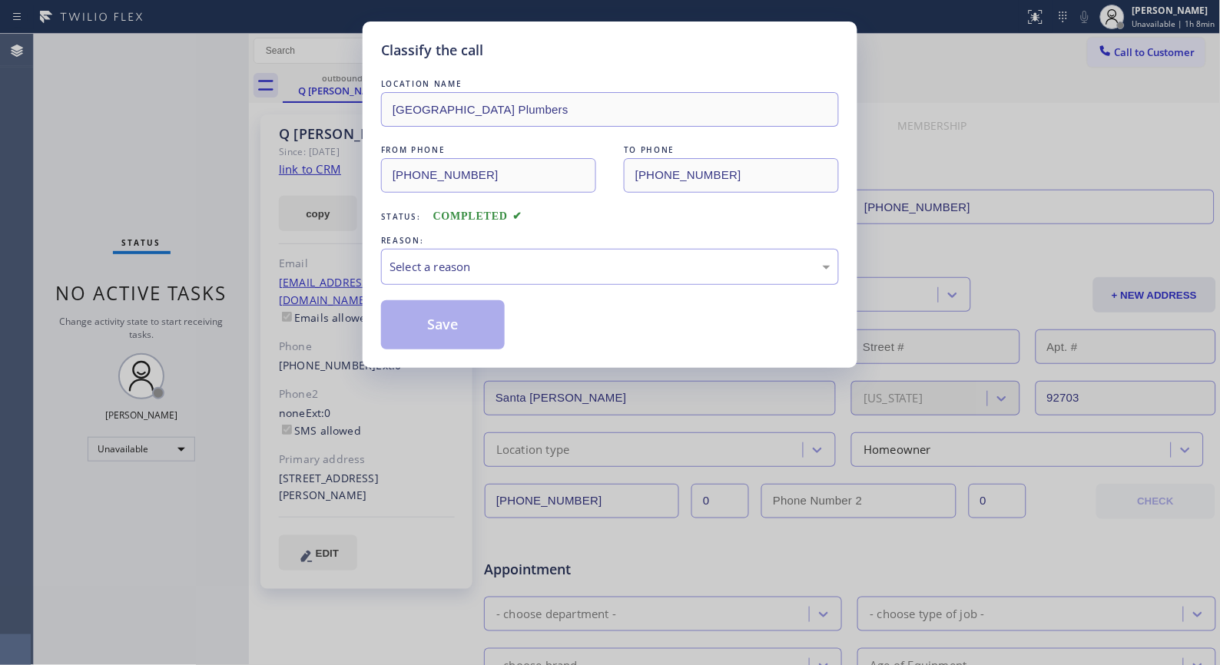
click at [871, 207] on div "Classify the call LOCATION NAME [GEOGRAPHIC_DATA] Plumbers FROM PHONE [PHONE_NU…" at bounding box center [610, 332] width 1220 height 665
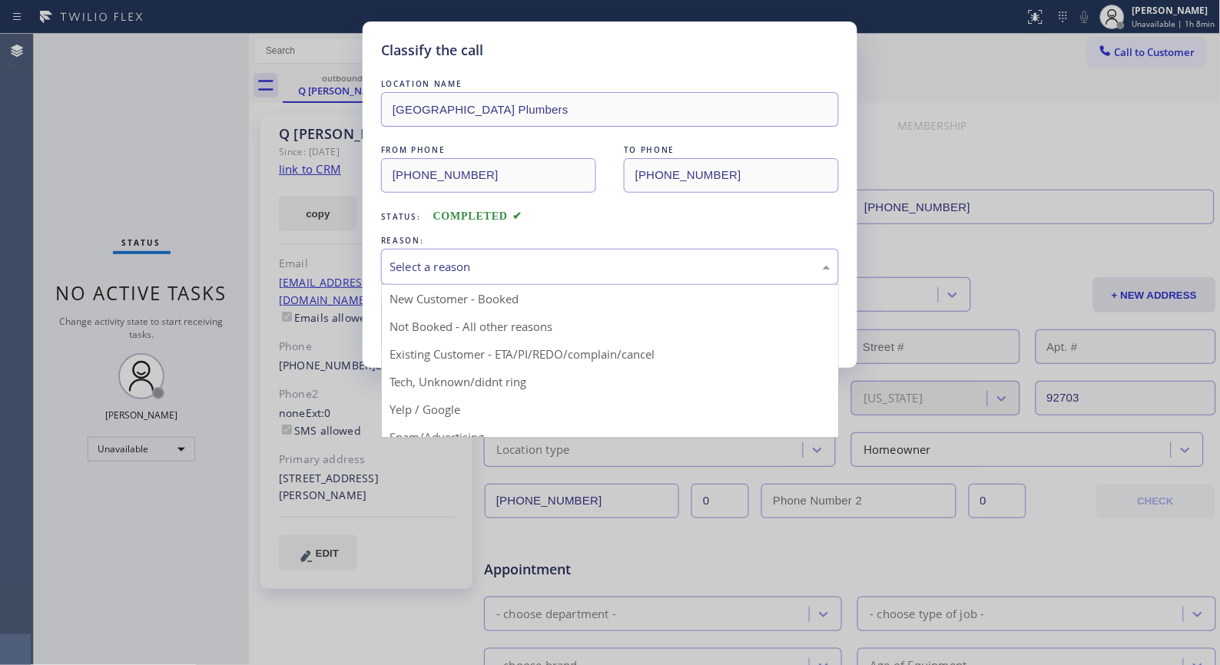
click at [699, 264] on div "Select a reason" at bounding box center [609, 267] width 441 height 18
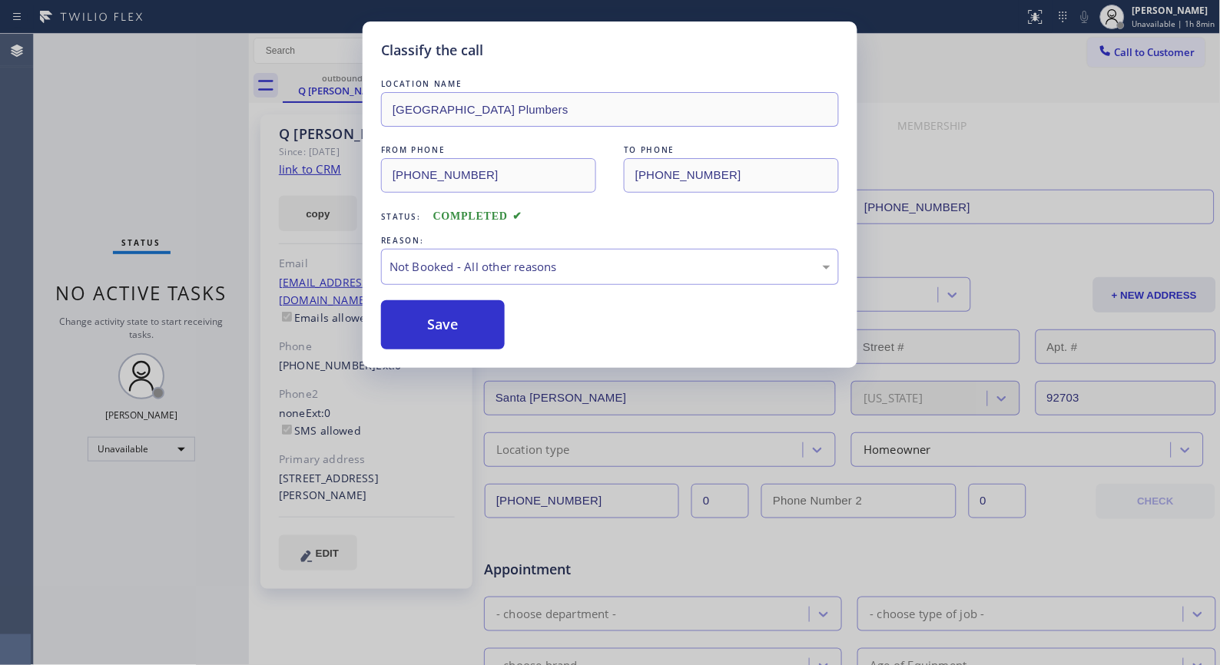
drag, startPoint x: 416, startPoint y: 332, endPoint x: 492, endPoint y: 58, distance: 284.6
click at [418, 326] on button "Save" at bounding box center [443, 324] width 124 height 49
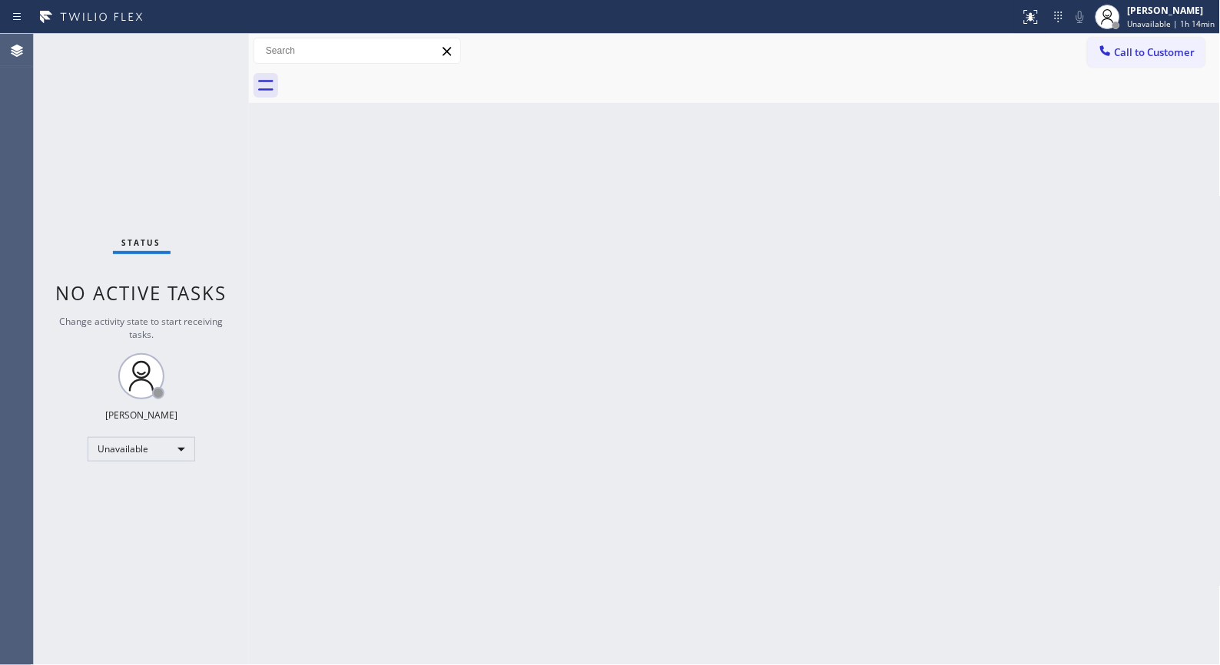
drag, startPoint x: 1133, startPoint y: 58, endPoint x: 1016, endPoint y: 83, distance: 119.3
click at [1127, 58] on span "Call to Customer" at bounding box center [1155, 52] width 81 height 14
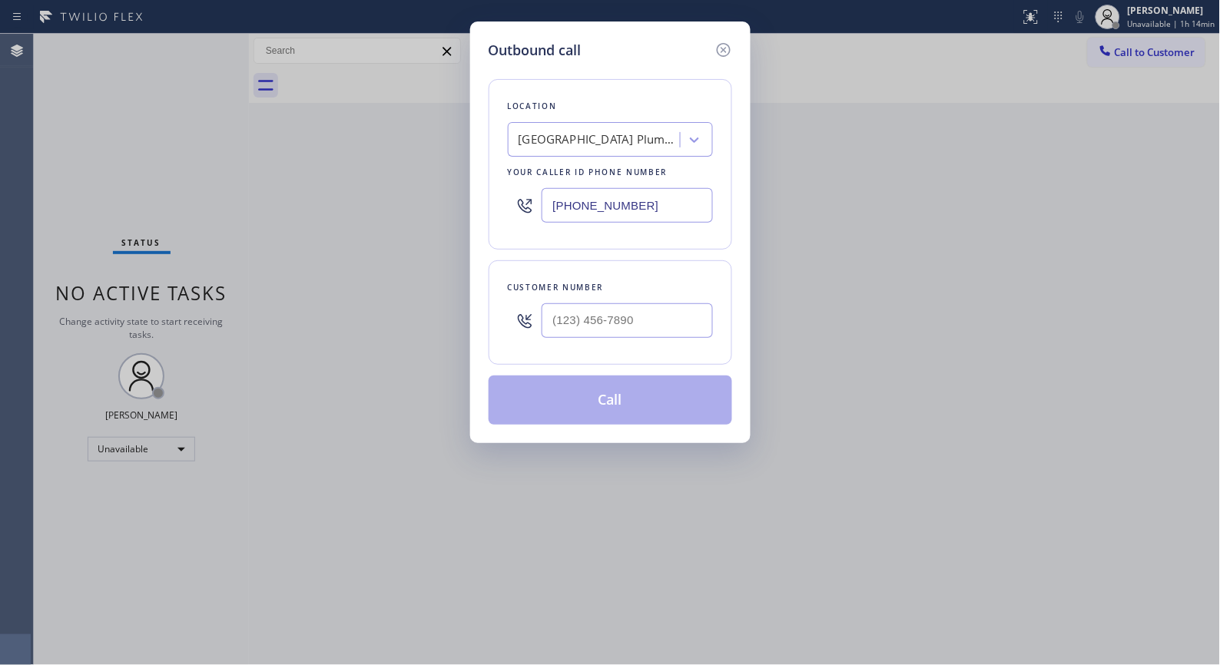
drag, startPoint x: 668, startPoint y: 209, endPoint x: 470, endPoint y: 188, distance: 199.3
click at [470, 188] on div "Outbound call Location [GEOGRAPHIC_DATA] Plumbers Your caller id phone number […" at bounding box center [610, 233] width 280 height 422
paste input "708) 316-060"
type input "[PHONE_NUMBER]"
drag, startPoint x: 673, startPoint y: 310, endPoint x: 497, endPoint y: 266, distance: 181.5
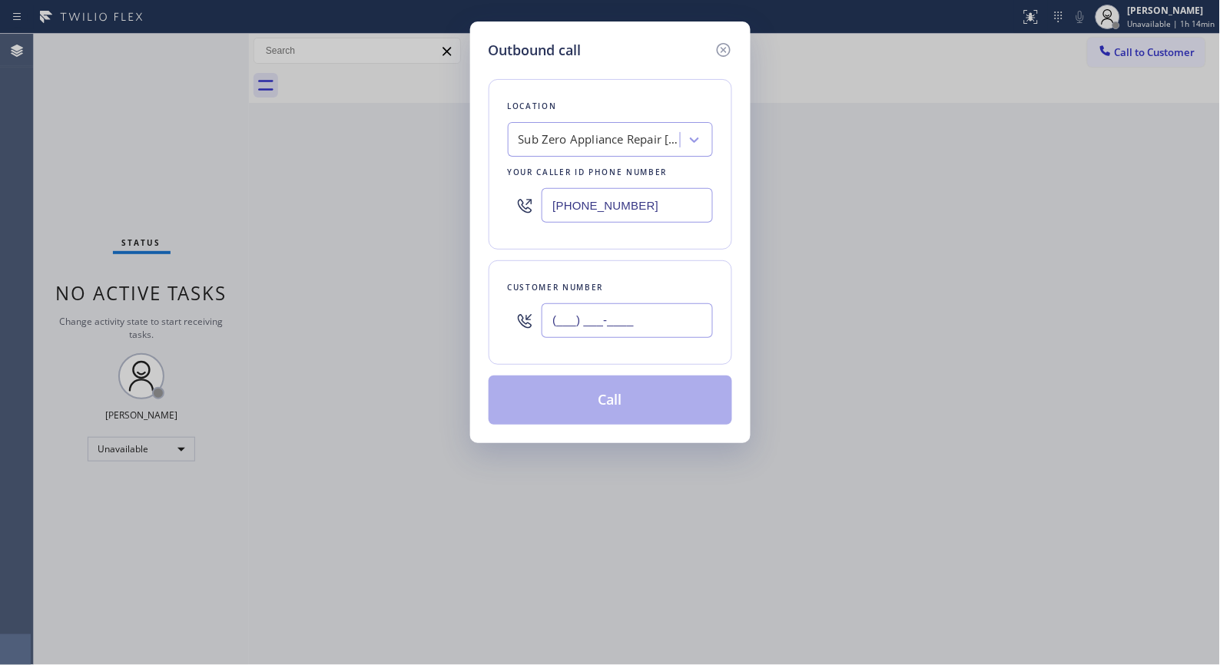
click at [496, 306] on div "Customer number (___) ___-____" at bounding box center [611, 312] width 244 height 104
paste input "630) 408-1814"
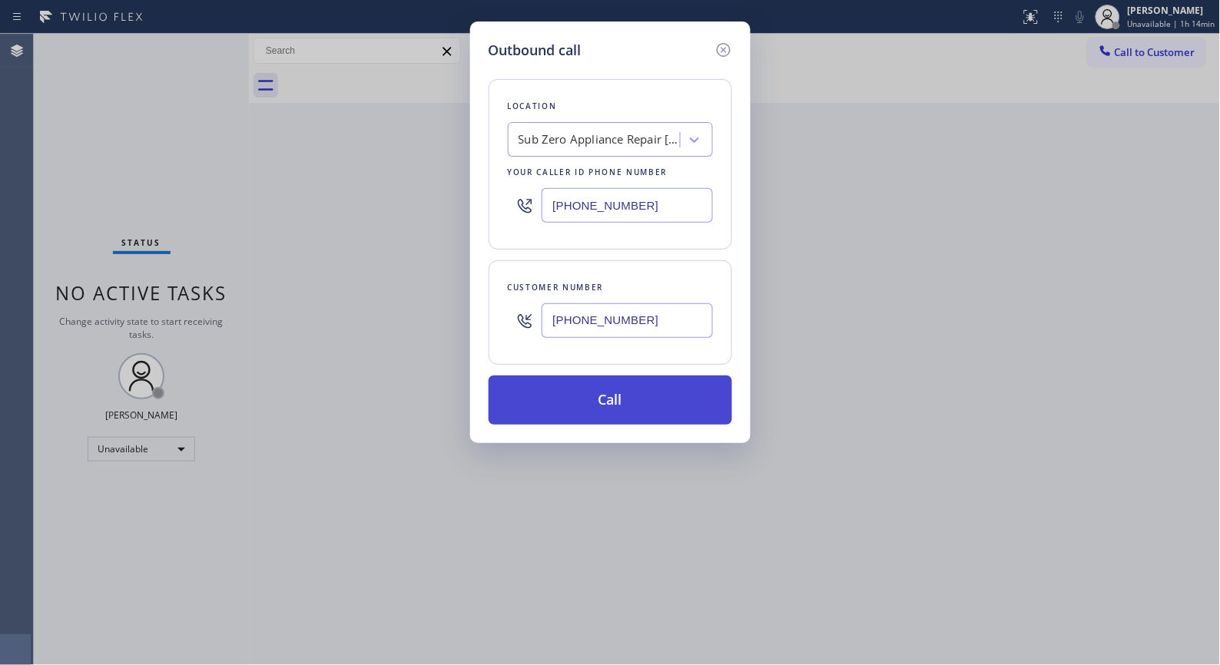
type input "[PHONE_NUMBER]"
click at [641, 405] on button "Call" at bounding box center [611, 400] width 244 height 49
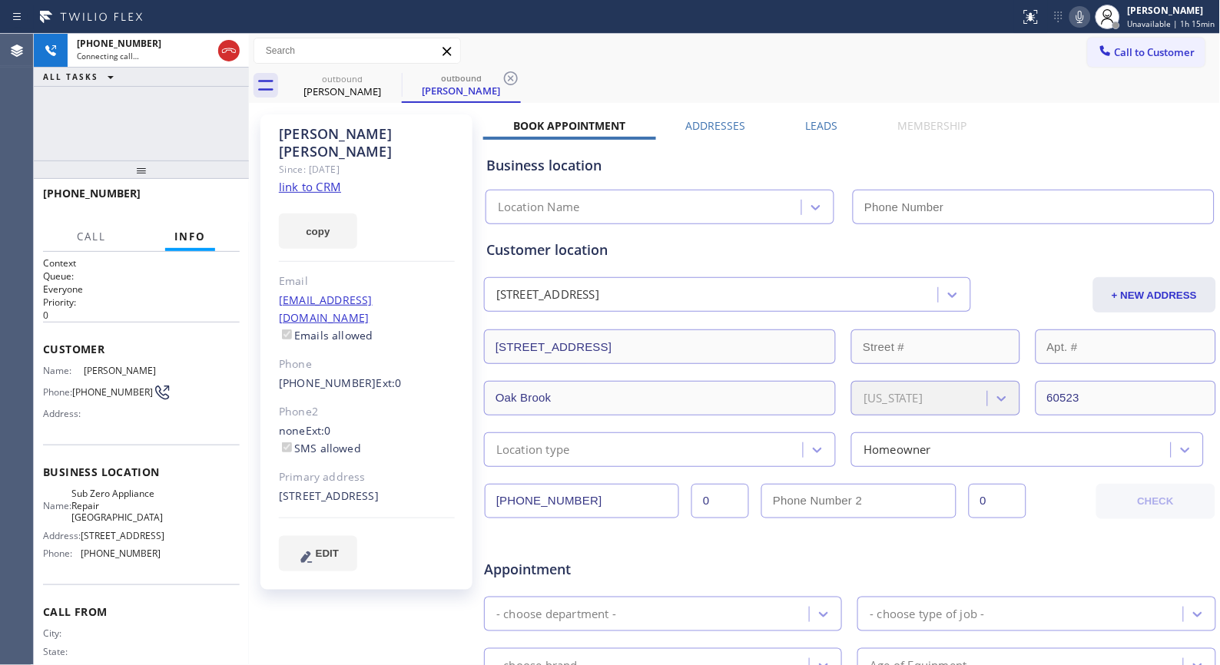
type input "[PHONE_NUMBER]"
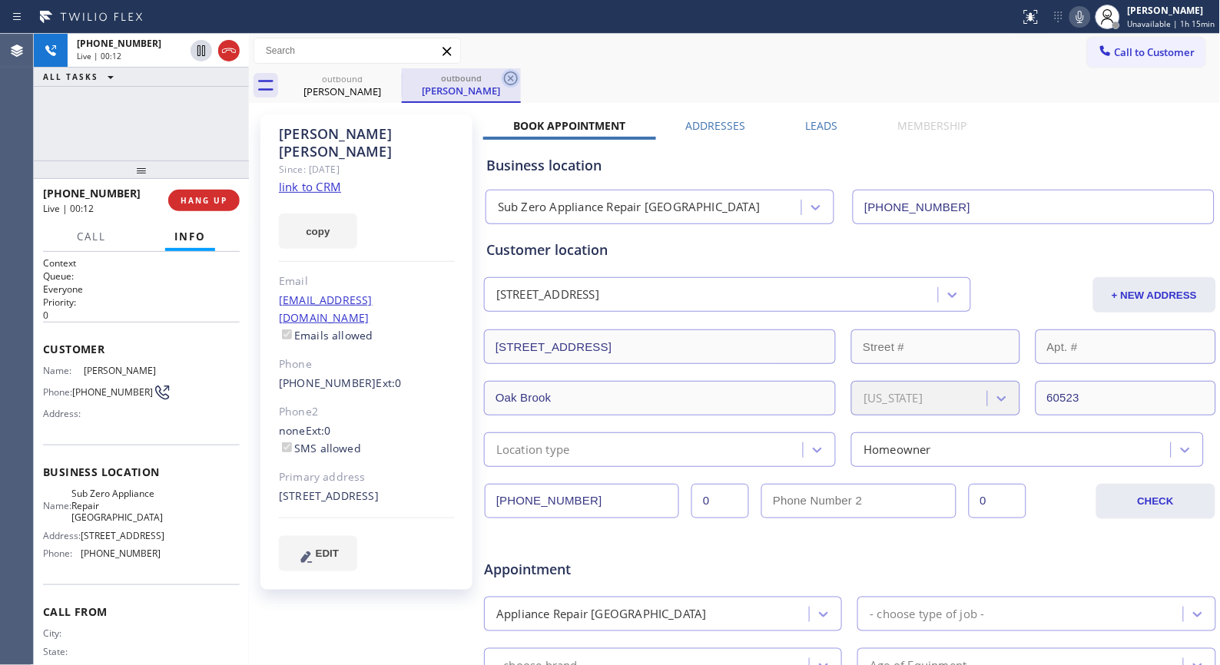
click at [512, 81] on icon at bounding box center [511, 78] width 18 height 18
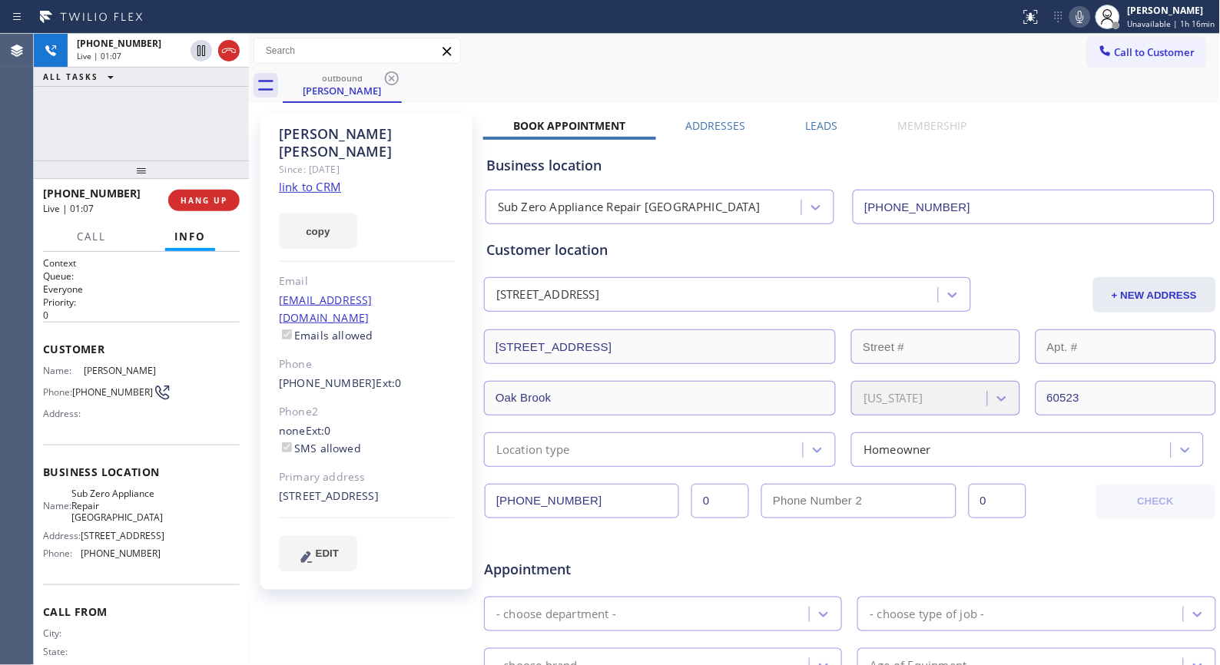
click at [1088, 24] on icon at bounding box center [1080, 17] width 18 height 18
click at [1086, 19] on icon at bounding box center [1080, 17] width 18 height 18
click at [217, 201] on span "HANG UP" at bounding box center [204, 200] width 47 height 11
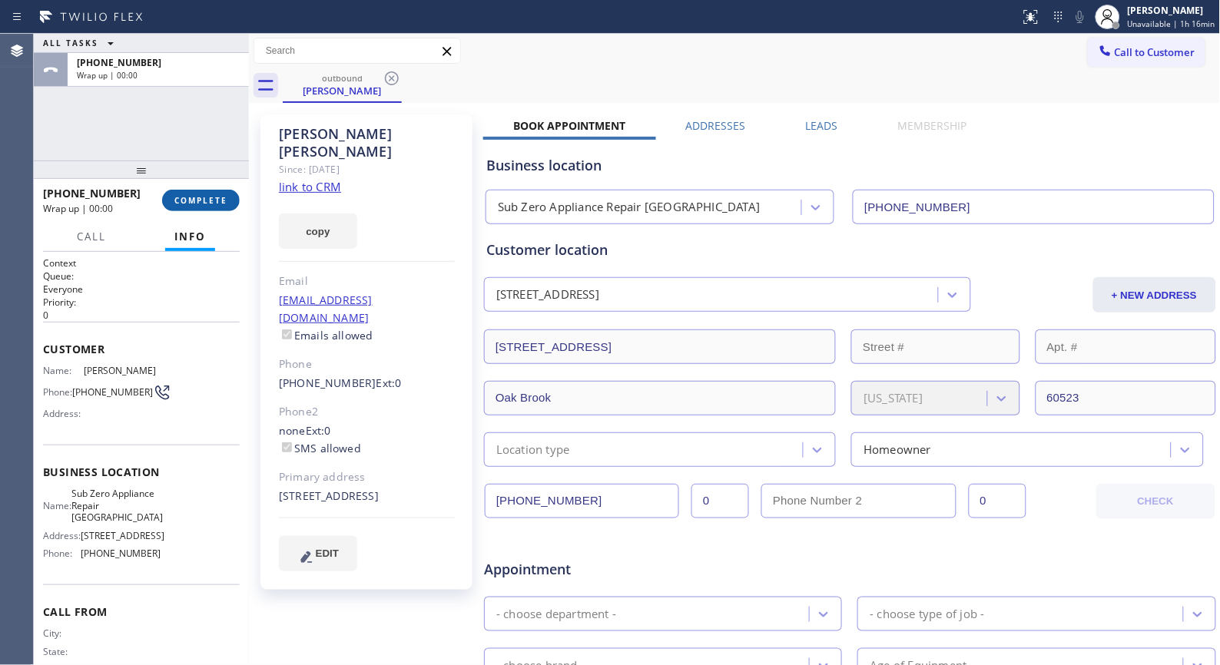
click at [217, 201] on span "COMPLETE" at bounding box center [200, 200] width 53 height 11
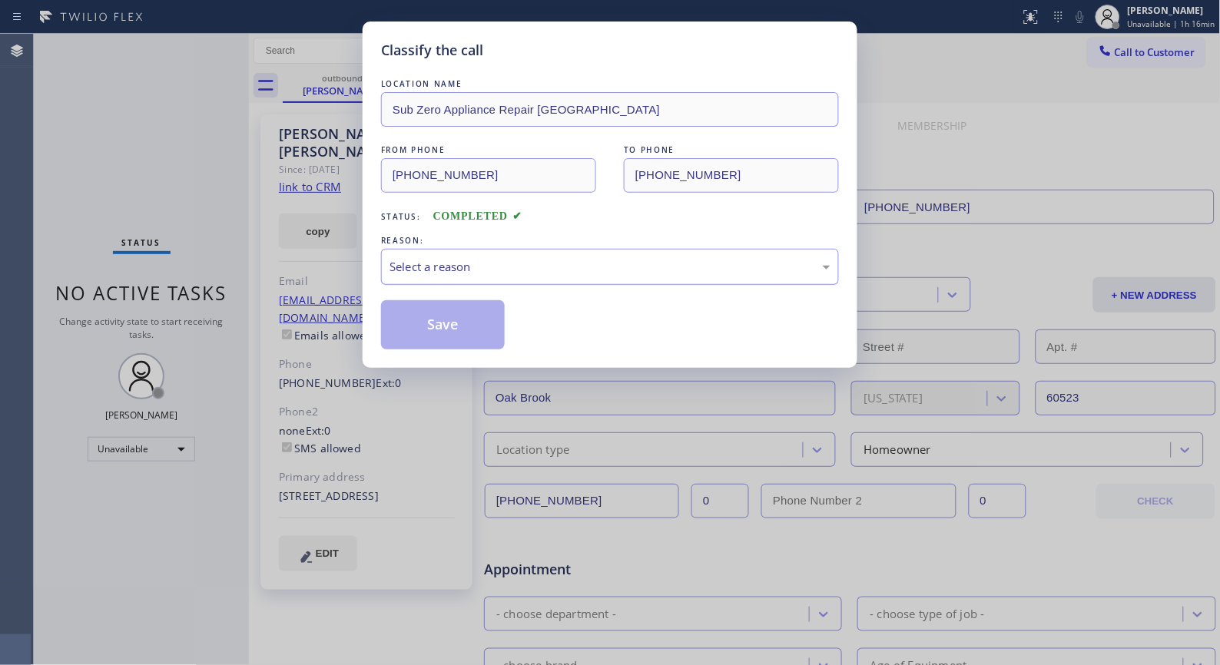
drag, startPoint x: 515, startPoint y: 277, endPoint x: 501, endPoint y: 282, distance: 15.3
click at [515, 277] on div "Select a reason" at bounding box center [610, 267] width 458 height 36
click at [436, 325] on button "Save" at bounding box center [443, 324] width 124 height 49
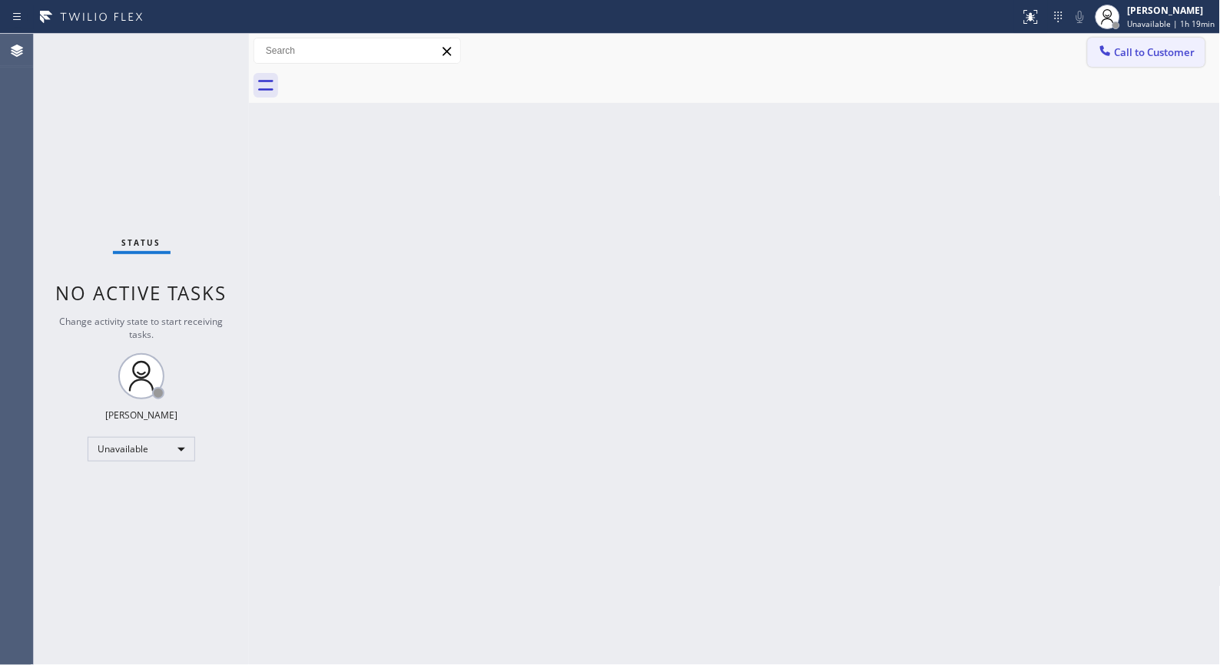
click at [1165, 55] on span "Call to Customer" at bounding box center [1155, 52] width 81 height 14
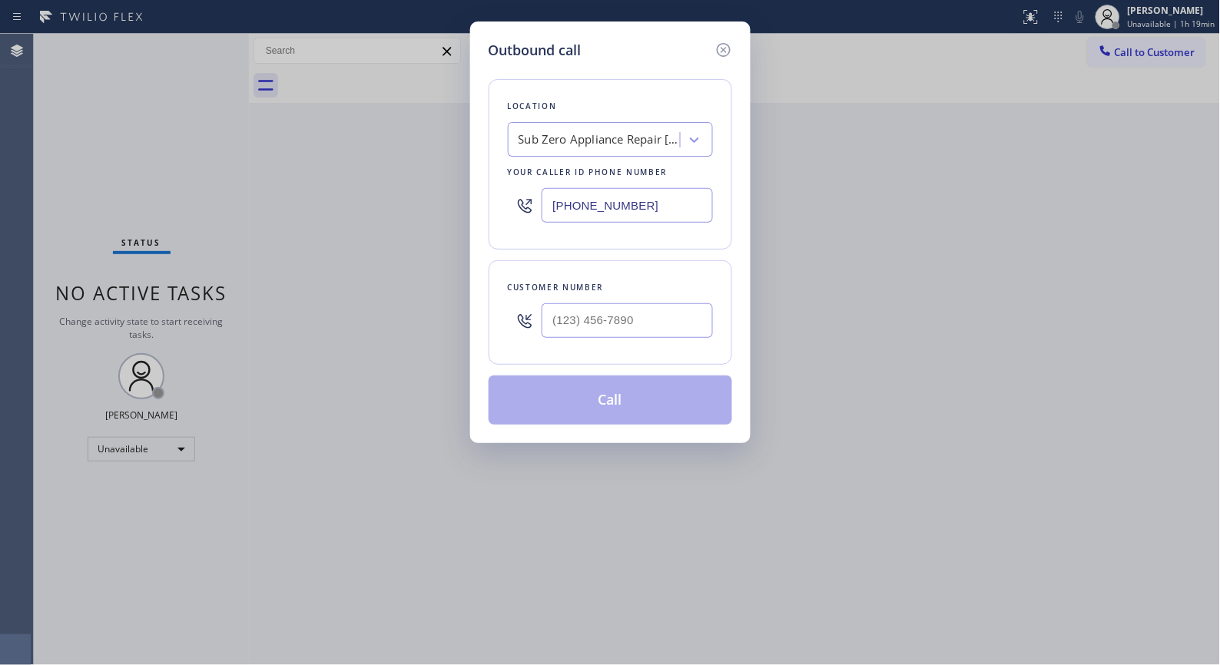
drag, startPoint x: 667, startPoint y: 201, endPoint x: 458, endPoint y: 165, distance: 212.1
click at [475, 184] on div "Outbound call Location Sub Zero Appliance Repair [GEOGRAPHIC_DATA] Your caller …" at bounding box center [610, 233] width 280 height 422
paste input "347) 284-6179"
type input "[PHONE_NUMBER]"
drag, startPoint x: 550, startPoint y: 320, endPoint x: 466, endPoint y: 302, distance: 86.5
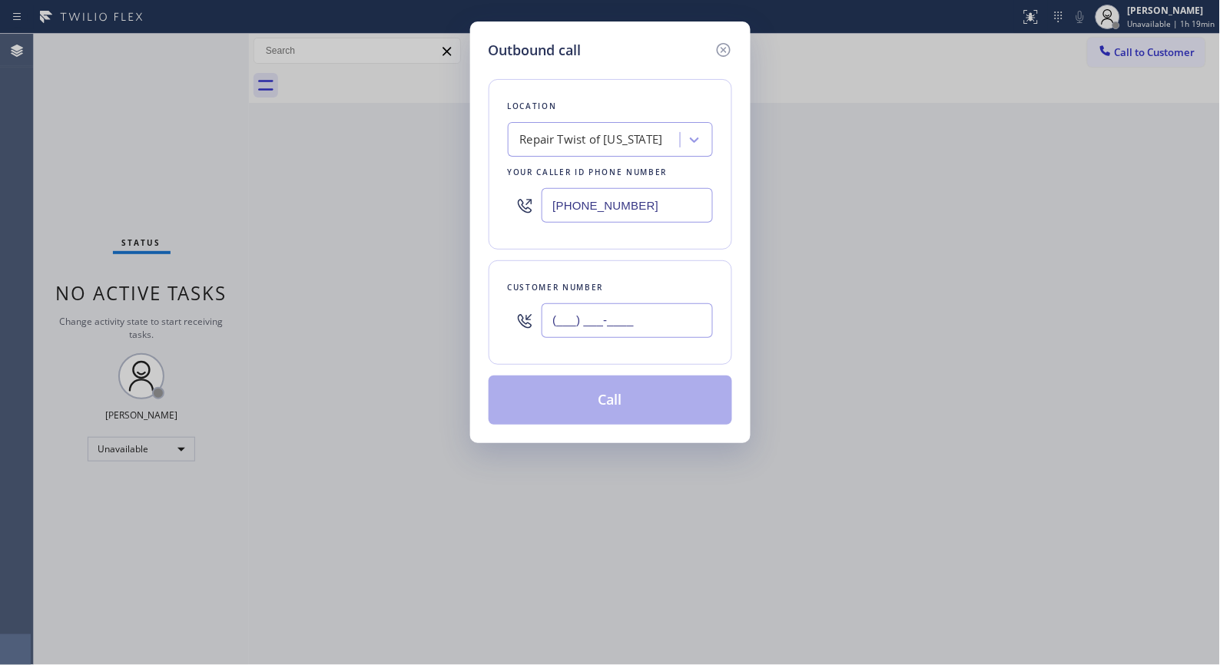
click at [465, 311] on div "Outbound call Location Repair Twist of [US_STATE] Your caller id phone number […" at bounding box center [610, 332] width 1220 height 665
paste input "917) 749-6604"
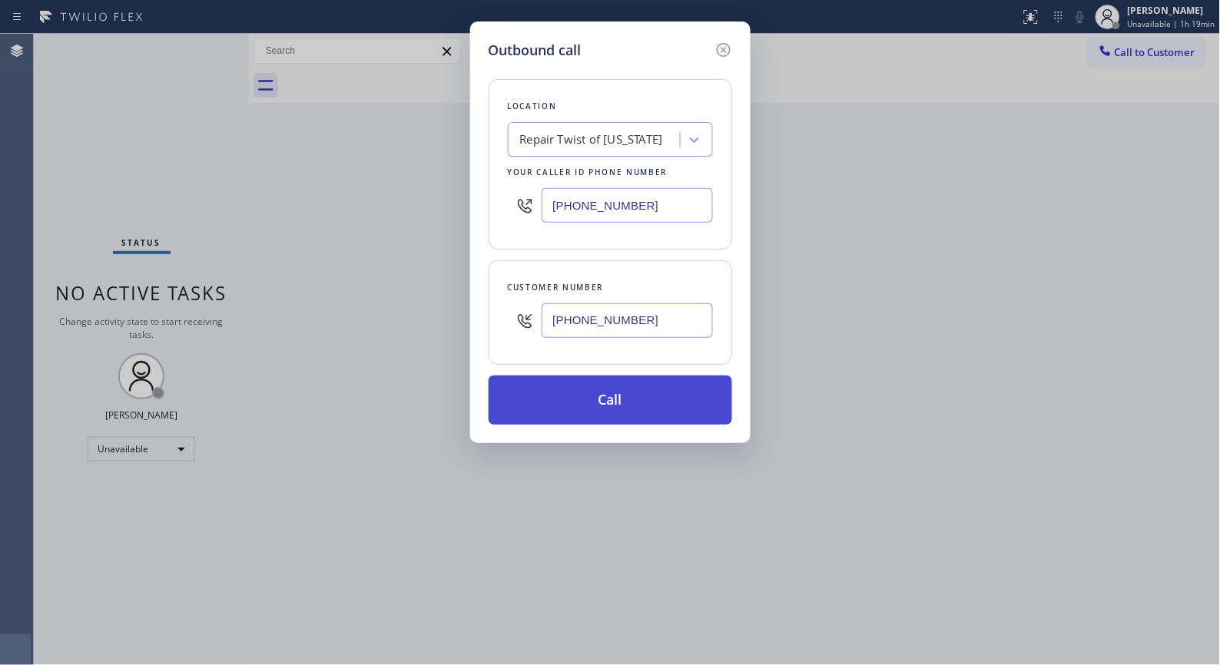
type input "[PHONE_NUMBER]"
click at [641, 402] on button "Call" at bounding box center [611, 400] width 244 height 49
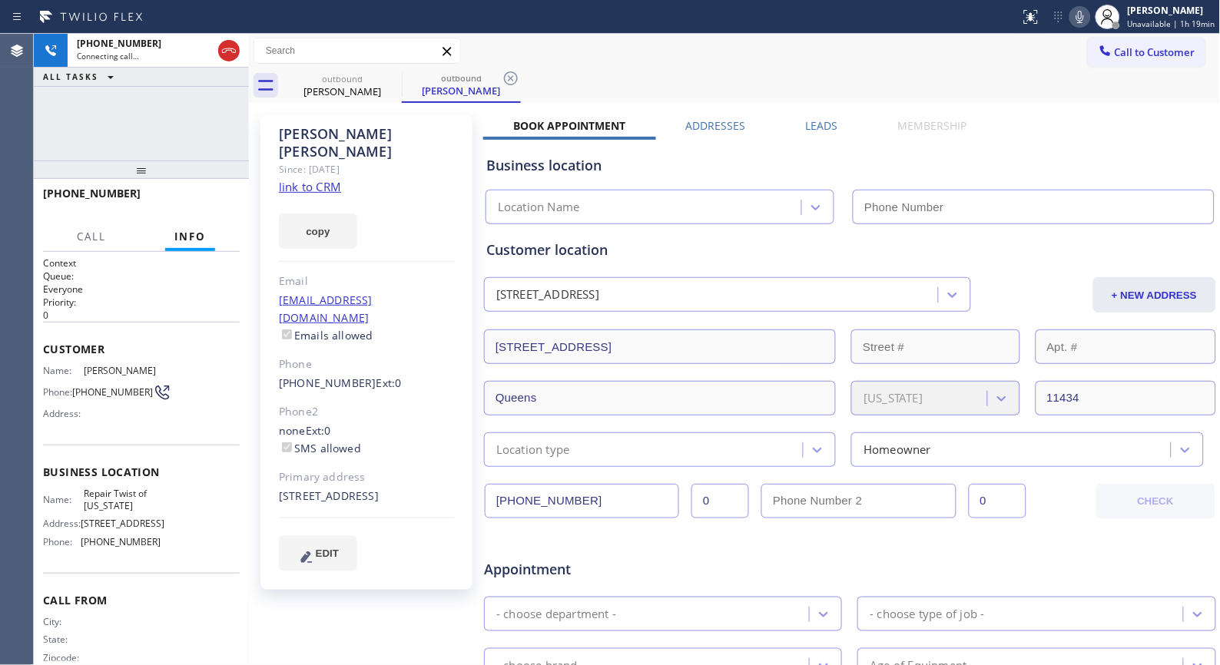
type input "[PHONE_NUMBER]"
drag, startPoint x: 512, startPoint y: 78, endPoint x: 435, endPoint y: 1, distance: 109.7
click at [512, 78] on icon at bounding box center [511, 78] width 18 height 18
drag, startPoint x: 159, startPoint y: 175, endPoint x: 184, endPoint y: 73, distance: 105.3
click at [184, 73] on div "[PHONE_NUMBER] Connecting call… ALL TASKS ALL TASKS ACTIVE TASKS TASKS IN WRAP …" at bounding box center [141, 349] width 215 height 631
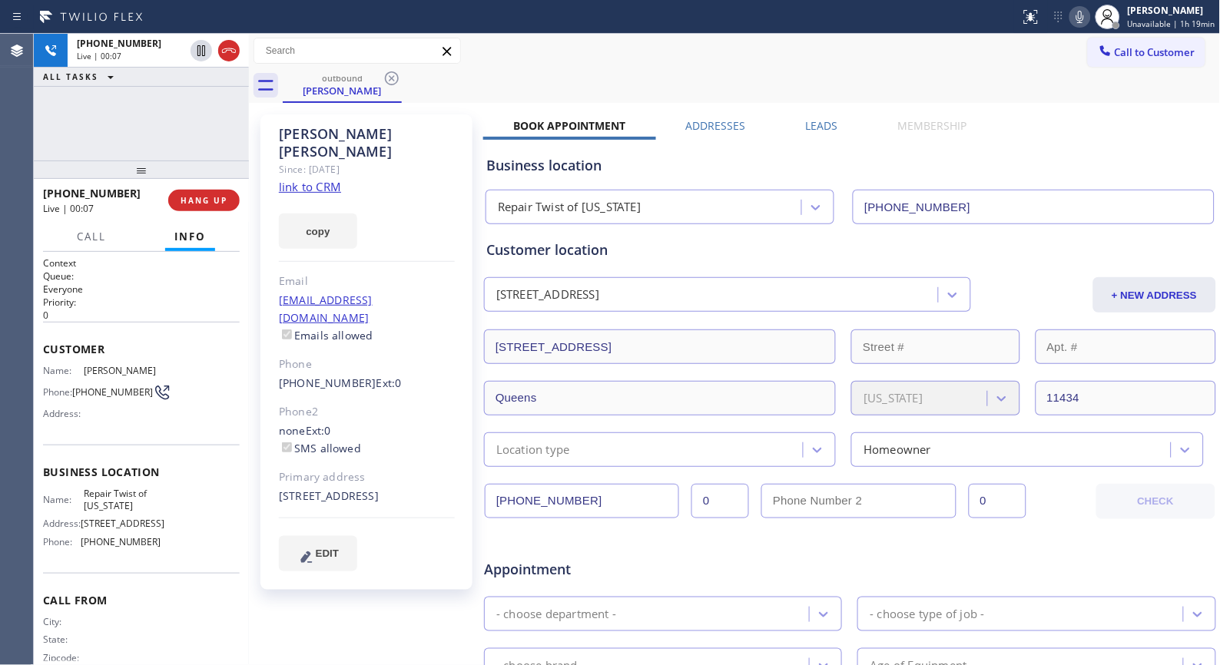
click at [1086, 23] on icon at bounding box center [1080, 17] width 18 height 18
click at [1086, 21] on icon at bounding box center [1080, 17] width 18 height 18
click at [1076, 23] on icon at bounding box center [1080, 17] width 18 height 18
drag, startPoint x: 1082, startPoint y: 21, endPoint x: 1052, endPoint y: 77, distance: 63.2
click at [1052, 77] on div "Status report No issues detected If you experience an issue, please download th…" at bounding box center [610, 332] width 1220 height 665
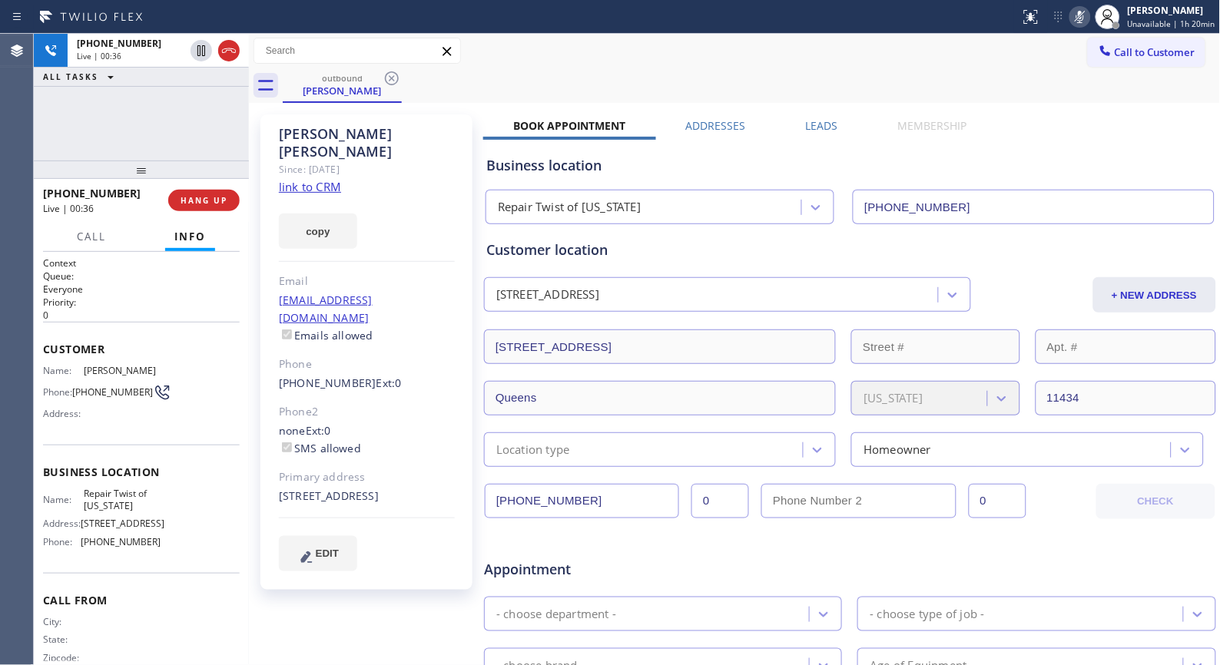
click at [1081, 18] on rect at bounding box center [1080, 15] width 11 height 11
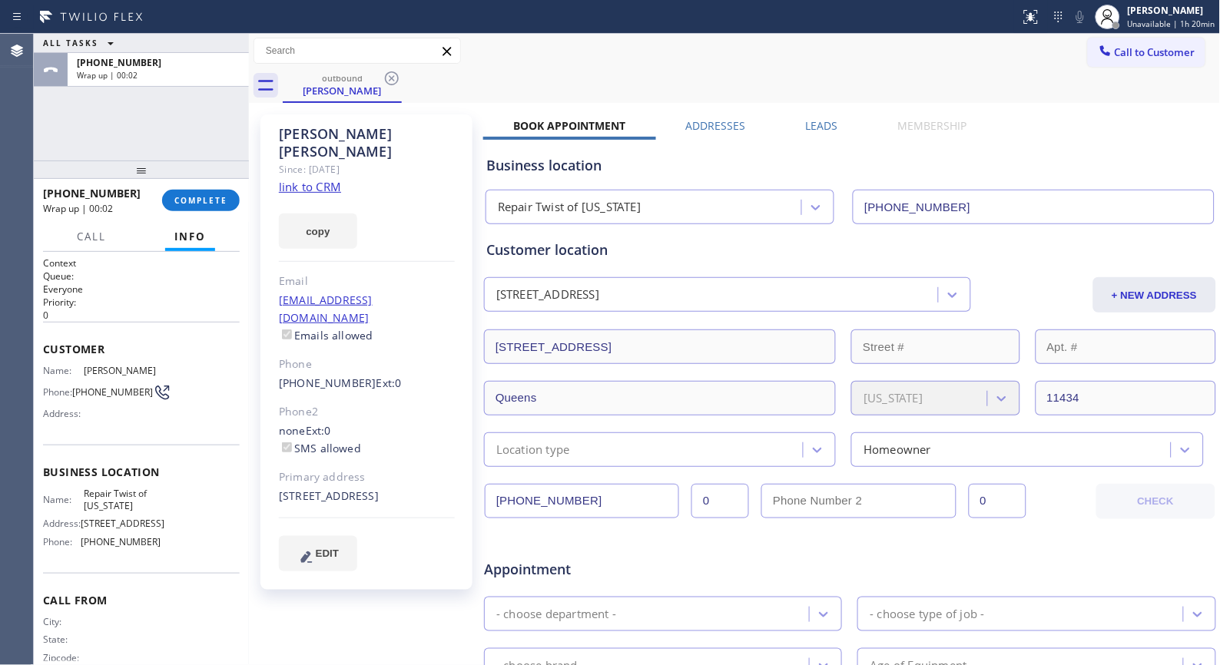
drag, startPoint x: 205, startPoint y: 201, endPoint x: 201, endPoint y: 169, distance: 31.8
click at [205, 197] on span "COMPLETE" at bounding box center [200, 200] width 53 height 11
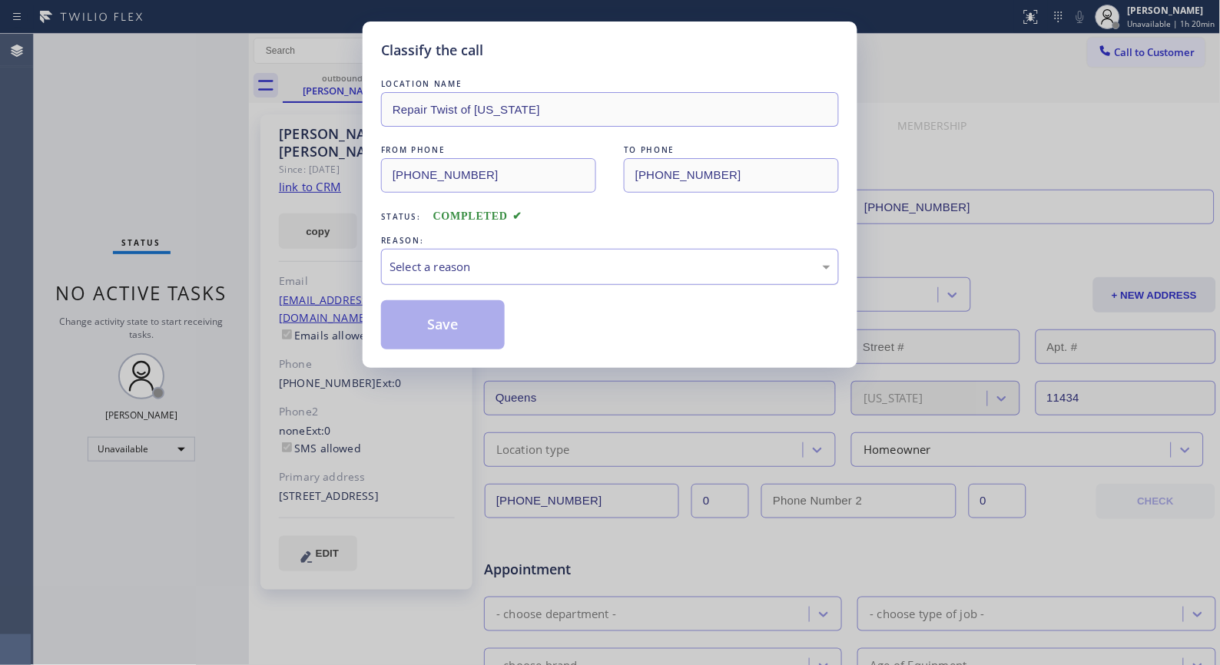
click at [599, 261] on div "Select a reason" at bounding box center [609, 267] width 441 height 18
click at [589, 271] on div "Tech, Unknown/didnt ring" at bounding box center [609, 267] width 441 height 18
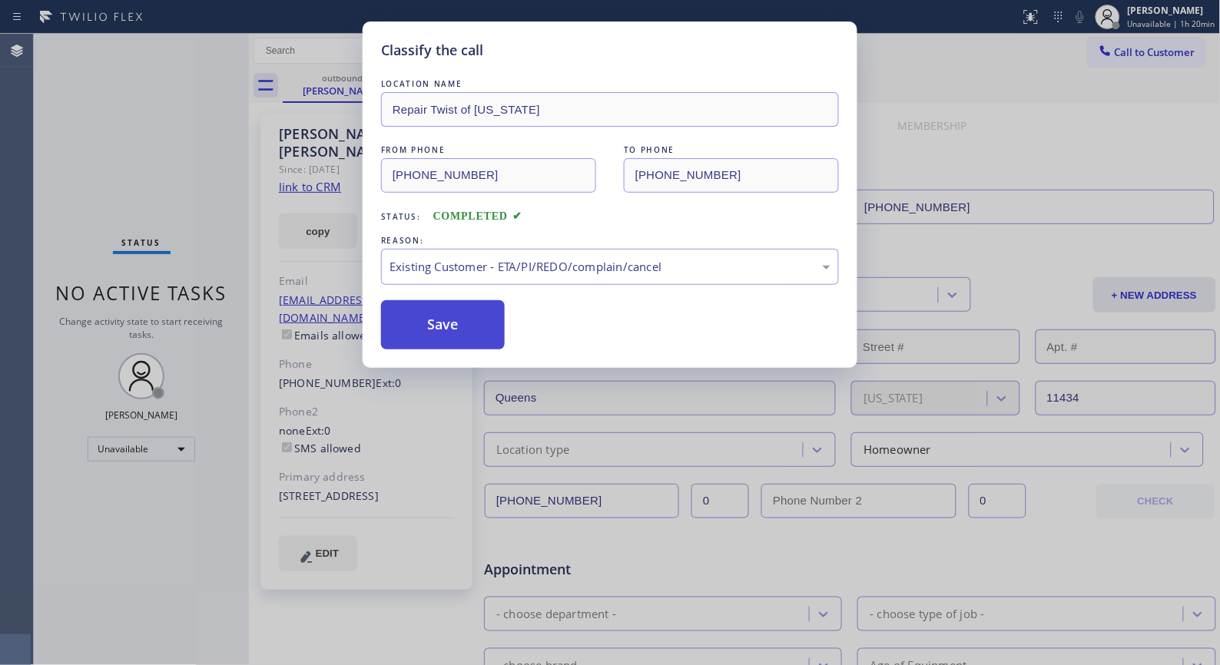
click at [479, 335] on button "Save" at bounding box center [443, 324] width 124 height 49
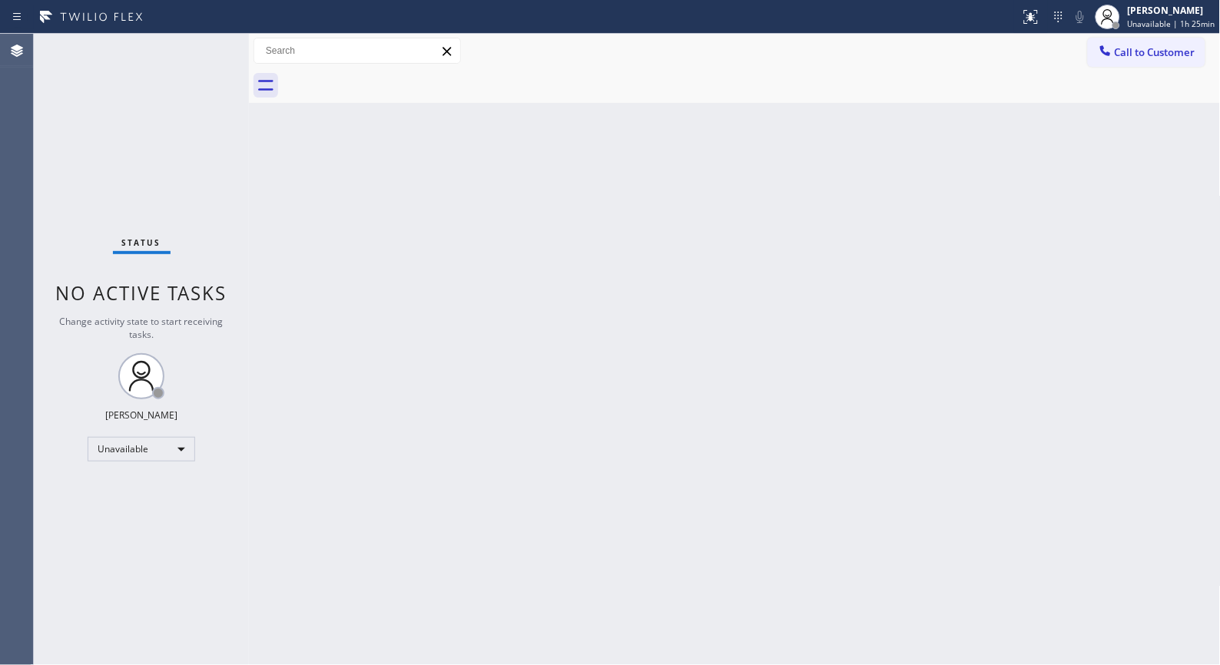
click at [670, 435] on div "Back to Dashboard Change Sender ID Customers Technicians Select a contact Outbo…" at bounding box center [735, 349] width 972 height 631
drag, startPoint x: 1142, startPoint y: 55, endPoint x: 822, endPoint y: 82, distance: 321.5
click at [1141, 55] on span "Call to Customer" at bounding box center [1155, 52] width 81 height 14
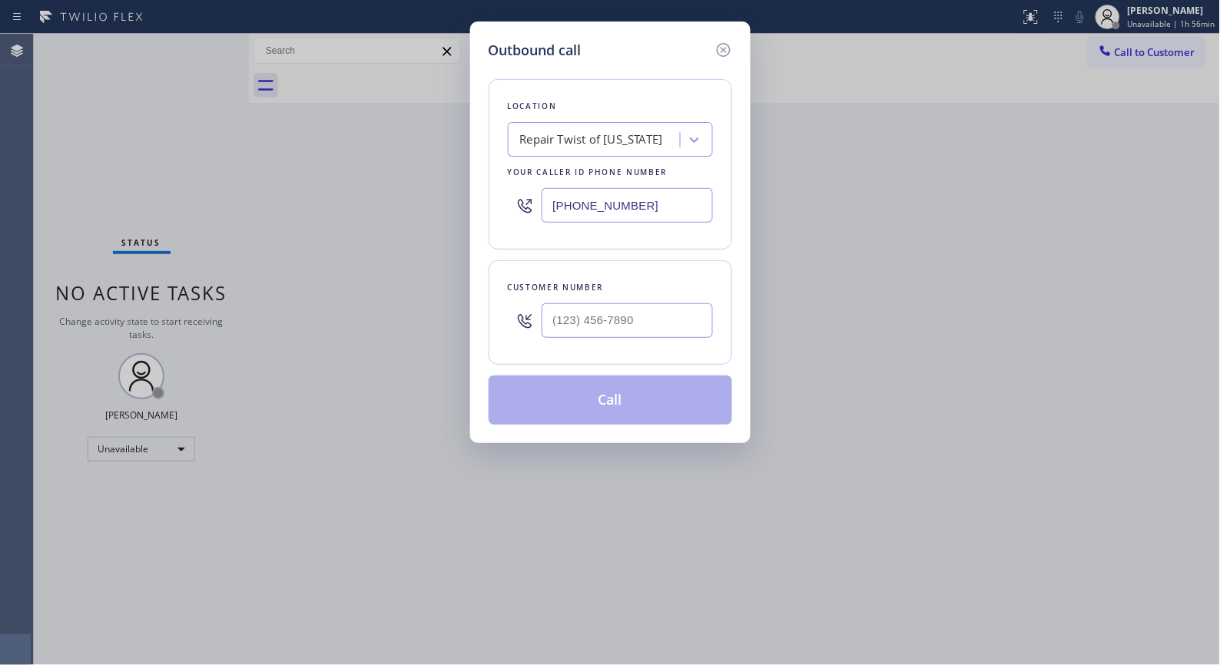
drag, startPoint x: 663, startPoint y: 196, endPoint x: 605, endPoint y: 1, distance: 203.5
click at [534, 167] on div "Location Repair Twist of [US_STATE] Your caller id phone number [PHONE_NUMBER]" at bounding box center [611, 164] width 244 height 171
paste input "973) 816-2155"
type input "[PHONE_NUMBER]"
drag, startPoint x: 630, startPoint y: 317, endPoint x: 512, endPoint y: 316, distance: 117.5
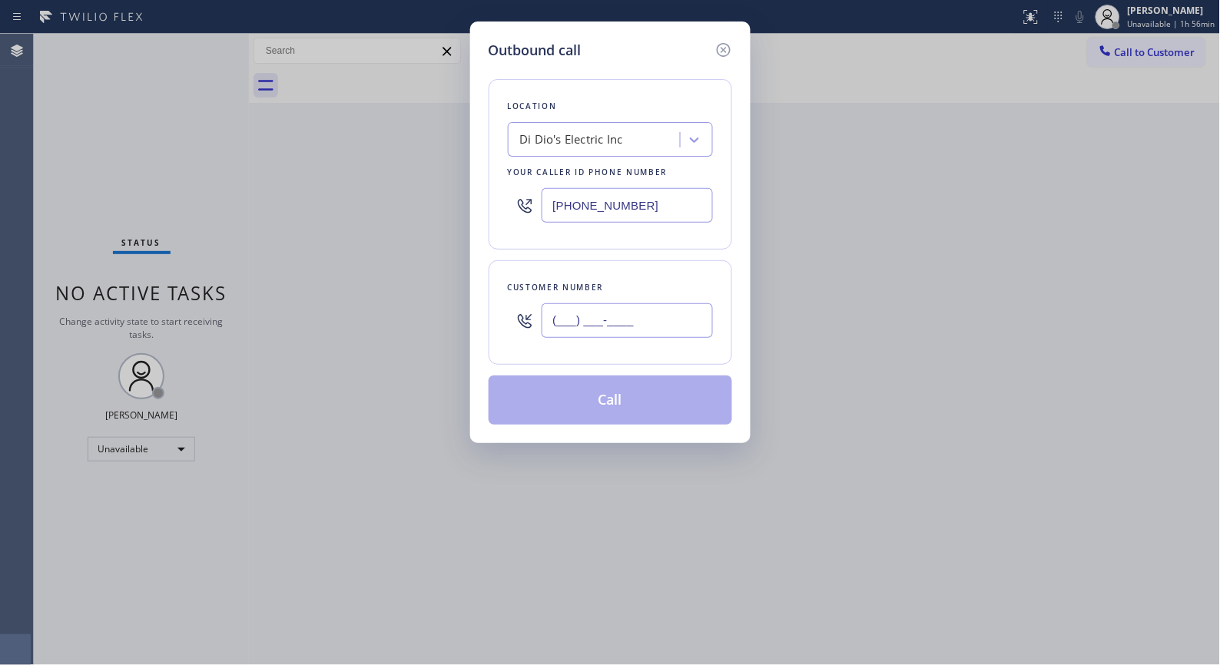
click at [512, 316] on div "(___) ___-____" at bounding box center [610, 321] width 205 height 50
paste input "201) 561-5227"
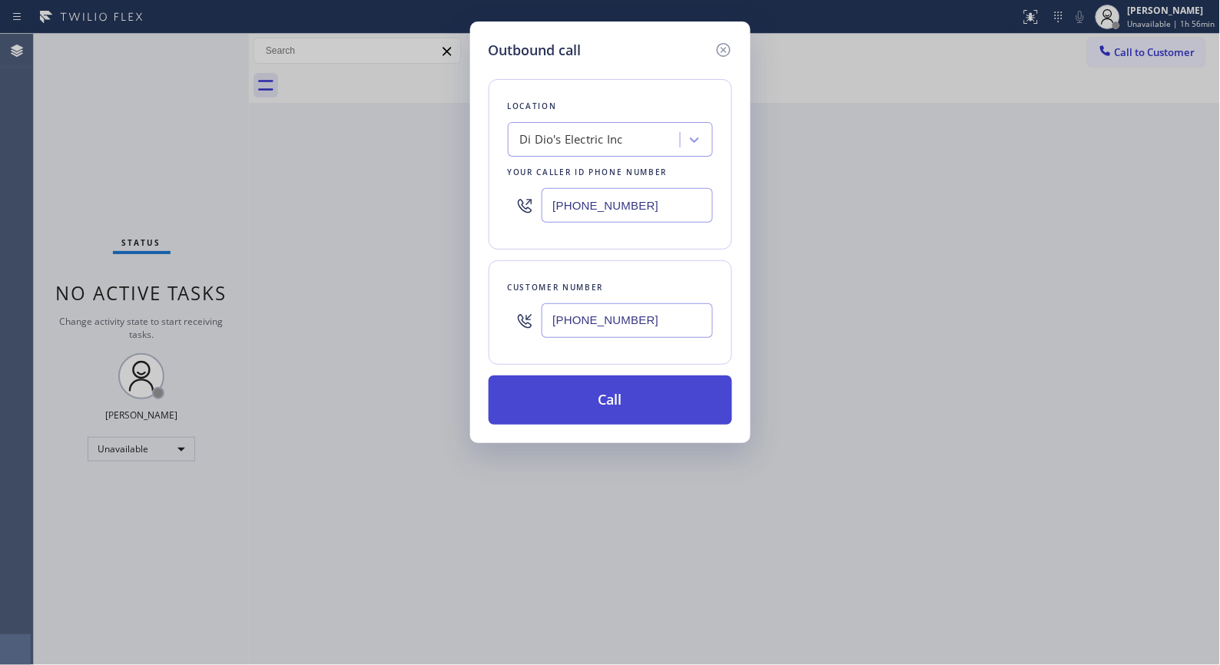
type input "[PHONE_NUMBER]"
click at [605, 404] on button "Call" at bounding box center [611, 400] width 244 height 49
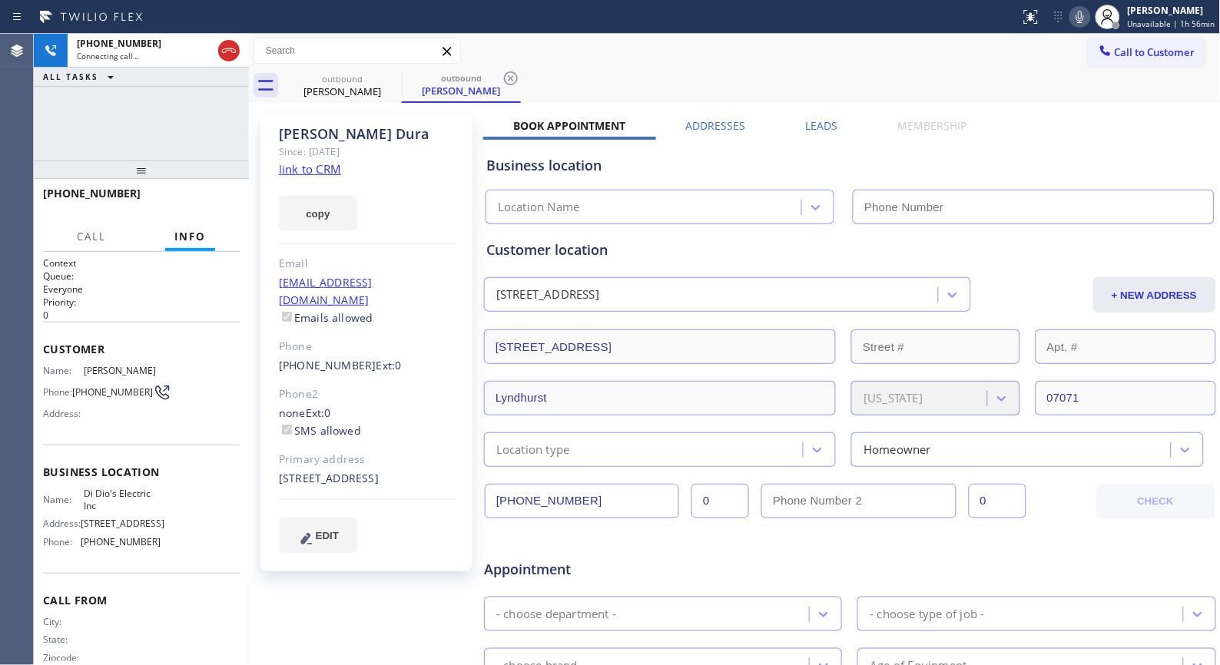
type input "[PHONE_NUMBER]"
click at [504, 71] on icon at bounding box center [511, 78] width 18 height 18
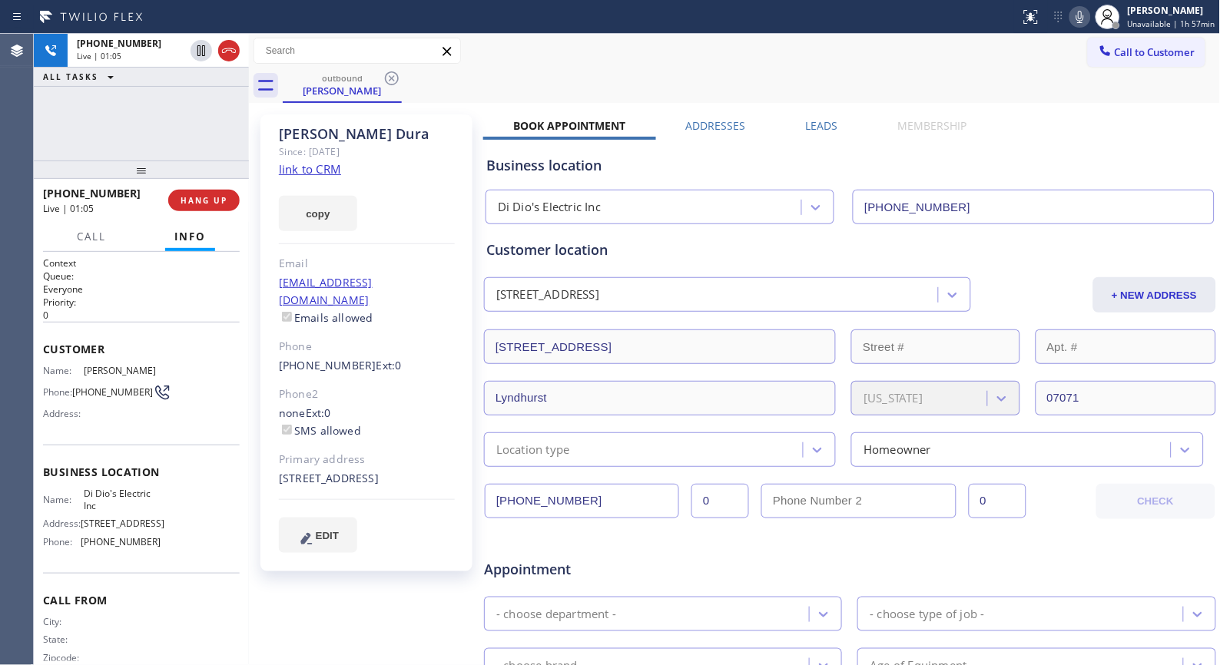
click at [854, 65] on div "Call to Customer Outbound call Location Di Dio's Electric Inc Your caller id ph…" at bounding box center [735, 51] width 972 height 35
click at [1084, 23] on icon at bounding box center [1080, 17] width 18 height 18
click at [231, 51] on icon at bounding box center [229, 50] width 18 height 18
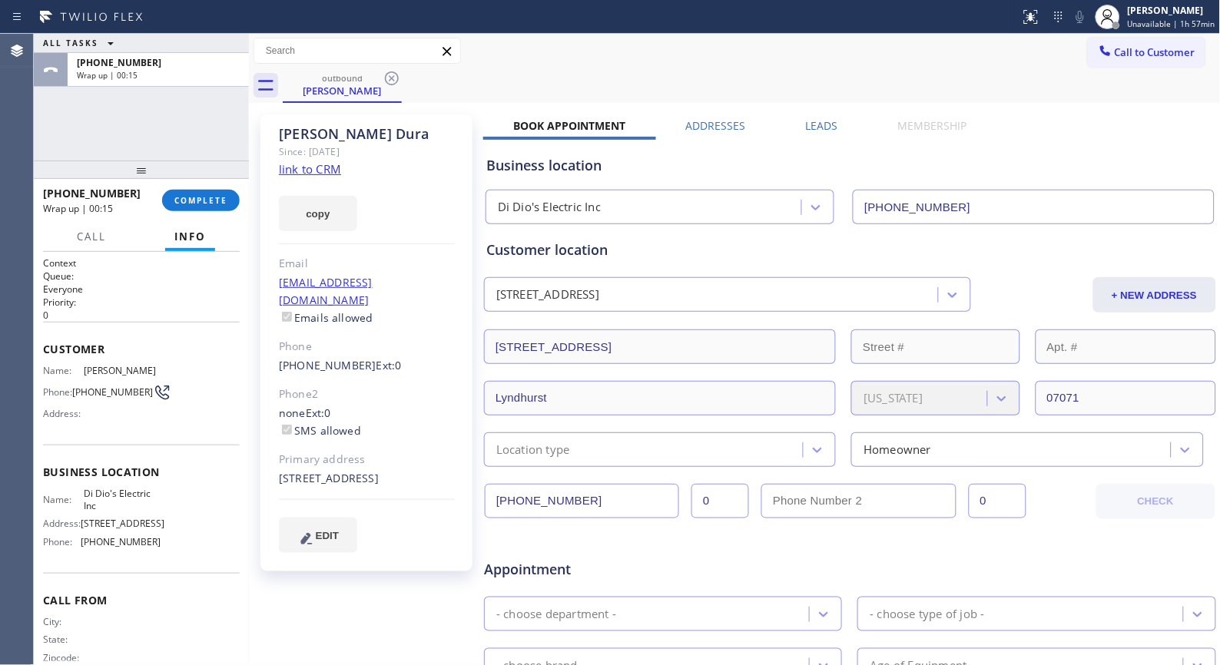
click at [561, 55] on div "Call to Customer Outbound call Location Di Dio's Electric Inc Your caller id ph…" at bounding box center [735, 51] width 972 height 27
click at [198, 197] on span "COMPLETE" at bounding box center [200, 200] width 53 height 11
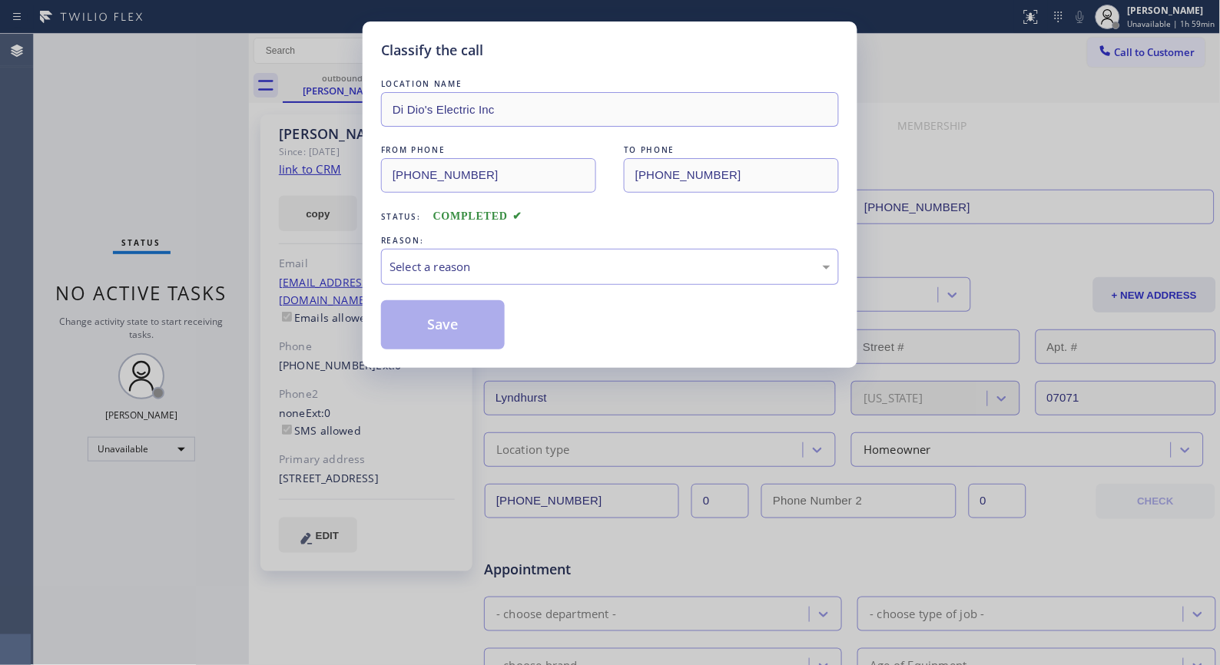
click at [667, 267] on div "Select a reason" at bounding box center [609, 267] width 441 height 18
click at [455, 332] on button "Save" at bounding box center [443, 324] width 124 height 49
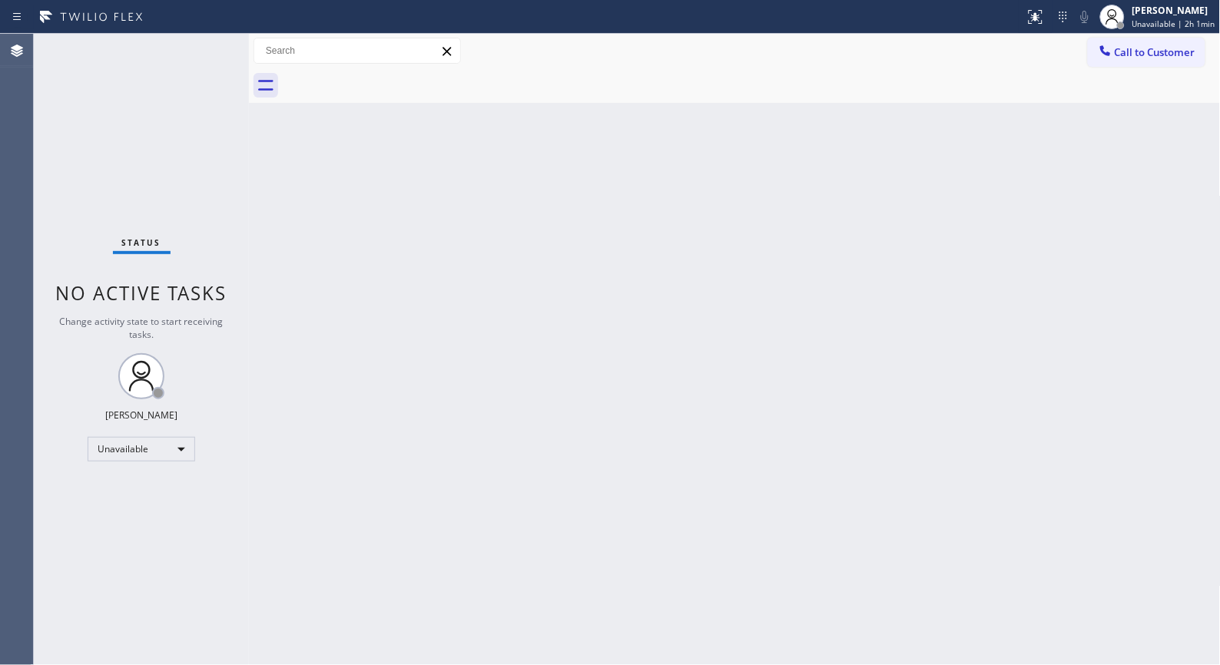
click at [697, 250] on div "Back to Dashboard Change Sender ID Customers Technicians Select a contact Outbo…" at bounding box center [735, 349] width 972 height 631
click at [172, 448] on div "Unavailable" at bounding box center [142, 449] width 108 height 25
click at [141, 530] on li "Break" at bounding box center [140, 528] width 104 height 18
click at [484, 365] on div "Back to Dashboard Change Sender ID Customers Technicians Select a contact Outbo…" at bounding box center [735, 349] width 972 height 631
